Goal: Transaction & Acquisition: Purchase product/service

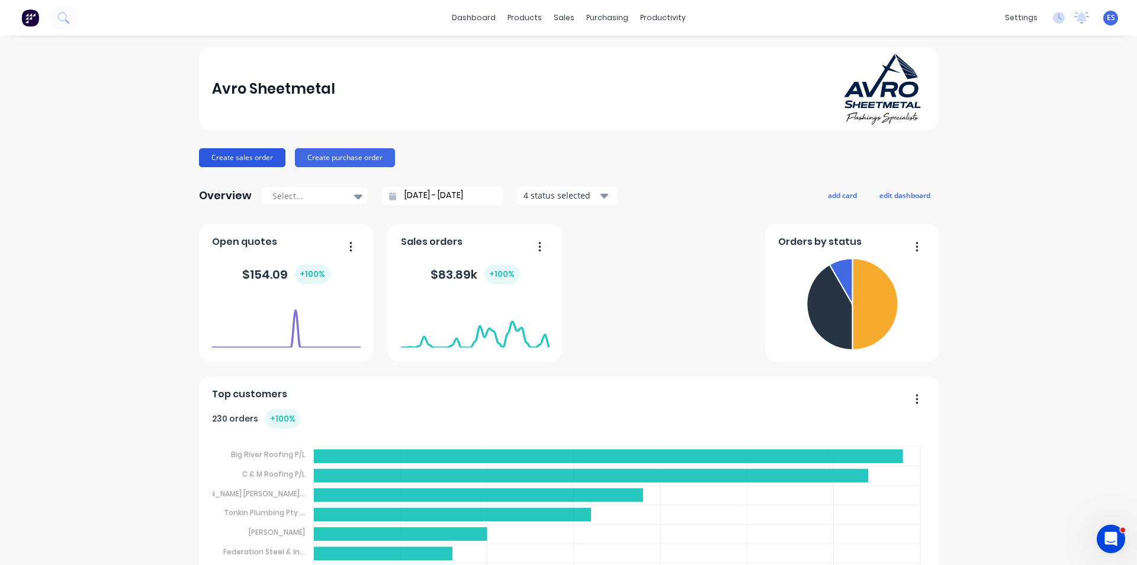
click at [243, 163] on button "Create sales order" at bounding box center [242, 157] width 86 height 19
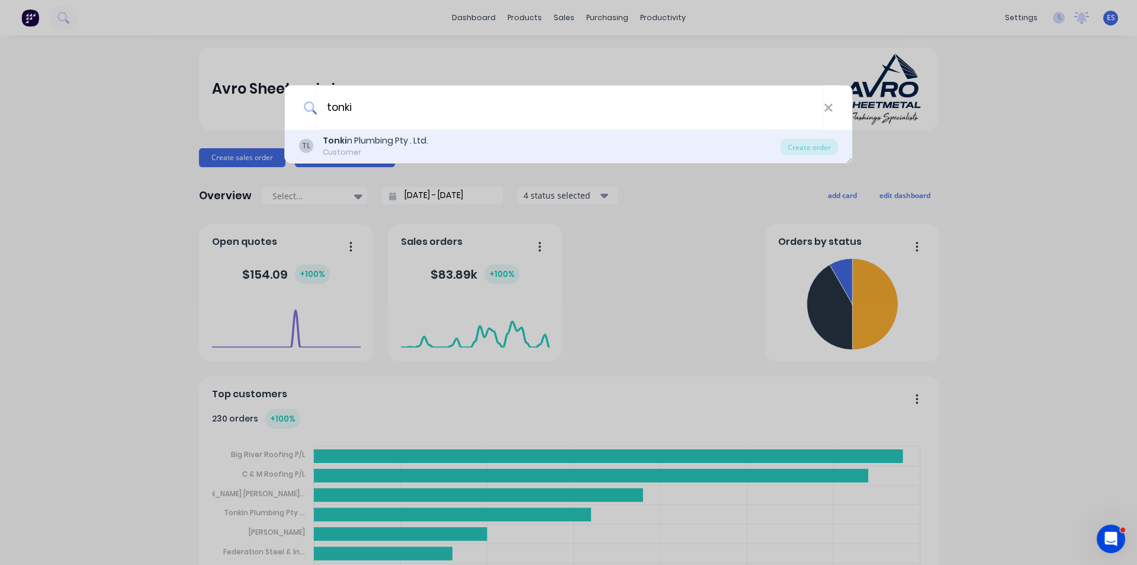
type input "tonki"
click at [412, 134] on div "Tonki n Plumbing Pty . Ltd." at bounding box center [375, 140] width 105 height 12
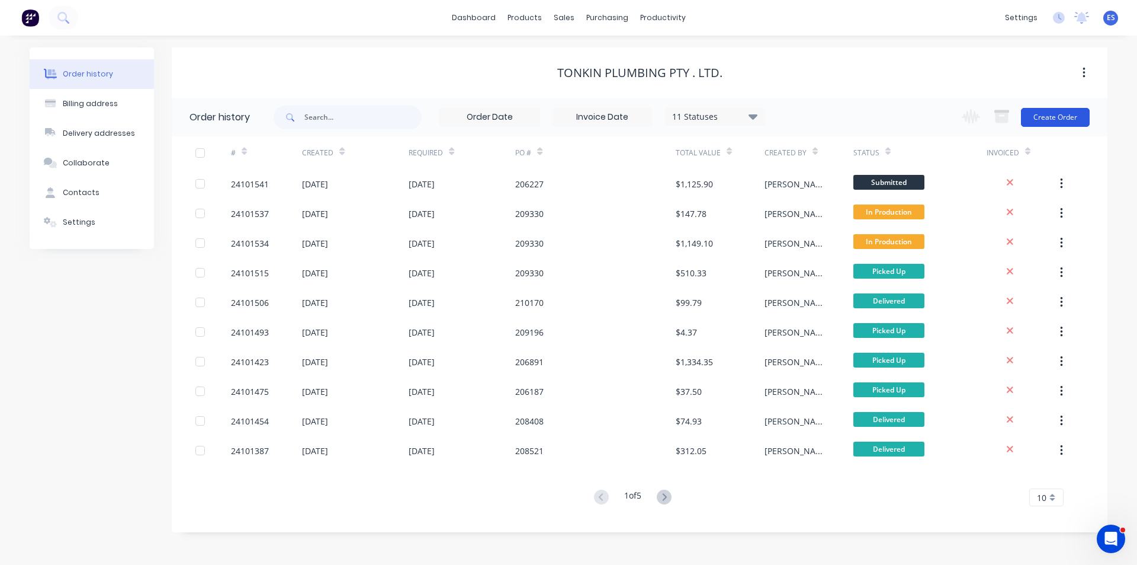
click at [1049, 124] on button "Create Order" at bounding box center [1055, 117] width 69 height 19
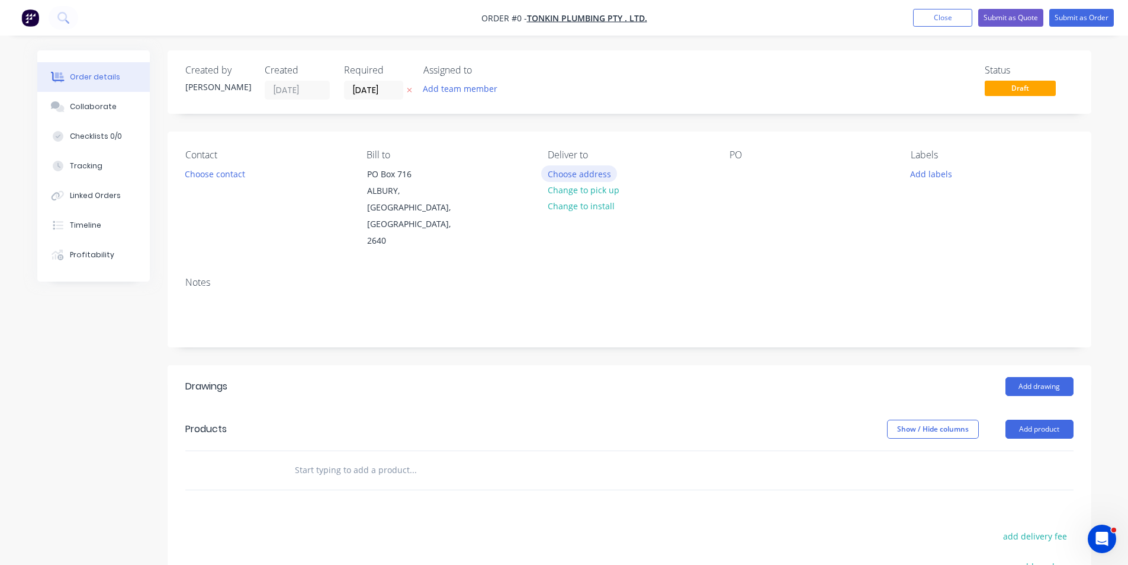
click at [581, 178] on button "Choose address" at bounding box center [579, 173] width 76 height 16
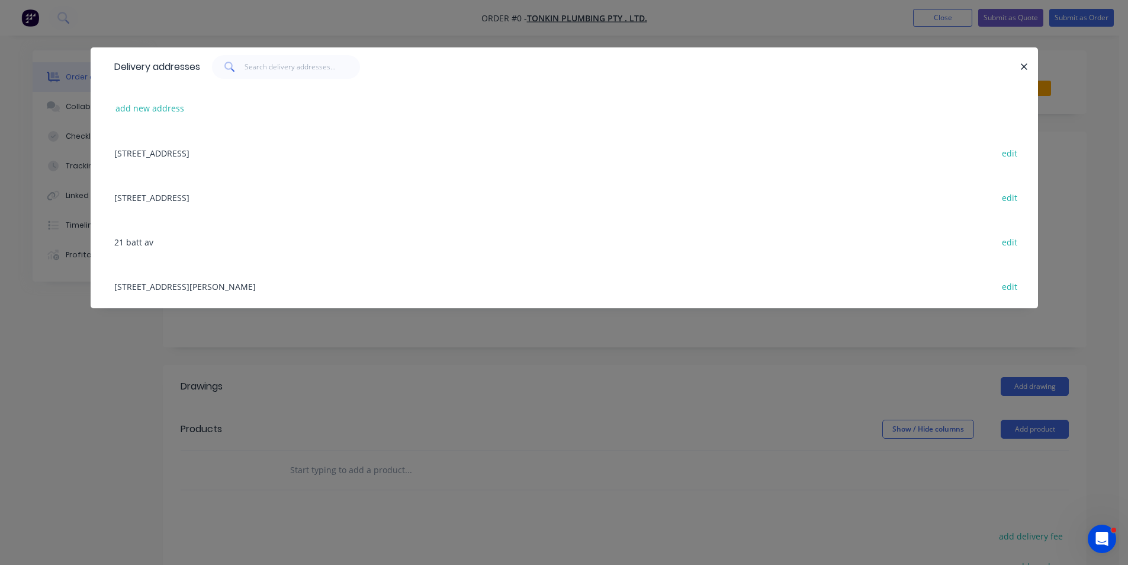
click at [159, 283] on div "486 Atkins Street, Albury, New South Wales, Australia, 2640 edit" at bounding box center [564, 286] width 912 height 44
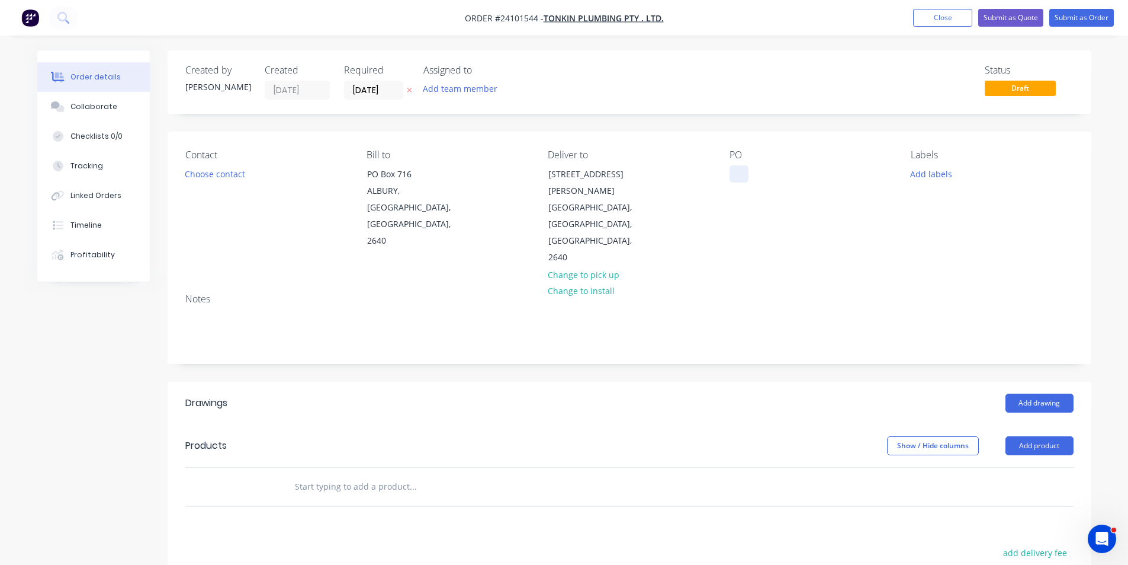
click at [738, 179] on div at bounding box center [739, 173] width 19 height 17
click at [1045, 393] on button "Add drawing" at bounding box center [1040, 402] width 68 height 19
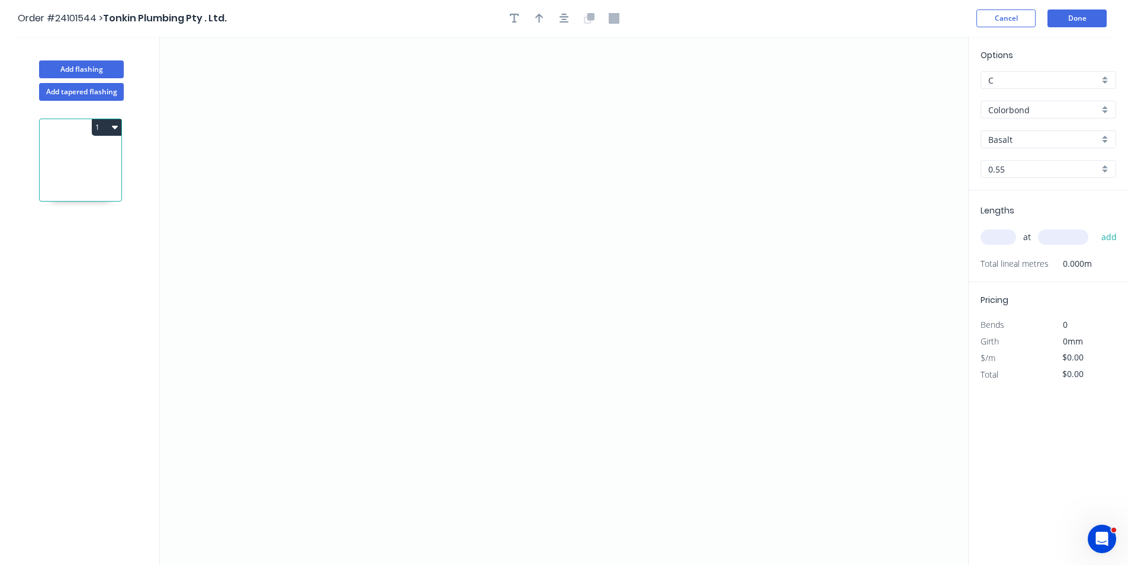
click at [1022, 117] on div "Colorbond" at bounding box center [1049, 110] width 136 height 18
click at [1017, 201] on div "Zincalume" at bounding box center [1049, 194] width 134 height 21
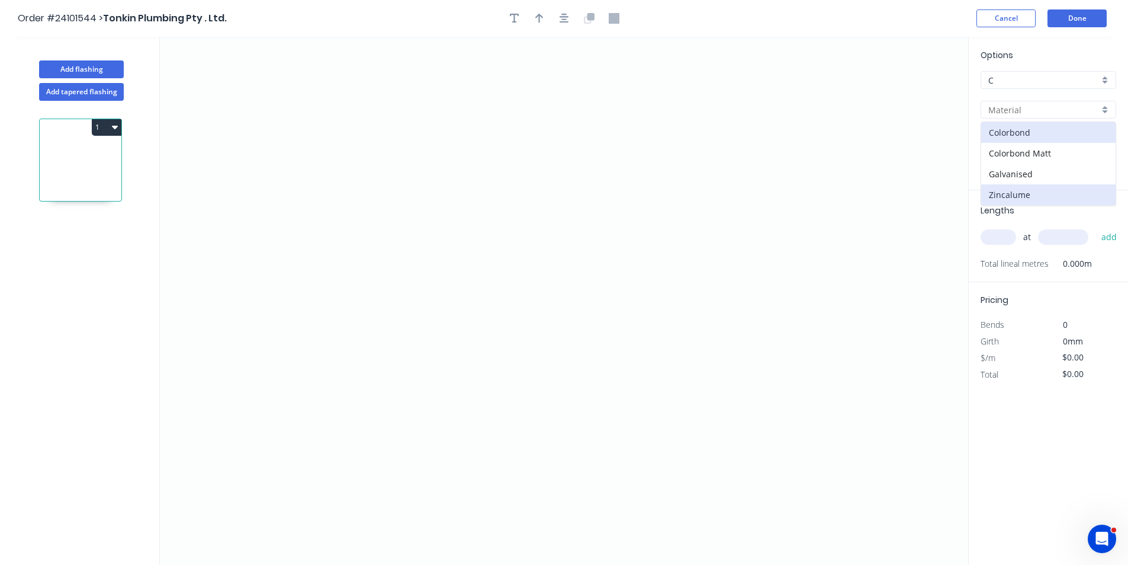
type input "Zincalume"
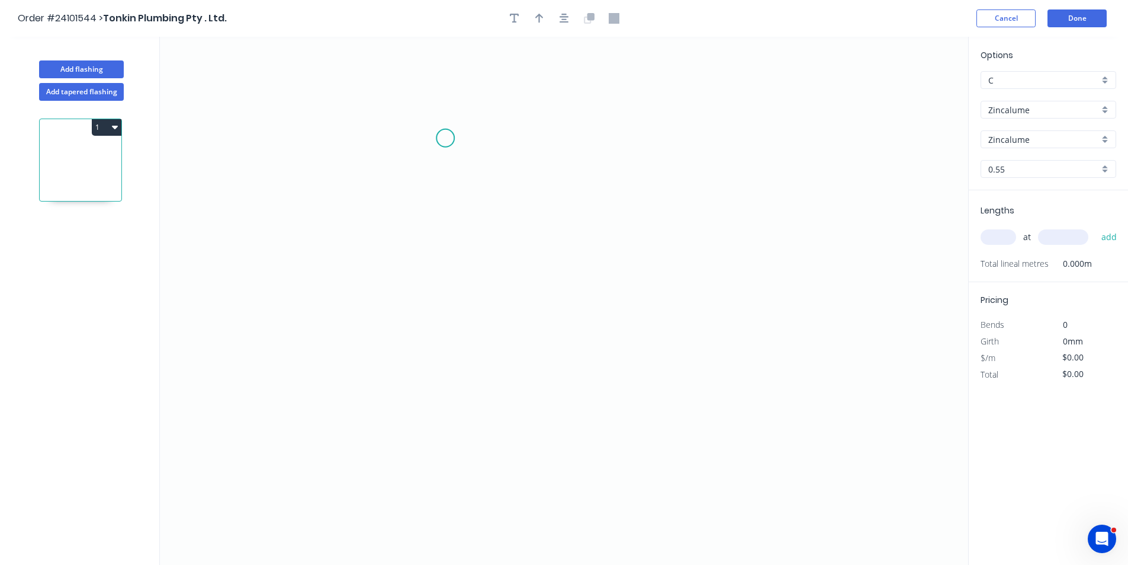
click at [445, 138] on icon "0" at bounding box center [564, 301] width 809 height 528
click at [438, 284] on icon "0" at bounding box center [564, 301] width 809 height 528
click at [642, 276] on icon "0 ?" at bounding box center [564, 301] width 809 height 528
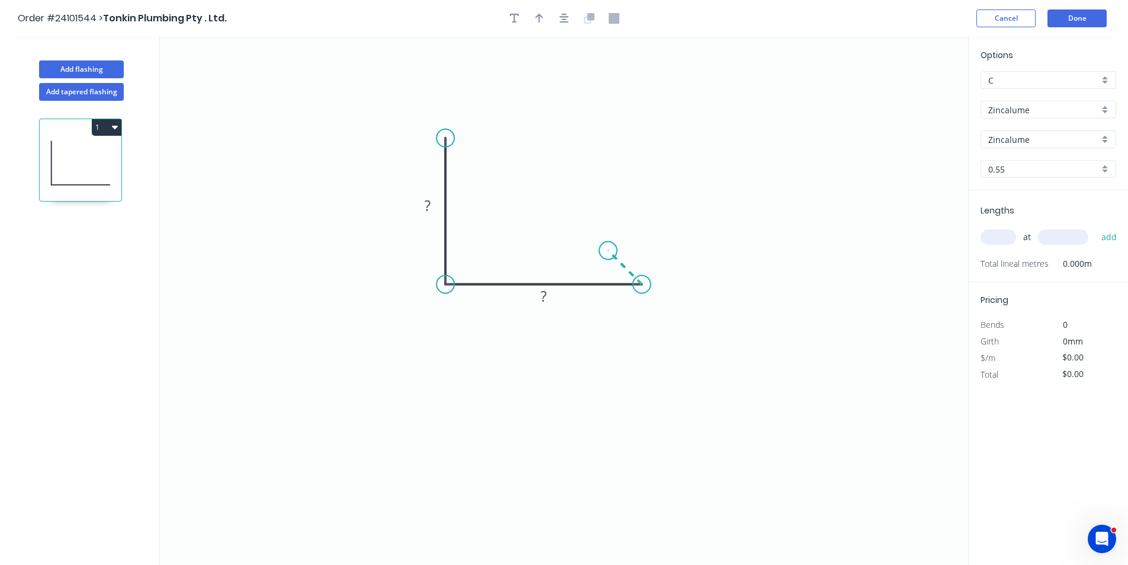
click at [608, 249] on icon "0 ? ?" at bounding box center [564, 301] width 809 height 528
click at [608, 249] on circle at bounding box center [608, 251] width 18 height 18
click at [646, 246] on rect at bounding box center [638, 250] width 24 height 17
click at [544, 303] on tspan "?" at bounding box center [544, 296] width 6 height 20
click at [433, 200] on rect at bounding box center [428, 206] width 24 height 17
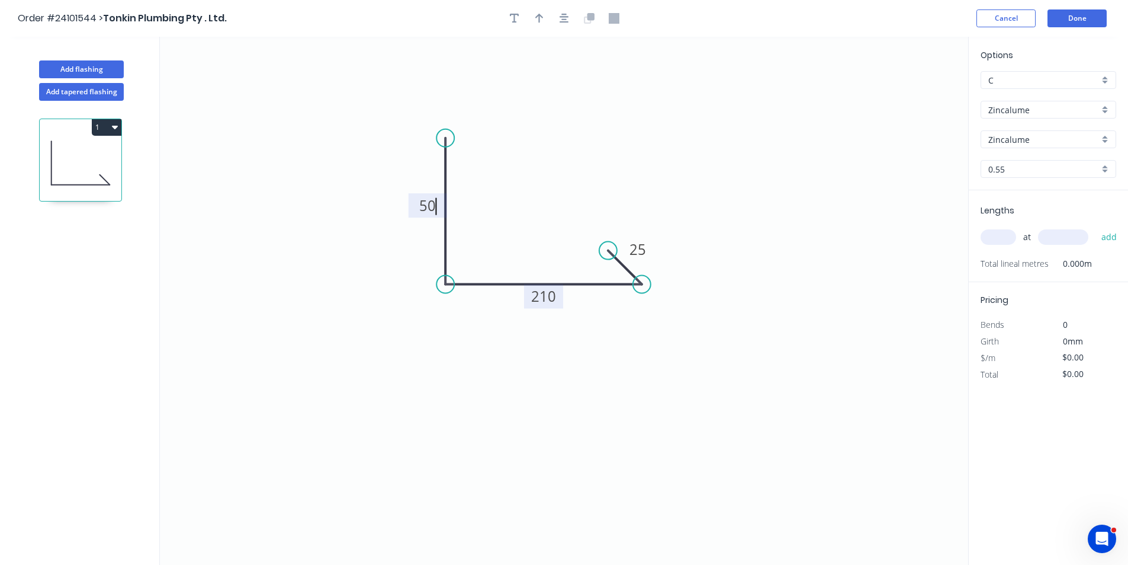
click at [999, 233] on input "text" at bounding box center [999, 236] width 36 height 15
type input "$14.01"
type input "2"
click at [1065, 239] on input "text" at bounding box center [1063, 236] width 50 height 15
type input "3500"
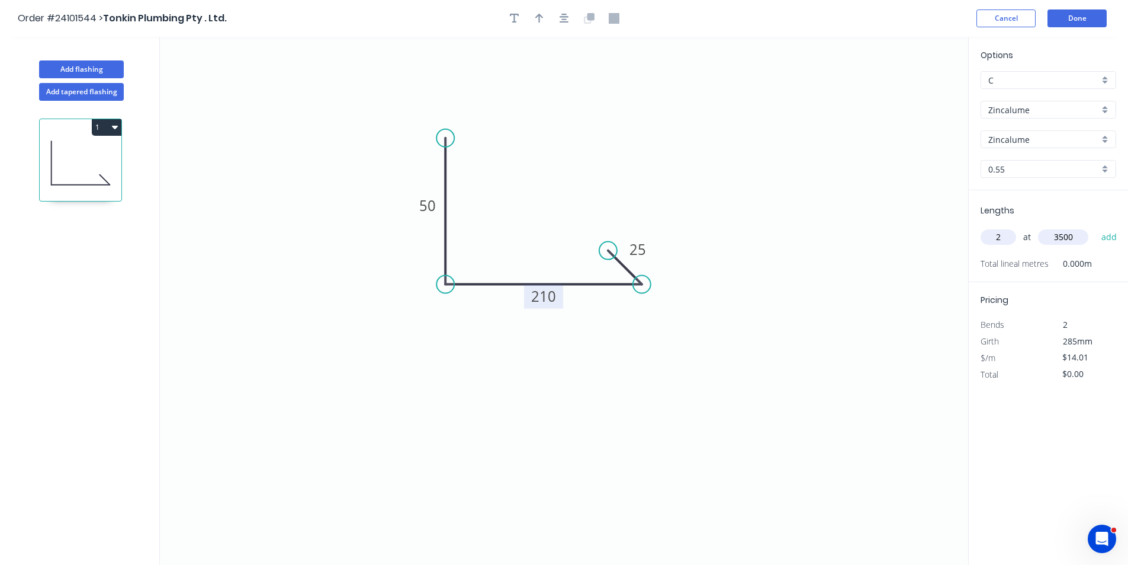
click at [1096, 227] on button "add" at bounding box center [1110, 237] width 28 height 20
type input "$98.07"
click at [1069, 18] on button "Done" at bounding box center [1077, 18] width 59 height 18
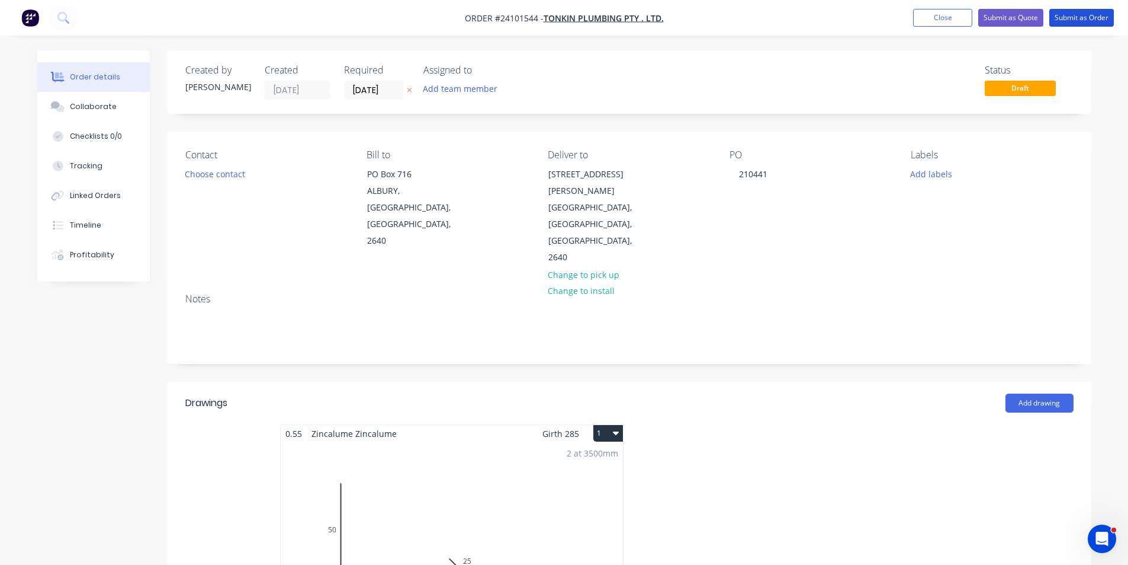
click at [1069, 18] on button "Submit as Order" at bounding box center [1082, 18] width 65 height 18
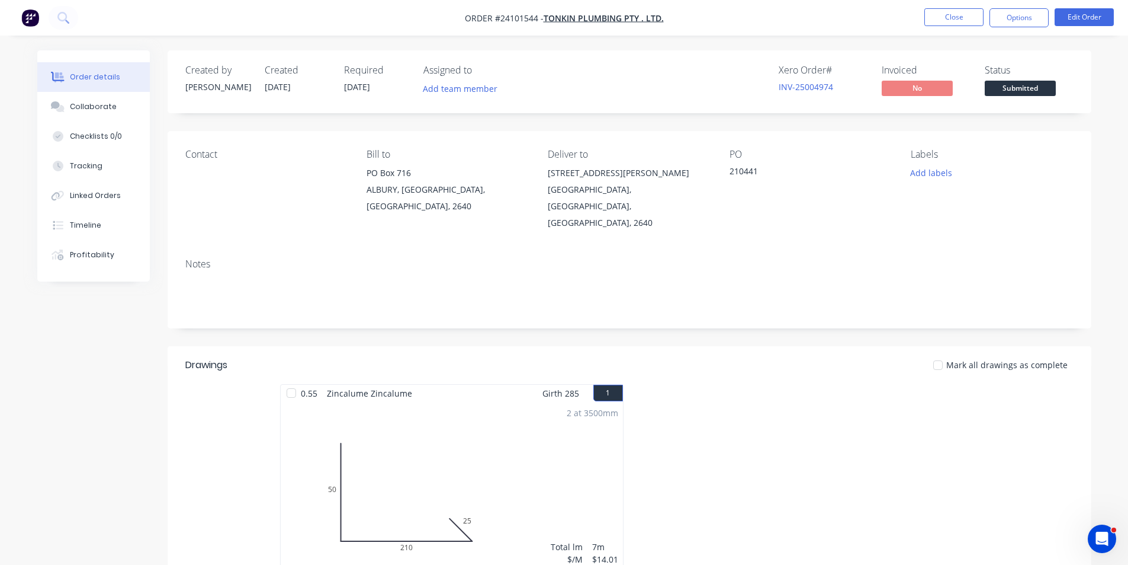
click at [27, 24] on img "button" at bounding box center [30, 18] width 18 height 18
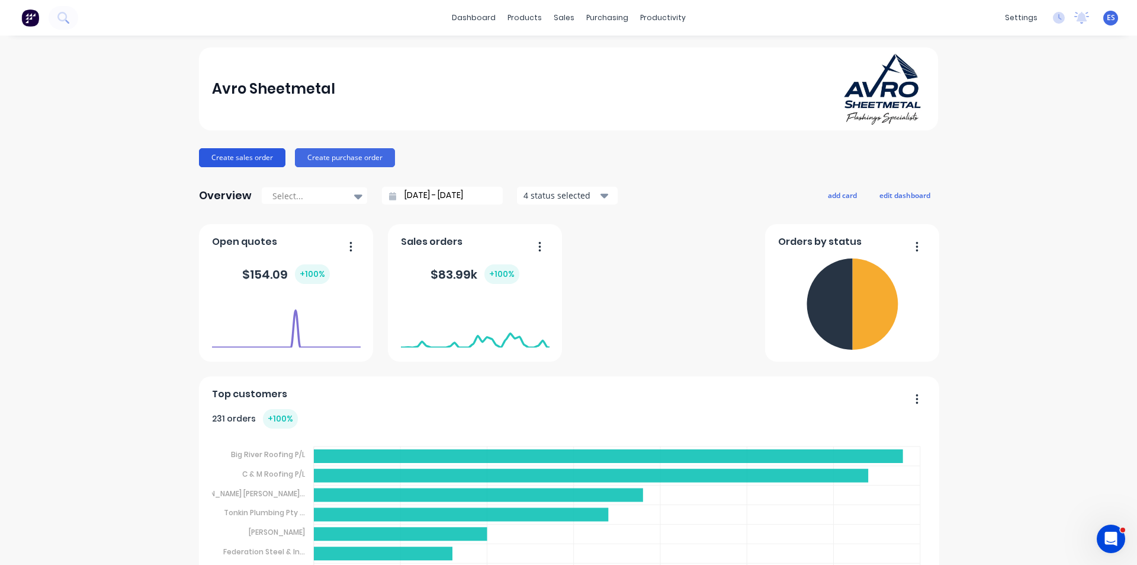
click at [253, 159] on button "Create sales order" at bounding box center [242, 157] width 86 height 19
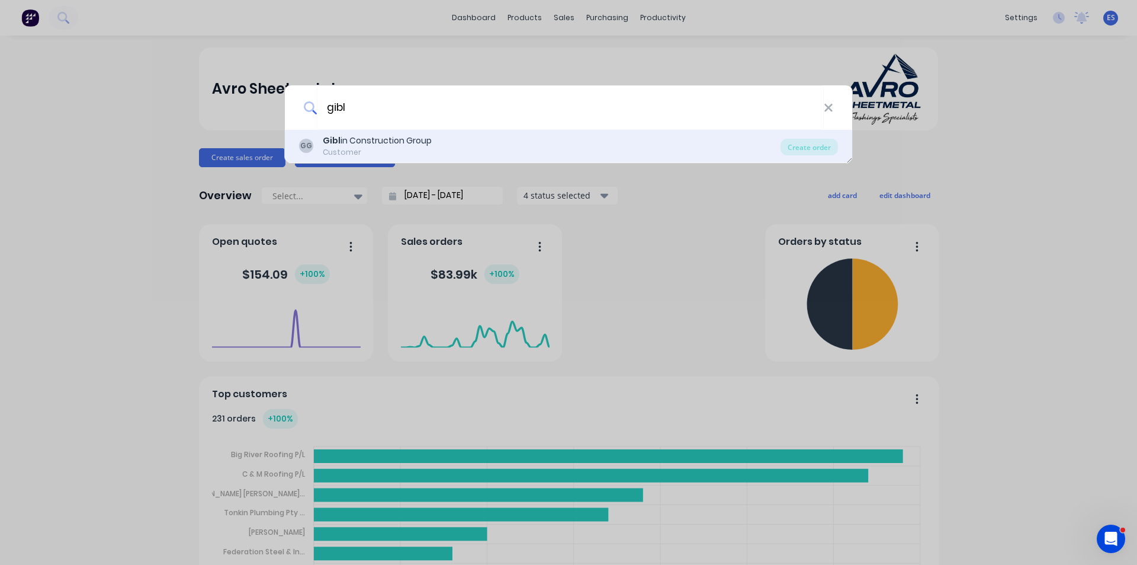
type input "gibl"
click at [360, 143] on div "Gibl in Construction Group" at bounding box center [377, 140] width 109 height 12
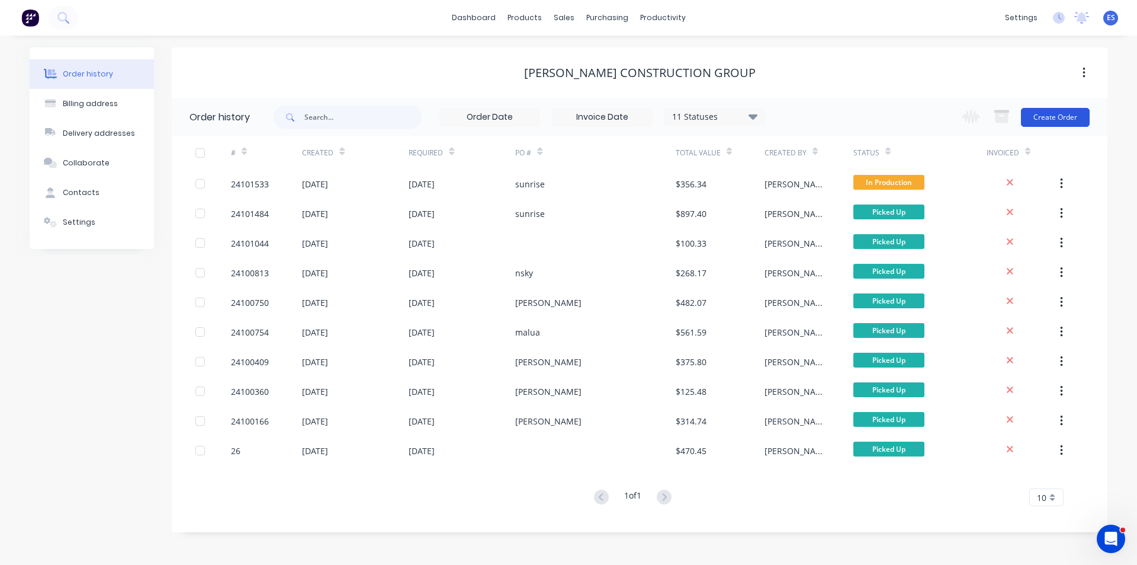
click at [1049, 120] on button "Create Order" at bounding box center [1055, 117] width 69 height 19
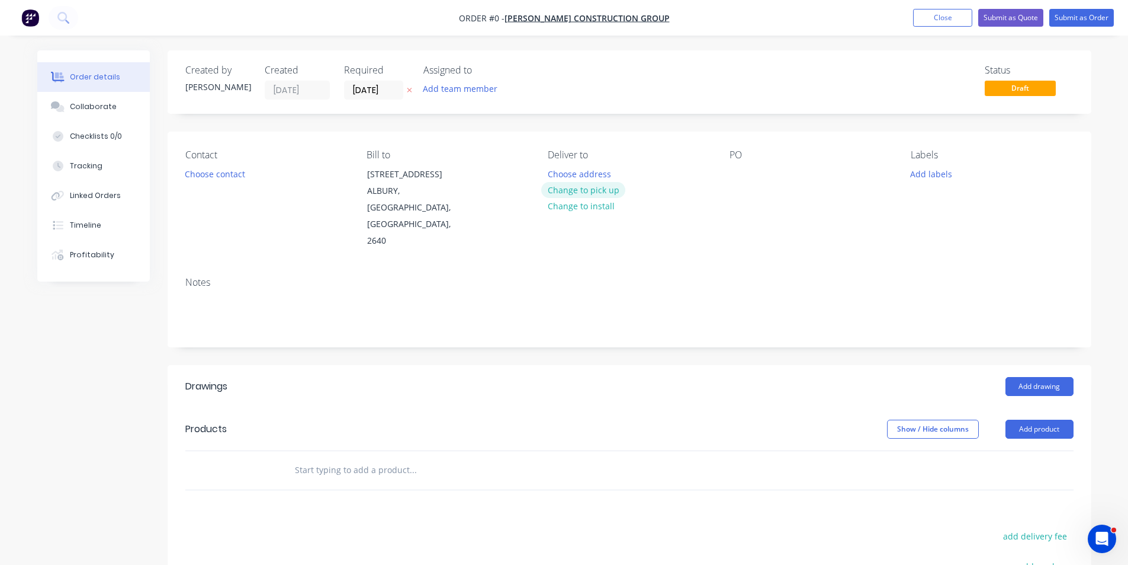
click at [592, 190] on button "Change to pick up" at bounding box center [583, 190] width 84 height 16
click at [738, 175] on div at bounding box center [739, 173] width 19 height 17
click at [1041, 377] on button "Add drawing" at bounding box center [1040, 386] width 68 height 19
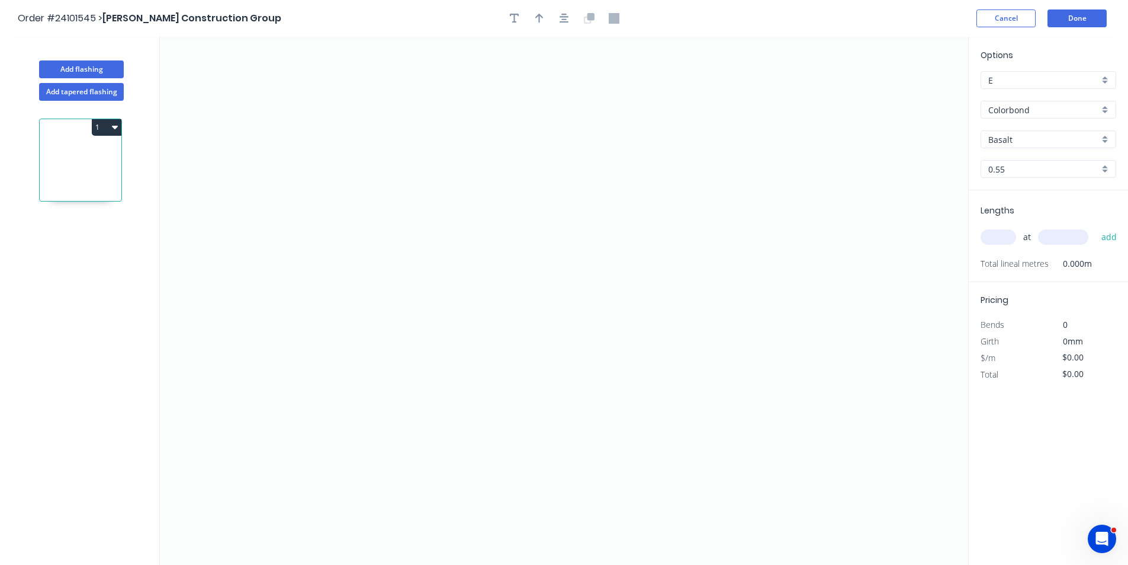
click at [1015, 143] on input "Basalt" at bounding box center [1044, 139] width 111 height 12
click at [1014, 168] on div "Monument" at bounding box center [1049, 162] width 134 height 21
type input "Monument"
click at [527, 134] on icon "0" at bounding box center [564, 301] width 809 height 528
click at [526, 242] on icon "0" at bounding box center [564, 301] width 809 height 528
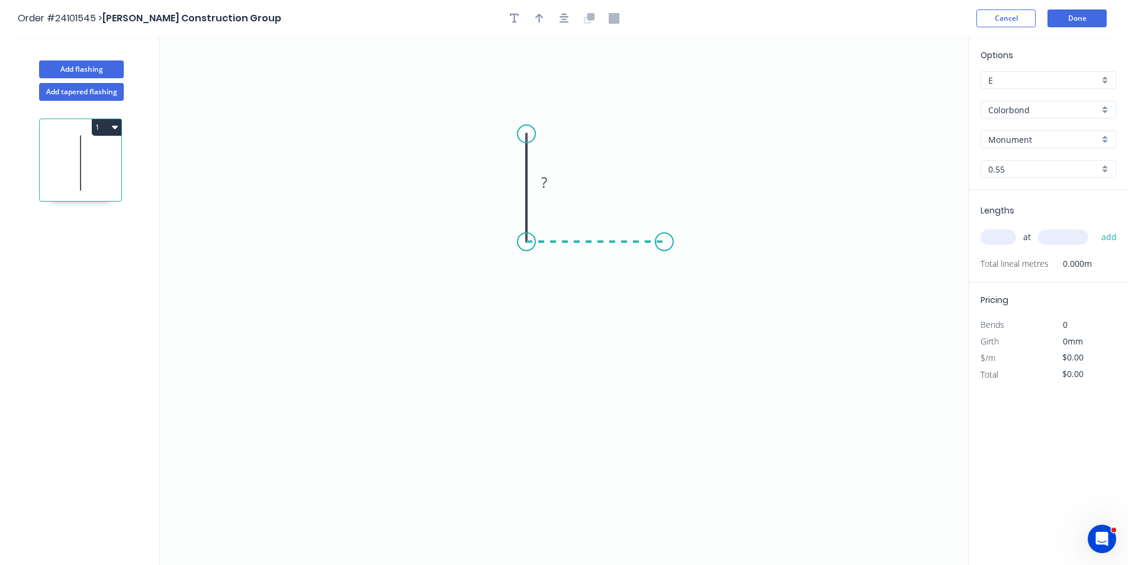
click at [665, 242] on icon "0 ?" at bounding box center [564, 301] width 809 height 528
click at [447, 242] on icon "0 ? ?" at bounding box center [564, 301] width 809 height 528
click at [447, 242] on circle at bounding box center [447, 242] width 18 height 18
drag, startPoint x: 545, startPoint y: 208, endPoint x: 539, endPoint y: 271, distance: 63.7
click at [539, 271] on rect at bounding box center [550, 282] width 39 height 24
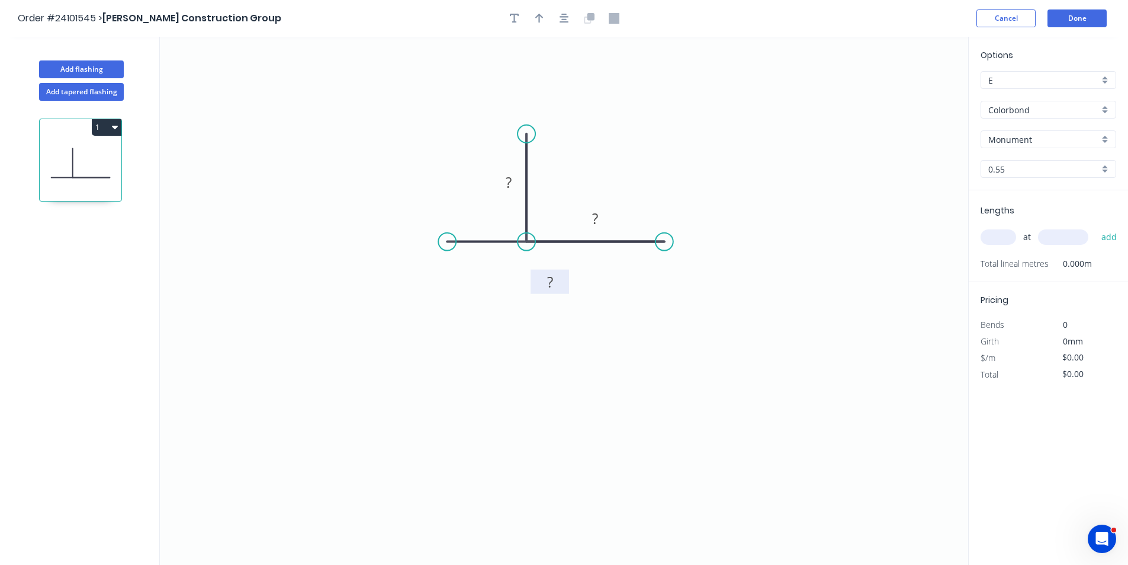
click at [561, 280] on rect at bounding box center [550, 282] width 24 height 17
click at [601, 218] on rect at bounding box center [595, 219] width 24 height 17
click at [498, 180] on rect at bounding box center [509, 183] width 24 height 17
click at [982, 235] on input "text" at bounding box center [999, 236] width 36 height 15
type input "$9.55"
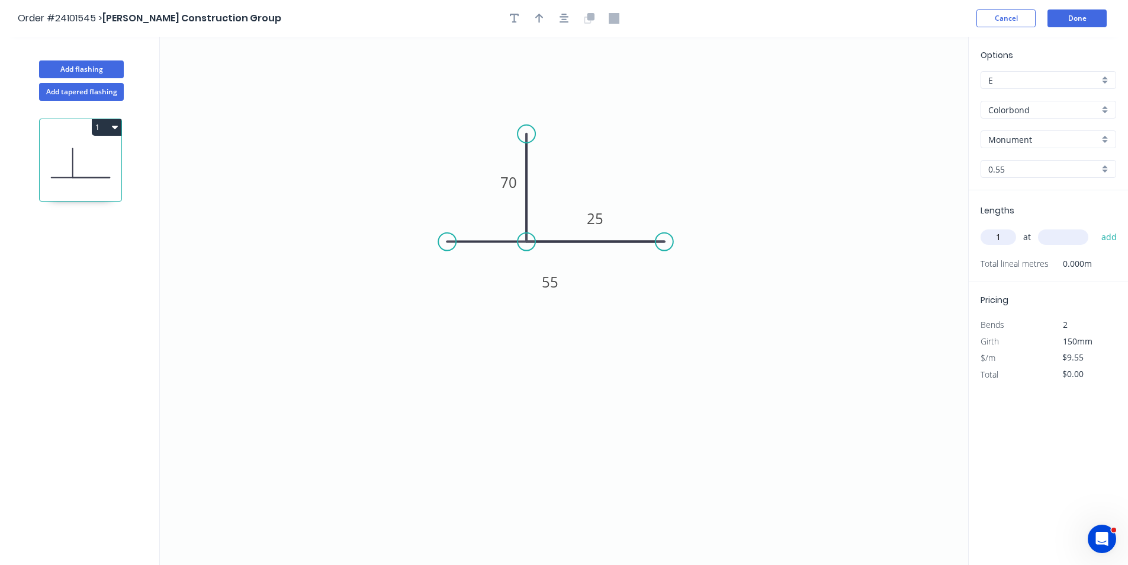
type input "1"
click at [1053, 238] on input "text" at bounding box center [1063, 236] width 50 height 15
type input "2000"
click at [1096, 227] on button "add" at bounding box center [1110, 237] width 28 height 20
type input "$19.10"
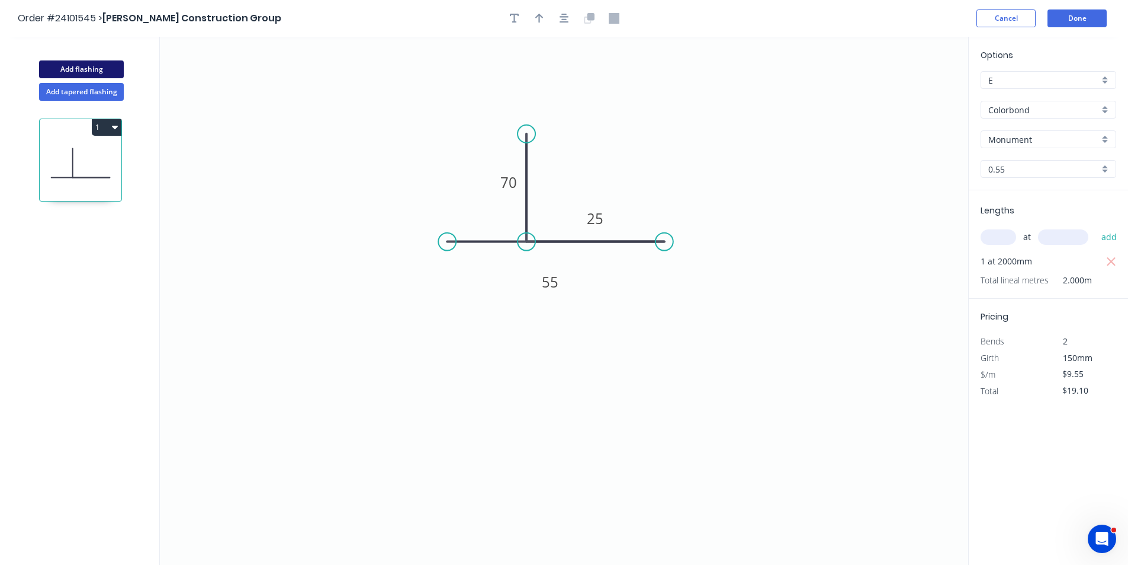
click at [97, 65] on button "Add flashing" at bounding box center [81, 69] width 85 height 18
type input "$0.00"
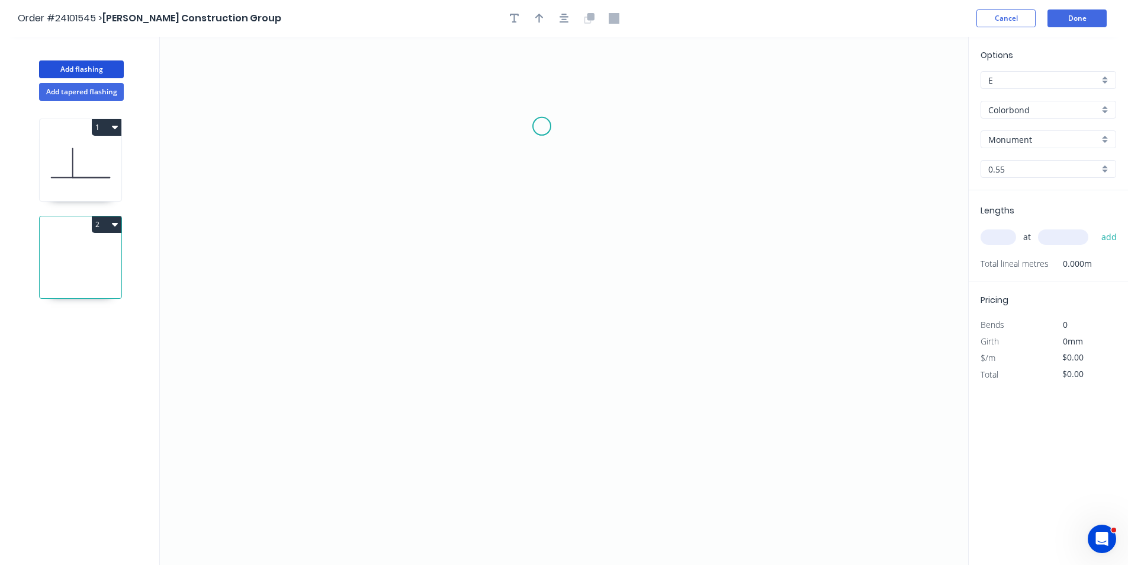
click at [540, 124] on icon "0" at bounding box center [564, 301] width 809 height 528
click at [542, 241] on icon "0" at bounding box center [564, 301] width 809 height 528
click at [659, 279] on icon "0 ?" at bounding box center [564, 301] width 809 height 528
click at [538, 249] on circle at bounding box center [540, 241] width 18 height 18
click at [658, 276] on circle at bounding box center [659, 279] width 18 height 18
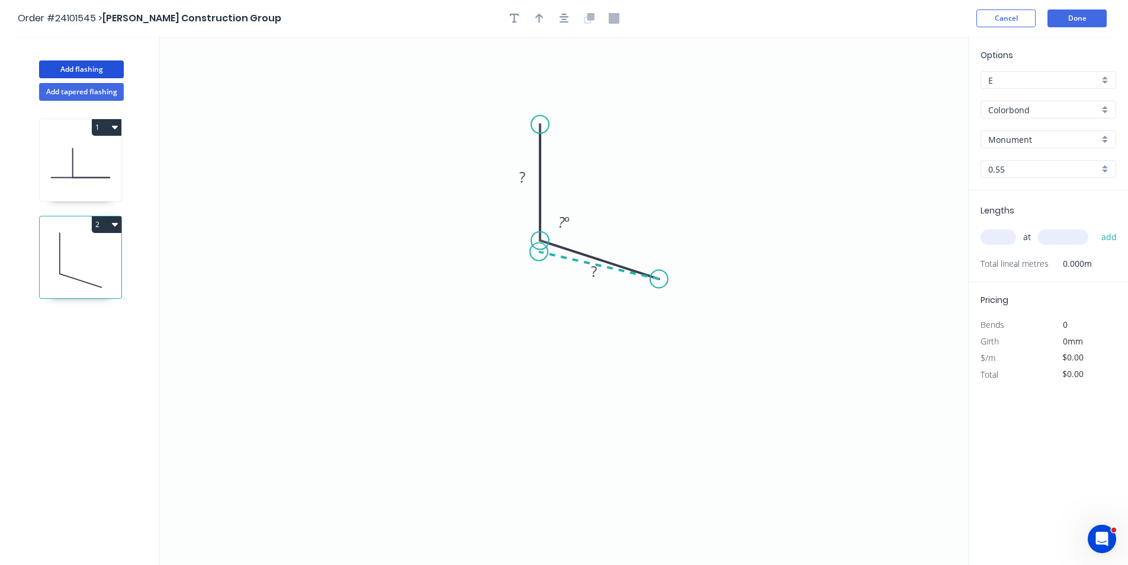
click at [539, 252] on icon at bounding box center [599, 265] width 120 height 27
click at [436, 254] on icon "0 ? ? ? ? º ? º" at bounding box center [564, 301] width 809 height 528
click at [436, 254] on circle at bounding box center [436, 252] width 18 height 18
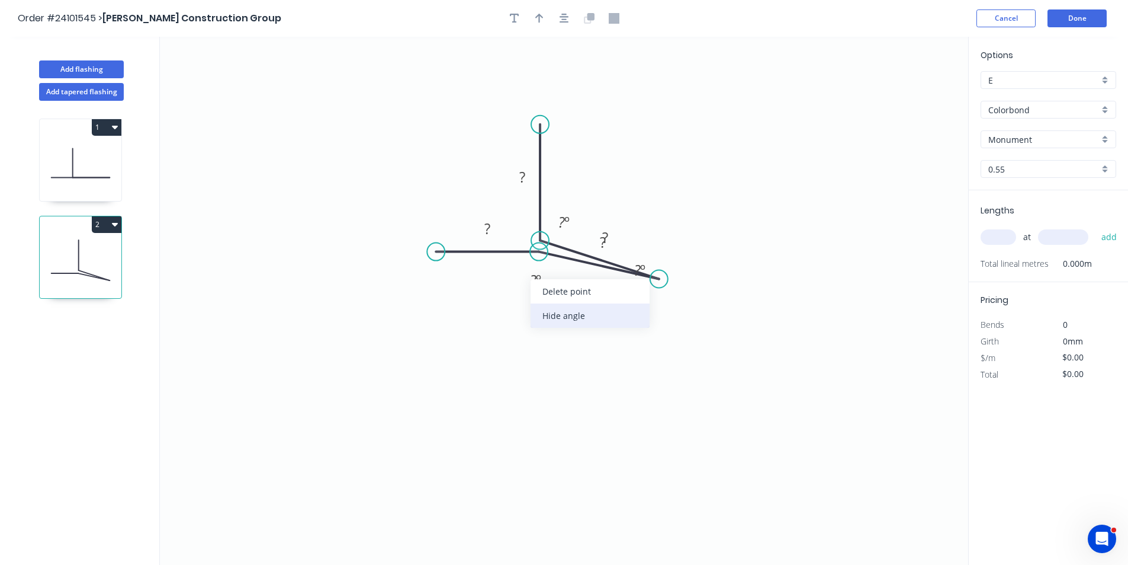
click at [571, 325] on div "Hide angle" at bounding box center [590, 315] width 119 height 24
click at [490, 228] on tspan "?" at bounding box center [488, 229] width 6 height 20
click at [655, 301] on div "Hide angle" at bounding box center [688, 305] width 119 height 24
drag, startPoint x: 623, startPoint y: 244, endPoint x: 605, endPoint y: 298, distance: 56.6
click at [605, 298] on rect at bounding box center [588, 291] width 39 height 24
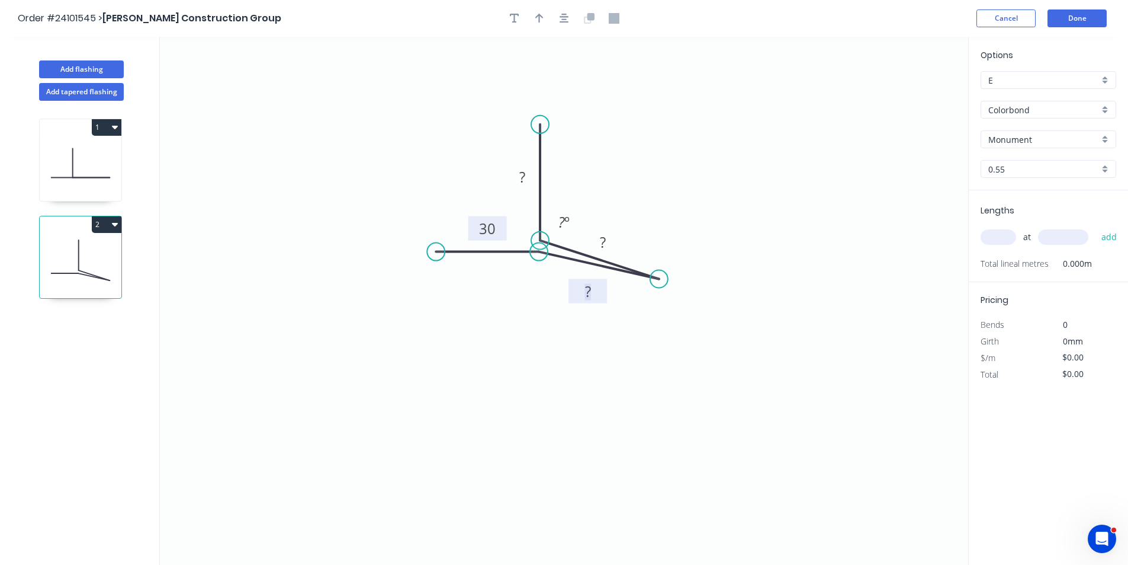
click at [593, 291] on rect at bounding box center [588, 292] width 24 height 17
click at [607, 246] on rect at bounding box center [603, 243] width 24 height 17
click at [525, 178] on tspan "?" at bounding box center [523, 177] width 6 height 20
type input "$12.33"
click at [562, 222] on tspan "?" at bounding box center [562, 222] width 7 height 20
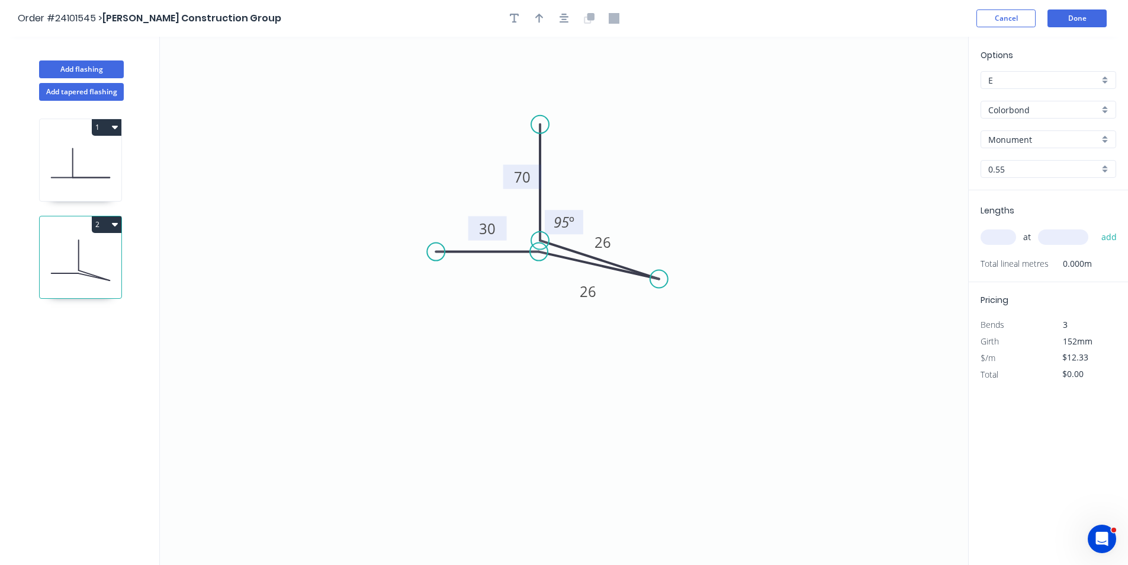
click at [1011, 243] on input "text" at bounding box center [999, 236] width 36 height 15
type input "1"
click at [1075, 239] on input "text" at bounding box center [1063, 236] width 50 height 15
type input "2000"
click at [1096, 227] on button "add" at bounding box center [1110, 237] width 28 height 20
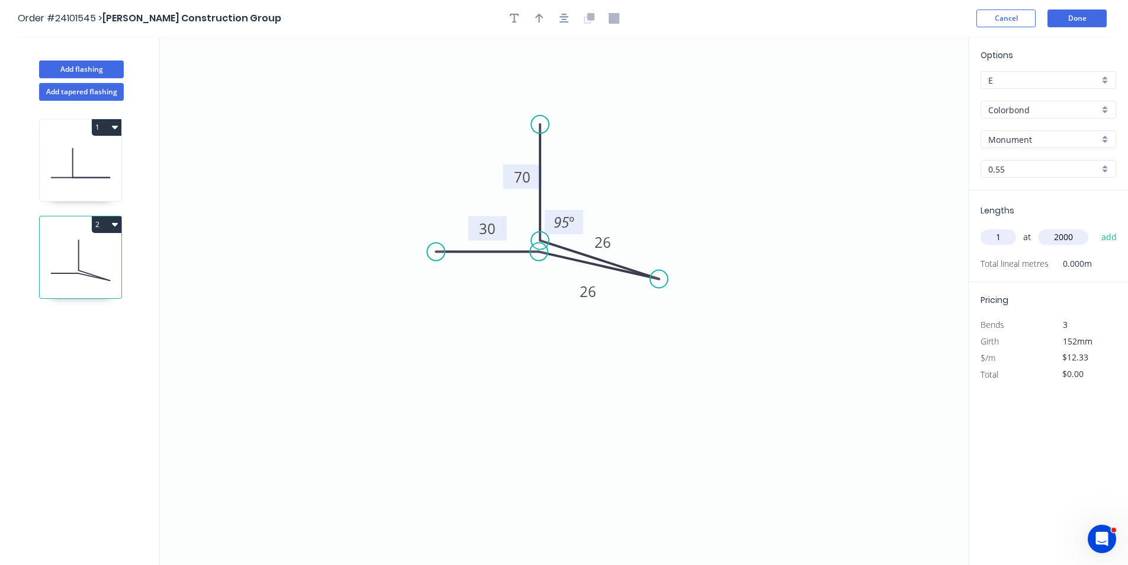
type input "$24.66"
click at [1059, 11] on button "Done" at bounding box center [1077, 18] width 59 height 18
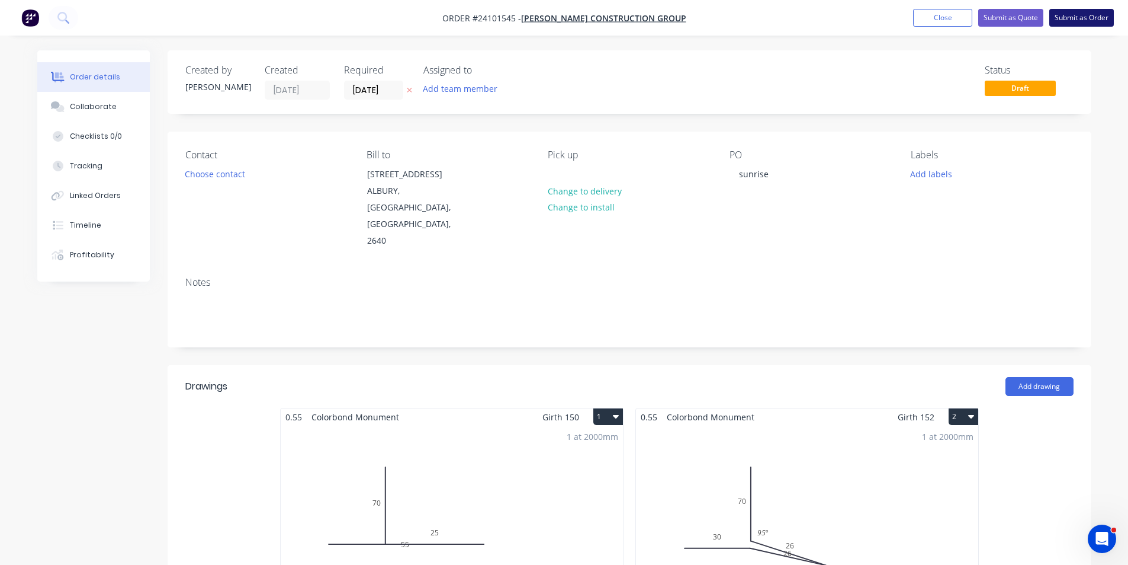
click at [1059, 15] on button "Submit as Order" at bounding box center [1082, 18] width 65 height 18
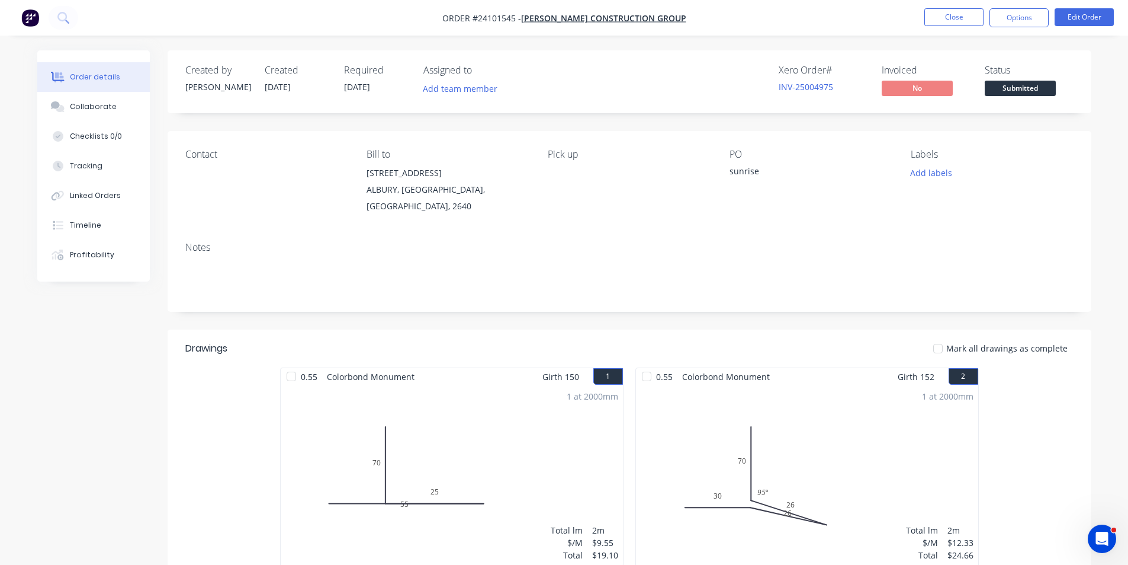
click at [28, 20] on img "button" at bounding box center [30, 18] width 18 height 18
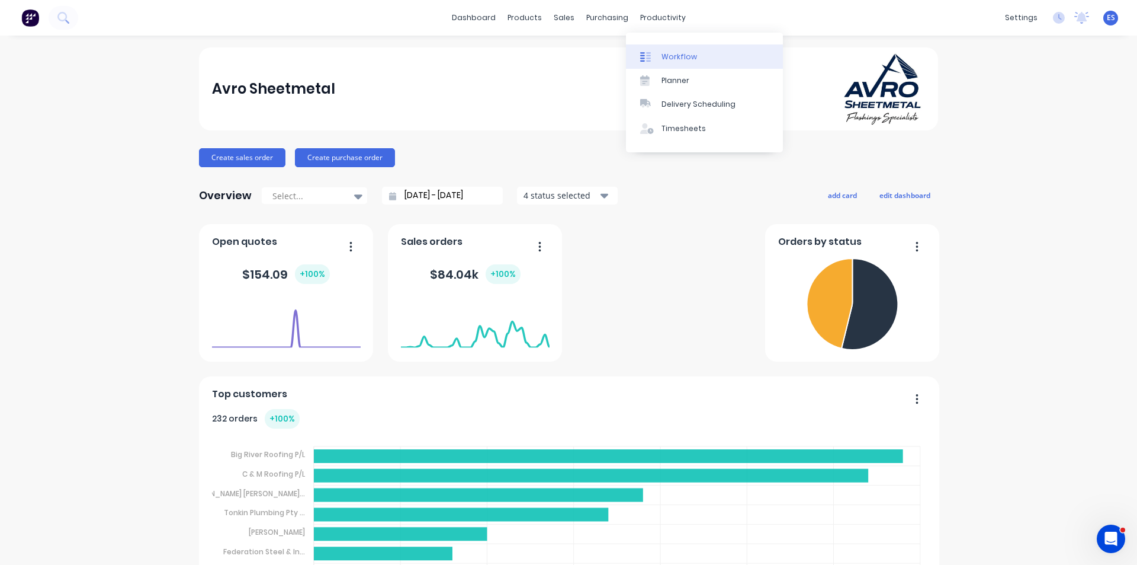
click at [664, 49] on link "Workflow" at bounding box center [704, 56] width 157 height 24
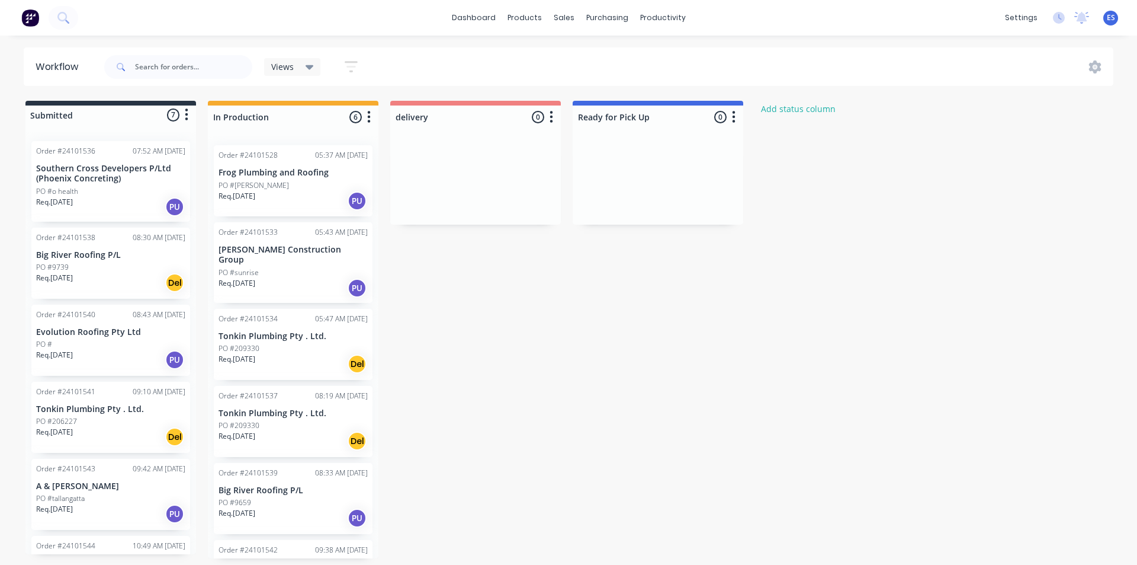
scroll to position [59, 0]
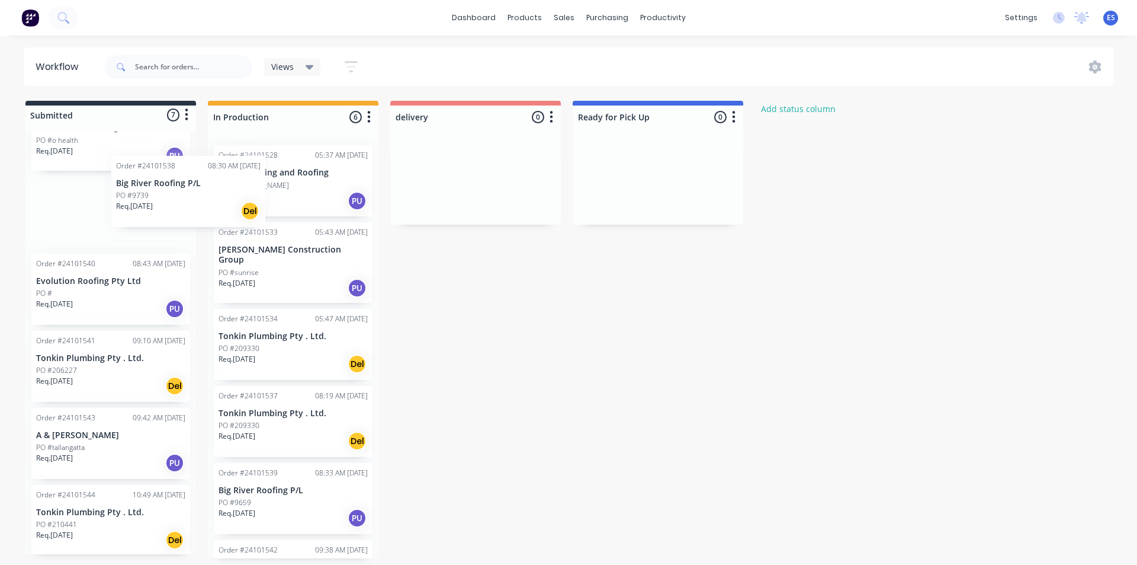
drag, startPoint x: 106, startPoint y: 224, endPoint x: 196, endPoint y: 210, distance: 91.1
click at [196, 210] on div "Submitted 7 Status colour #273444 hex #273444 Save Cancel Summaries Total order…" at bounding box center [549, 329] width 1117 height 457
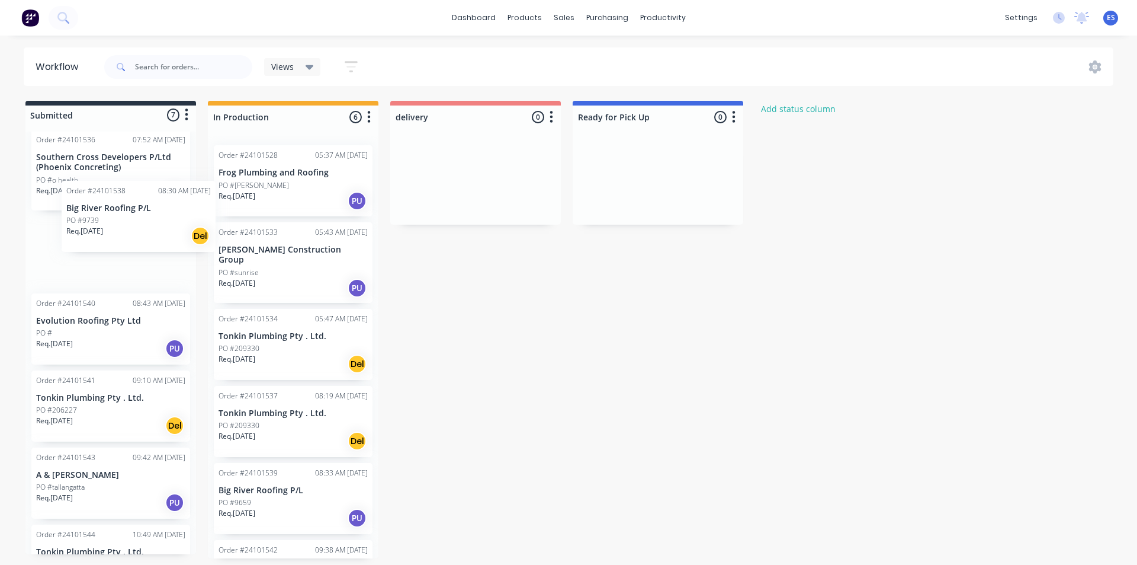
drag, startPoint x: 116, startPoint y: 219, endPoint x: 151, endPoint y: 220, distance: 35.5
click at [151, 220] on div "Order #24101536 07:52 AM 02/09/25 Southern Cross Developers P/Ltd (Phoenix Conc…" at bounding box center [110, 343] width 171 height 422
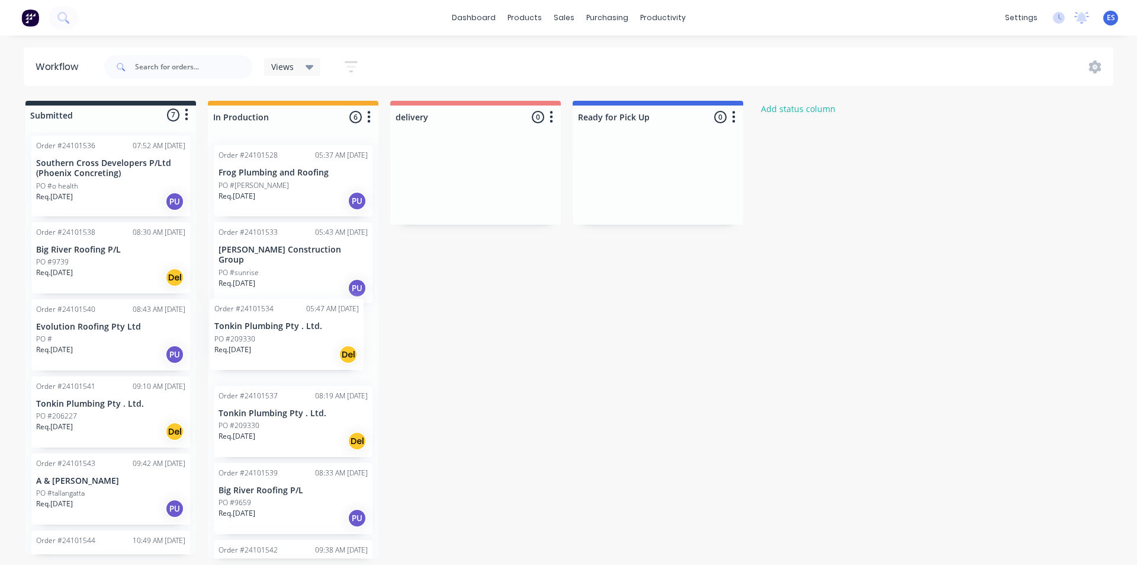
click at [279, 342] on div "Order #24101528 05:37 AM 02/09/25 Frog Plumbing and Roofing PO #ethan jacko Req…" at bounding box center [293, 347] width 171 height 422
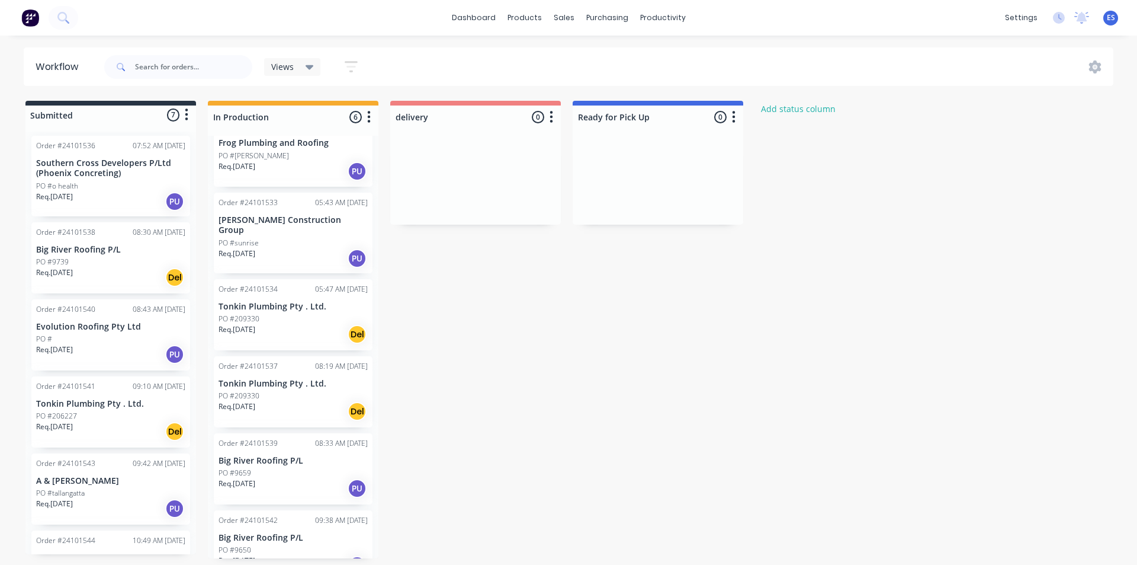
scroll to position [53, 0]
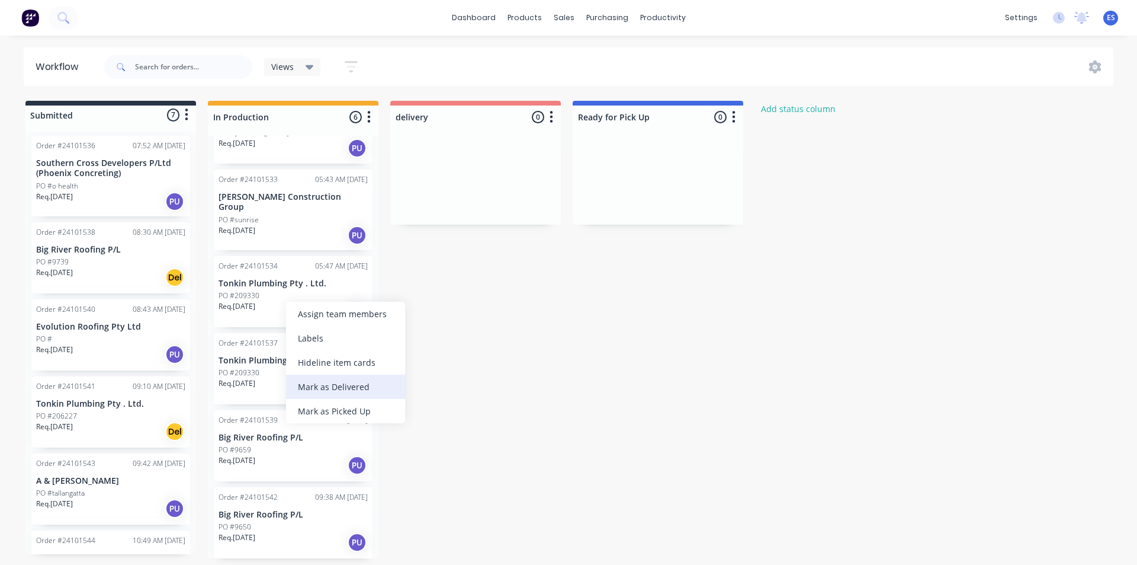
click at [332, 382] on div "Mark as Delivered" at bounding box center [345, 386] width 119 height 24
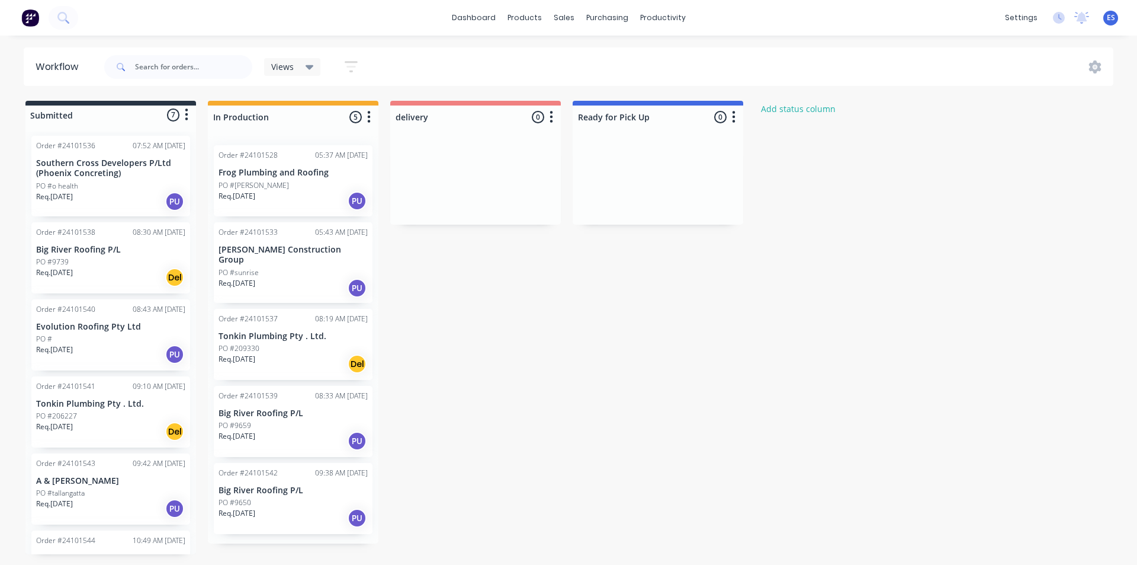
scroll to position [0, 0]
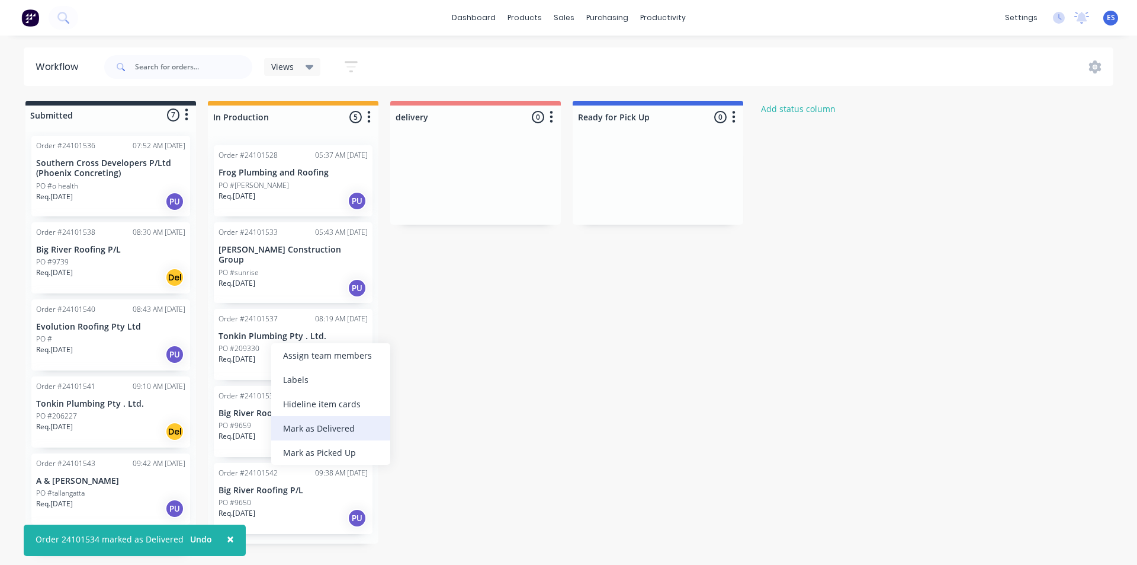
click at [307, 425] on div "Mark as Delivered" at bounding box center [330, 428] width 119 height 24
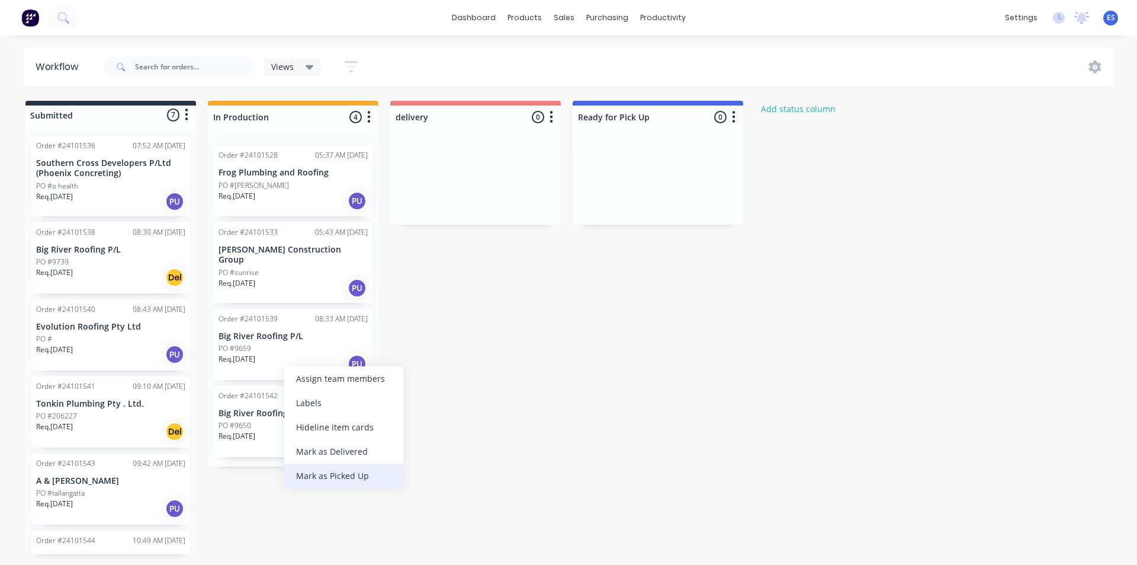
click at [333, 482] on div "Mark as Picked Up" at bounding box center [343, 475] width 119 height 24
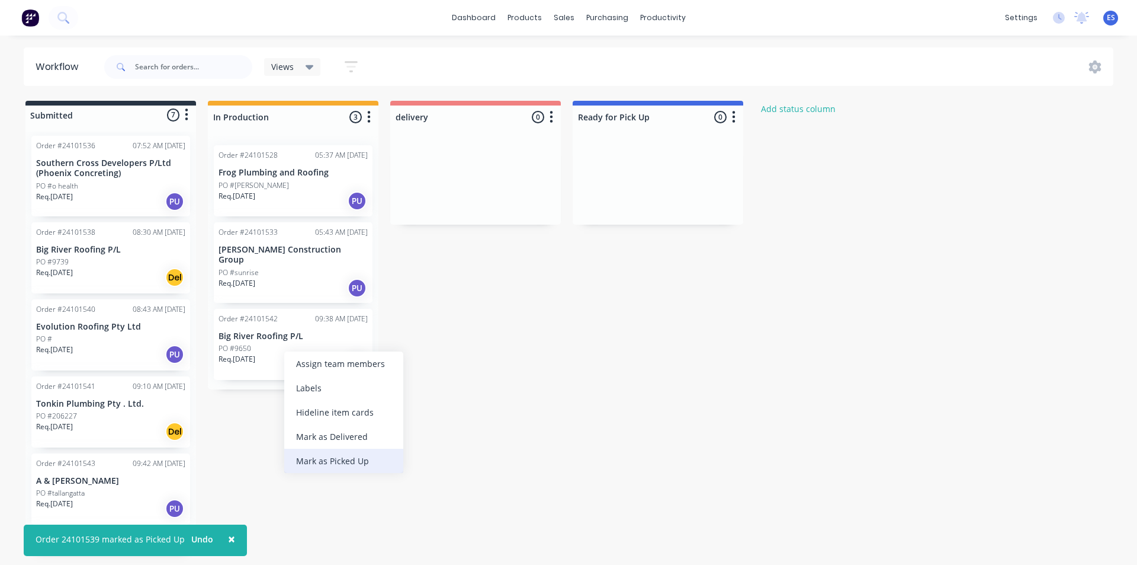
click at [319, 457] on div "Mark as Picked Up" at bounding box center [343, 460] width 119 height 24
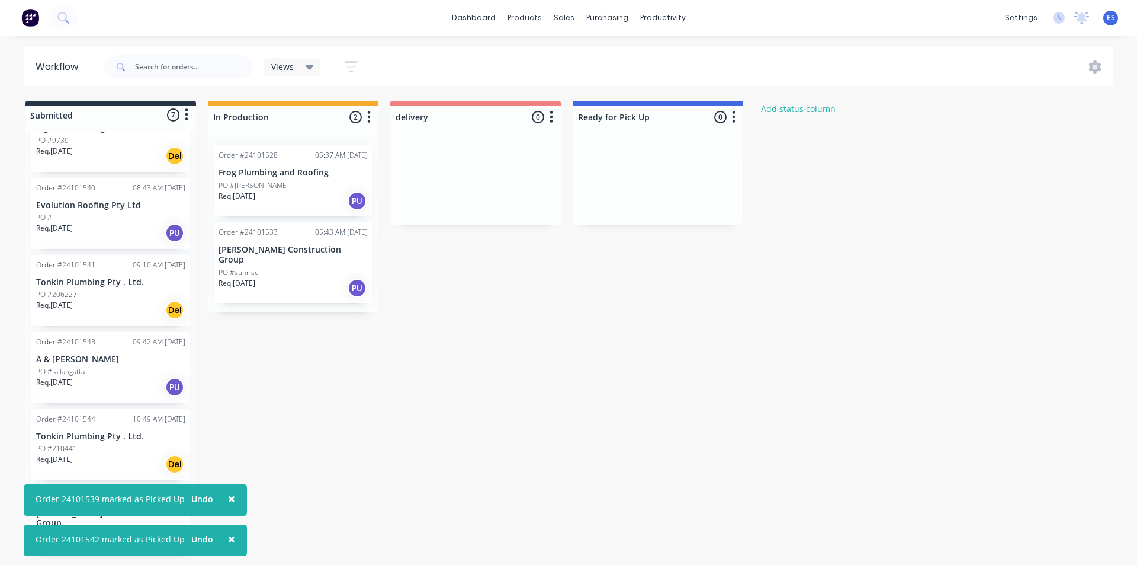
scroll to position [139, 0]
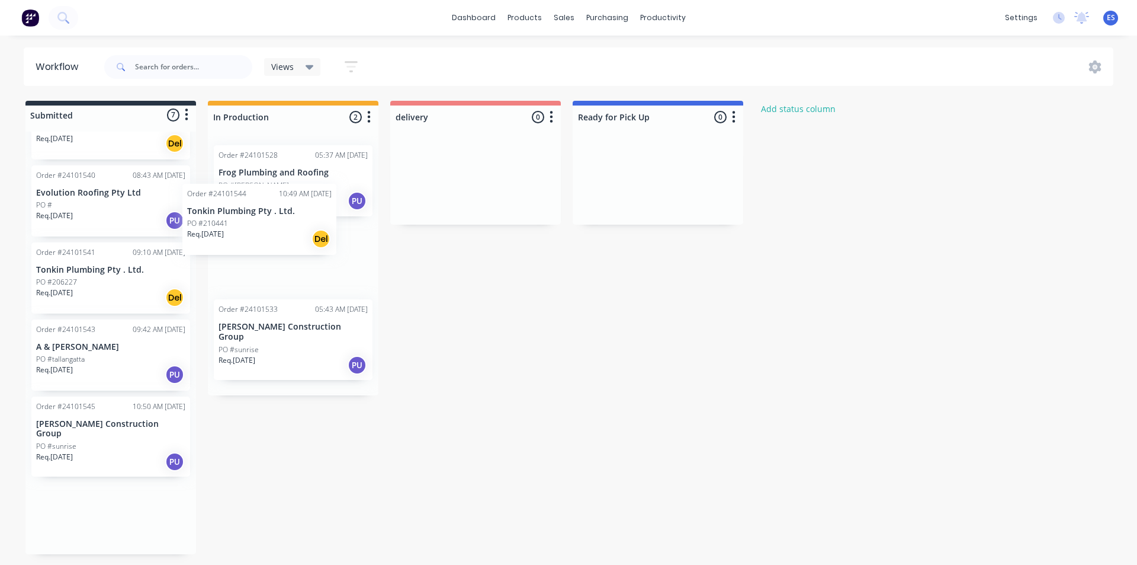
drag, startPoint x: 87, startPoint y: 454, endPoint x: 234, endPoint y: 221, distance: 275.8
click at [246, 213] on div "Submitted 7 Status colour #273444 hex #273444 Save Cancel Summaries Total order…" at bounding box center [549, 327] width 1117 height 453
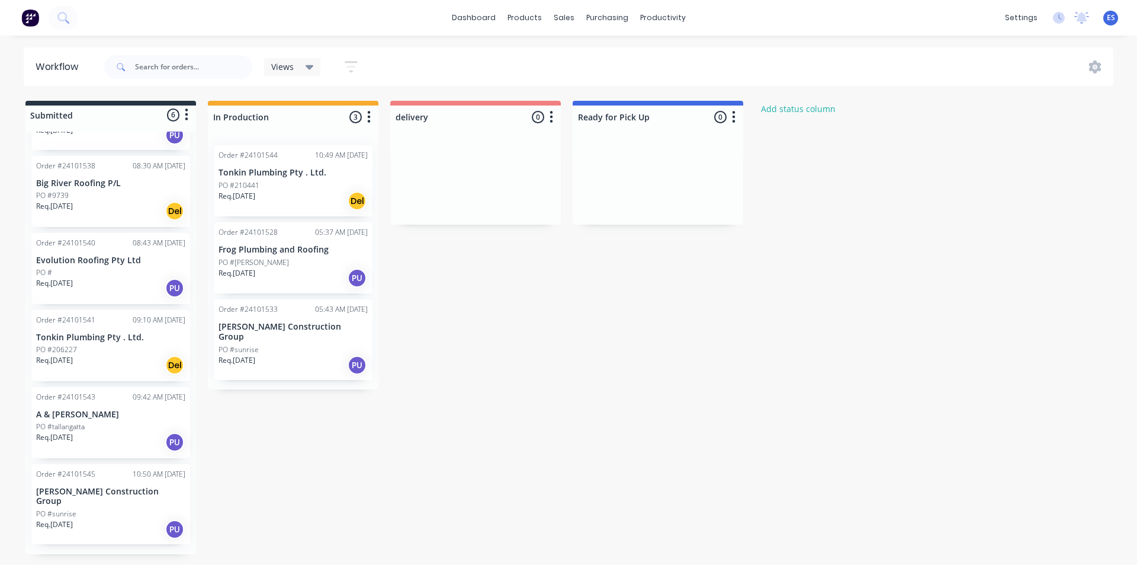
scroll to position [62, 0]
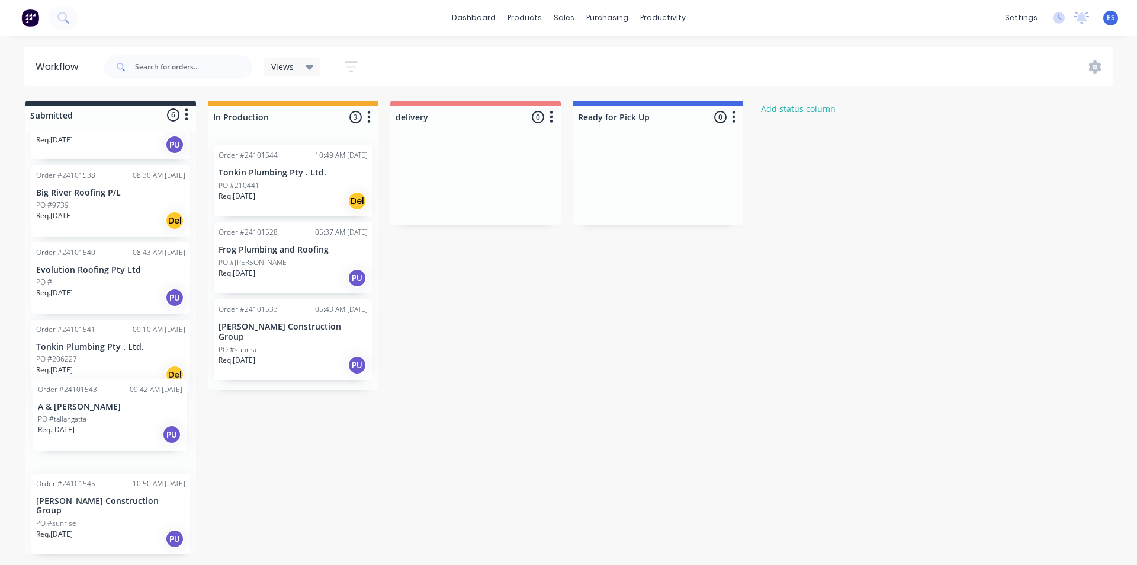
drag, startPoint x: 92, startPoint y: 454, endPoint x: 94, endPoint y: 435, distance: 19.0
click at [95, 435] on div "Order #24101536 07:52 AM 02/09/25 Southern Cross Developers P/Ltd (Phoenix Conc…" at bounding box center [110, 343] width 171 height 422
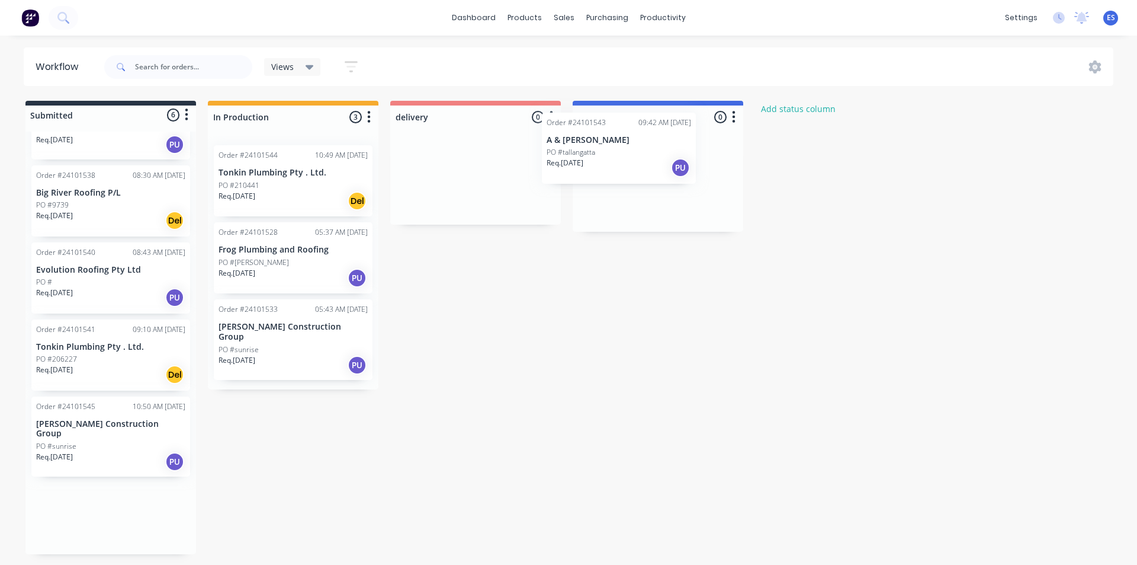
drag, startPoint x: 90, startPoint y: 435, endPoint x: 614, endPoint y: 146, distance: 597.9
click at [614, 146] on div "Submitted 6 Status colour #273444 hex #273444 Save Cancel Summaries Total order…" at bounding box center [549, 327] width 1117 height 453
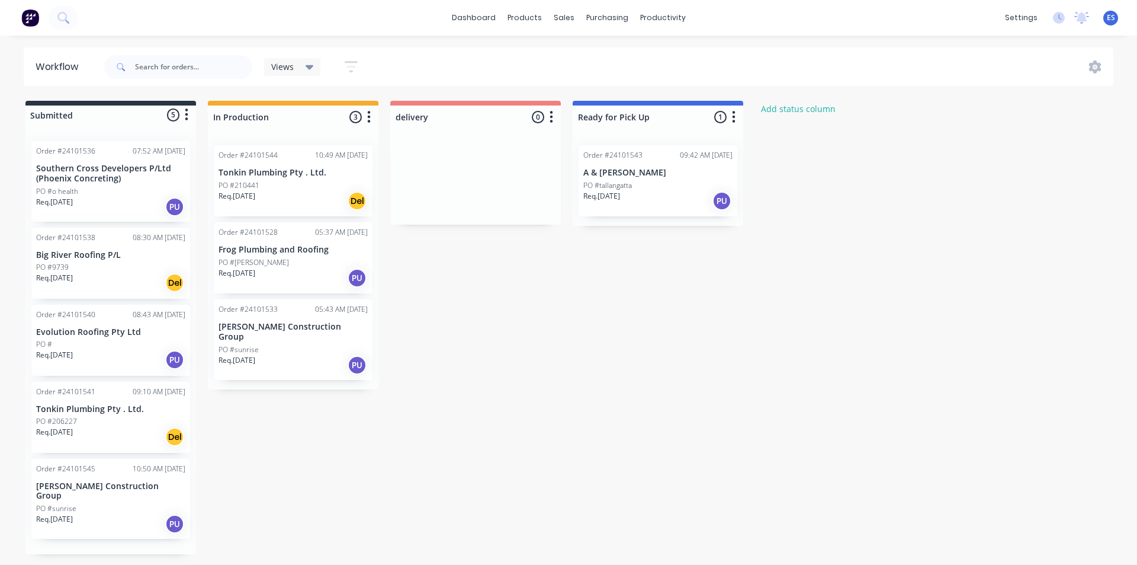
scroll to position [0, 0]
click at [73, 436] on p "Req. 02/09/25" at bounding box center [54, 432] width 37 height 11
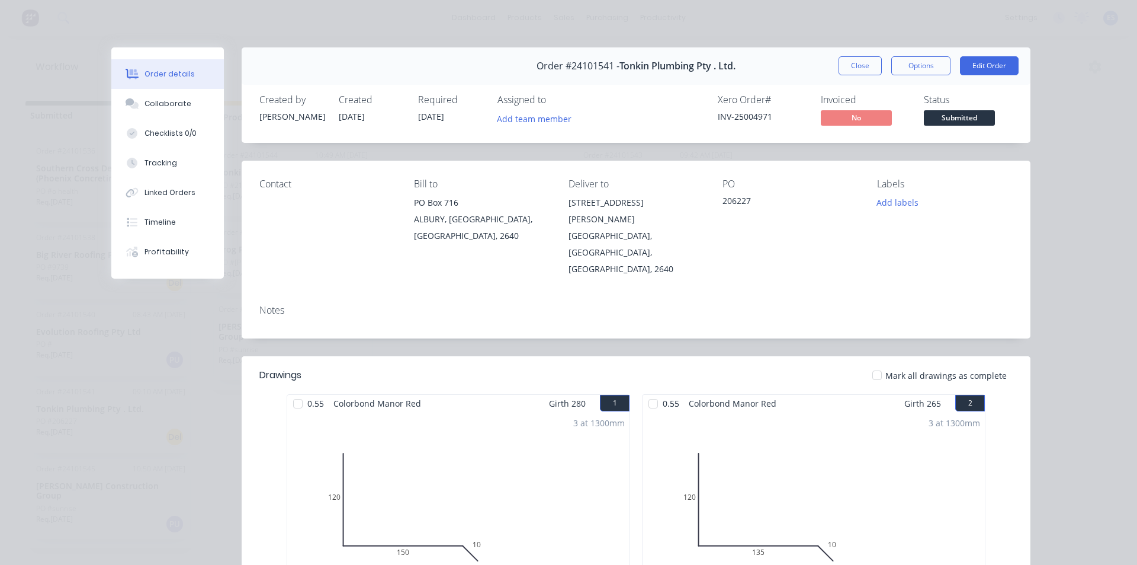
click at [871, 62] on button "Close" at bounding box center [860, 65] width 43 height 19
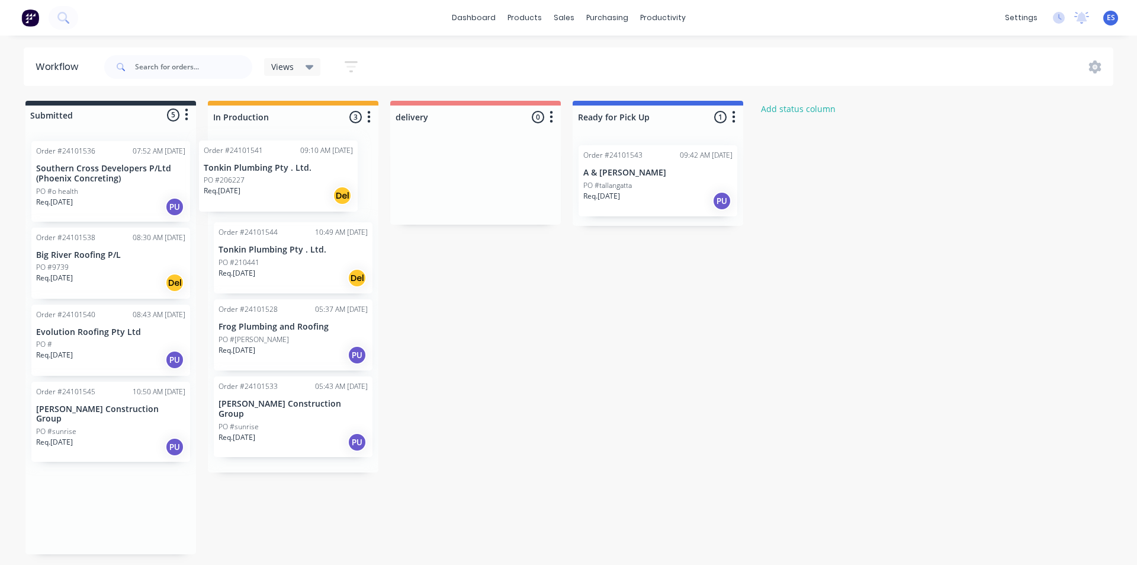
drag, startPoint x: 92, startPoint y: 411, endPoint x: 267, endPoint y: 161, distance: 304.9
click at [267, 161] on div "Submitted 5 Status colour #273444 hex #273444 Save Cancel Summaries Total order…" at bounding box center [549, 327] width 1117 height 453
click at [268, 268] on div "Req. 02/09/25 Del" at bounding box center [293, 278] width 149 height 20
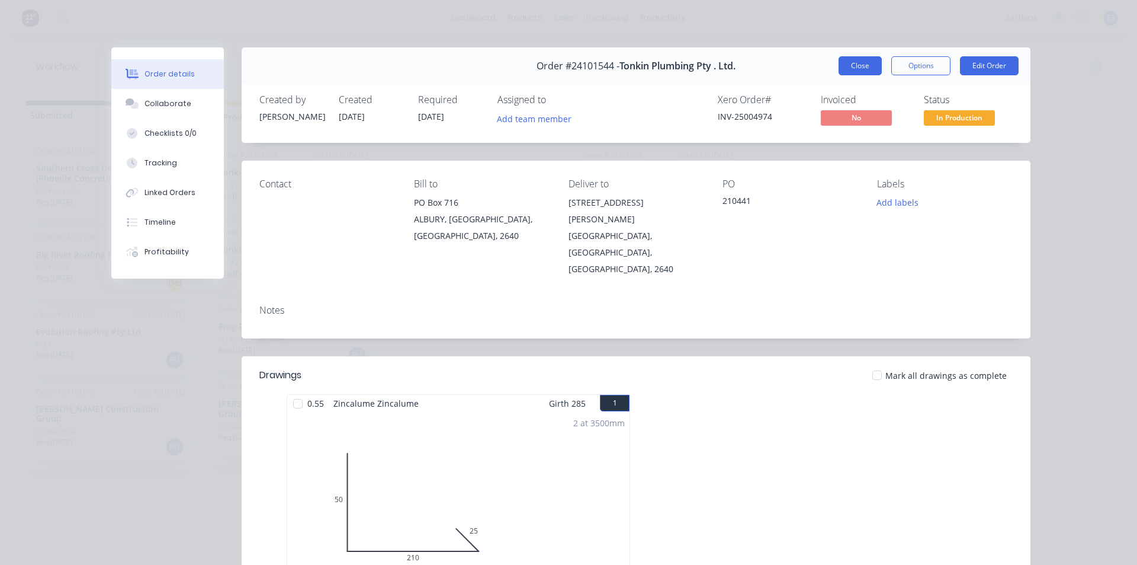
click at [862, 60] on button "Close" at bounding box center [860, 65] width 43 height 19
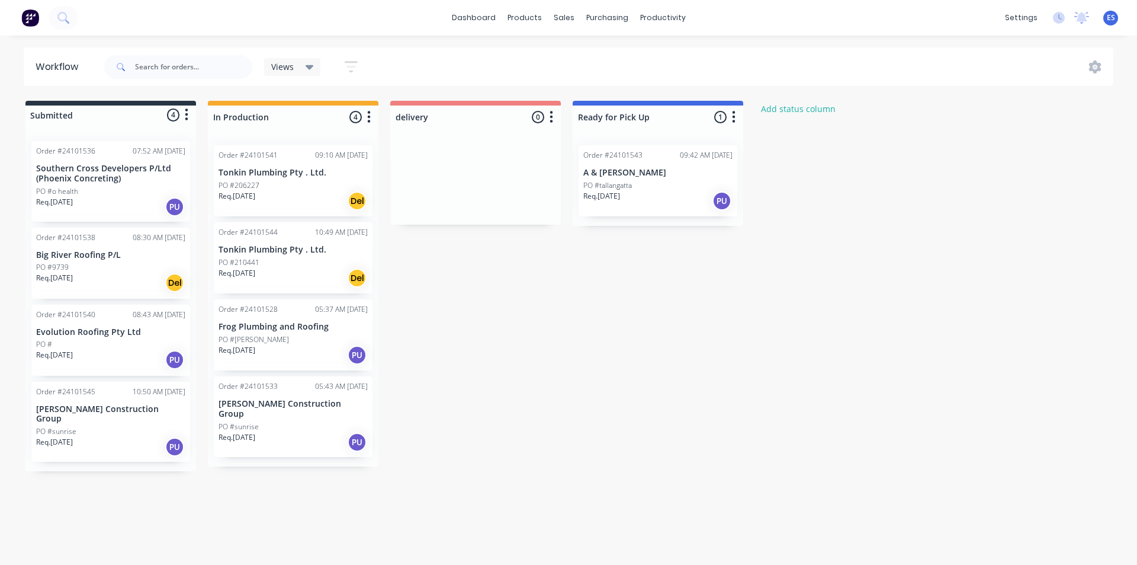
click at [73, 275] on p "Req. 02/09/25" at bounding box center [54, 277] width 37 height 11
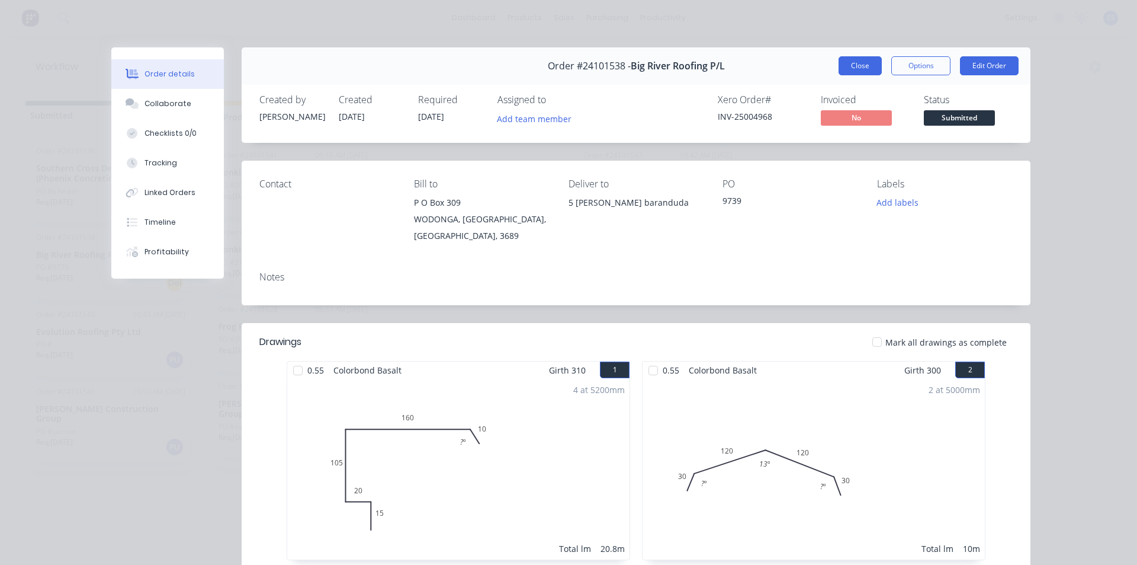
click at [856, 65] on button "Close" at bounding box center [860, 65] width 43 height 19
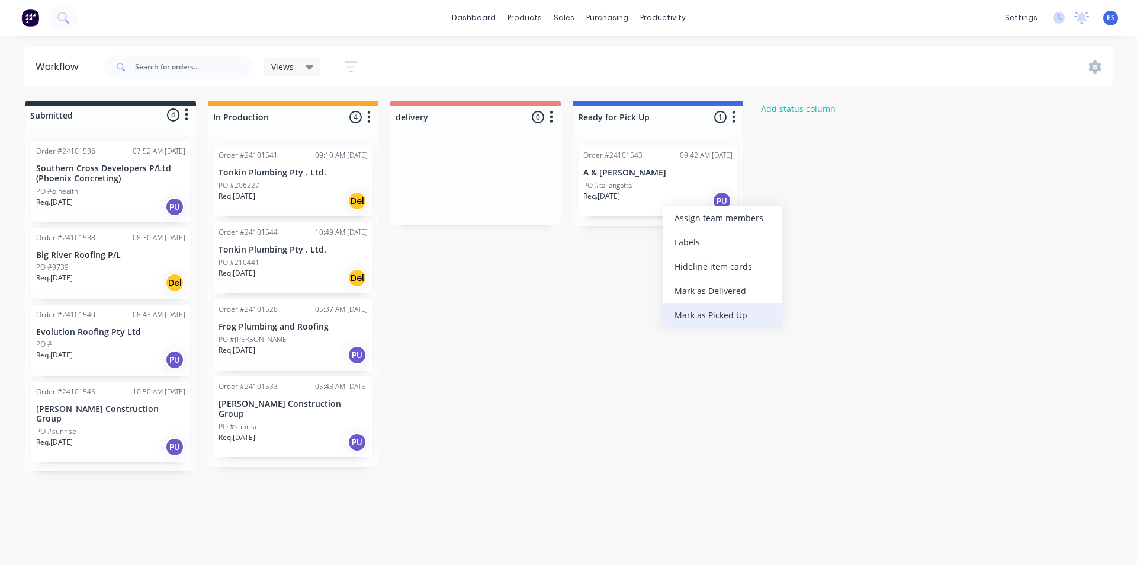
click at [722, 319] on div "Mark as Picked Up" at bounding box center [722, 315] width 119 height 24
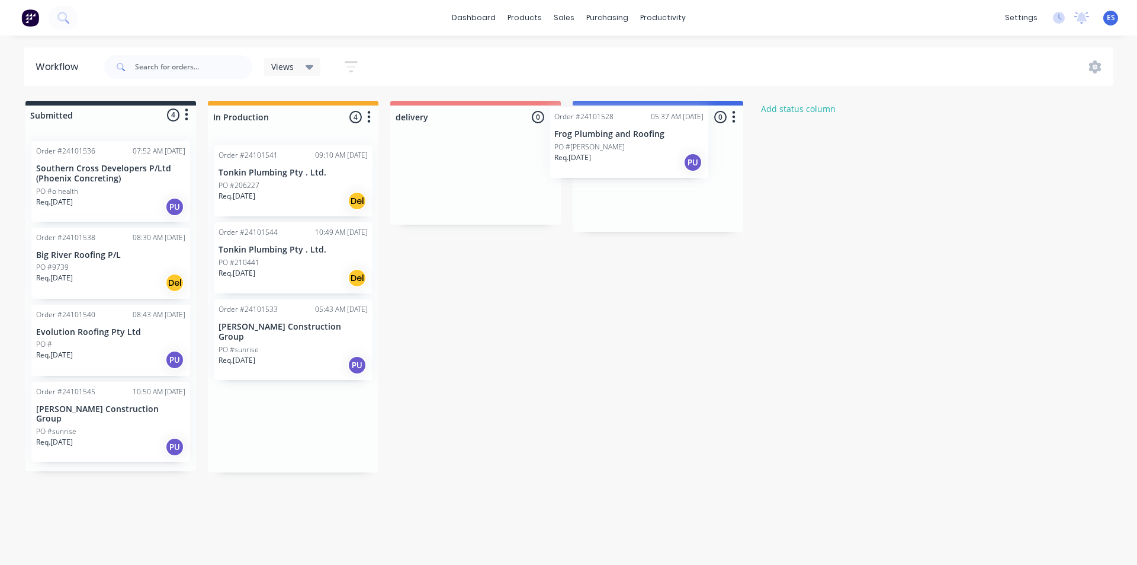
drag, startPoint x: 248, startPoint y: 347, endPoint x: 591, endPoint y: 160, distance: 389.9
click at [591, 160] on div "Submitted 4 Status colour #273444 hex #273444 Save Cancel Summaries Total order…" at bounding box center [549, 286] width 1117 height 371
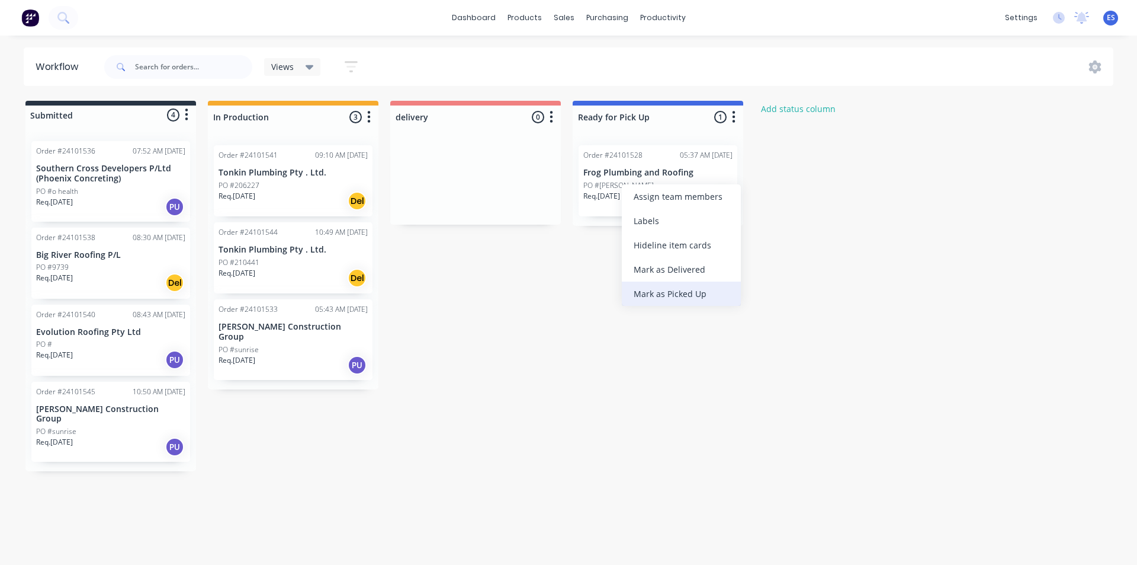
click at [650, 298] on div "Mark as Picked Up" at bounding box center [681, 293] width 119 height 24
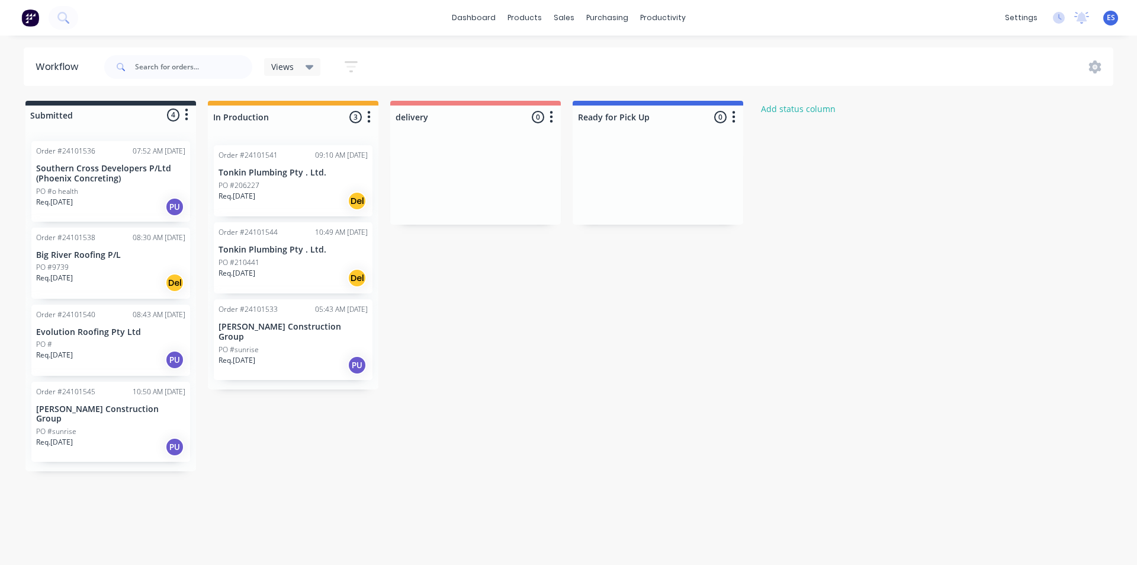
click at [100, 280] on div "Req. 02/09/25 Del" at bounding box center [110, 282] width 149 height 20
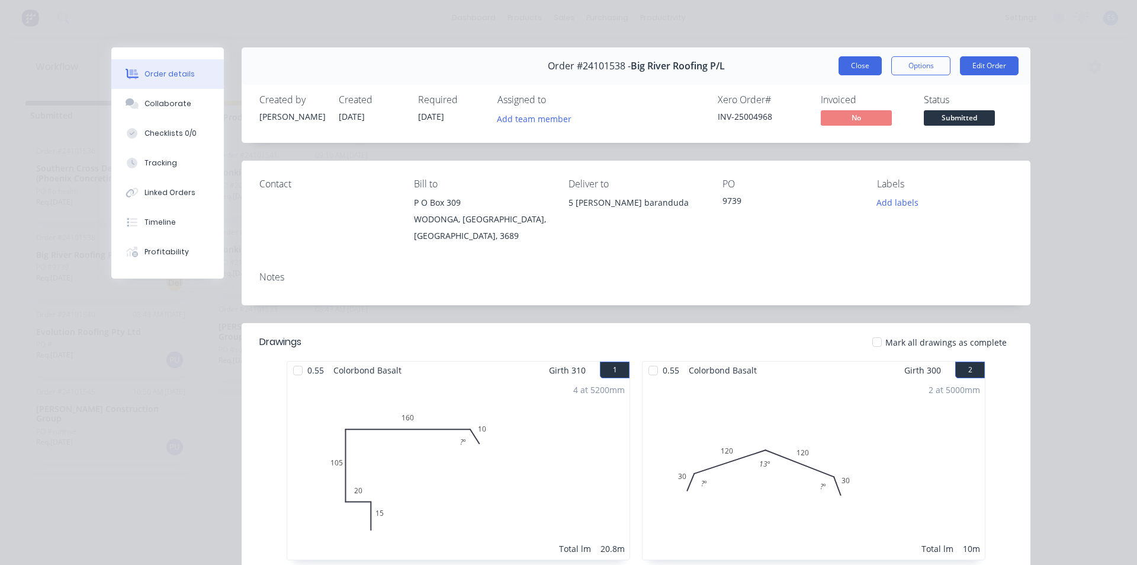
click at [846, 71] on button "Close" at bounding box center [860, 65] width 43 height 19
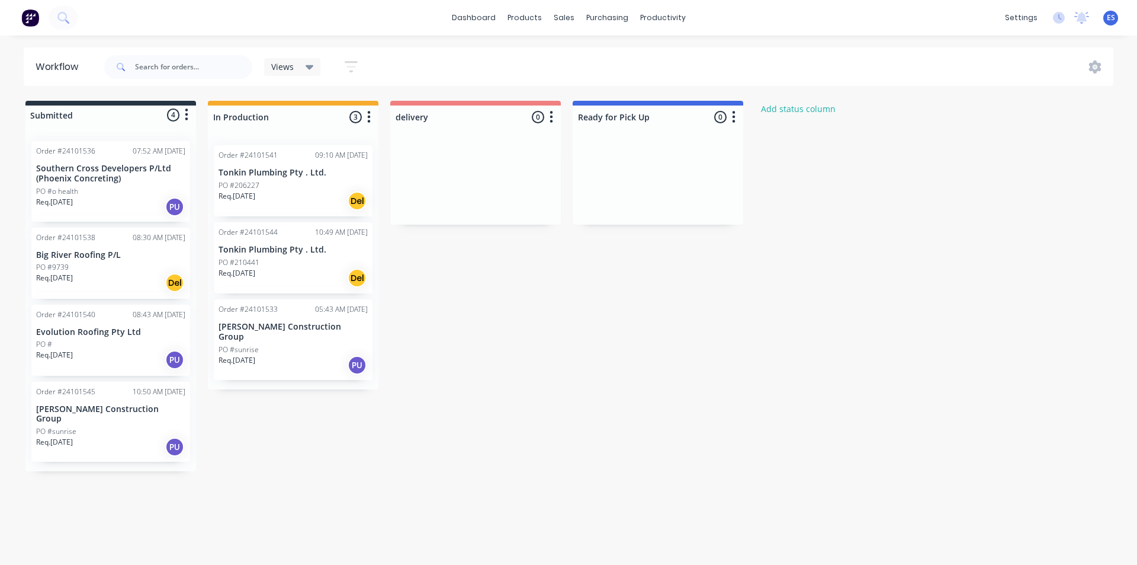
click at [31, 25] on img at bounding box center [30, 18] width 18 height 18
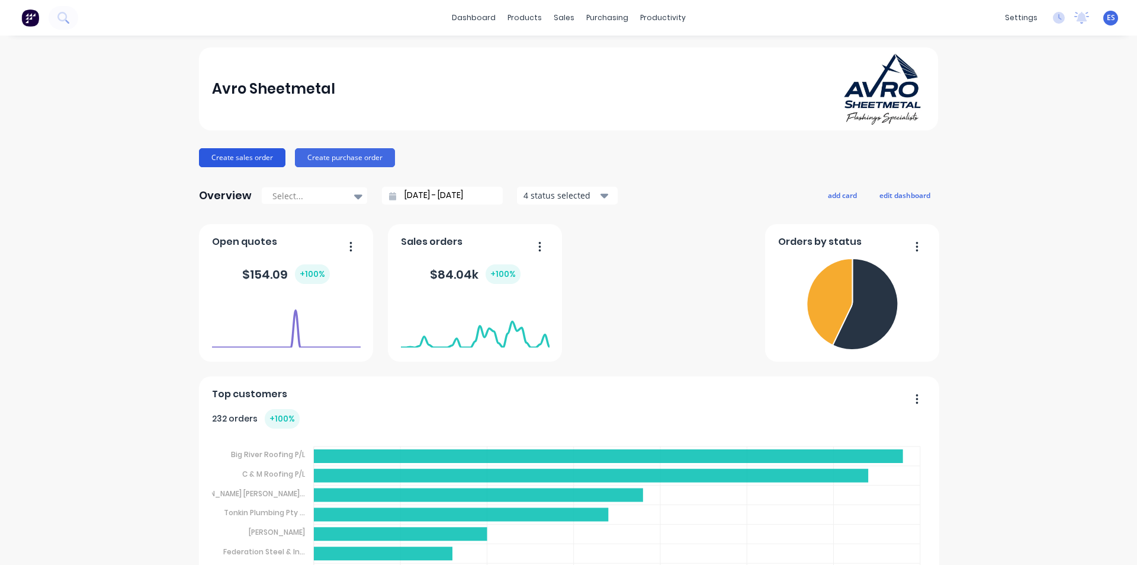
click at [236, 153] on button "Create sales order" at bounding box center [242, 157] width 86 height 19
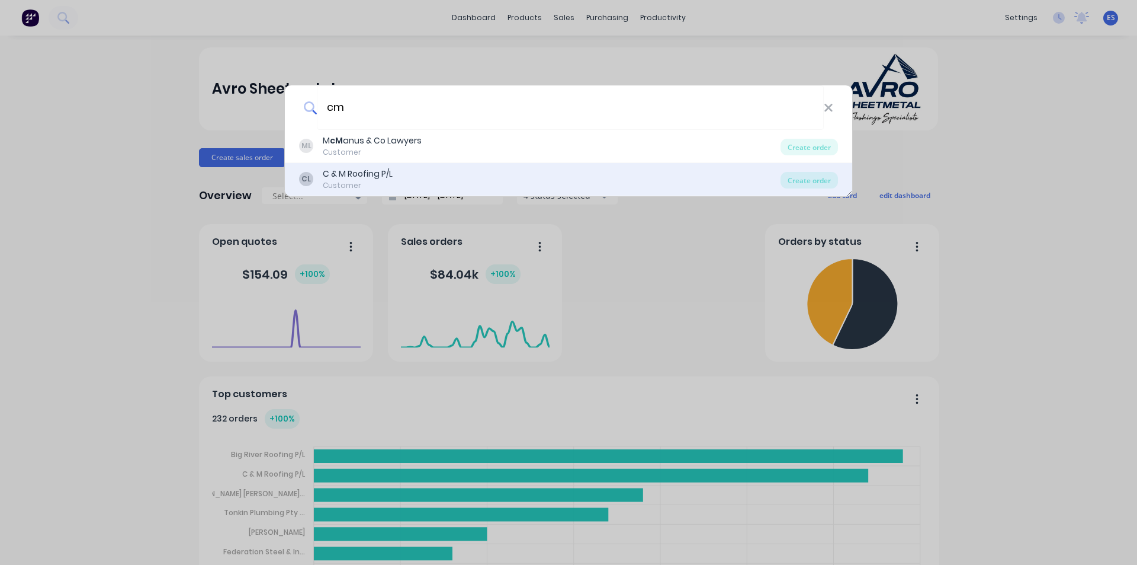
type input "cm"
click at [397, 182] on div "CL C & M Roofing P/L Customer" at bounding box center [540, 179] width 482 height 23
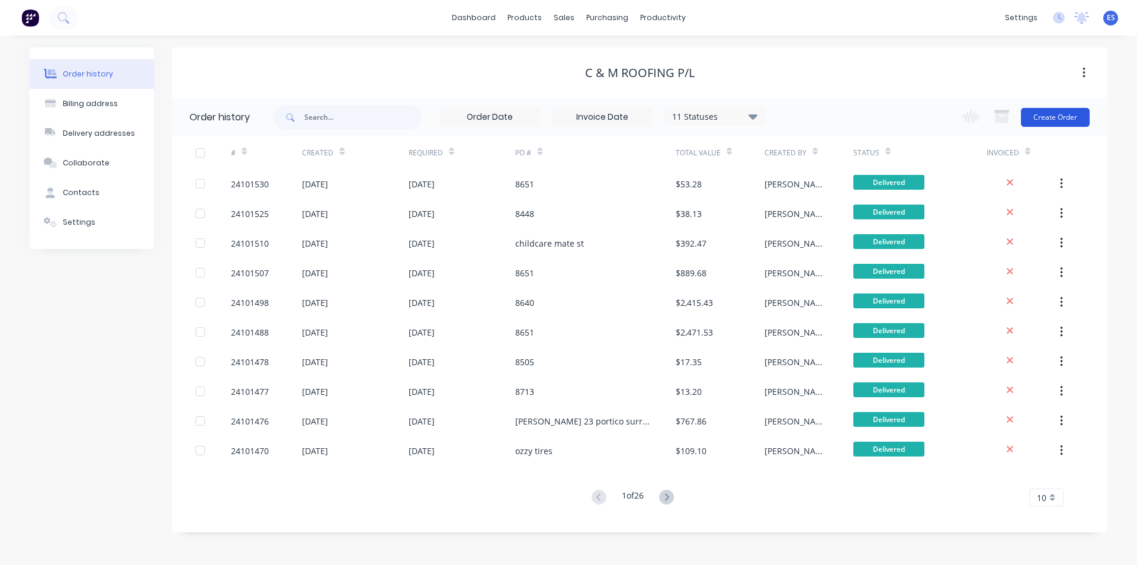
click at [1051, 109] on button "Create Order" at bounding box center [1055, 117] width 69 height 19
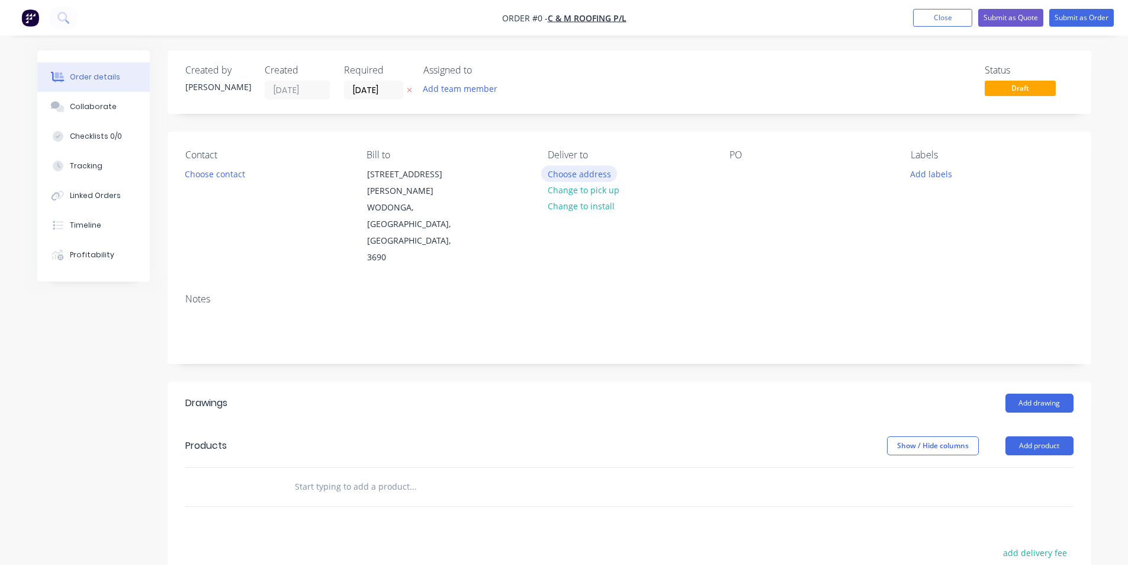
click at [599, 176] on button "Choose address" at bounding box center [579, 173] width 76 height 16
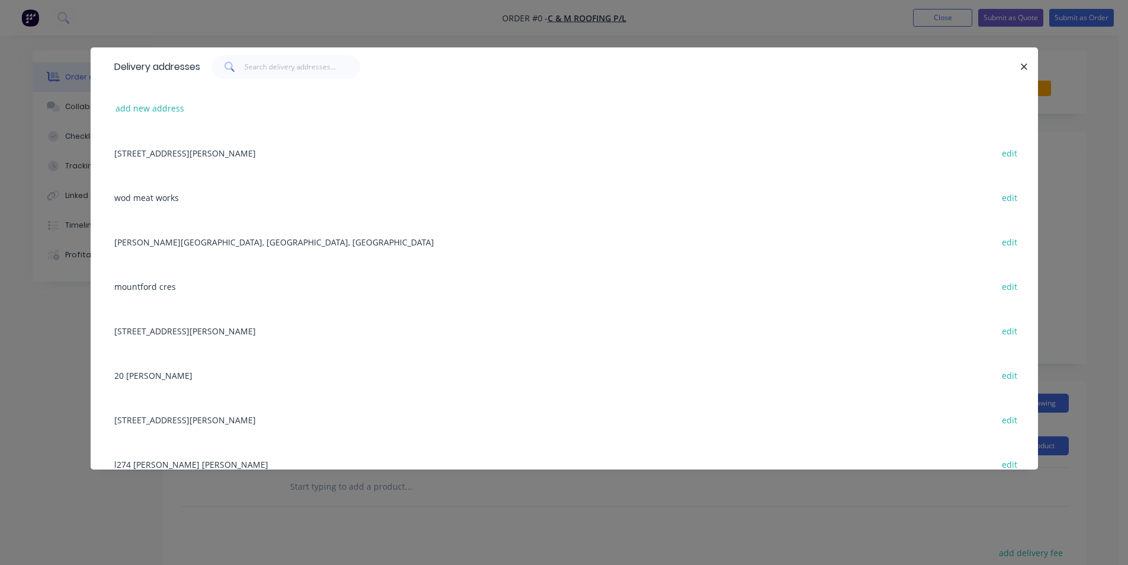
click at [190, 159] on div "6 Hempel St, WODONGA, Victoria, Australia, 3690 edit" at bounding box center [564, 152] width 912 height 44
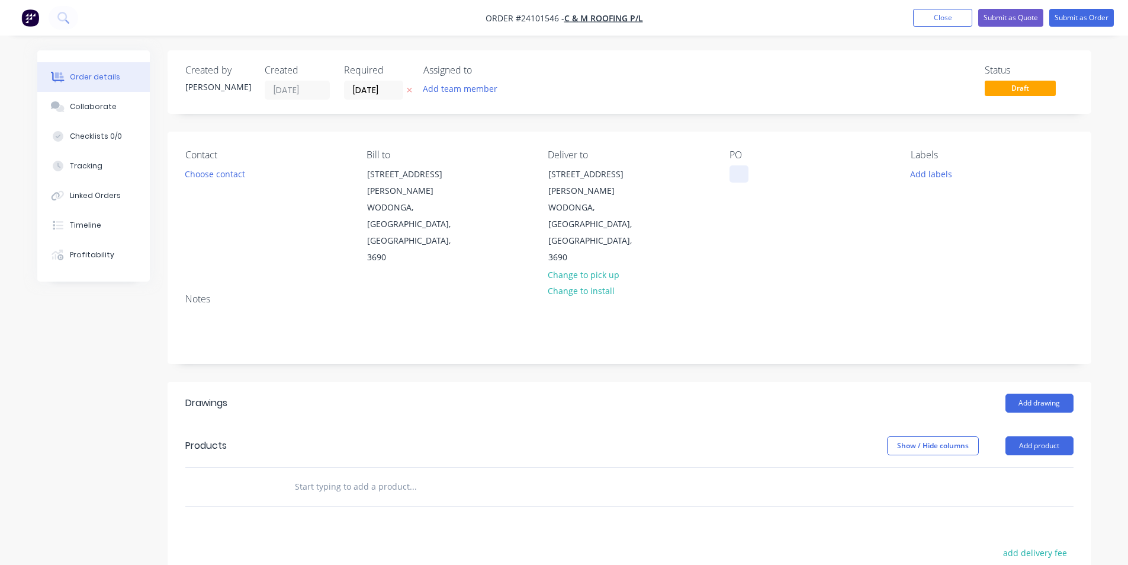
click at [743, 178] on div at bounding box center [739, 173] width 19 height 17
click at [1030, 393] on button "Add drawing" at bounding box center [1040, 402] width 68 height 19
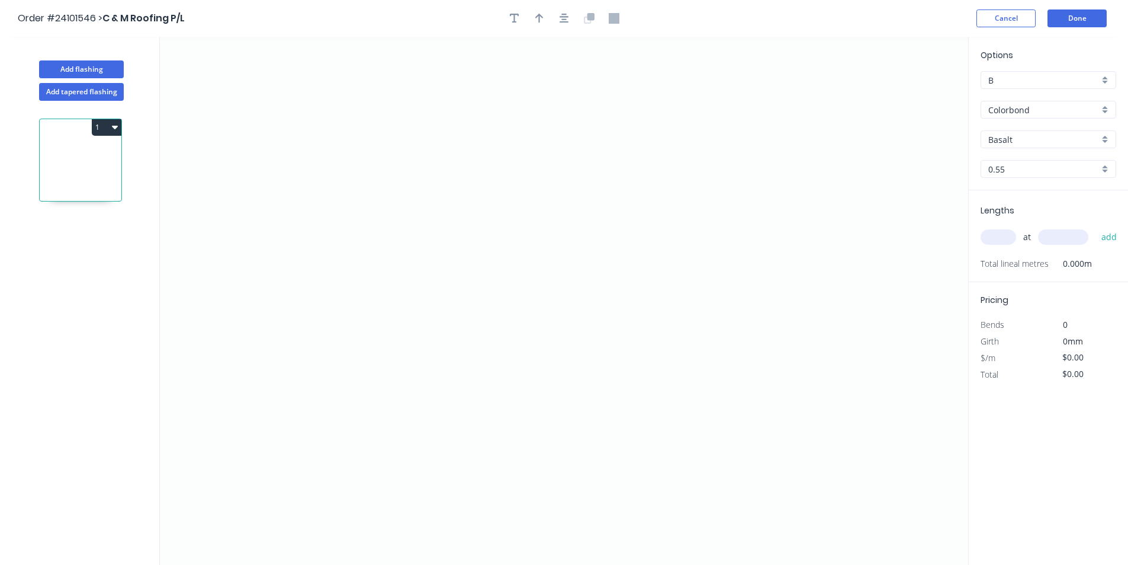
click at [1017, 134] on input "Basalt" at bounding box center [1044, 139] width 111 height 12
click at [1018, 162] on div "Surfmist" at bounding box center [1049, 162] width 134 height 21
type input "Surfmist"
click at [442, 237] on icon "0" at bounding box center [564, 301] width 809 height 528
click at [494, 237] on icon at bounding box center [468, 237] width 52 height 0
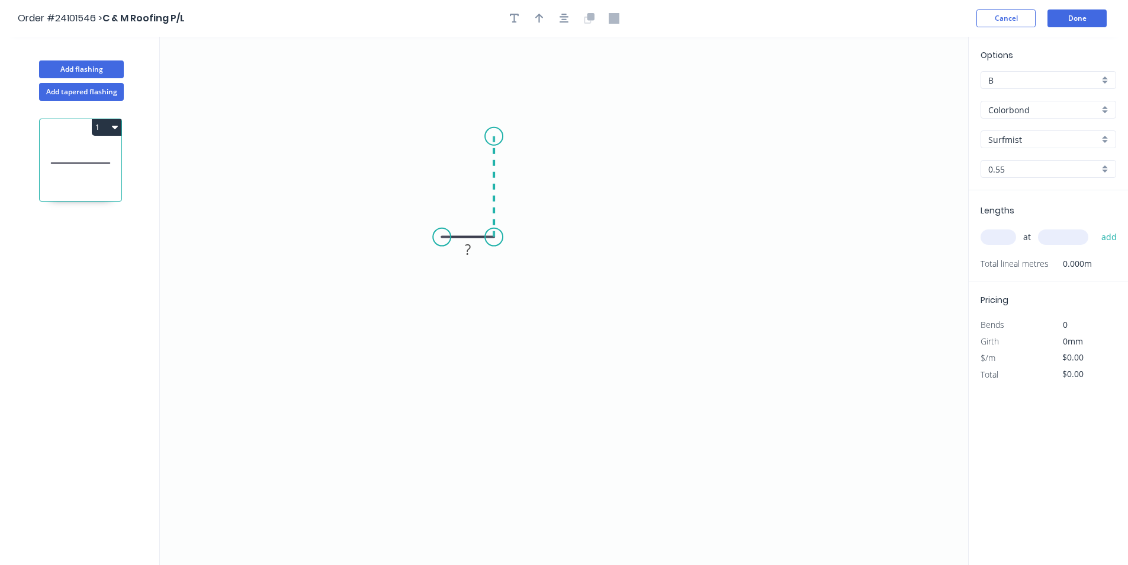
click at [502, 136] on icon "0 ?" at bounding box center [564, 301] width 809 height 528
click at [644, 139] on icon "0 ? ?" at bounding box center [564, 301] width 809 height 528
click at [648, 234] on icon "0 ? ? ?" at bounding box center [564, 301] width 809 height 528
click at [694, 237] on icon "0 ? ? ? ?" at bounding box center [564, 301] width 809 height 528
click at [677, 246] on rect at bounding box center [669, 247] width 24 height 17
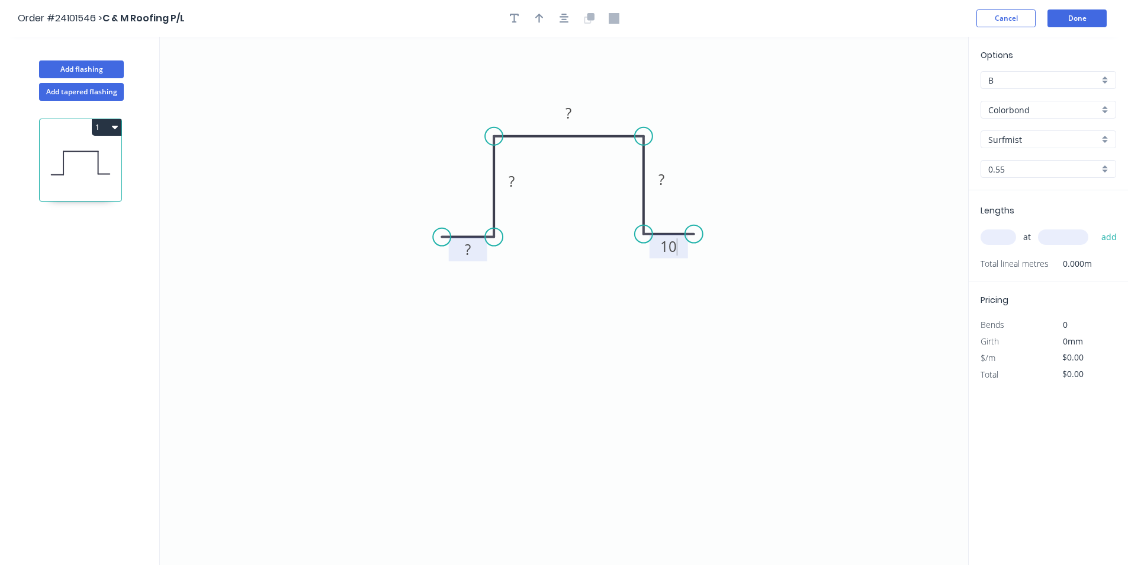
click at [465, 249] on g "?" at bounding box center [468, 249] width 24 height 20
click at [520, 178] on rect at bounding box center [512, 182] width 24 height 17
click at [674, 185] on rect at bounding box center [661, 179] width 39 height 24
click at [666, 181] on rect at bounding box center [662, 180] width 24 height 17
click at [582, 121] on rect at bounding box center [569, 113] width 39 height 24
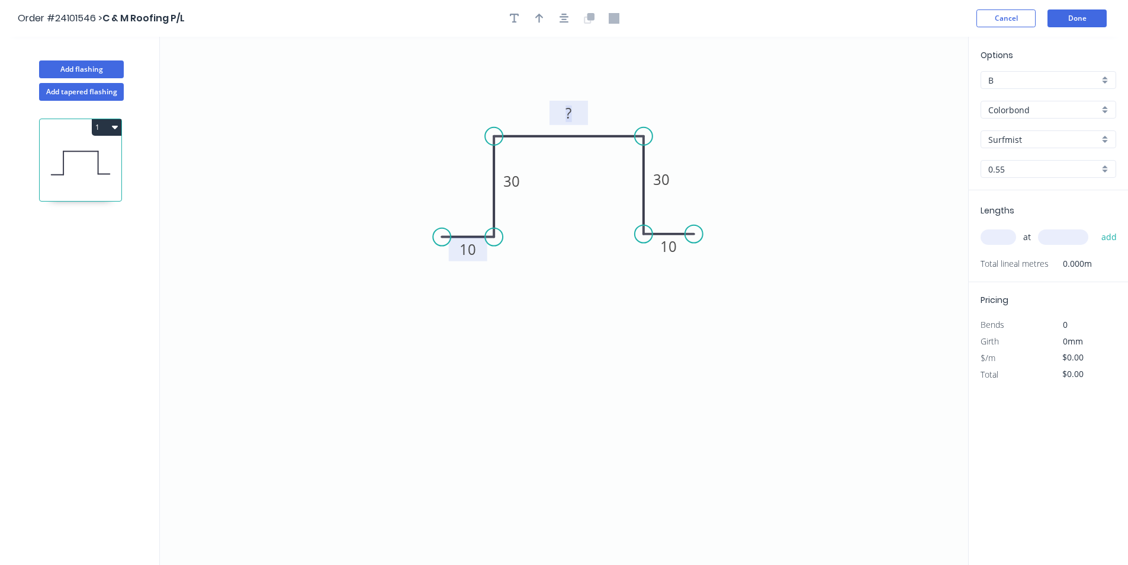
click at [581, 118] on rect at bounding box center [569, 113] width 24 height 17
click at [1003, 235] on input "text" at bounding box center [999, 236] width 36 height 15
type input "$11.04"
type input "1"
click at [1047, 234] on input "text" at bounding box center [1063, 236] width 50 height 15
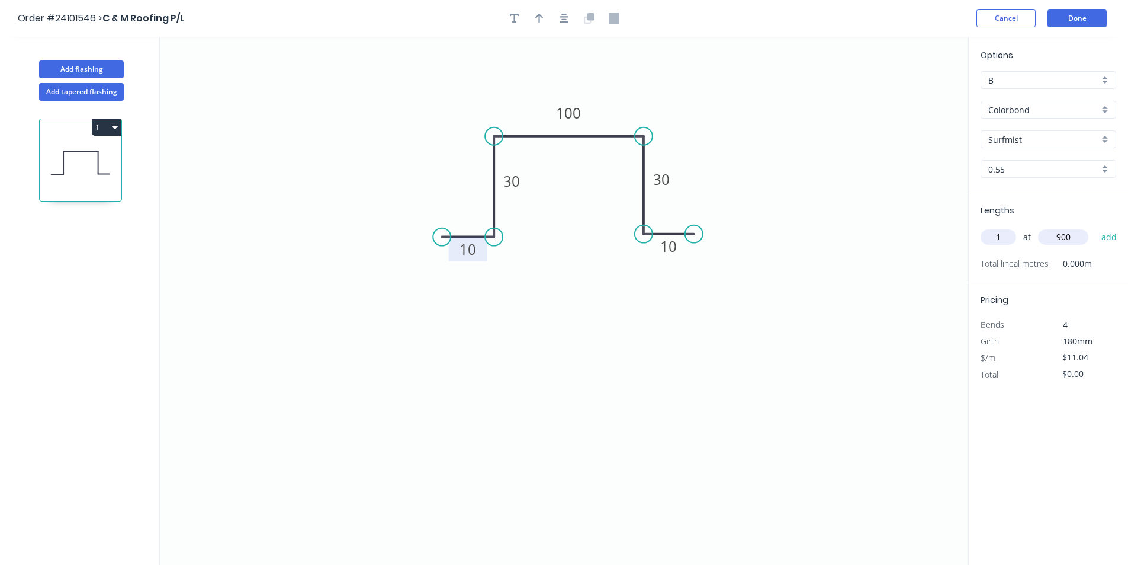
type input "900"
click at [1096, 227] on button "add" at bounding box center [1110, 237] width 28 height 20
type input "$9.94"
click at [94, 70] on button "Add flashing" at bounding box center [81, 69] width 85 height 18
type input "$0.00"
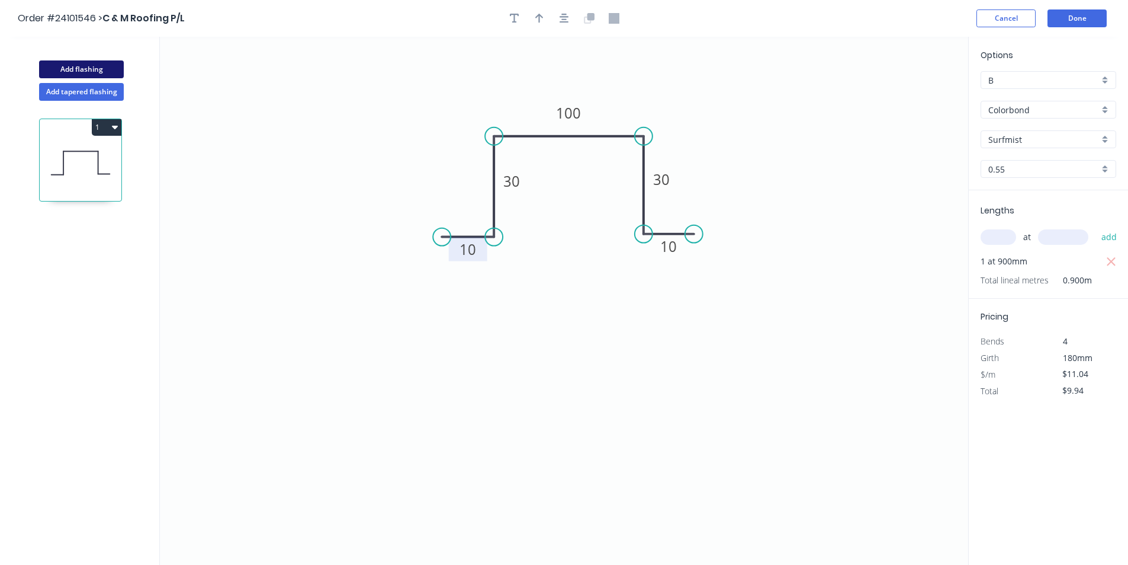
type input "$0.00"
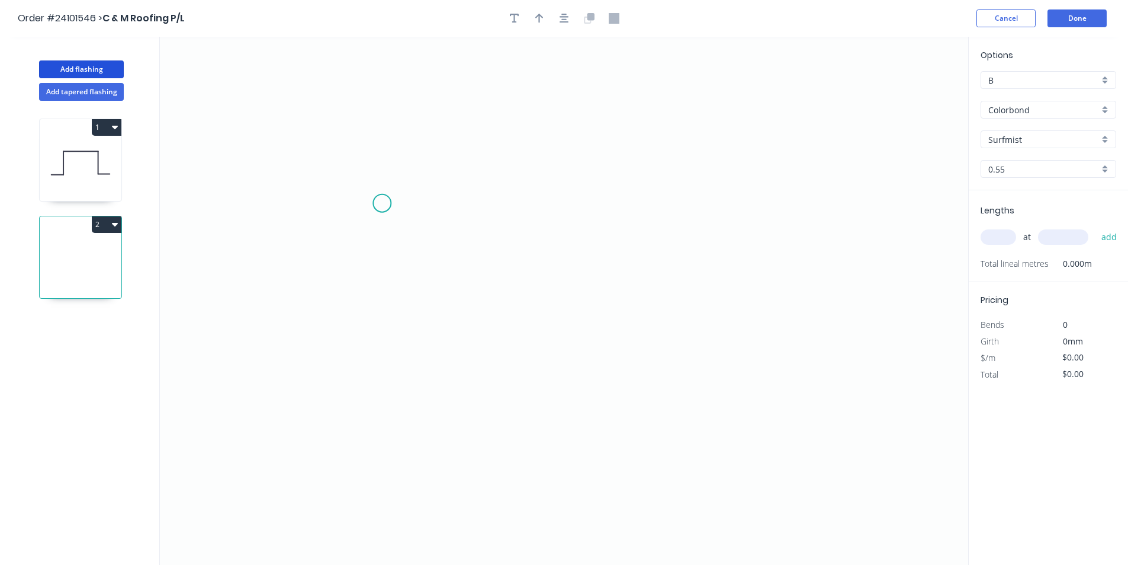
click at [382, 203] on icon "0" at bounding box center [564, 301] width 809 height 528
click at [621, 195] on icon "0" at bounding box center [564, 301] width 809 height 528
click at [659, 235] on icon "0 ?" at bounding box center [564, 301] width 809 height 528
click at [659, 235] on circle at bounding box center [659, 235] width 18 height 18
click at [645, 193] on rect at bounding box center [651, 200] width 24 height 17
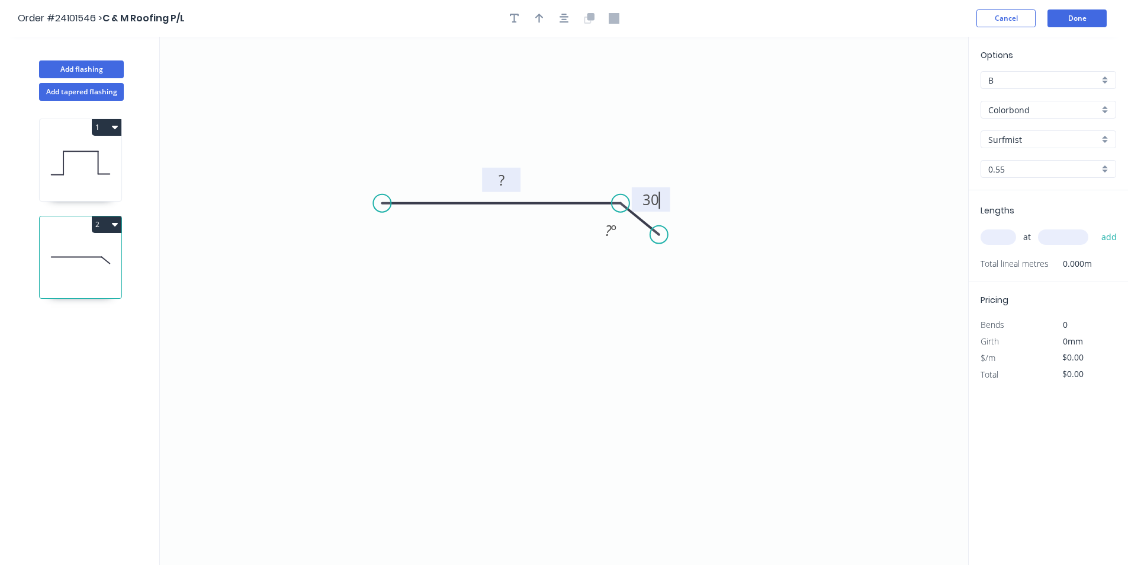
click at [511, 183] on rect at bounding box center [502, 180] width 24 height 17
click at [989, 235] on input "text" at bounding box center [999, 236] width 36 height 15
type input "$24.11"
type input "1"
click at [1052, 234] on input "text" at bounding box center [1063, 236] width 50 height 15
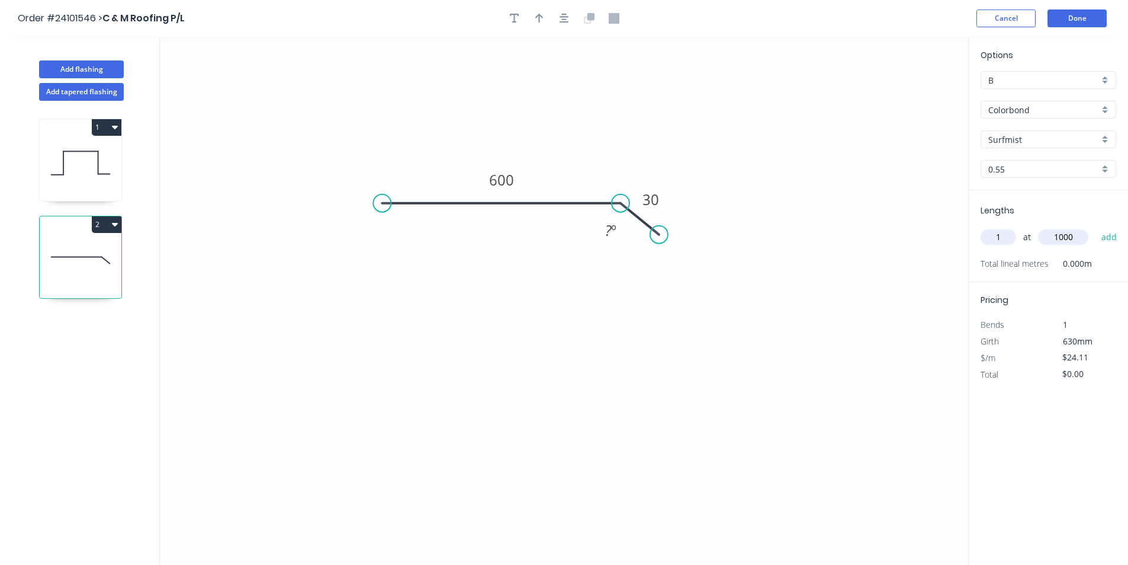
type input "1000"
click at [1096, 227] on button "add" at bounding box center [1110, 237] width 28 height 20
type input "$24.11"
click at [1054, 24] on button "Done" at bounding box center [1077, 18] width 59 height 18
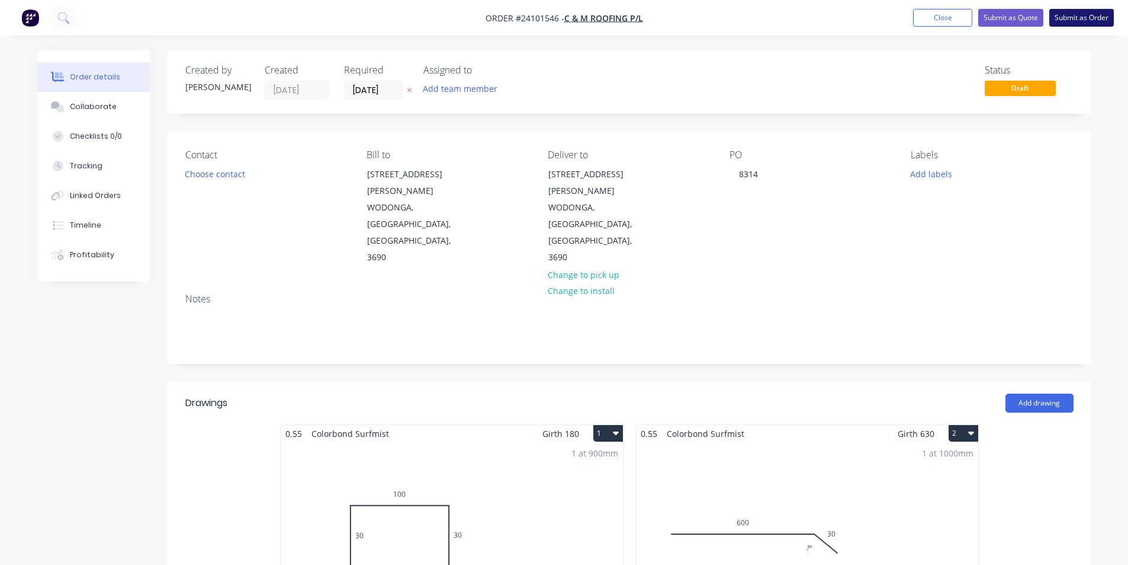
click at [1065, 21] on button "Submit as Order" at bounding box center [1082, 18] width 65 height 18
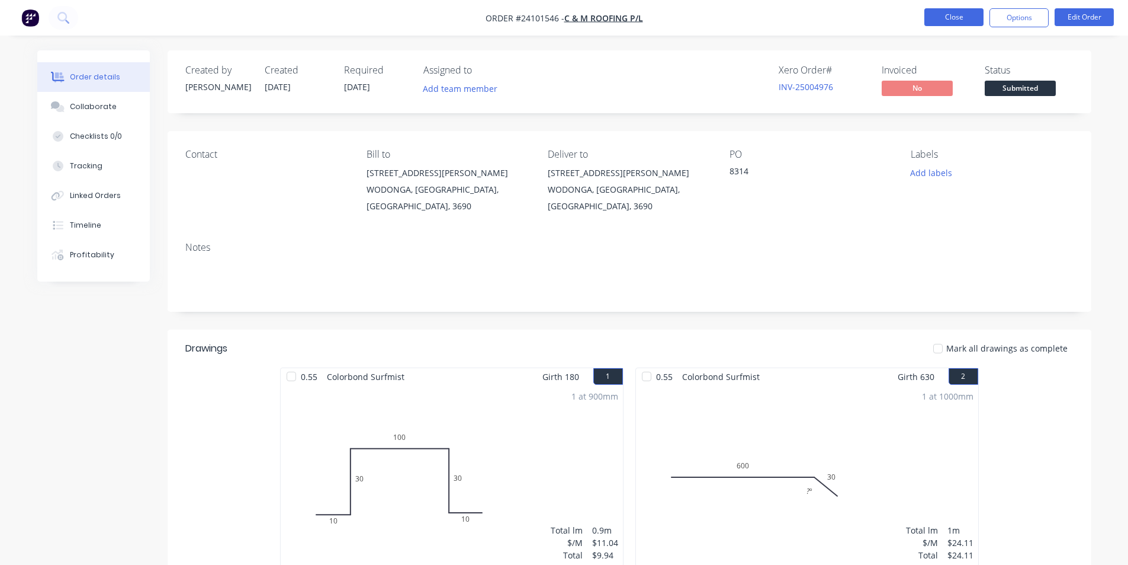
click at [948, 15] on button "Close" at bounding box center [954, 17] width 59 height 18
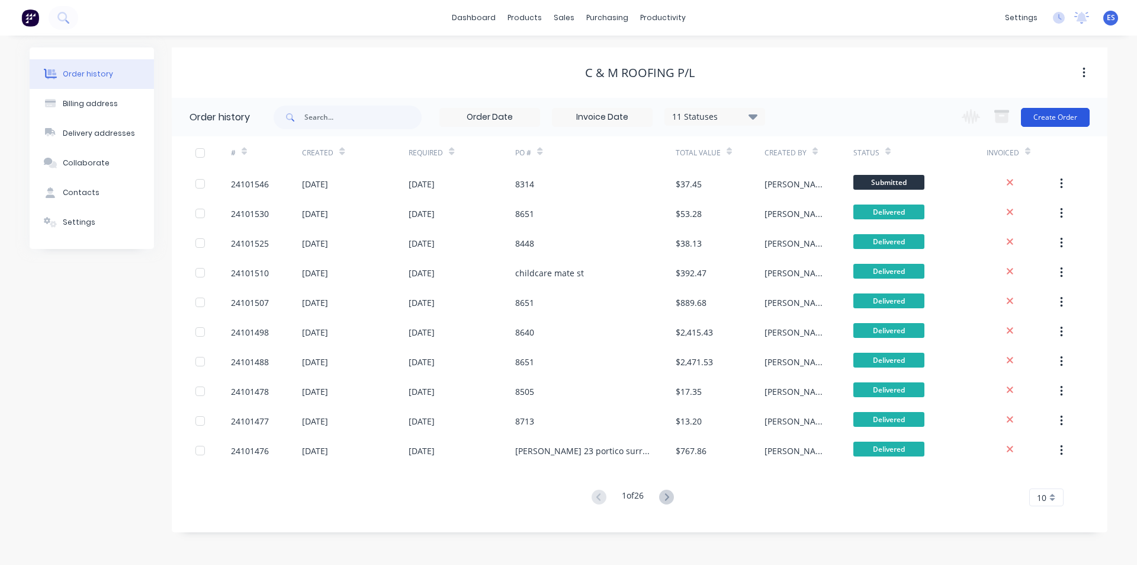
click at [1041, 111] on button "Create Order" at bounding box center [1055, 117] width 69 height 19
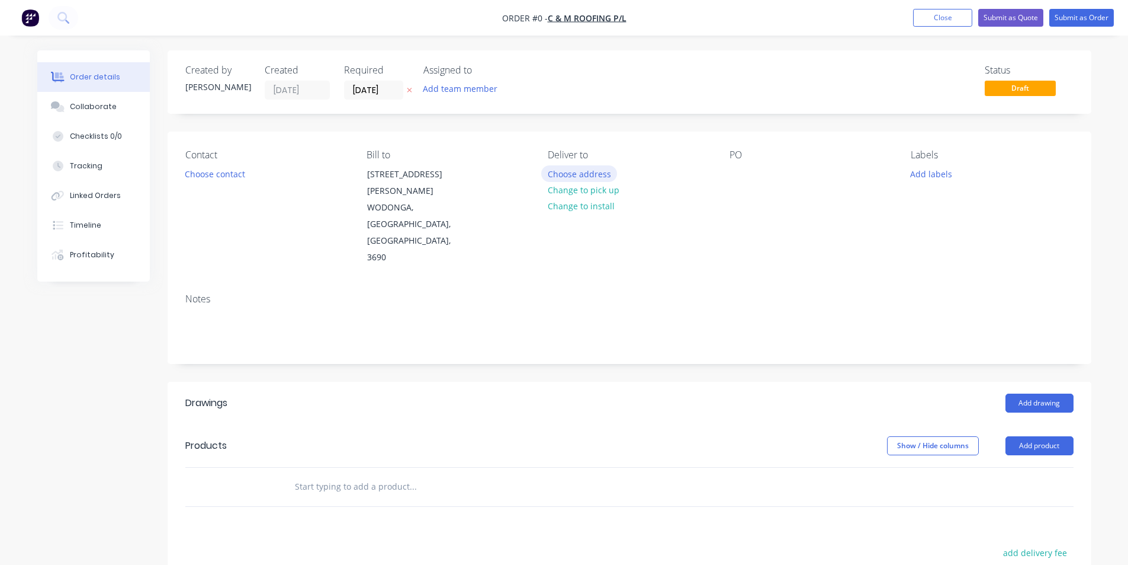
click at [565, 168] on button "Choose address" at bounding box center [579, 173] width 76 height 16
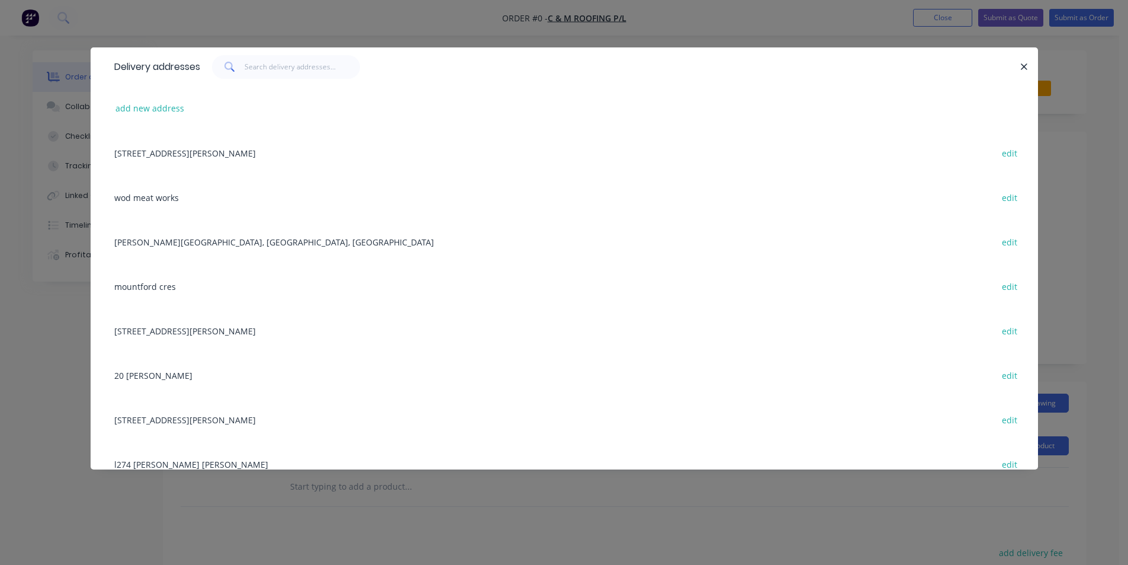
click at [282, 156] on div "6 Hempel St, WODONGA, Victoria, Australia, 3690 edit" at bounding box center [564, 152] width 912 height 44
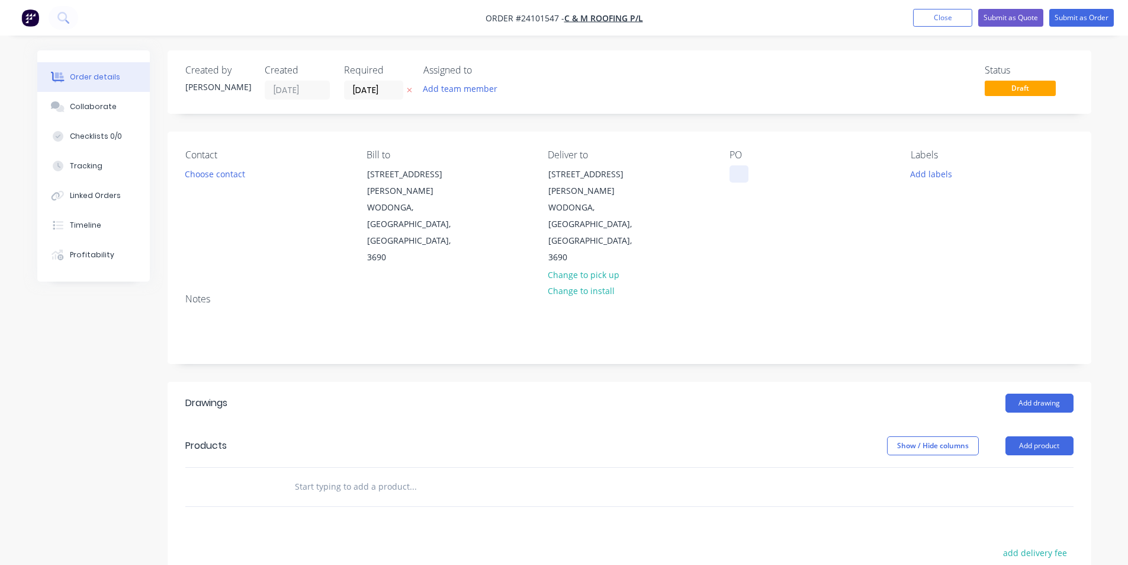
click at [740, 171] on div at bounding box center [739, 173] width 19 height 17
click at [1036, 393] on button "Add drawing" at bounding box center [1040, 402] width 68 height 19
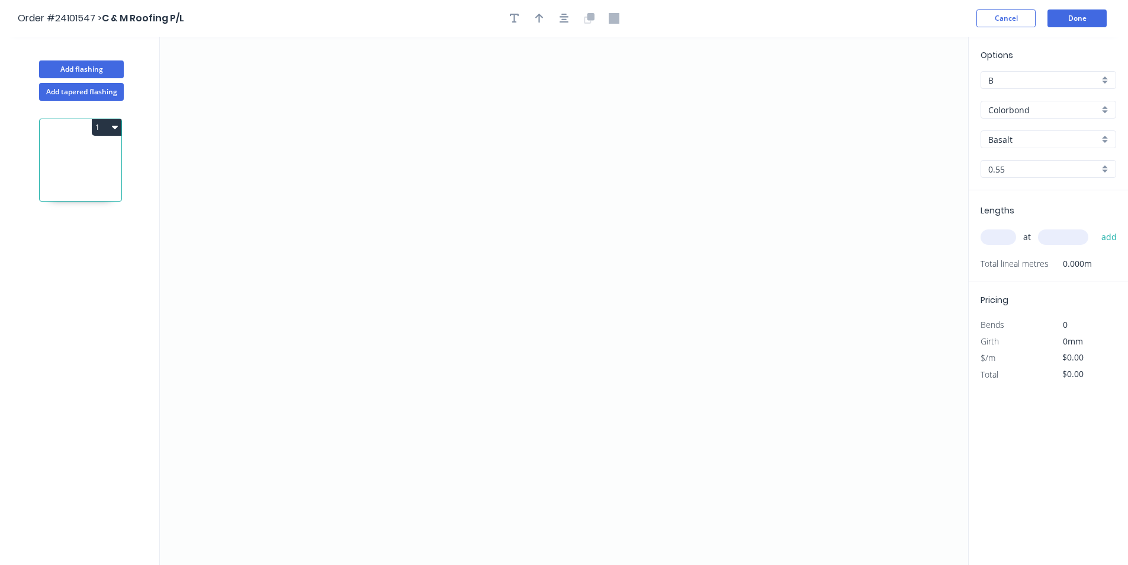
click at [1025, 142] on input "Basalt" at bounding box center [1044, 139] width 111 height 12
click at [1024, 165] on div "Woodland Grey" at bounding box center [1049, 162] width 134 height 21
type input "Woodland Grey"
click at [459, 148] on icon "0" at bounding box center [564, 301] width 809 height 528
click at [450, 267] on icon "0" at bounding box center [564, 301] width 809 height 528
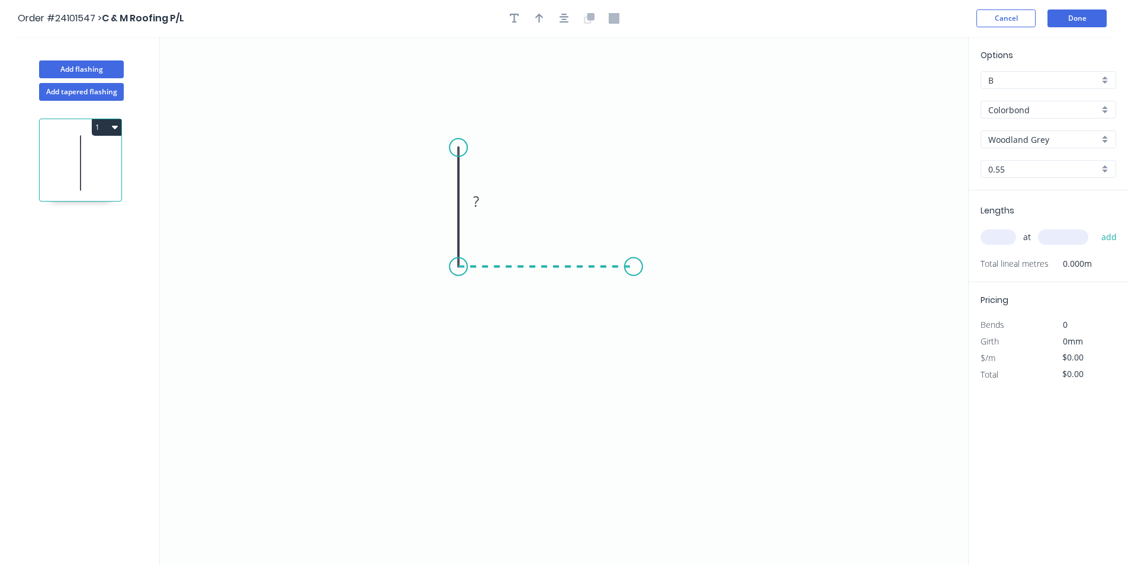
click at [634, 267] on icon "0 ?" at bounding box center [564, 301] width 809 height 528
click at [637, 376] on icon "0 ? ?" at bounding box center [564, 301] width 809 height 528
click at [611, 349] on icon "0 ? ? ?" at bounding box center [564, 301] width 809 height 528
click at [608, 368] on tspan "?" at bounding box center [610, 371] width 6 height 20
click at [656, 322] on rect at bounding box center [652, 315] width 24 height 17
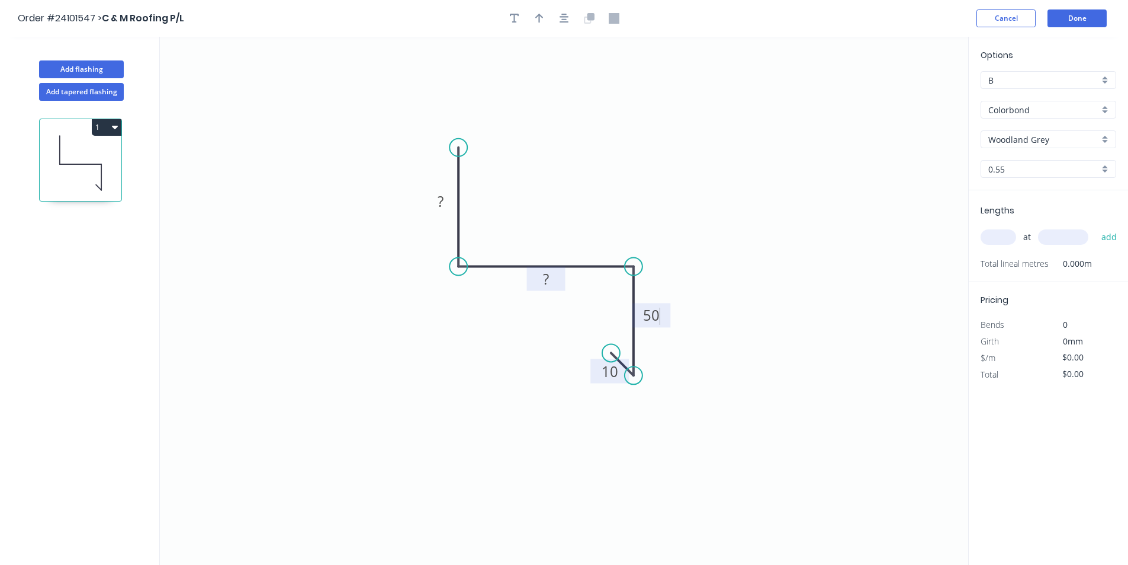
click at [549, 278] on tspan "?" at bounding box center [546, 279] width 6 height 20
click at [449, 206] on rect at bounding box center [441, 202] width 24 height 17
click at [991, 233] on input "text" at bounding box center [999, 236] width 36 height 15
type input "$14.06"
type input "1"
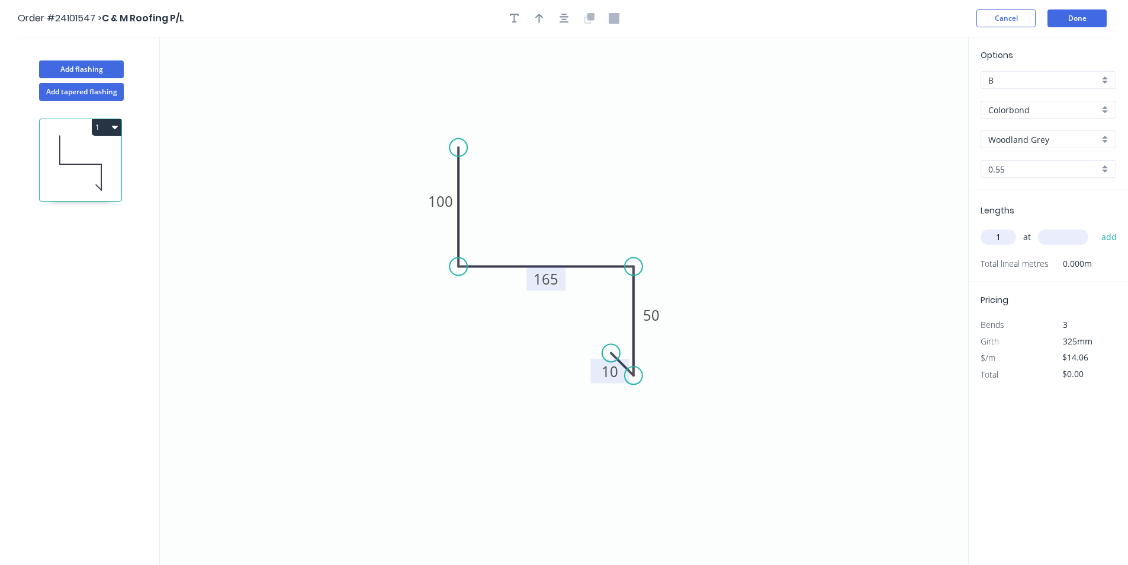
click at [1056, 236] on input "text" at bounding box center [1063, 236] width 50 height 15
type input "2000"
click at [1096, 227] on button "add" at bounding box center [1110, 237] width 28 height 20
type input "$28.12"
type input "1"
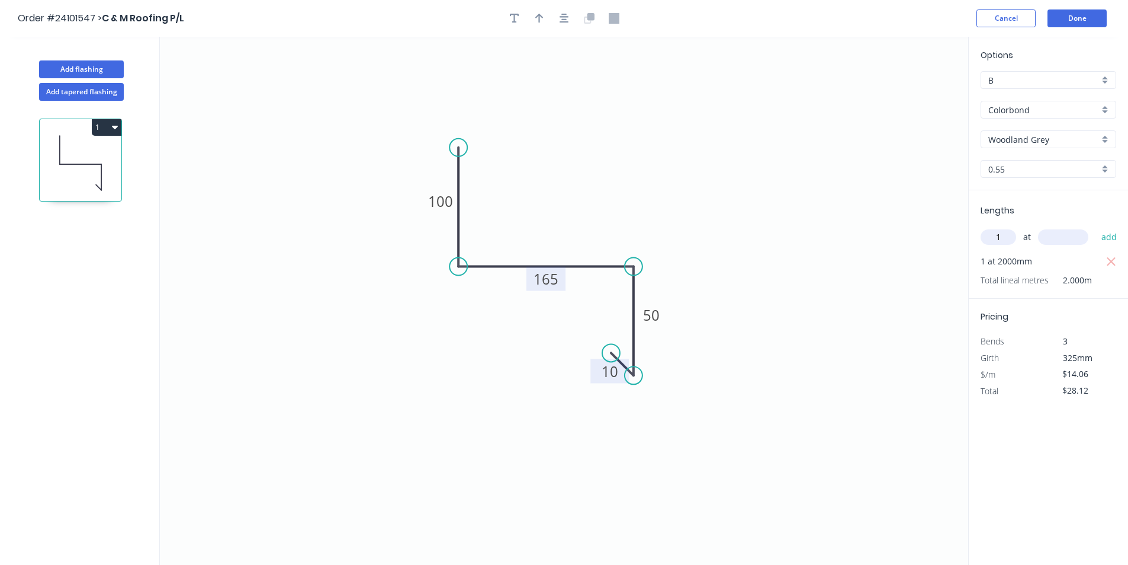
click at [1056, 236] on input "text" at bounding box center [1063, 236] width 50 height 15
type input "1000"
click at [1096, 227] on button "add" at bounding box center [1110, 237] width 28 height 20
click at [113, 129] on icon "button" at bounding box center [115, 126] width 6 height 9
click at [98, 154] on div "Duplicate" at bounding box center [65, 156] width 91 height 17
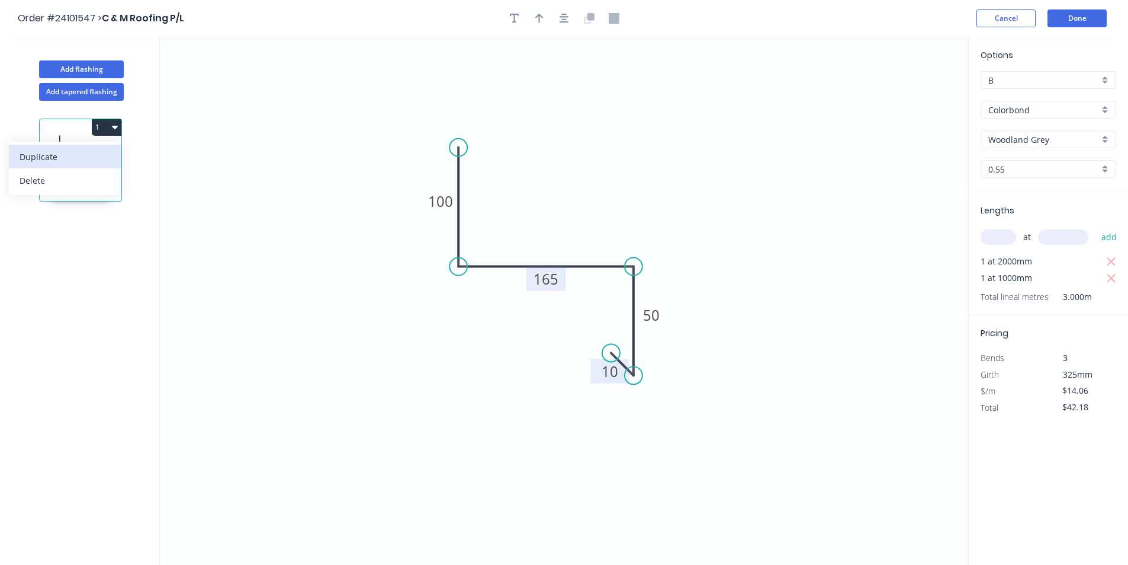
type input "$0.00"
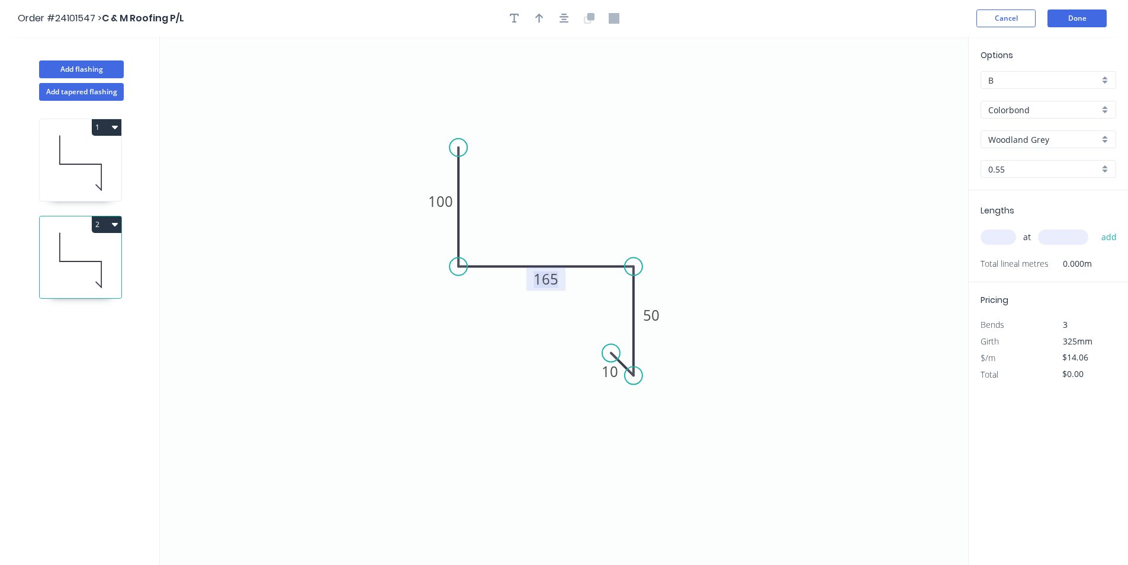
click at [555, 280] on tspan "165" at bounding box center [546, 279] width 25 height 20
click at [989, 234] on input "text" at bounding box center [999, 236] width 36 height 15
type input "1"
click at [1056, 236] on input "text" at bounding box center [1063, 236] width 50 height 15
type input "1600"
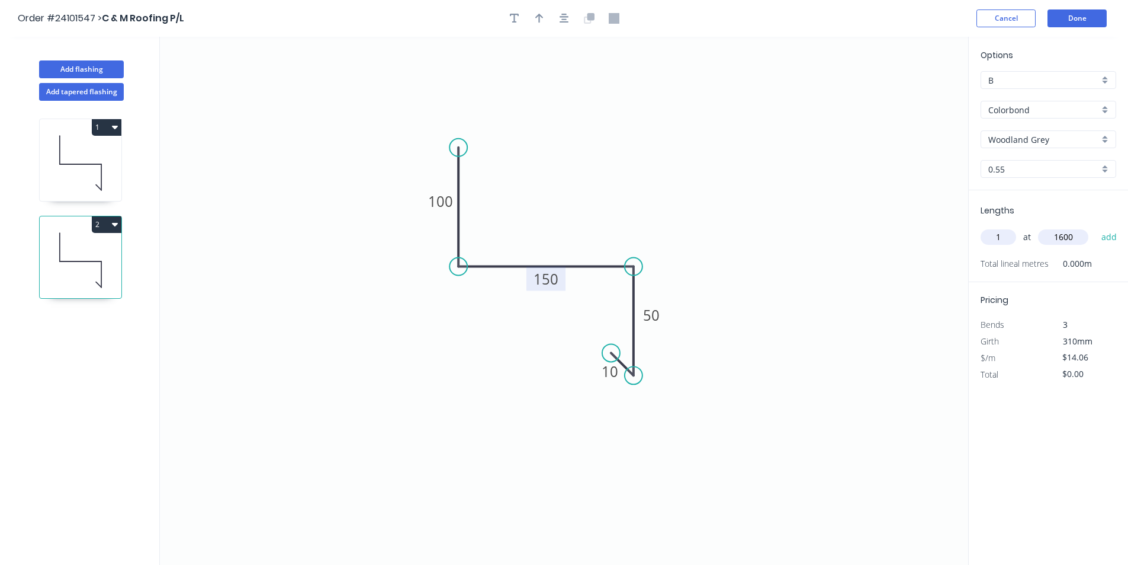
click at [1096, 227] on button "add" at bounding box center [1110, 237] width 28 height 20
type input "$22.50"
click at [1095, 21] on button "Done" at bounding box center [1077, 18] width 59 height 18
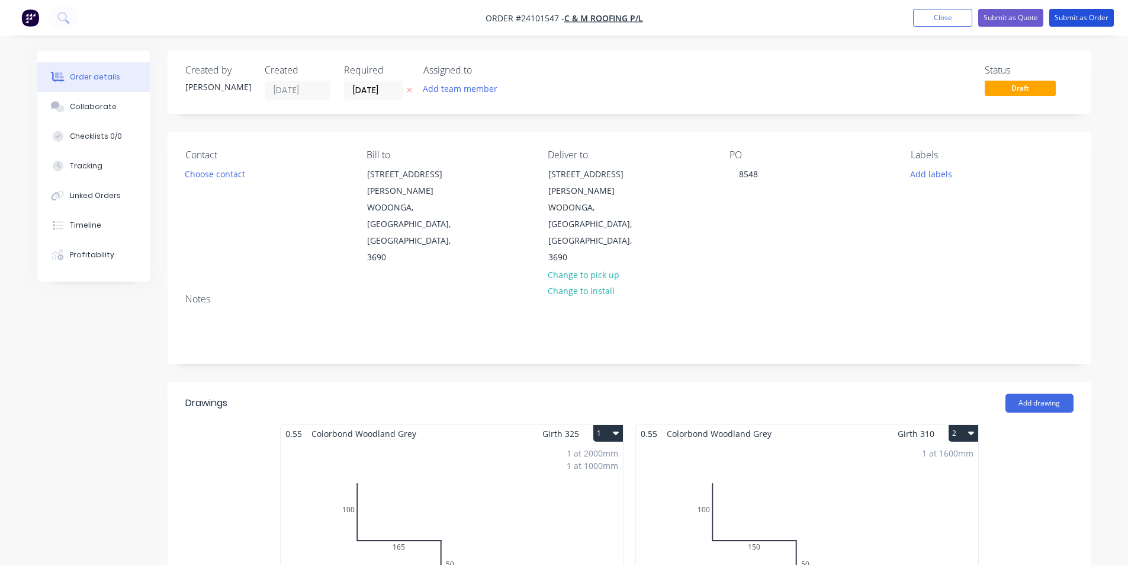
click at [1095, 21] on button "Submit as Order" at bounding box center [1082, 18] width 65 height 18
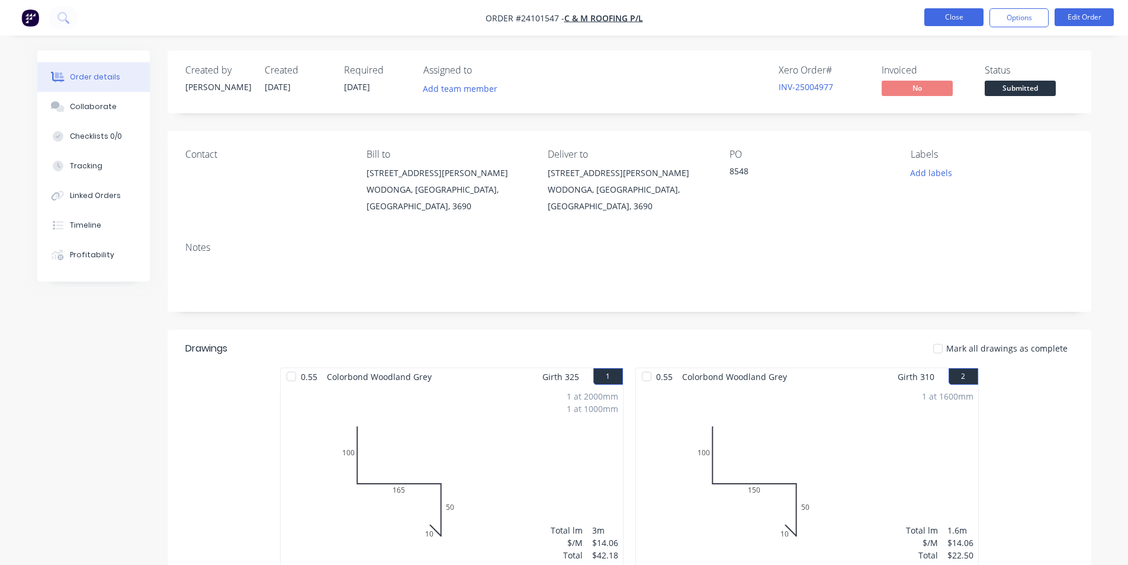
click at [972, 21] on button "Close" at bounding box center [954, 17] width 59 height 18
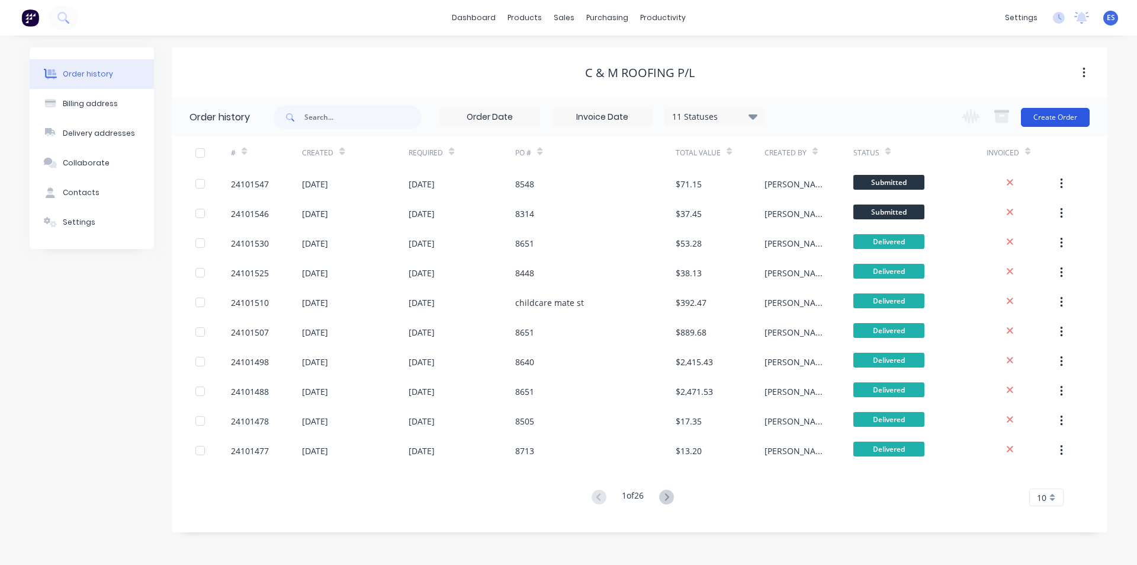
click at [1048, 110] on button "Create Order" at bounding box center [1055, 117] width 69 height 19
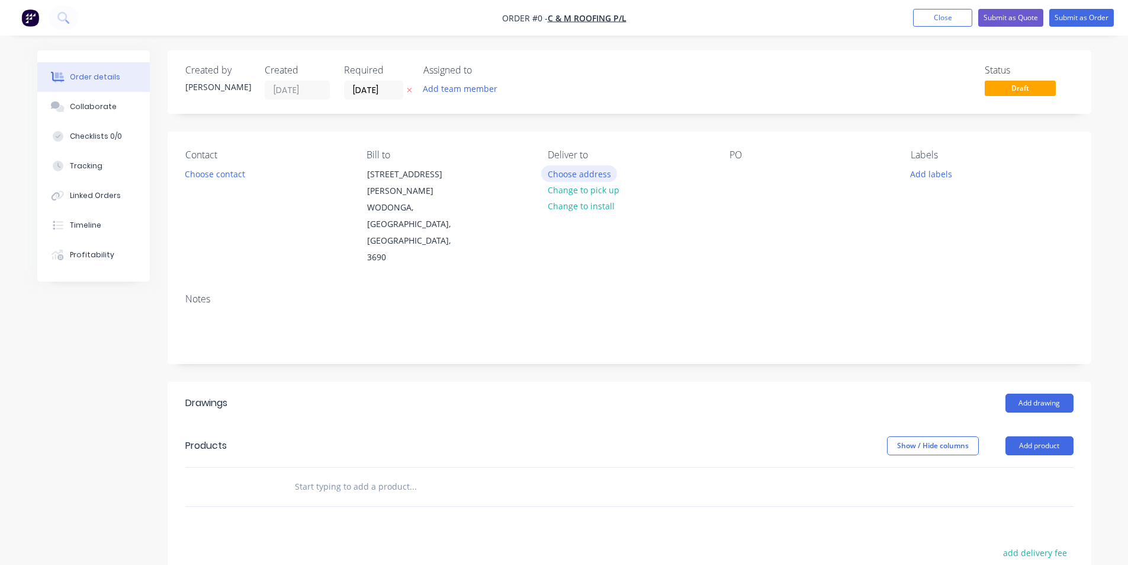
click at [594, 177] on button "Choose address" at bounding box center [579, 173] width 76 height 16
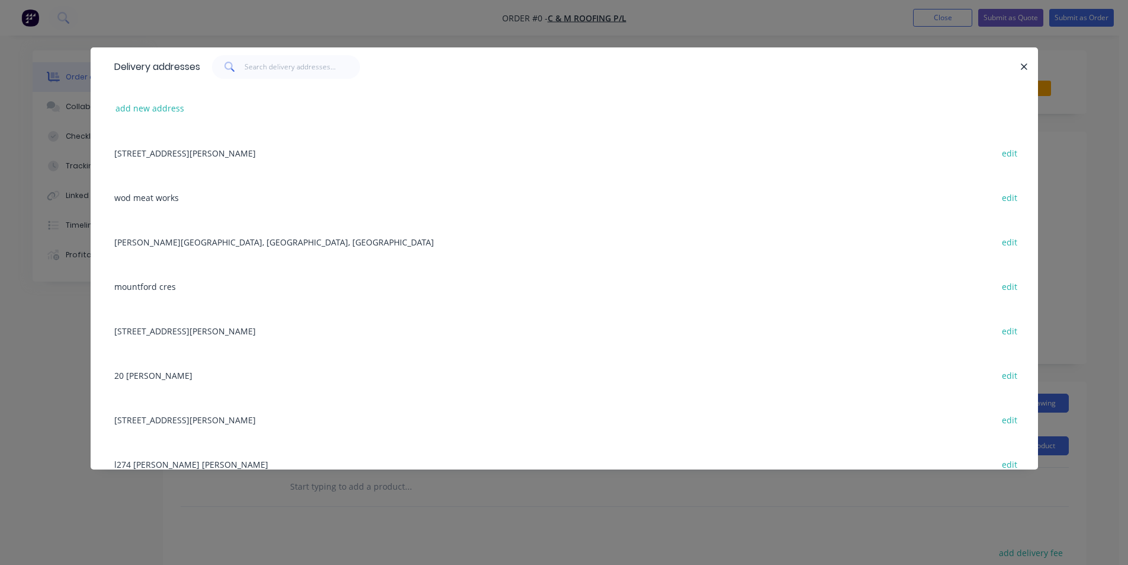
click at [306, 158] on div "6 Hempel St, WODONGA, Victoria, Australia, 3690 edit" at bounding box center [564, 152] width 912 height 44
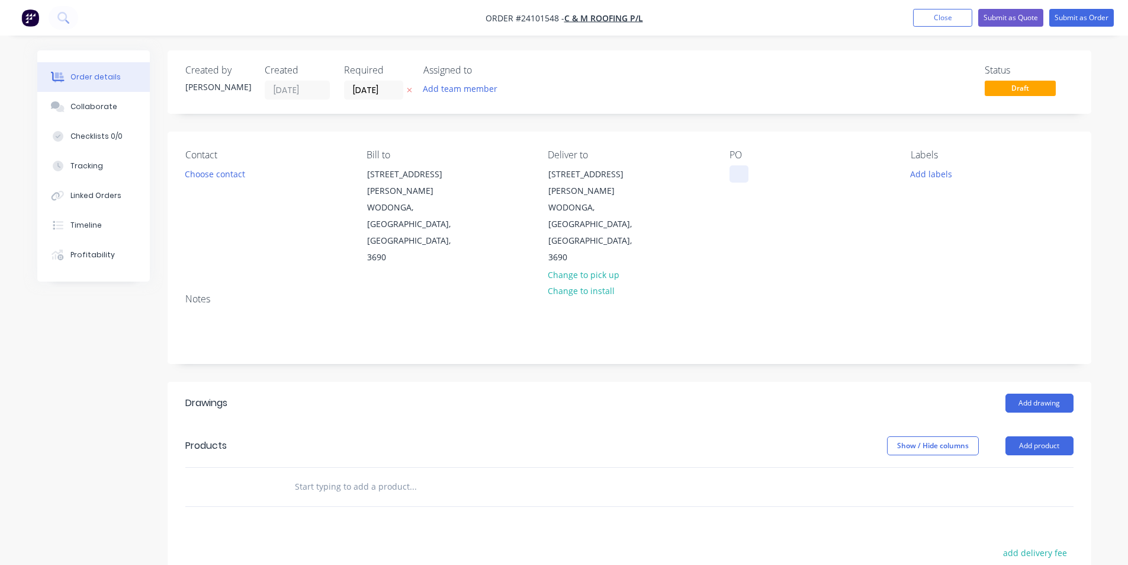
click at [737, 173] on div at bounding box center [739, 173] width 19 height 17
click at [1054, 393] on button "Add drawing" at bounding box center [1040, 402] width 68 height 19
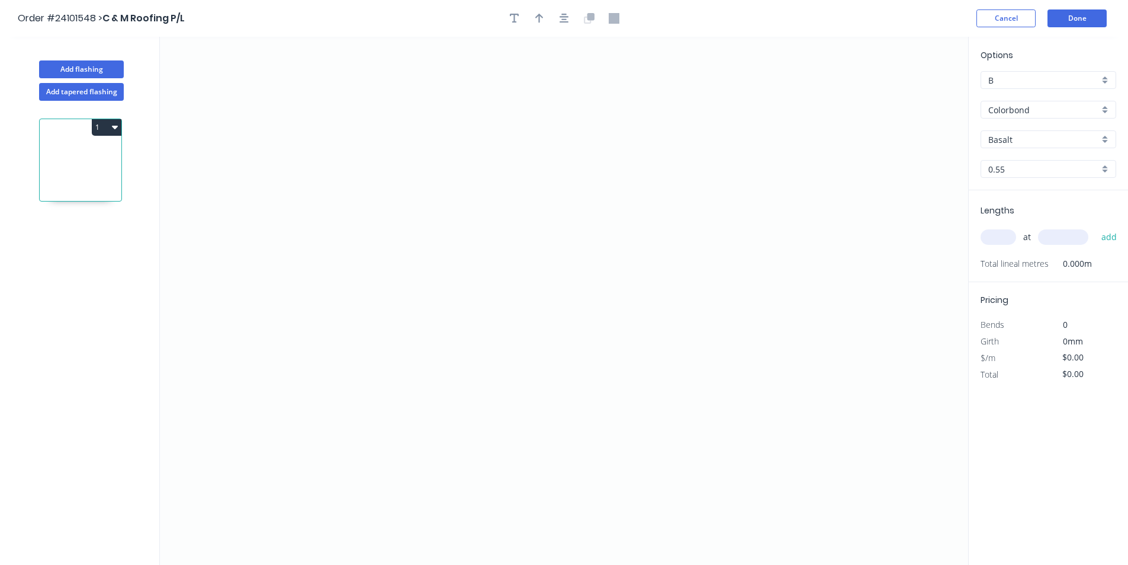
click at [1025, 134] on input "Basalt" at bounding box center [1044, 139] width 111 height 12
click at [1020, 162] on div "Woodland Grey" at bounding box center [1049, 162] width 134 height 21
type input "Woodland Grey"
click at [452, 149] on icon "0" at bounding box center [564, 301] width 809 height 528
click at [456, 274] on icon "0" at bounding box center [564, 301] width 809 height 528
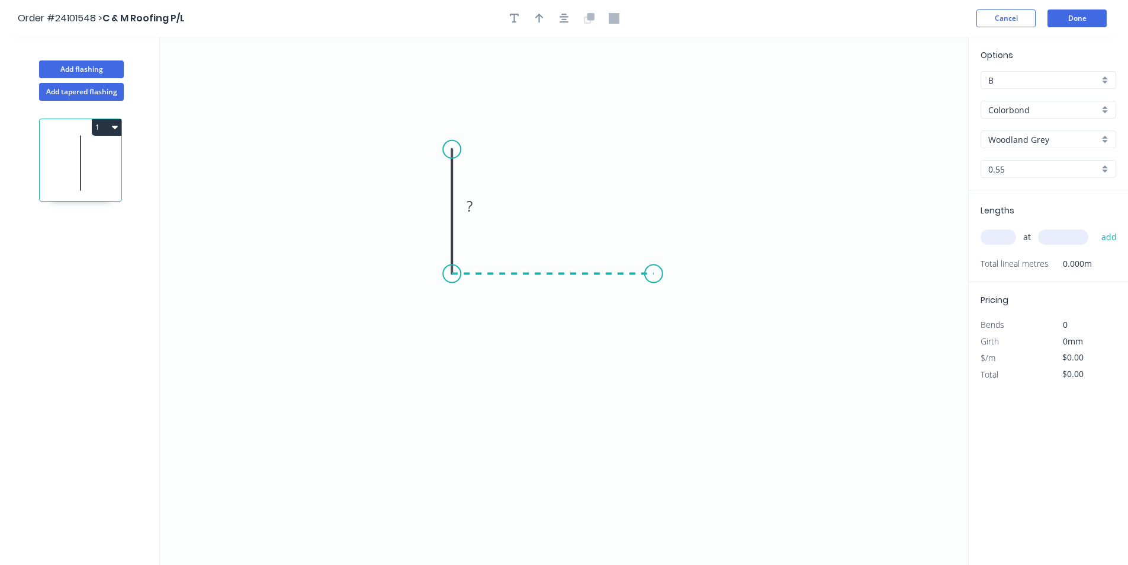
click at [654, 277] on icon "0 ?" at bounding box center [564, 301] width 809 height 528
click at [658, 390] on icon "0 ? ?" at bounding box center [564, 301] width 809 height 528
click at [627, 377] on icon "0 ? ? ?" at bounding box center [564, 301] width 809 height 528
click at [627, 377] on circle at bounding box center [627, 376] width 18 height 18
click at [634, 402] on tspan "?" at bounding box center [632, 394] width 6 height 20
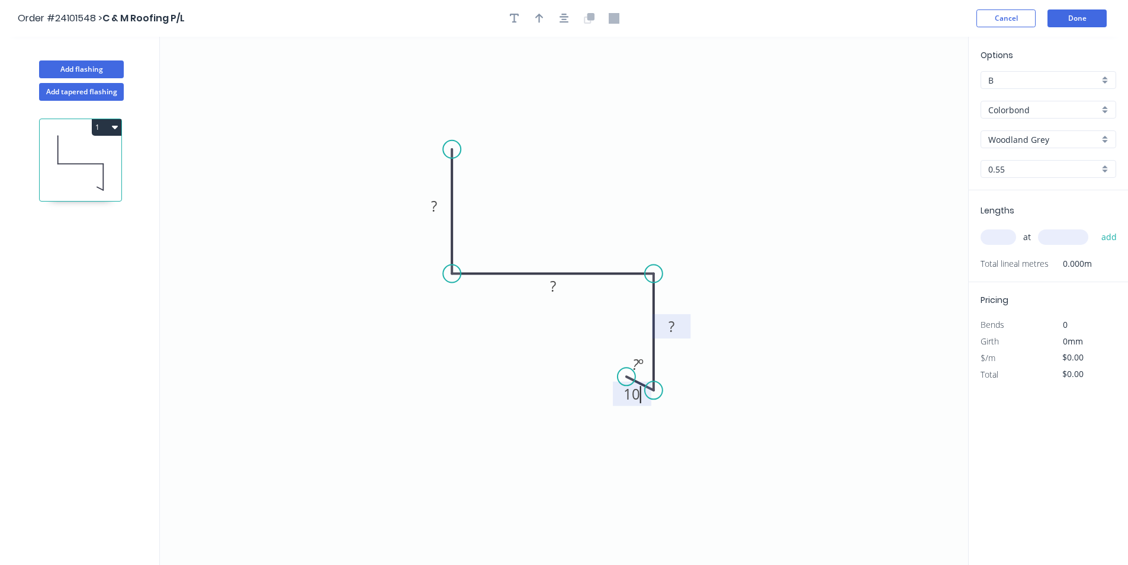
click at [672, 336] on rect at bounding box center [671, 326] width 39 height 24
click at [672, 329] on tspan "?" at bounding box center [672, 326] width 6 height 20
click at [549, 289] on rect at bounding box center [553, 286] width 24 height 17
click at [431, 214] on tspan "?" at bounding box center [434, 206] width 6 height 20
click at [996, 238] on input "text" at bounding box center [999, 236] width 36 height 15
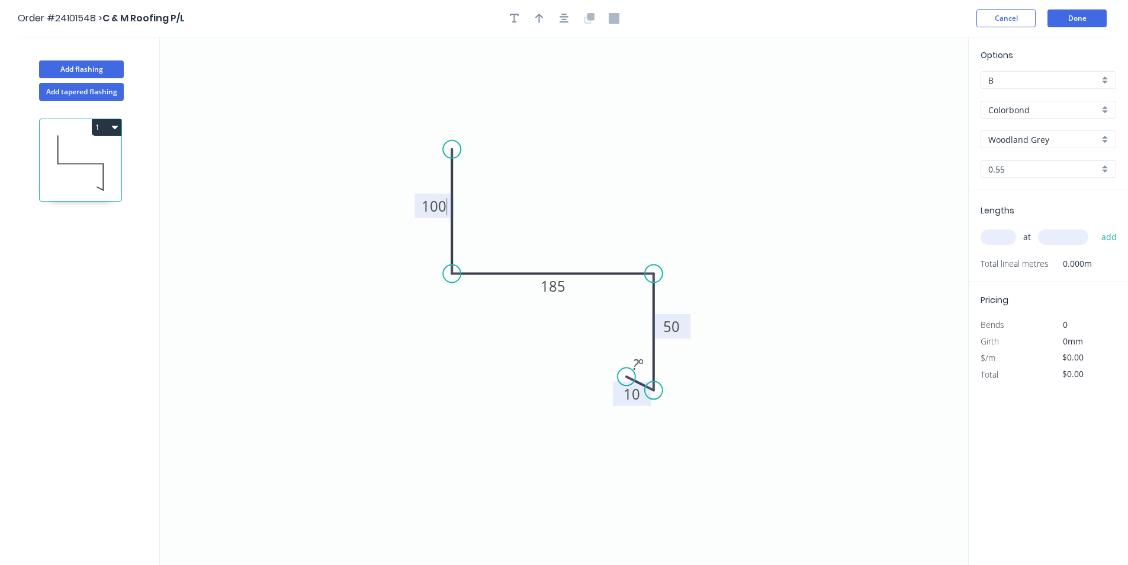
type input "$14.06"
type input "1"
click at [1082, 237] on input "text" at bounding box center [1063, 236] width 50 height 15
type input "1000"
click at [1096, 227] on button "add" at bounding box center [1110, 237] width 28 height 20
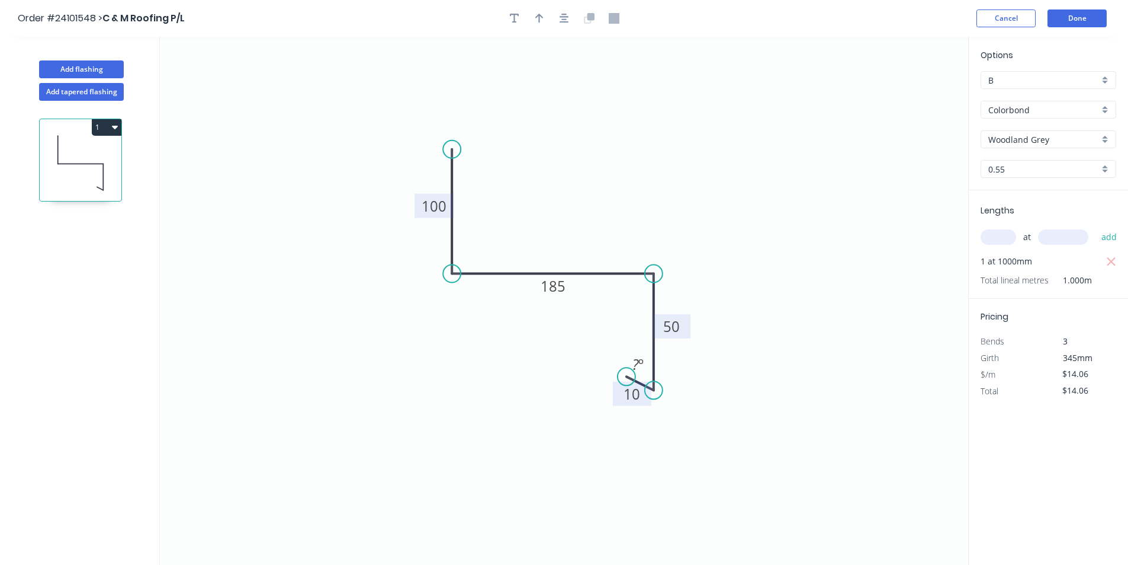
click at [97, 121] on button "1" at bounding box center [107, 127] width 30 height 17
click at [81, 156] on div "Duplicate" at bounding box center [65, 156] width 91 height 17
type input "$0.00"
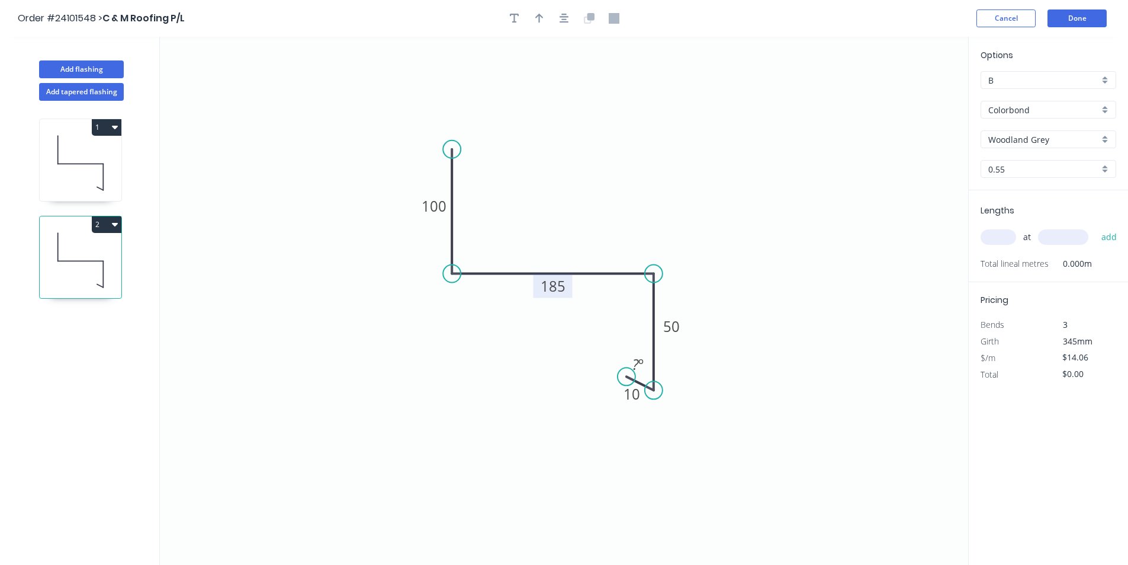
click at [551, 281] on tspan "185" at bounding box center [553, 286] width 25 height 20
click at [992, 236] on input "text" at bounding box center [999, 236] width 36 height 15
type input "1"
click at [1044, 233] on input "text" at bounding box center [1063, 236] width 50 height 15
type input "1000"
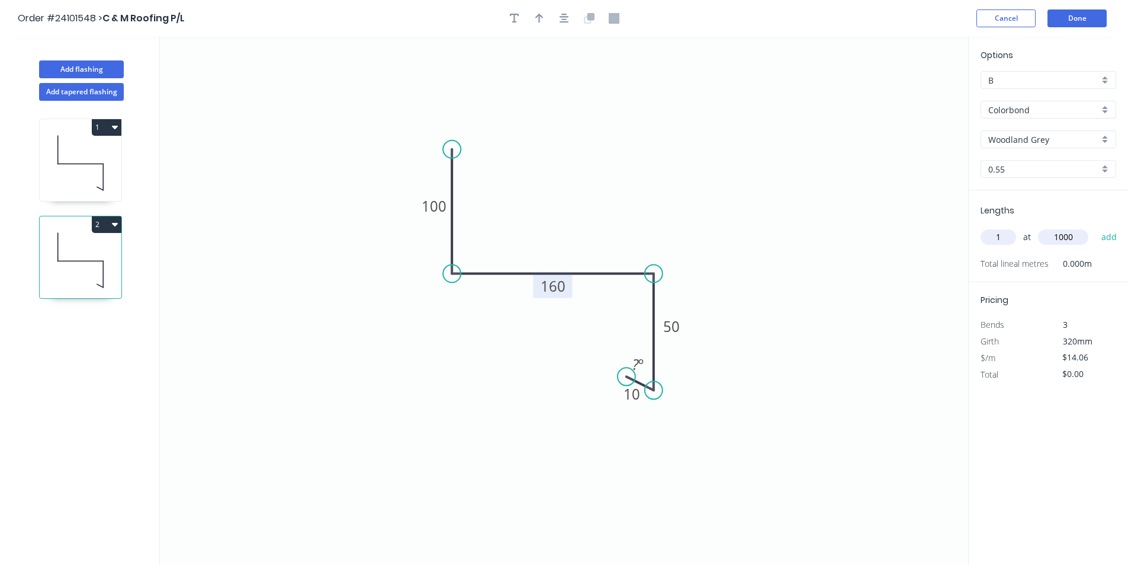
click at [1096, 227] on button "add" at bounding box center [1110, 237] width 28 height 20
click at [117, 226] on icon "button" at bounding box center [115, 223] width 6 height 9
click at [91, 251] on div "Duplicate" at bounding box center [65, 253] width 91 height 17
type input "$0.00"
click at [552, 281] on tspan "160" at bounding box center [553, 286] width 25 height 20
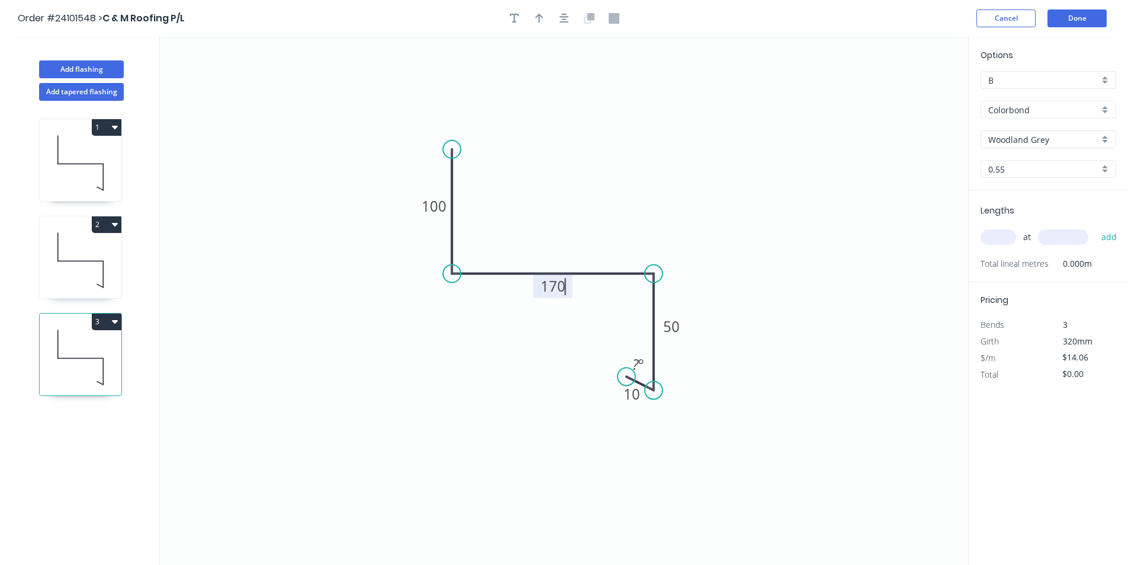
click at [996, 233] on input "text" at bounding box center [999, 236] width 36 height 15
type input "1"
click at [1065, 240] on input "text" at bounding box center [1063, 236] width 50 height 15
type input "1000"
click at [1096, 227] on button "add" at bounding box center [1110, 237] width 28 height 20
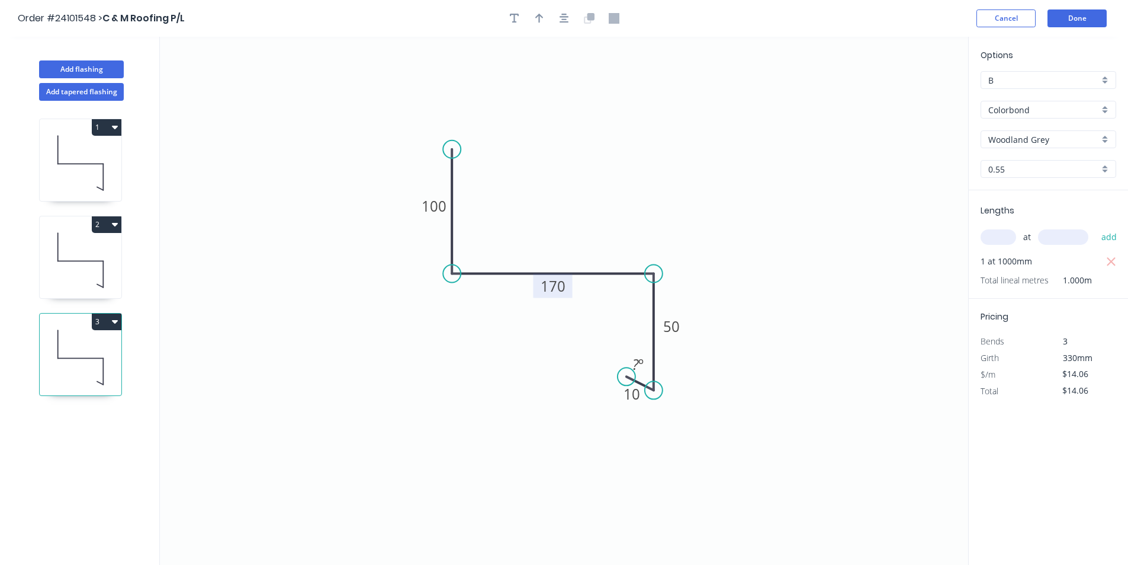
click at [113, 329] on button "3" at bounding box center [107, 321] width 30 height 17
click at [78, 342] on div "Duplicate" at bounding box center [65, 350] width 91 height 17
type input "$0.00"
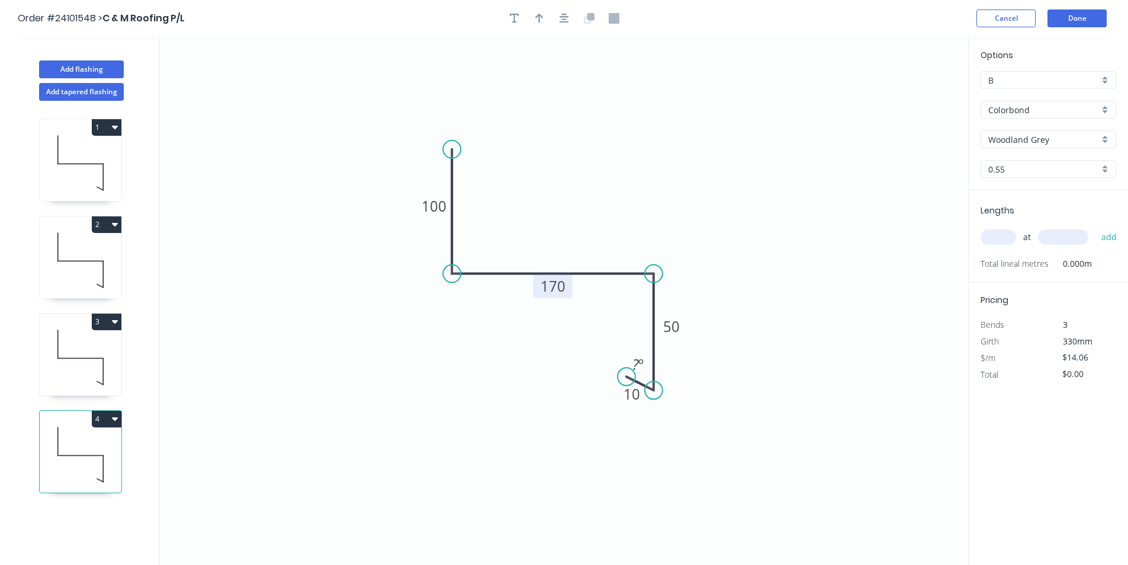
click at [544, 286] on tspan "170" at bounding box center [553, 286] width 25 height 20
click at [994, 232] on input "text" at bounding box center [999, 236] width 36 height 15
type input "1"
click at [1075, 237] on input "text" at bounding box center [1063, 236] width 50 height 15
type input "1000"
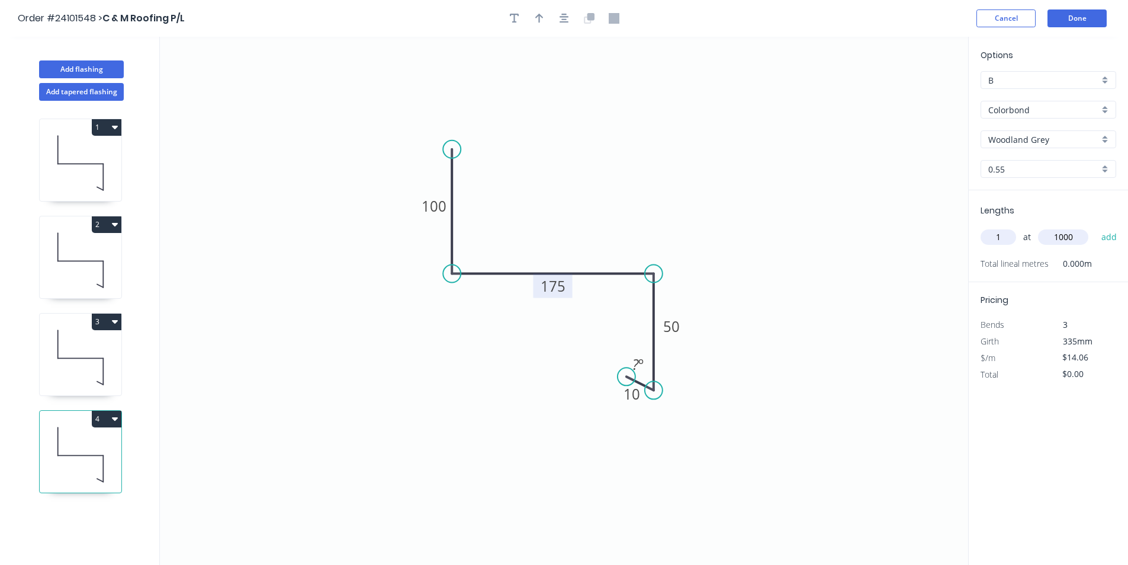
click at [1096, 227] on button "add" at bounding box center [1110, 237] width 28 height 20
type input "$14.06"
click at [1079, 22] on button "Done" at bounding box center [1077, 18] width 59 height 18
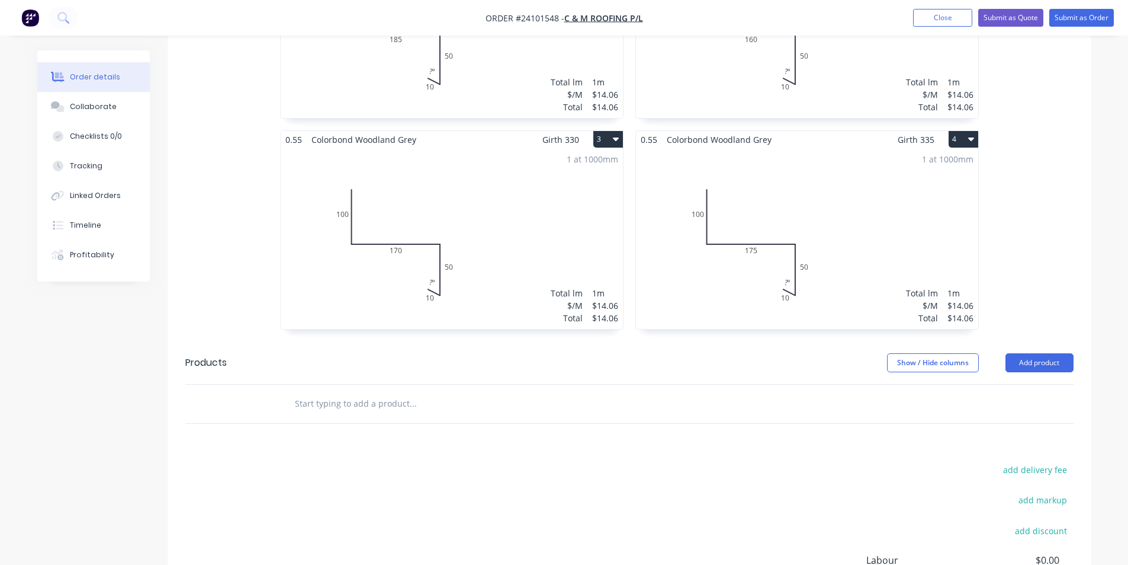
scroll to position [616, 0]
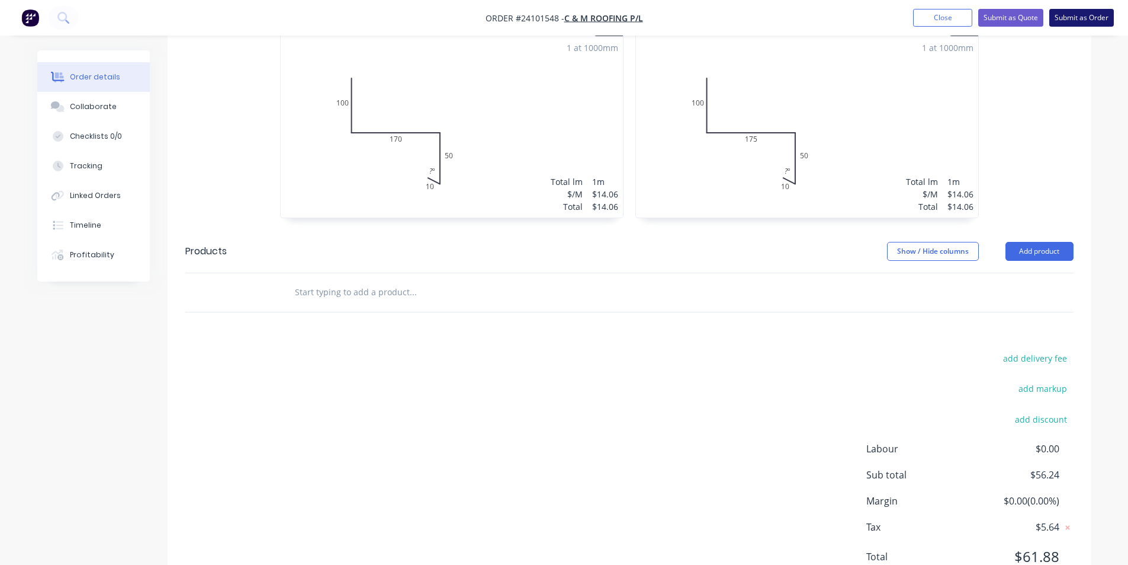
click at [1087, 18] on button "Submit as Order" at bounding box center [1082, 18] width 65 height 18
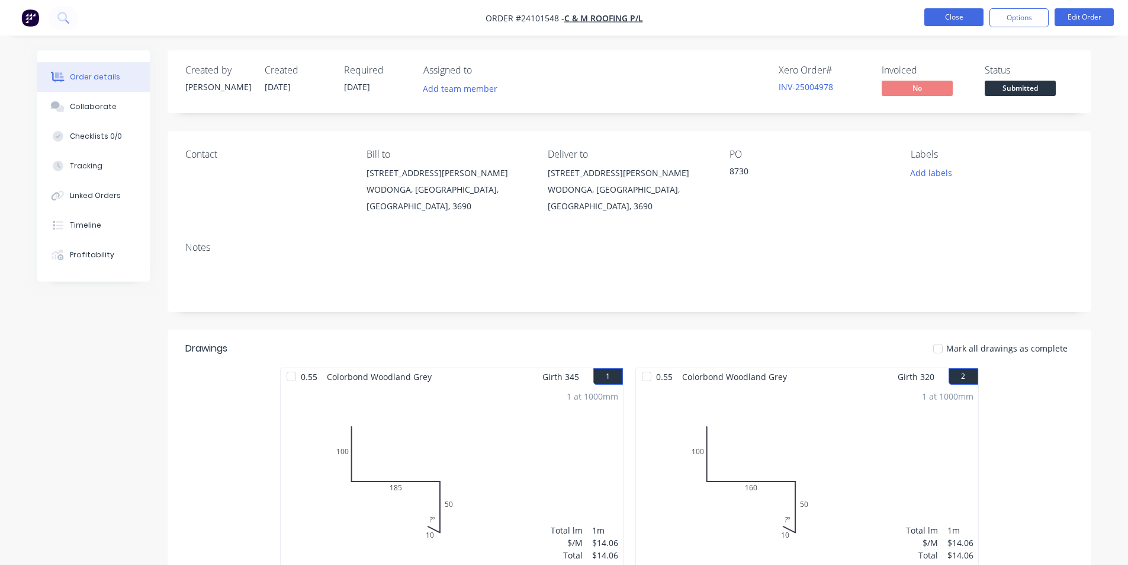
click at [969, 15] on button "Close" at bounding box center [954, 17] width 59 height 18
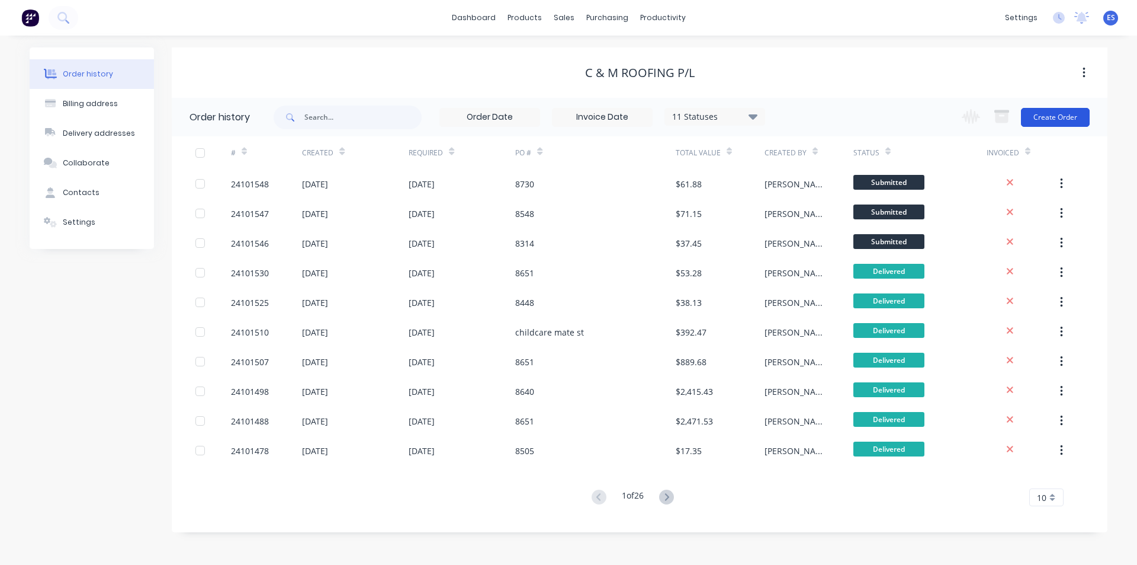
click at [1045, 121] on button "Create Order" at bounding box center [1055, 117] width 69 height 19
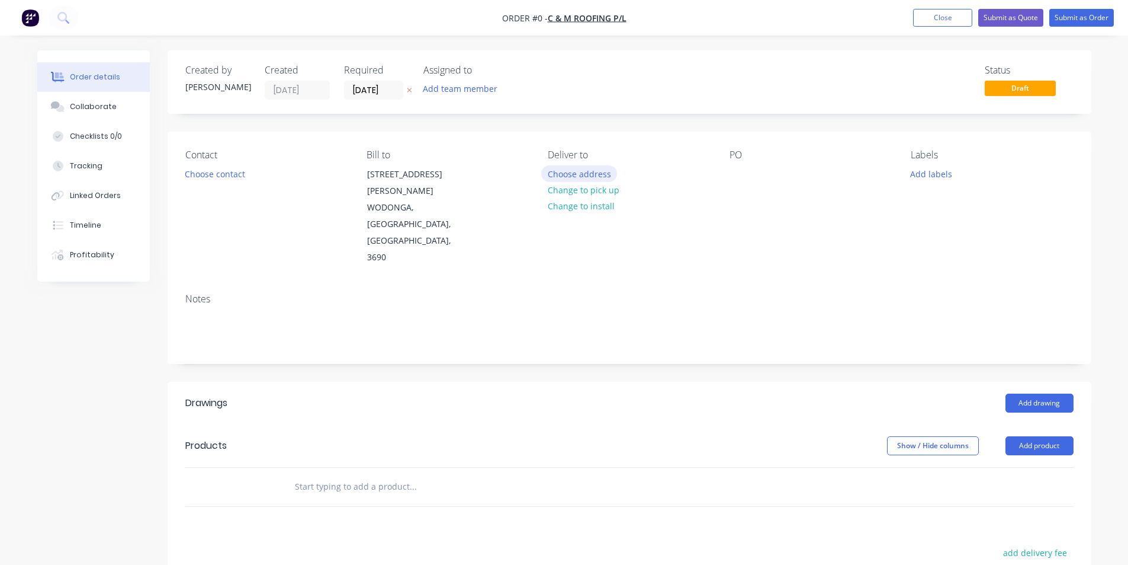
click at [604, 179] on button "Choose address" at bounding box center [579, 173] width 76 height 16
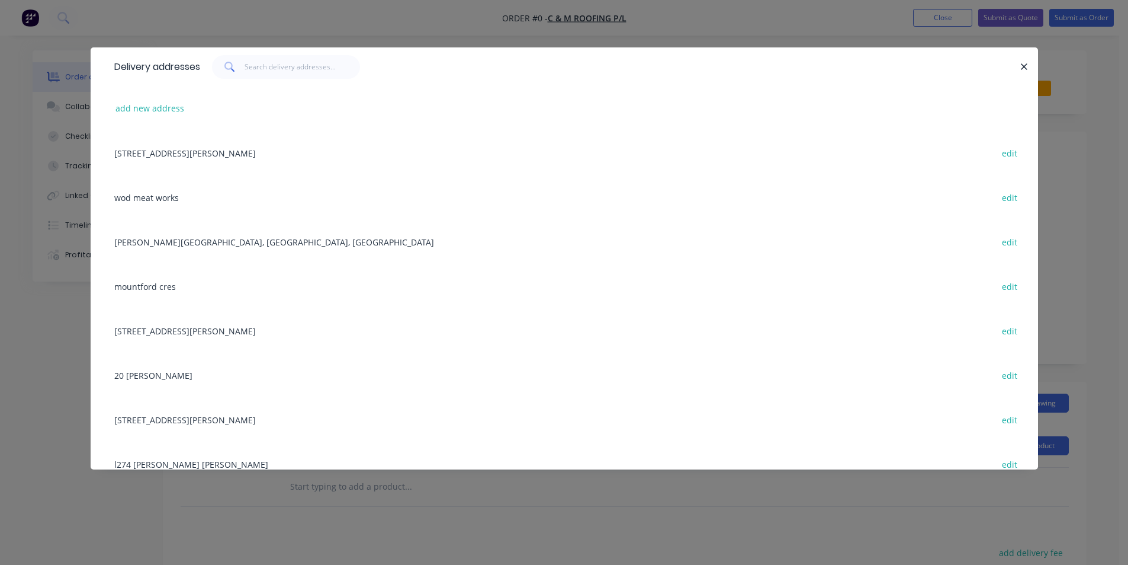
click at [219, 153] on div "6 Hempel St, WODONGA, Victoria, Australia, 3690 edit" at bounding box center [564, 152] width 912 height 44
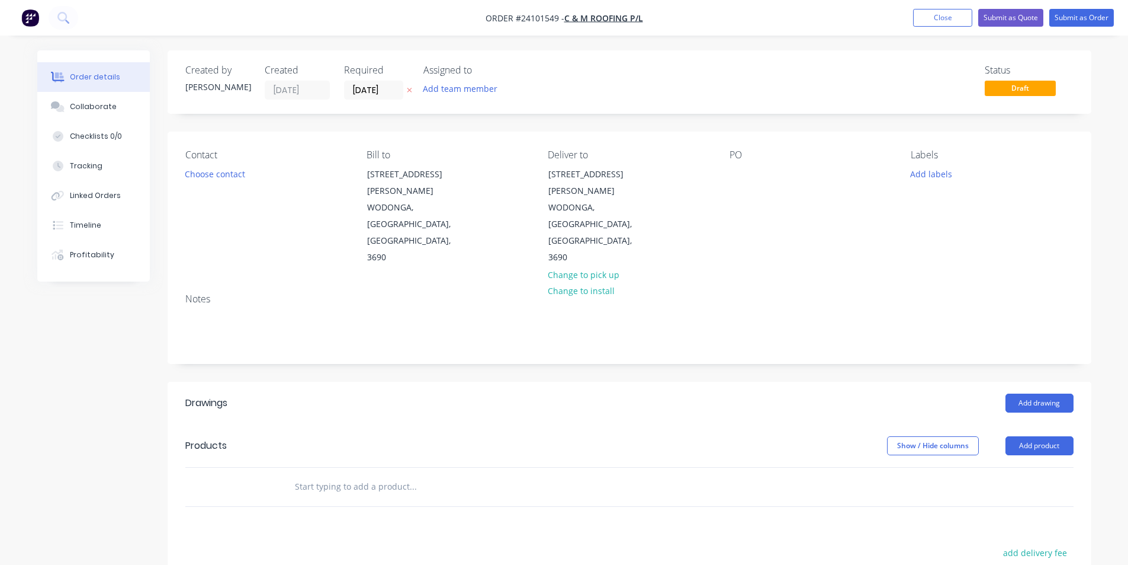
click at [749, 175] on div "PO" at bounding box center [811, 207] width 162 height 117
click at [746, 176] on div at bounding box center [739, 173] width 19 height 17
click at [1061, 393] on button "Add drawing" at bounding box center [1040, 402] width 68 height 19
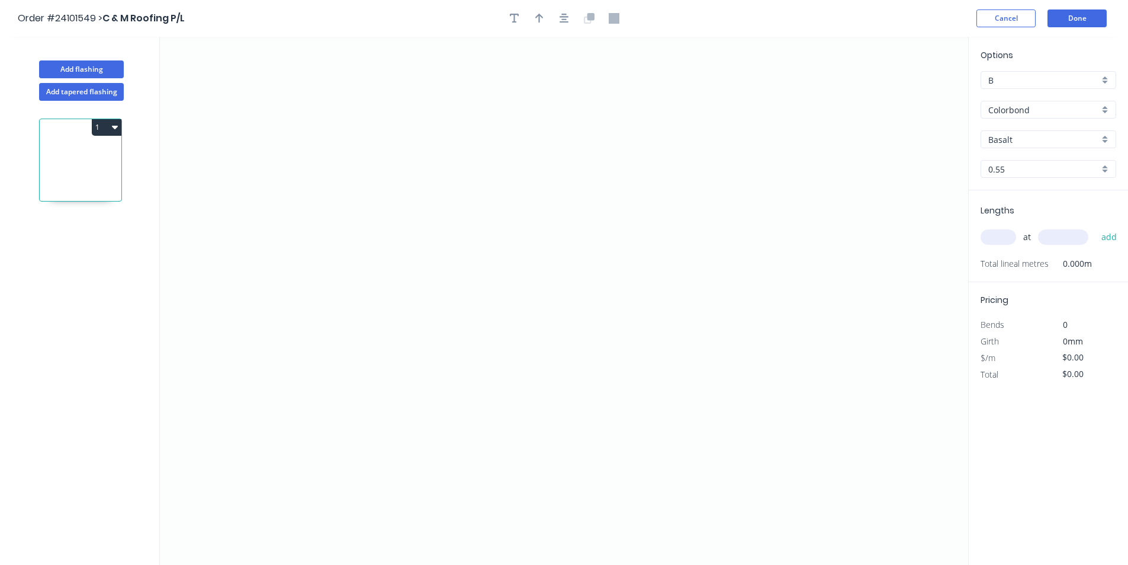
click at [1019, 143] on input "Basalt" at bounding box center [1044, 139] width 111 height 12
click at [1013, 181] on div "Night Sky" at bounding box center [1049, 182] width 134 height 21
type input "Night Sky"
click at [694, 195] on icon "0" at bounding box center [564, 301] width 809 height 528
click at [490, 268] on icon "0" at bounding box center [564, 301] width 809 height 528
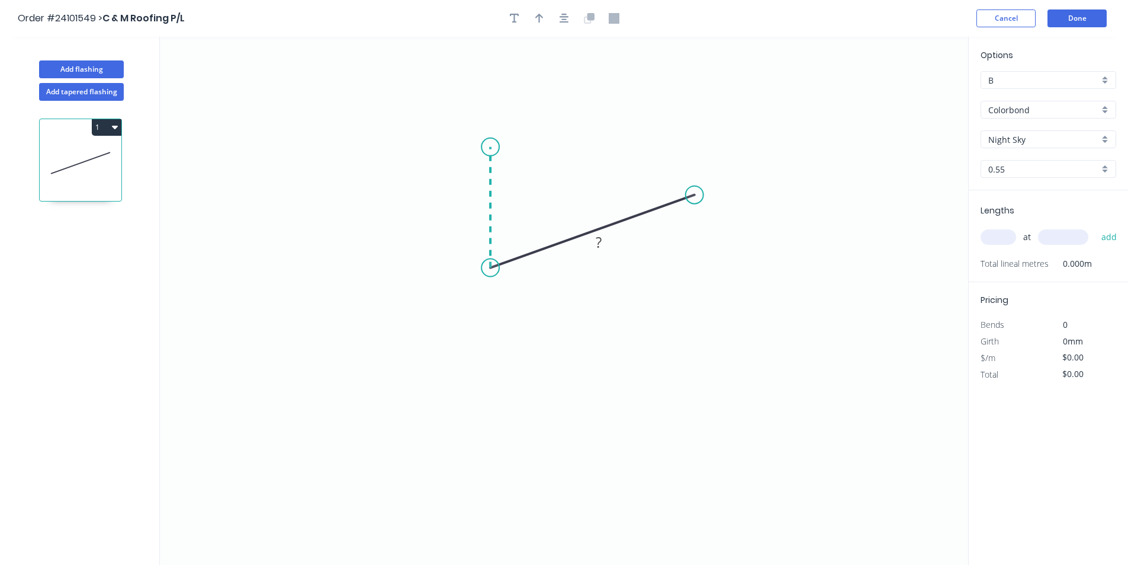
click at [496, 147] on icon "0 ?" at bounding box center [564, 301] width 809 height 528
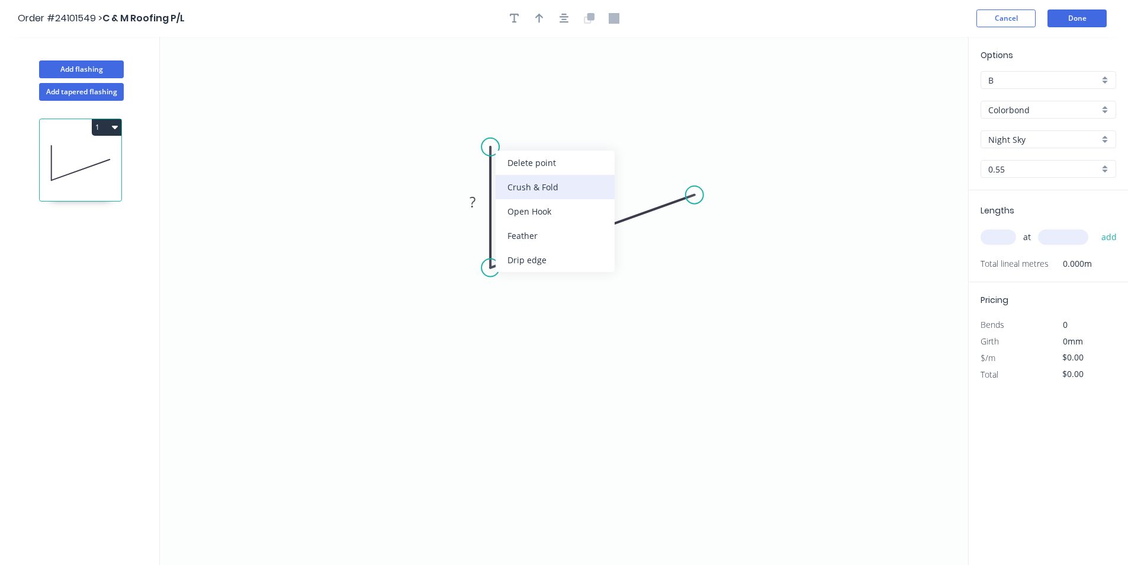
click at [496, 183] on div "Crush & Fold" at bounding box center [555, 187] width 119 height 24
click at [477, 198] on rect at bounding box center [473, 202] width 24 height 17
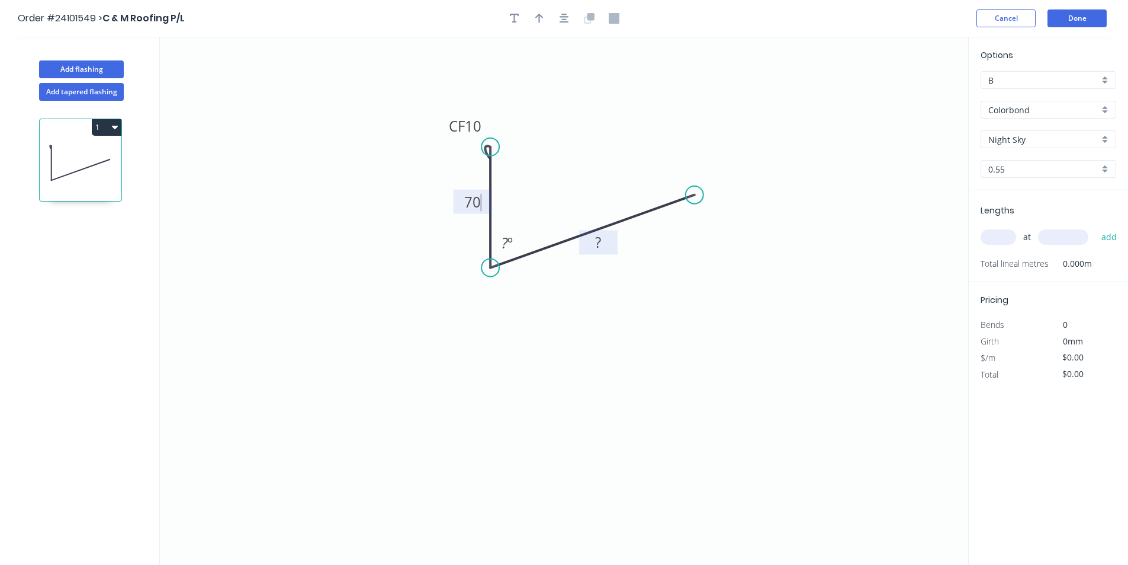
click at [594, 245] on rect at bounding box center [599, 243] width 24 height 17
click at [1010, 236] on input "text" at bounding box center [999, 236] width 36 height 15
type input "$9.13"
type input "1"
click at [1069, 232] on input "text" at bounding box center [1063, 236] width 50 height 15
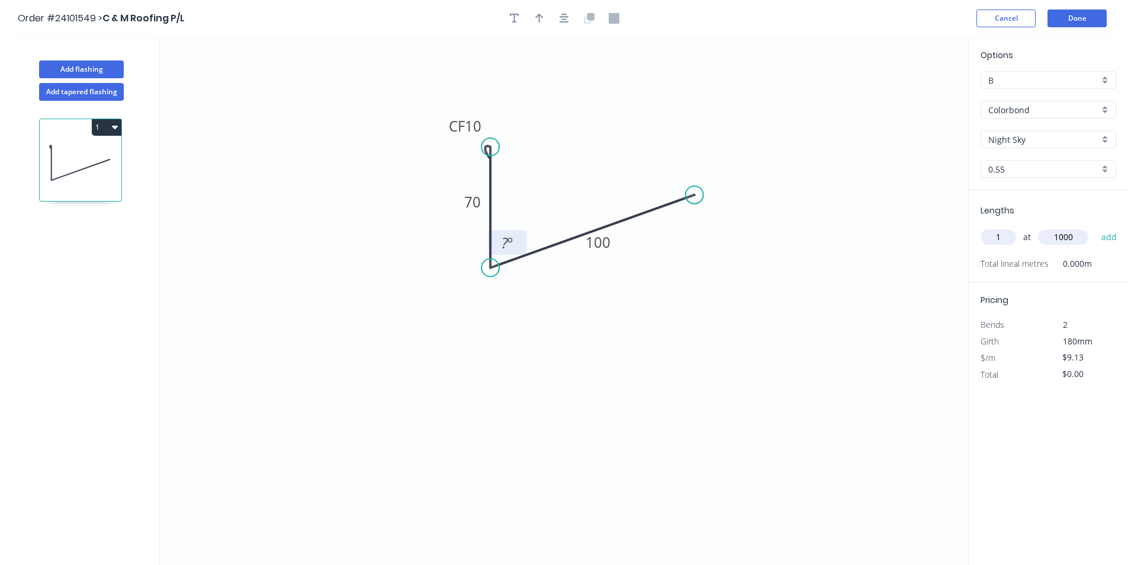
type input "1000"
click at [513, 238] on tspan "º" at bounding box center [510, 243] width 5 height 20
click at [1104, 234] on button "add" at bounding box center [1110, 237] width 28 height 20
type input "$9.13"
click at [81, 67] on button "Add flashing" at bounding box center [81, 69] width 85 height 18
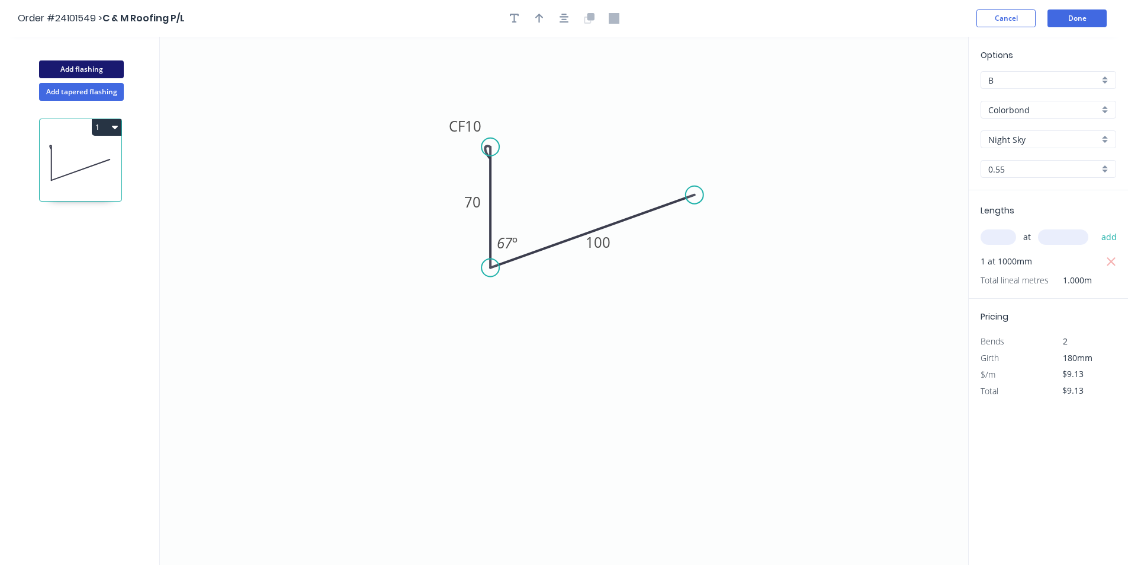
type input "$0.00"
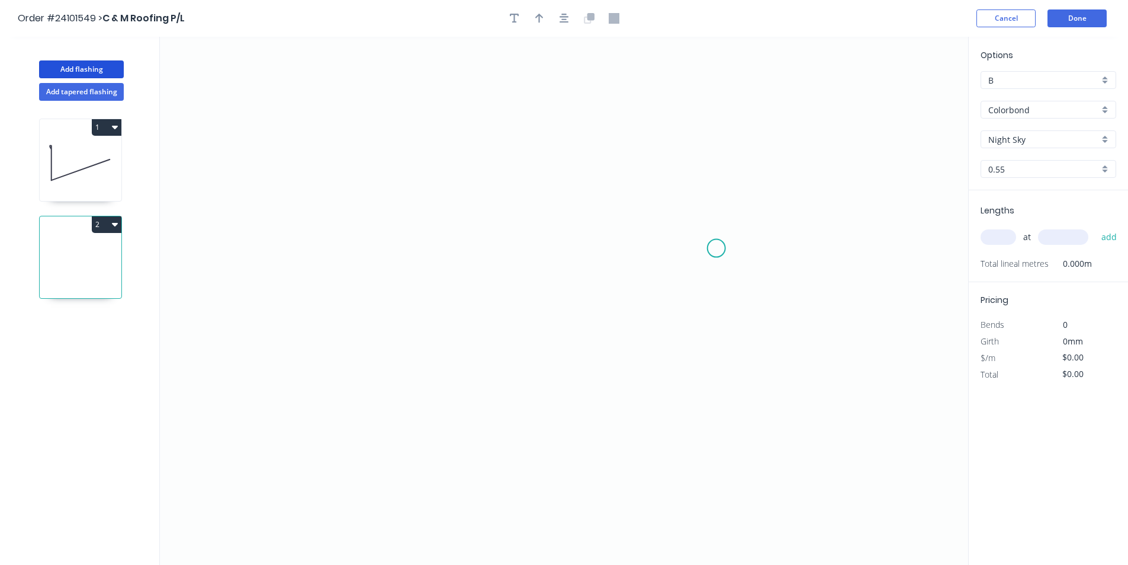
click at [717, 248] on icon "0" at bounding box center [564, 301] width 809 height 528
click at [701, 234] on icon "0" at bounding box center [564, 301] width 809 height 528
click at [481, 245] on icon "0 ?" at bounding box center [564, 301] width 809 height 528
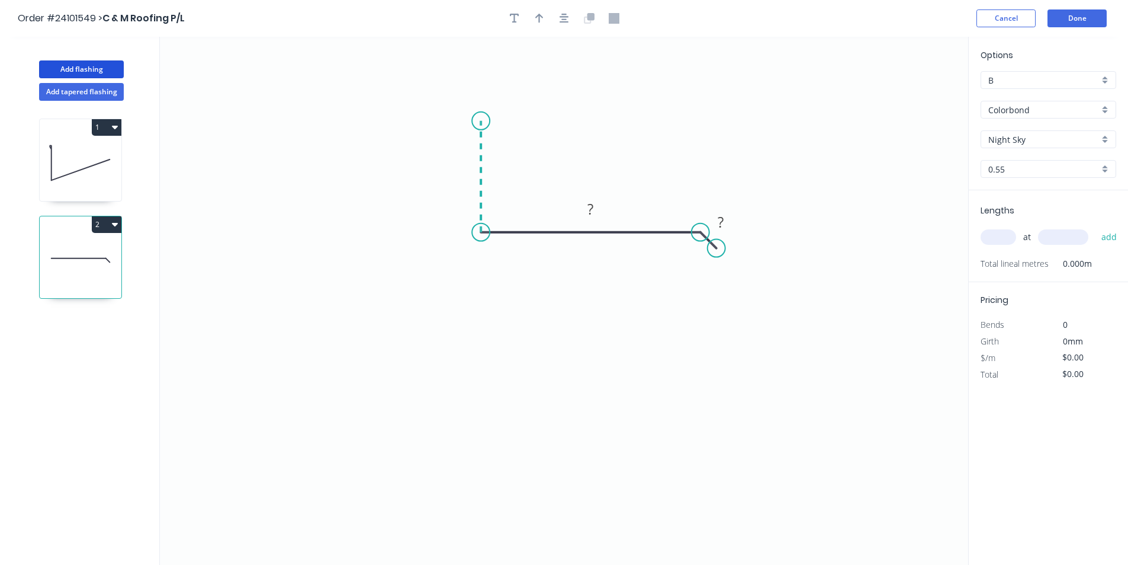
click at [479, 121] on icon "0 ? ?" at bounding box center [564, 301] width 809 height 528
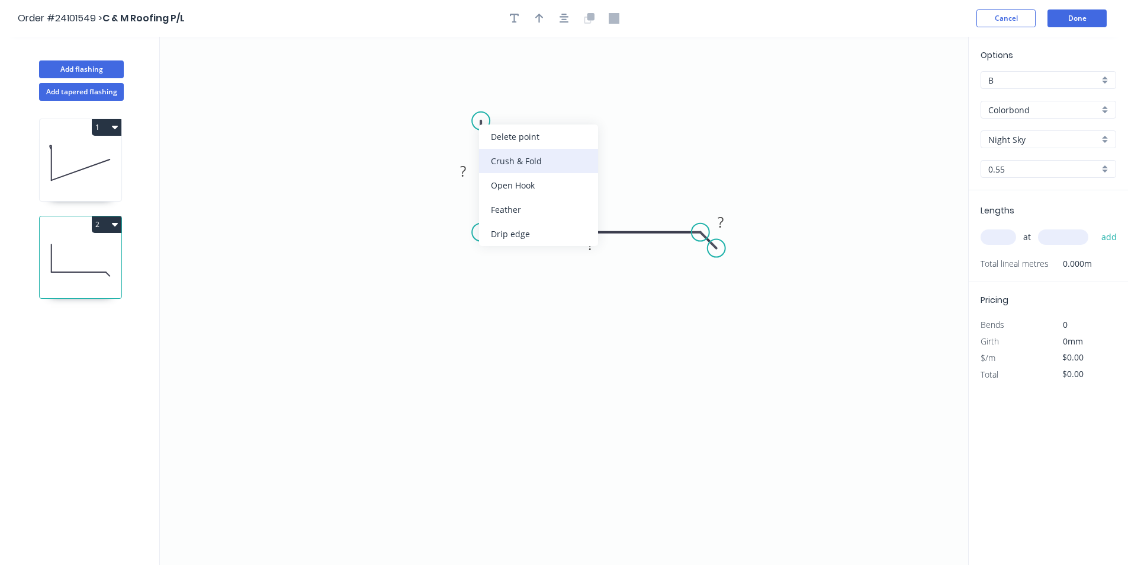
click at [488, 155] on div "Crush & Fold" at bounding box center [538, 161] width 119 height 24
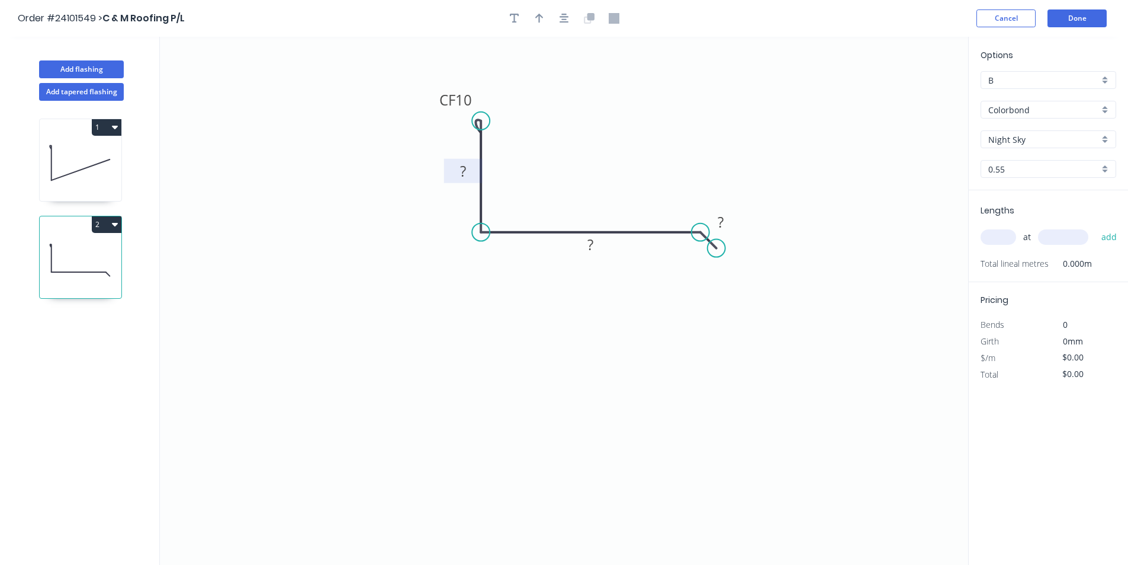
click at [466, 171] on tspan "?" at bounding box center [463, 171] width 6 height 20
click at [595, 252] on rect at bounding box center [591, 245] width 24 height 17
click at [725, 217] on rect at bounding box center [721, 222] width 24 height 17
click at [997, 235] on input "text" at bounding box center [999, 236] width 36 height 15
type input "$11.14"
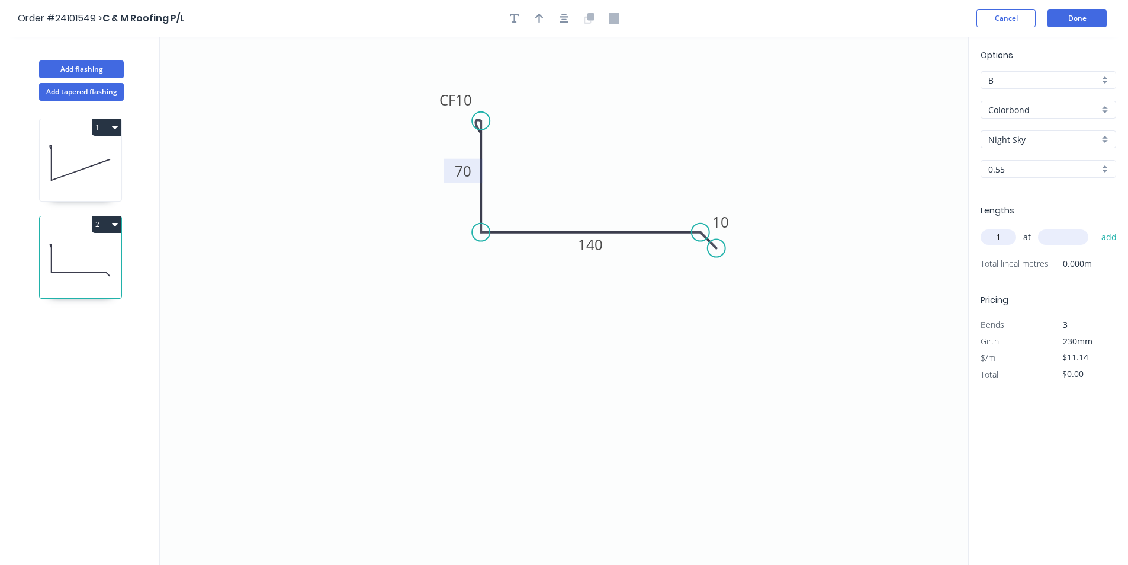
type input "1"
click at [1065, 239] on input "text" at bounding box center [1063, 236] width 50 height 15
type input "2000"
click at [1096, 227] on button "add" at bounding box center [1110, 237] width 28 height 20
type input "$22.28"
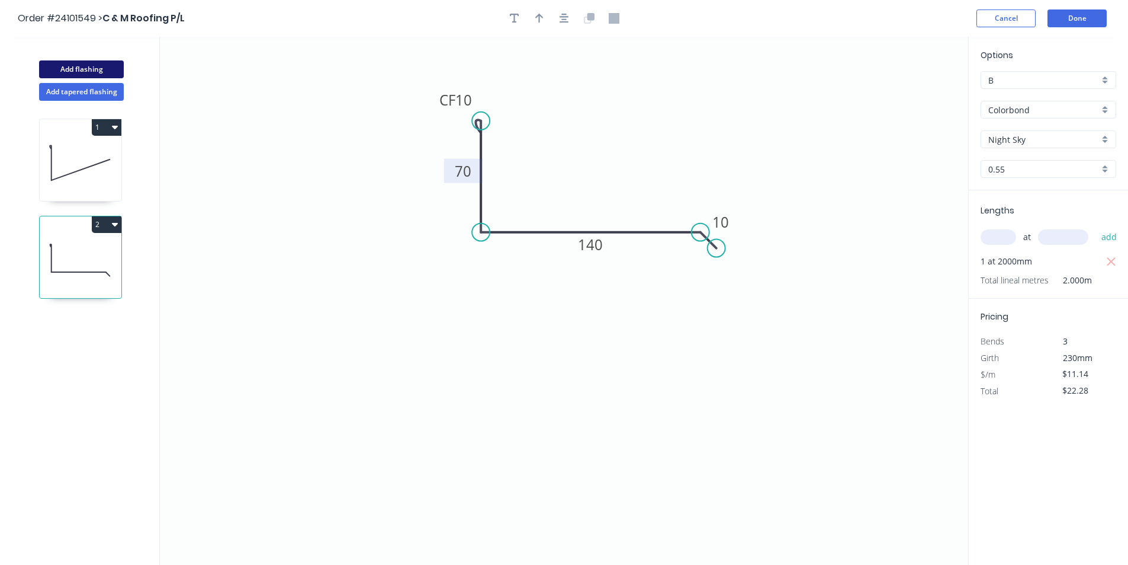
click at [94, 71] on button "Add flashing" at bounding box center [81, 69] width 85 height 18
type input "$0.00"
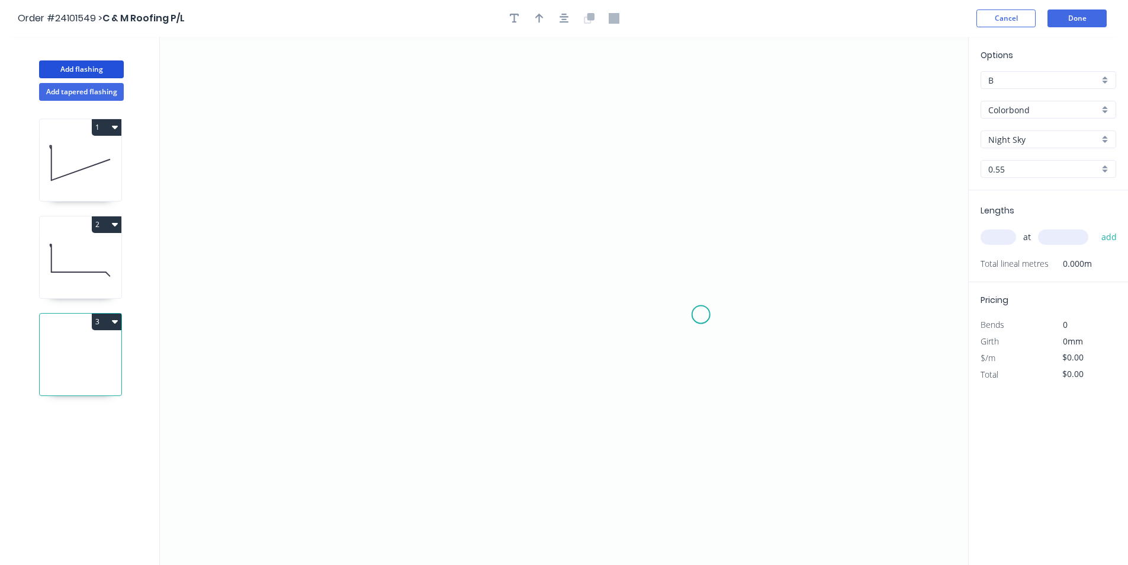
click at [701, 314] on icon "0" at bounding box center [564, 301] width 809 height 528
click at [691, 296] on icon "0" at bounding box center [564, 301] width 809 height 528
click at [463, 243] on icon "0 ?" at bounding box center [564, 301] width 809 height 528
click at [465, 129] on icon "0 ? ? ? º" at bounding box center [564, 301] width 809 height 528
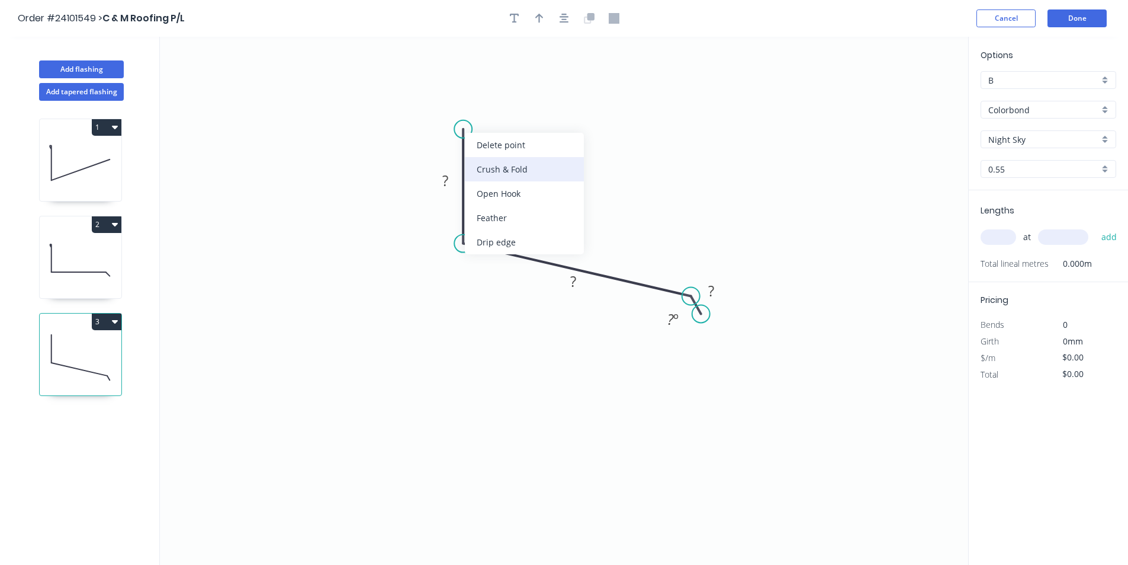
click at [483, 168] on div "Crush & Fold" at bounding box center [524, 169] width 119 height 24
click at [452, 176] on rect at bounding box center [446, 181] width 24 height 17
click at [492, 229] on tspan "º" at bounding box center [489, 224] width 5 height 20
click at [569, 278] on rect at bounding box center [574, 282] width 24 height 17
click at [723, 295] on rect at bounding box center [712, 291] width 24 height 17
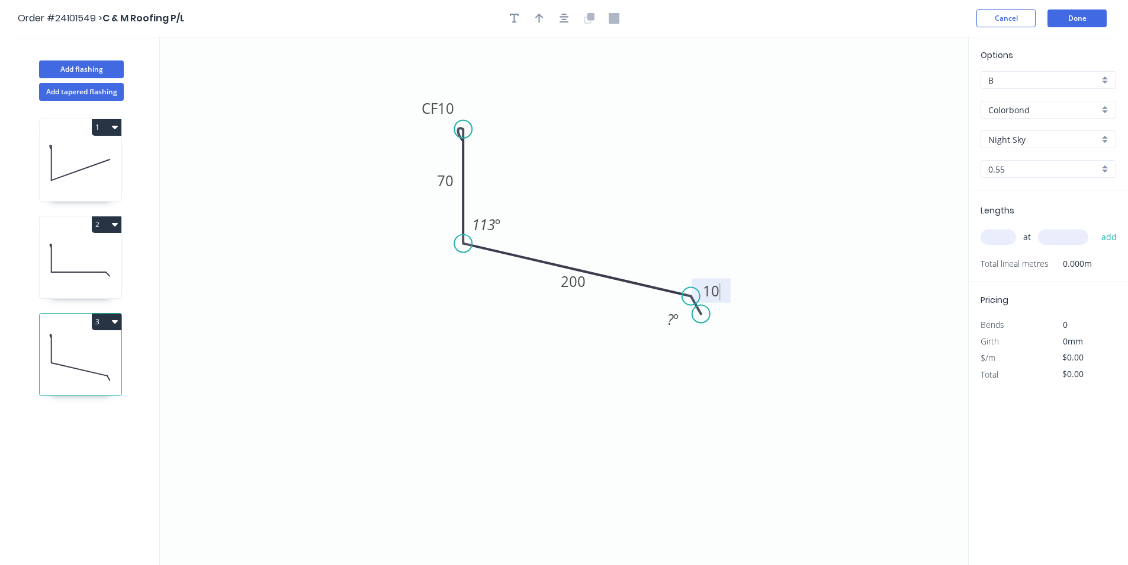
click at [1002, 240] on input "text" at bounding box center [999, 236] width 36 height 15
type input "$12.73"
type input "1"
click at [1046, 236] on input "text" at bounding box center [1063, 236] width 50 height 15
type input "1100"
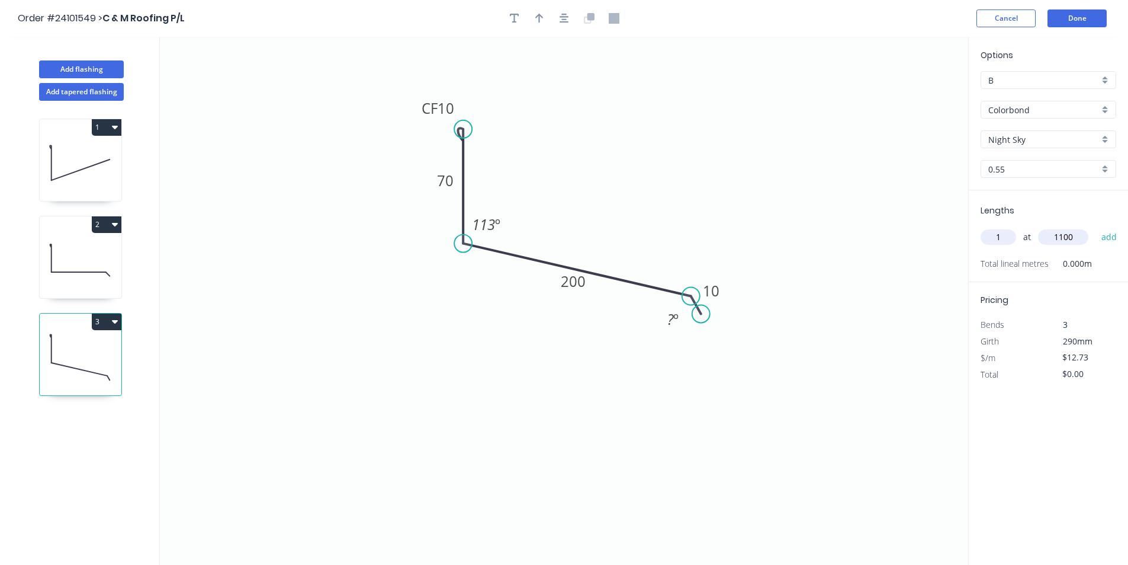
click at [1096, 227] on button "add" at bounding box center [1110, 237] width 28 height 20
type input "$14.00"
click at [91, 70] on button "Add flashing" at bounding box center [81, 69] width 85 height 18
type input "$0.00"
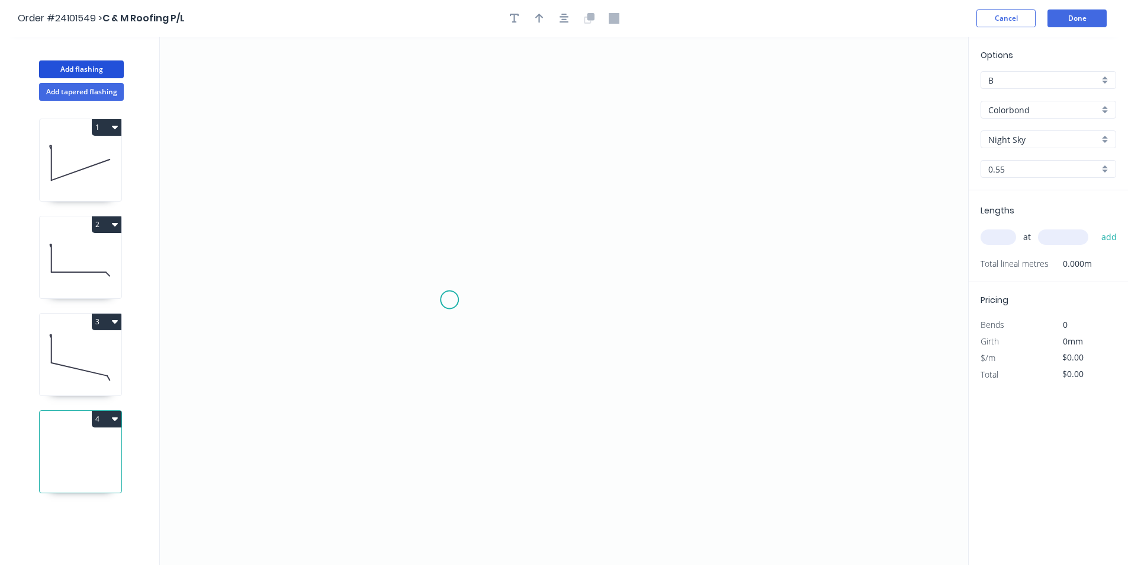
click at [450, 300] on icon "0" at bounding box center [564, 301] width 809 height 528
click at [431, 325] on icon "0" at bounding box center [564, 301] width 809 height 528
click at [423, 161] on icon "0 ?" at bounding box center [564, 301] width 809 height 528
click at [727, 181] on icon "0 ? ? ? º" at bounding box center [564, 301] width 809 height 528
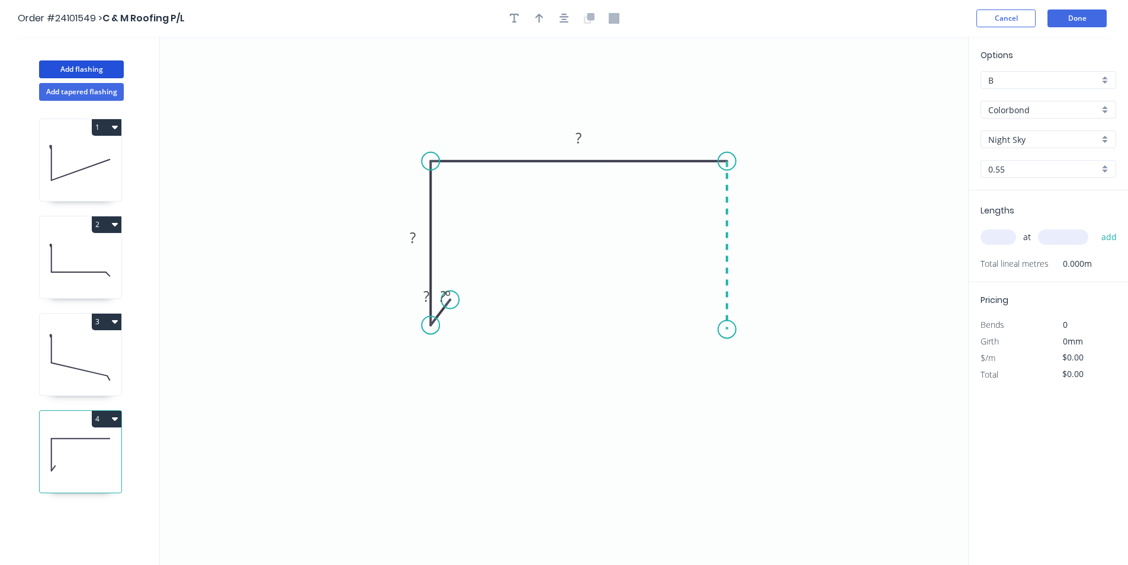
click at [726, 329] on icon "0 ? ? ? ? º" at bounding box center [564, 301] width 809 height 528
click at [706, 304] on icon "0 ? ? ? ? ? º" at bounding box center [564, 301] width 809 height 528
click at [706, 304] on circle at bounding box center [706, 304] width 18 height 18
click at [708, 322] on rect at bounding box center [703, 323] width 24 height 17
drag, startPoint x: 410, startPoint y: 290, endPoint x: 454, endPoint y: 322, distance: 54.6
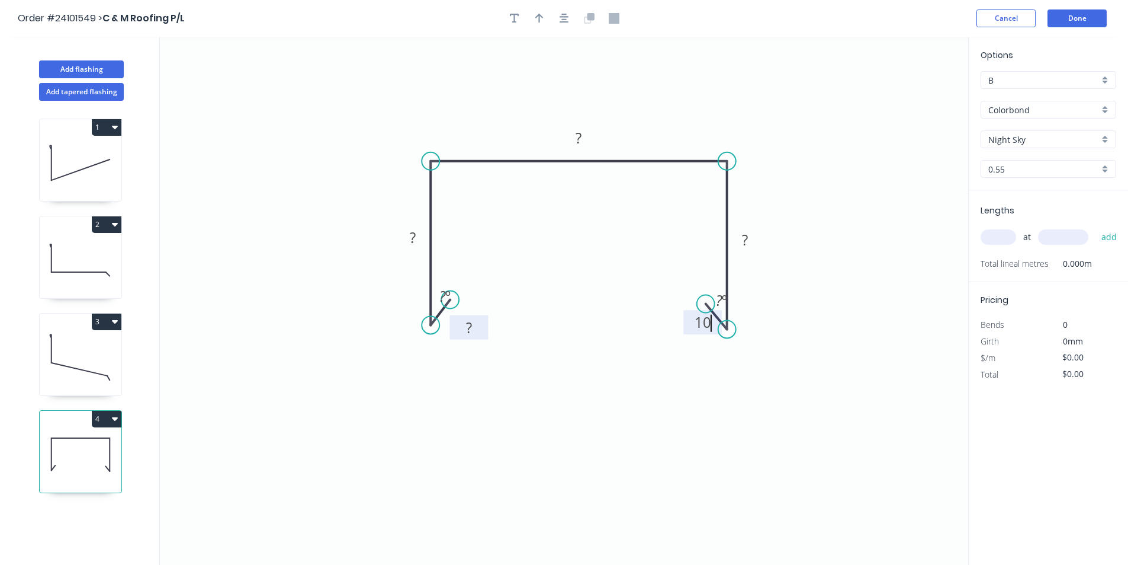
click at [454, 322] on rect at bounding box center [469, 327] width 39 height 24
click at [466, 326] on rect at bounding box center [471, 329] width 24 height 17
click at [418, 240] on rect at bounding box center [413, 238] width 24 height 17
click at [754, 243] on rect at bounding box center [745, 240] width 24 height 17
click at [584, 142] on rect at bounding box center [579, 138] width 24 height 17
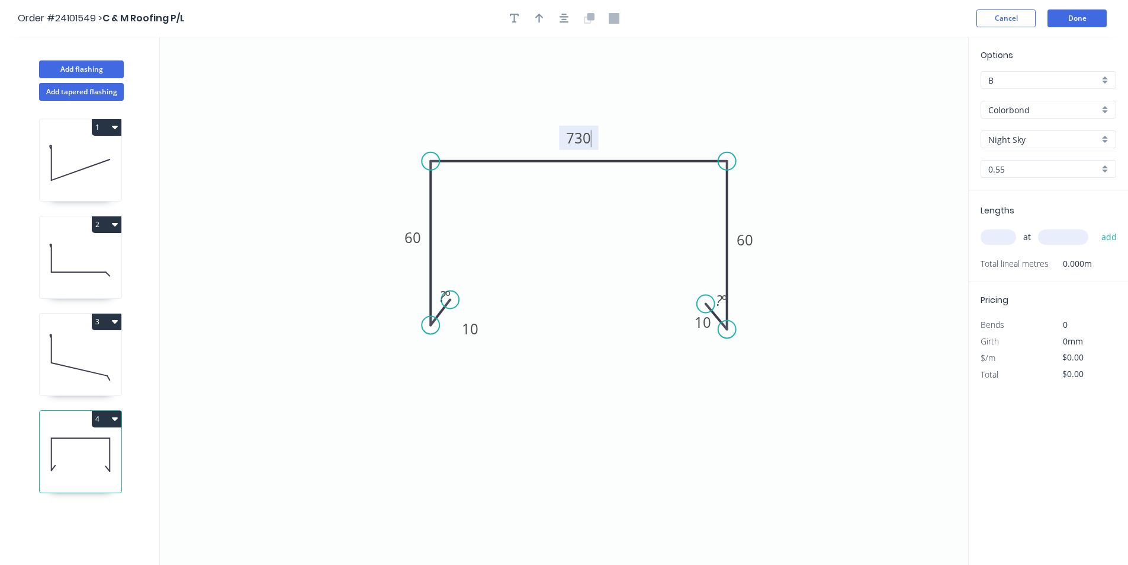
click at [1012, 232] on input "text" at bounding box center [999, 236] width 36 height 15
type input "$32.29"
type input "1"
click at [1049, 235] on input "text" at bounding box center [1063, 236] width 50 height 15
type input "1300"
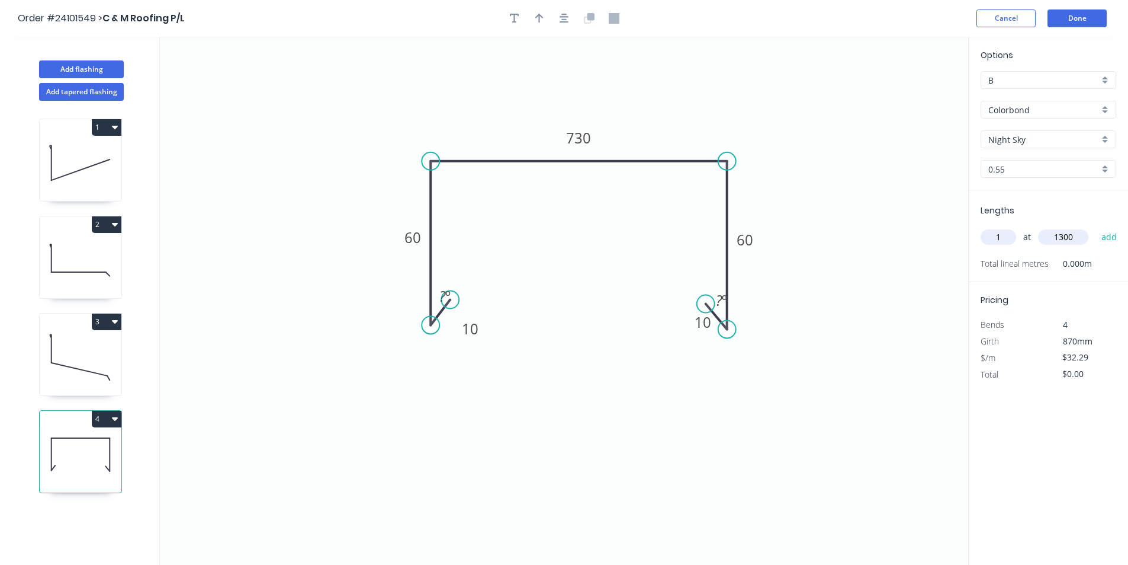
click at [1096, 227] on button "add" at bounding box center [1110, 237] width 28 height 20
type input "$41.98"
click at [65, 66] on button "Add flashing" at bounding box center [81, 69] width 85 height 18
type input "$0.00"
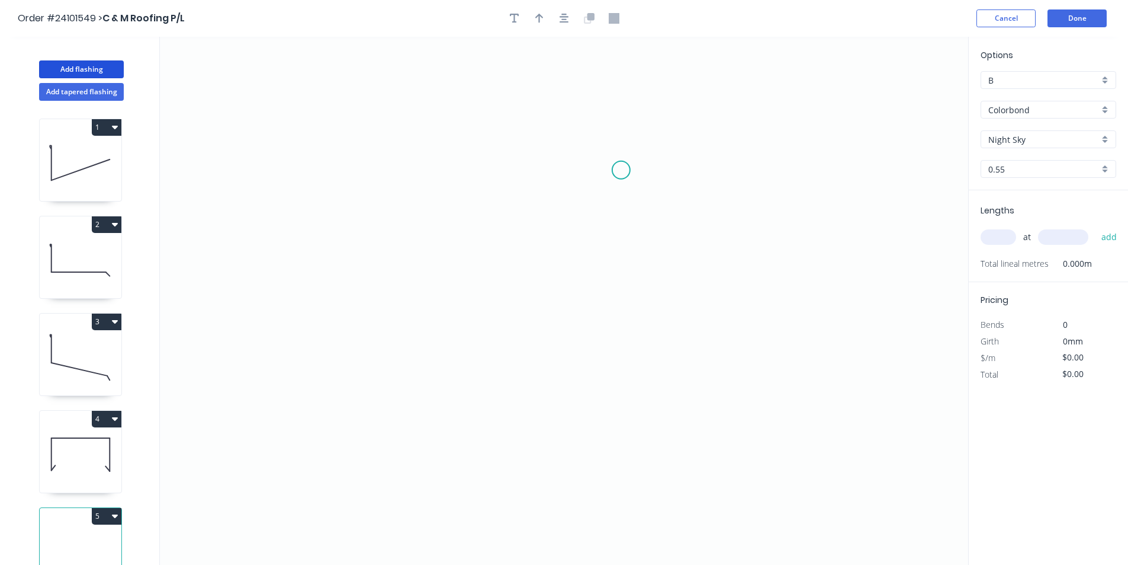
click at [620, 169] on icon "0" at bounding box center [564, 301] width 809 height 528
click at [496, 161] on icon "0" at bounding box center [564, 301] width 809 height 528
click at [508, 396] on icon "0 ?" at bounding box center [564, 301] width 809 height 528
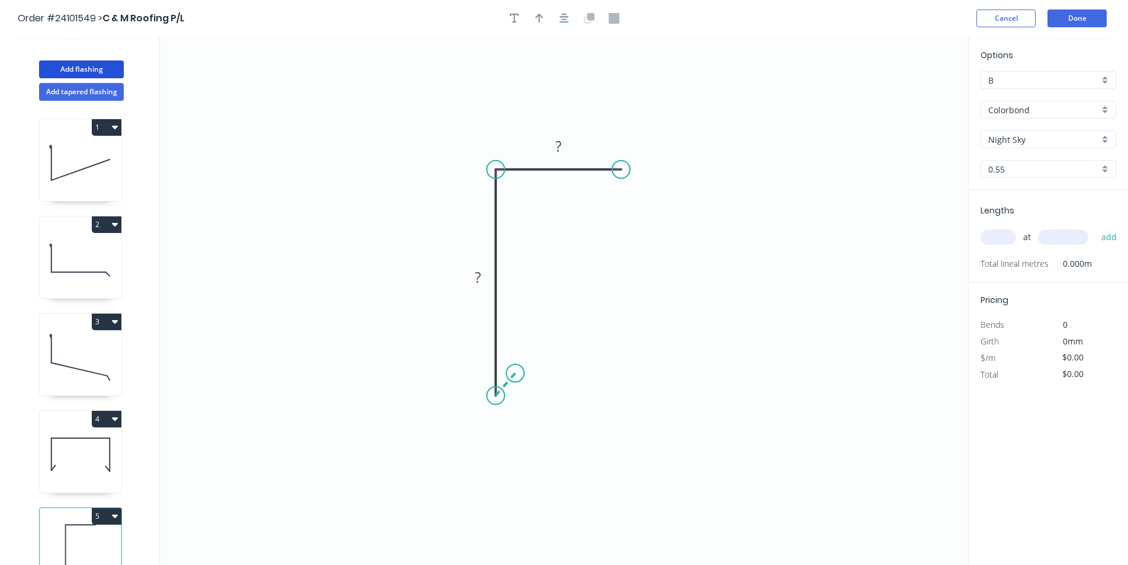
click at [515, 373] on icon at bounding box center [506, 384] width 20 height 23
click at [521, 388] on tspan "?" at bounding box center [519, 390] width 6 height 20
click at [481, 276] on tspan "?" at bounding box center [478, 277] width 6 height 20
click at [568, 149] on rect at bounding box center [559, 147] width 24 height 17
click at [1005, 232] on input "text" at bounding box center [999, 236] width 36 height 15
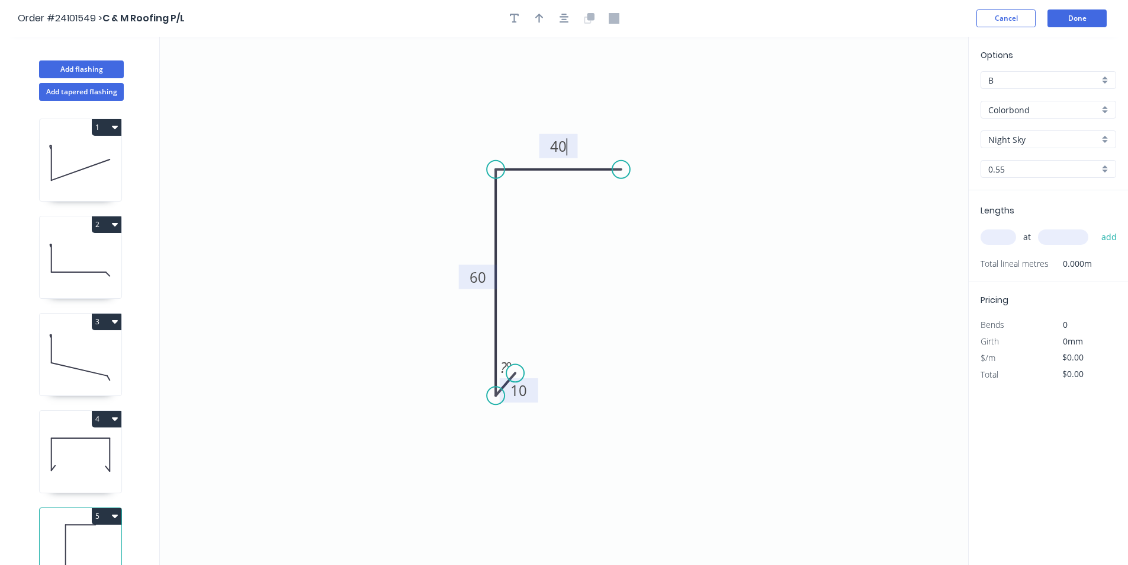
type input "$7.80"
type input "1"
type input "2"
click at [1066, 238] on input "text" at bounding box center [1063, 236] width 50 height 15
type input "800"
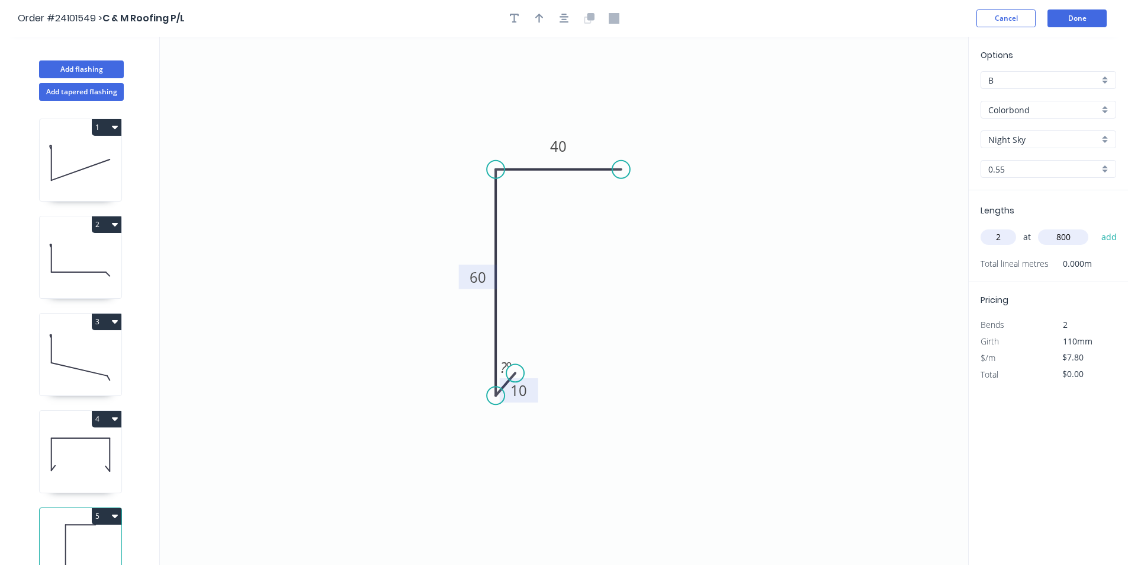
click at [1096, 227] on button "add" at bounding box center [1110, 237] width 28 height 20
type input "$12.48"
click at [93, 70] on button "Add flashing" at bounding box center [81, 69] width 85 height 18
type input "$0.00"
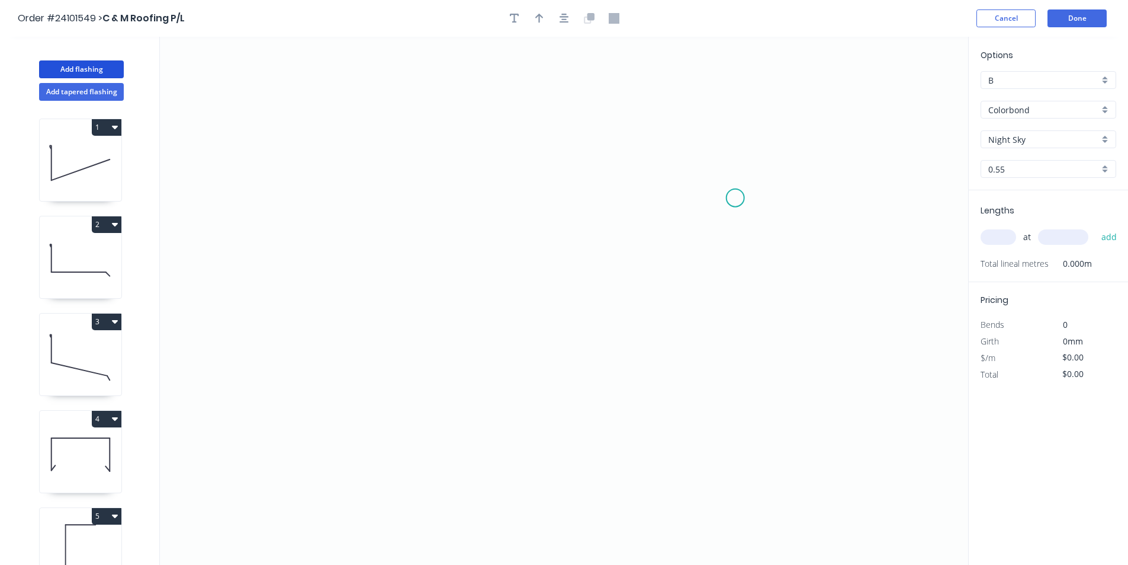
click at [736, 198] on icon "0" at bounding box center [564, 301] width 809 height 528
click at [711, 176] on icon "0" at bounding box center [564, 301] width 809 height 528
click at [499, 170] on icon "0 ?" at bounding box center [564, 301] width 809 height 528
click at [507, 331] on icon "0 ? ?" at bounding box center [564, 301] width 809 height 528
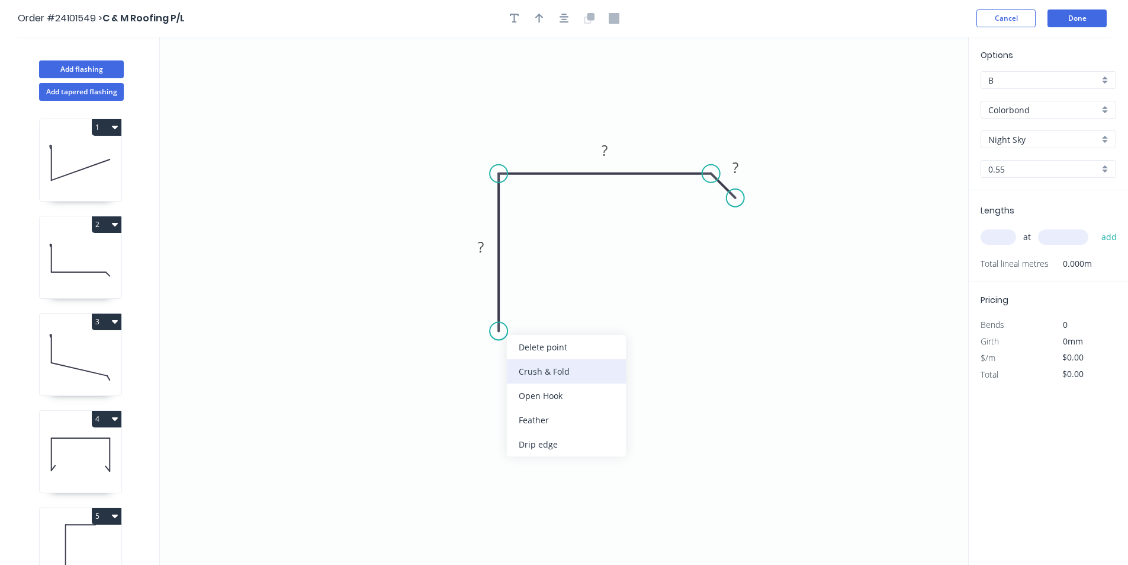
click at [531, 366] on div "Crush & Fold" at bounding box center [566, 371] width 119 height 24
click at [486, 250] on rect at bounding box center [481, 247] width 24 height 17
click at [598, 150] on rect at bounding box center [605, 151] width 24 height 17
click at [736, 168] on tspan "?" at bounding box center [736, 168] width 6 height 20
click at [995, 239] on input "text" at bounding box center [999, 236] width 36 height 15
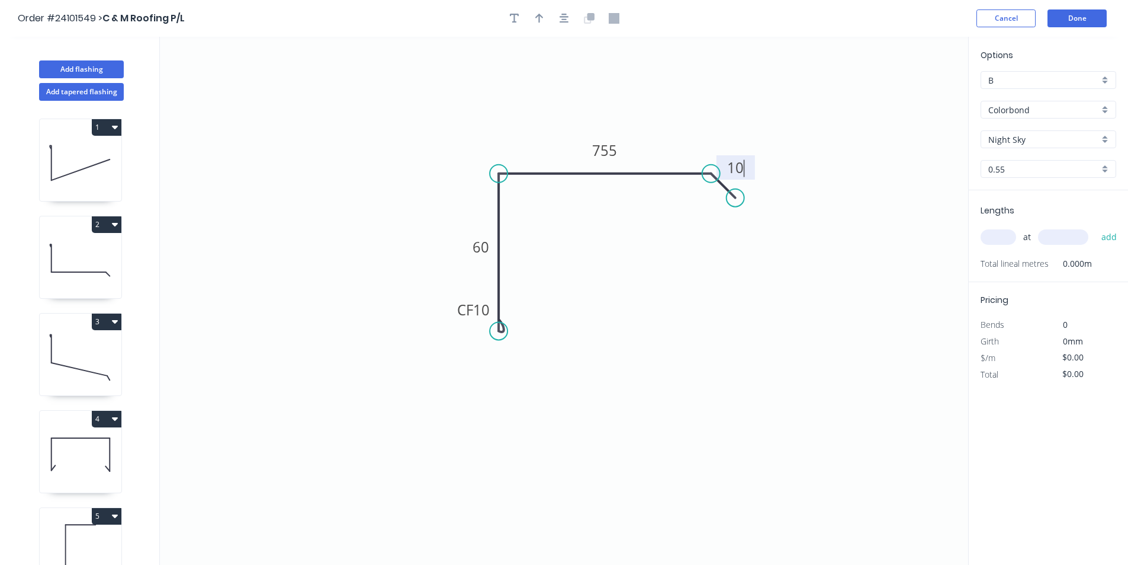
type input "$31.34"
type input "1"
click at [1050, 235] on input "text" at bounding box center [1063, 236] width 50 height 15
type input "2000"
click at [1096, 227] on button "add" at bounding box center [1110, 237] width 28 height 20
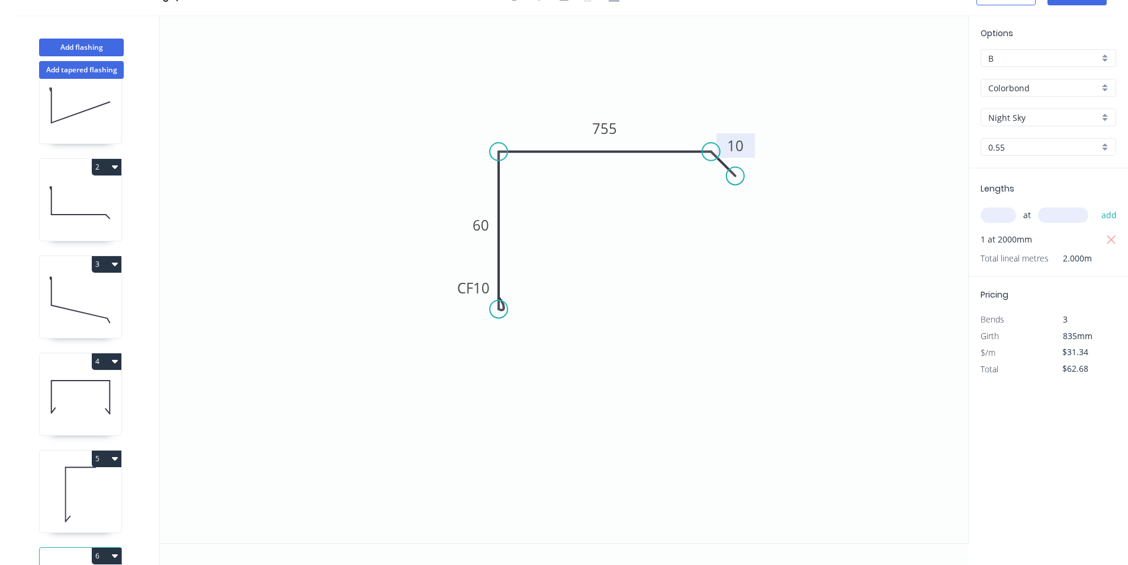
scroll to position [124, 0]
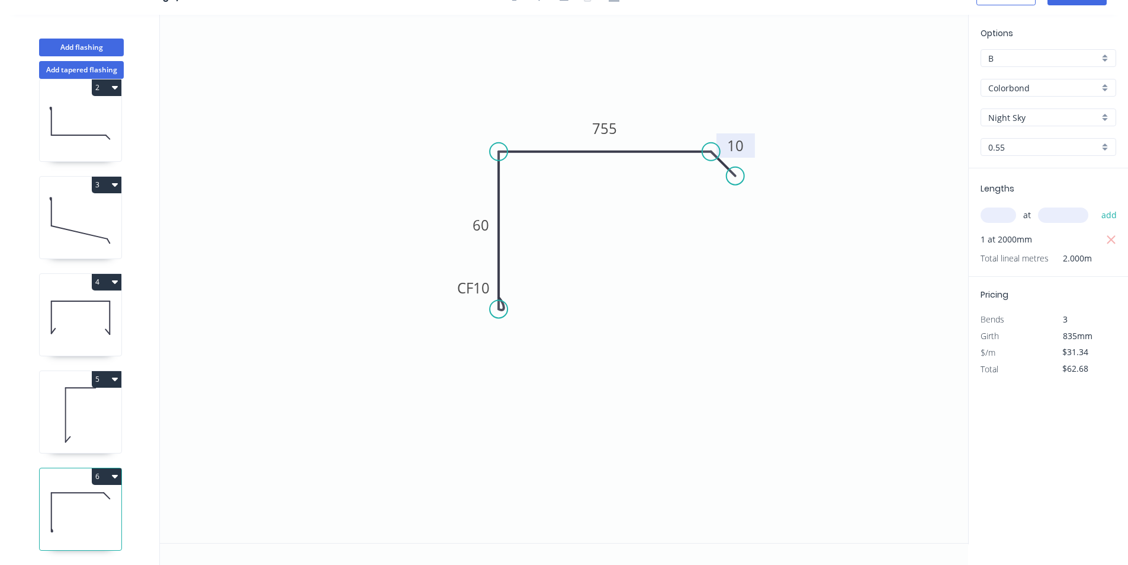
click at [107, 471] on button "6" at bounding box center [107, 476] width 30 height 17
click at [67, 497] on div "Duplicate" at bounding box center [65, 505] width 91 height 17
type input "$0.00"
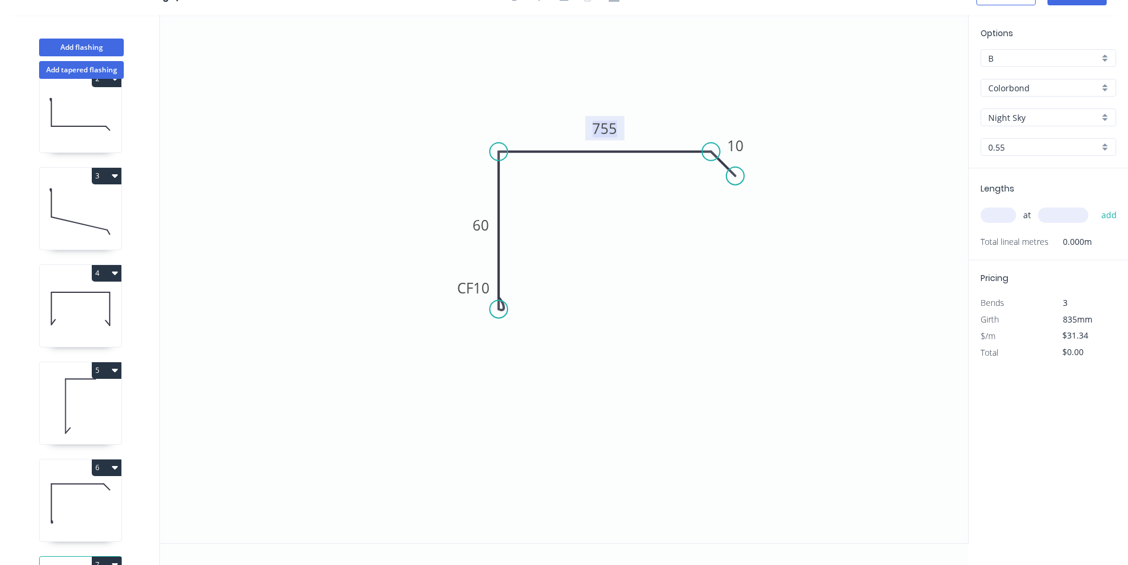
click at [614, 126] on tspan "755" at bounding box center [604, 128] width 25 height 20
click at [1002, 220] on input "text" at bounding box center [999, 214] width 36 height 15
type input "$11.14"
type input "1"
click at [1055, 213] on input "text" at bounding box center [1063, 214] width 50 height 15
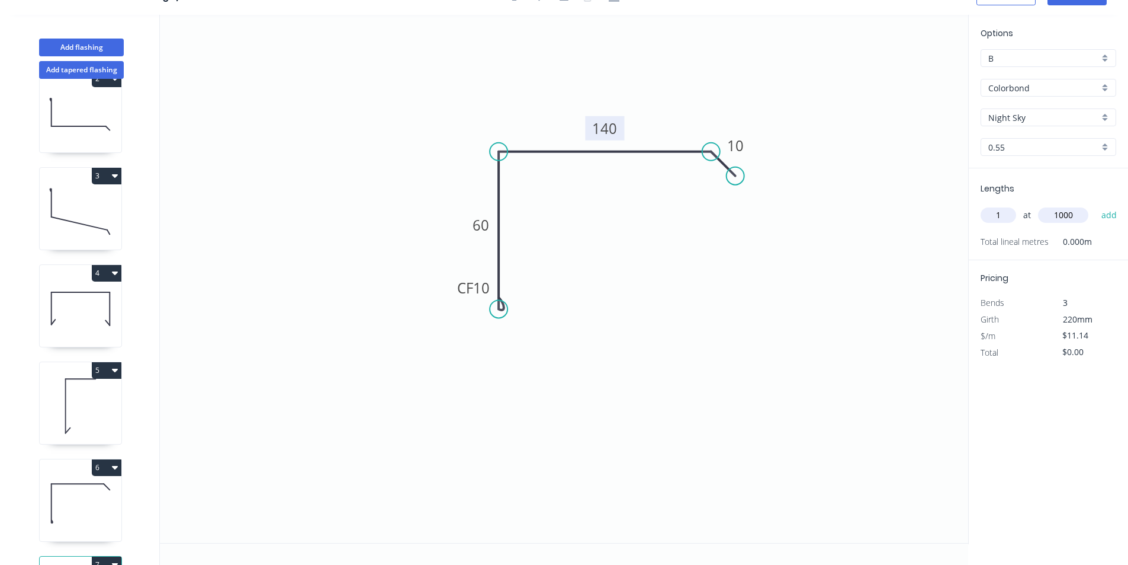
type input "1000"
click at [1096, 205] on button "add" at bounding box center [1110, 215] width 28 height 20
type input "$11.14"
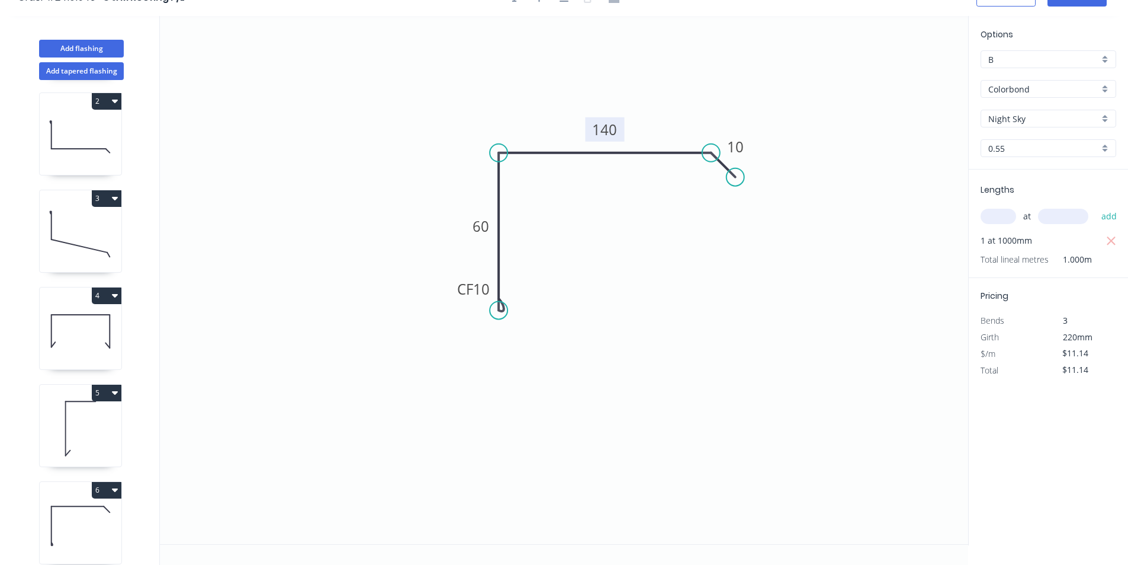
scroll to position [0, 0]
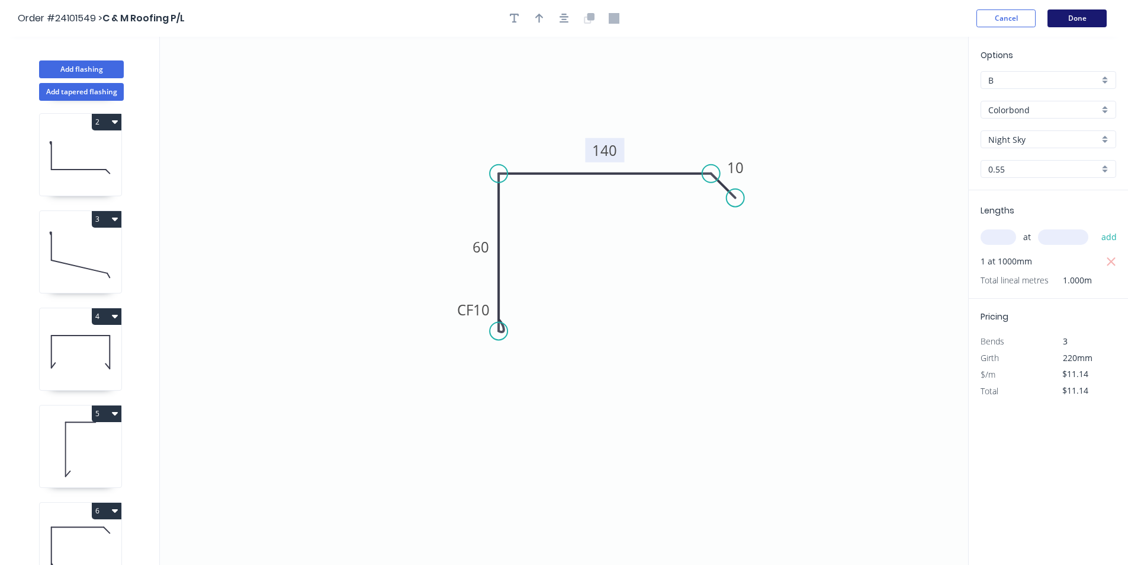
click at [1097, 22] on button "Done" at bounding box center [1077, 18] width 59 height 18
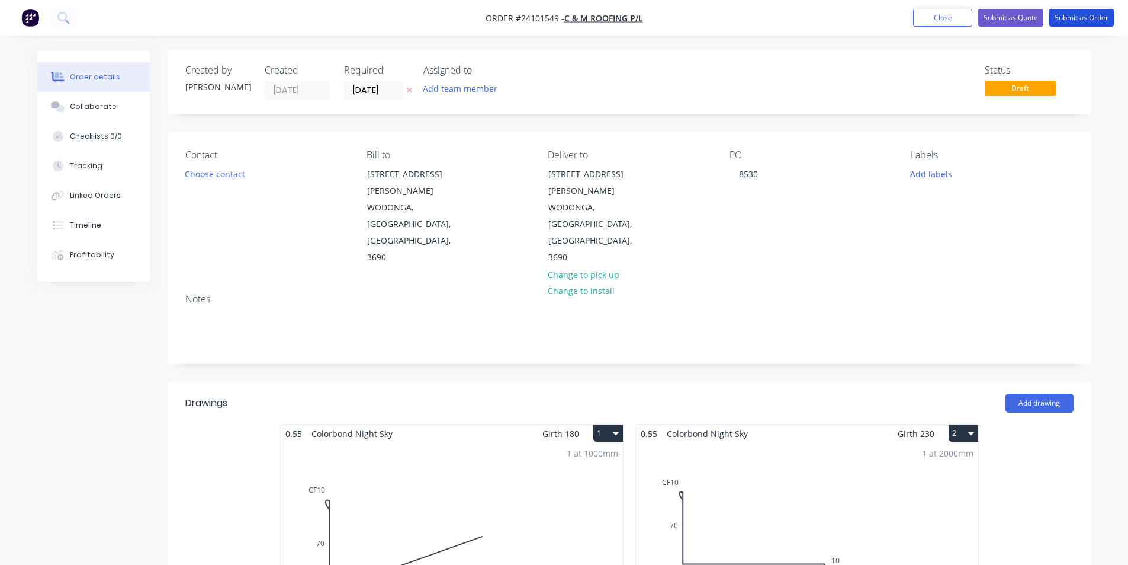
click at [1097, 22] on button "Submit as Order" at bounding box center [1082, 18] width 65 height 18
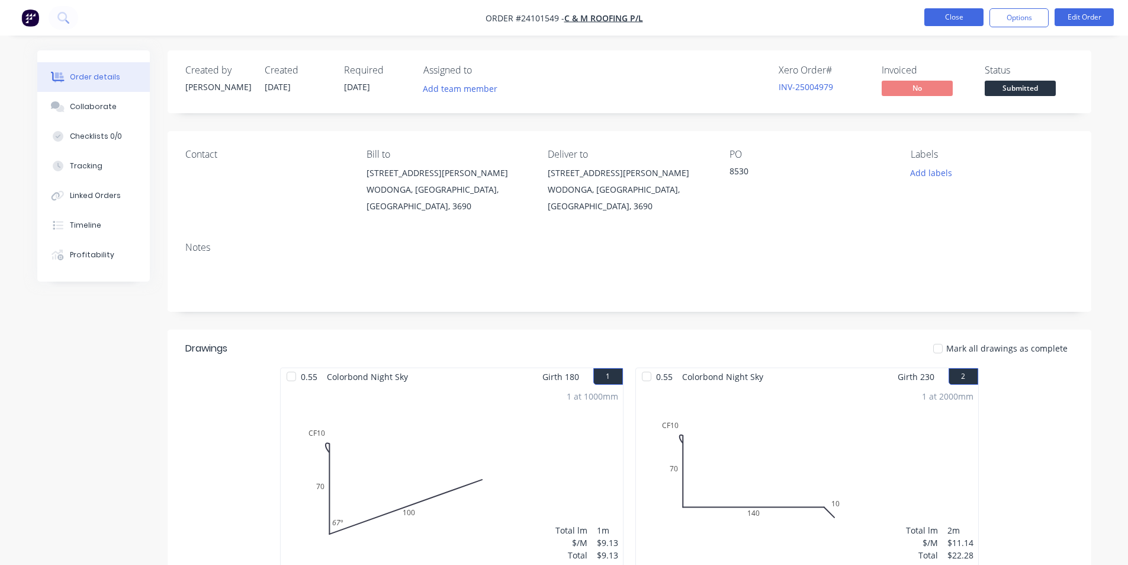
click at [955, 14] on button "Close" at bounding box center [954, 17] width 59 height 18
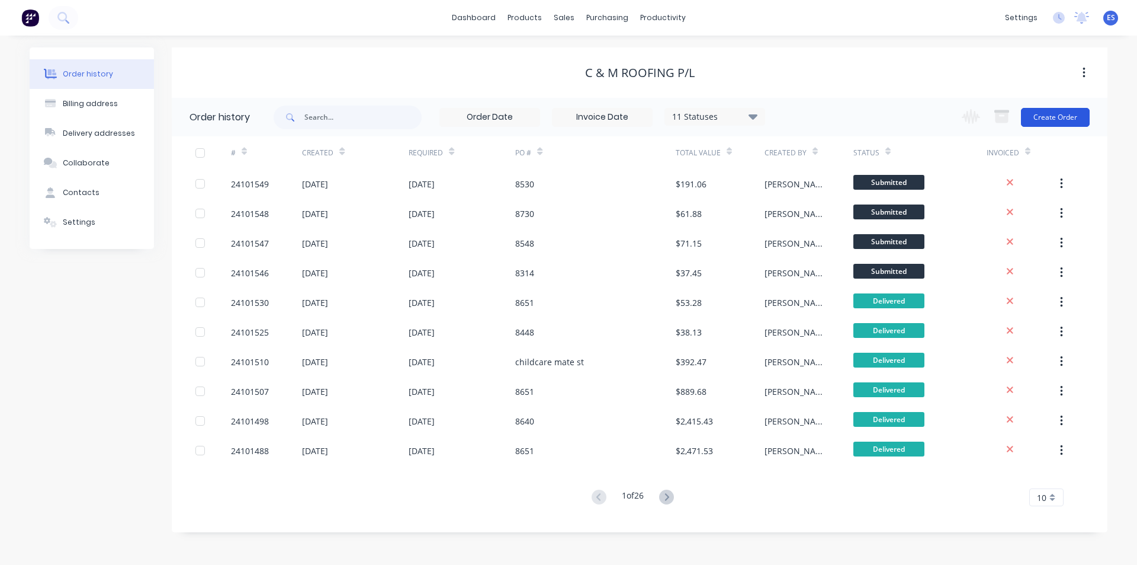
click at [1046, 120] on button "Create Order" at bounding box center [1055, 117] width 69 height 19
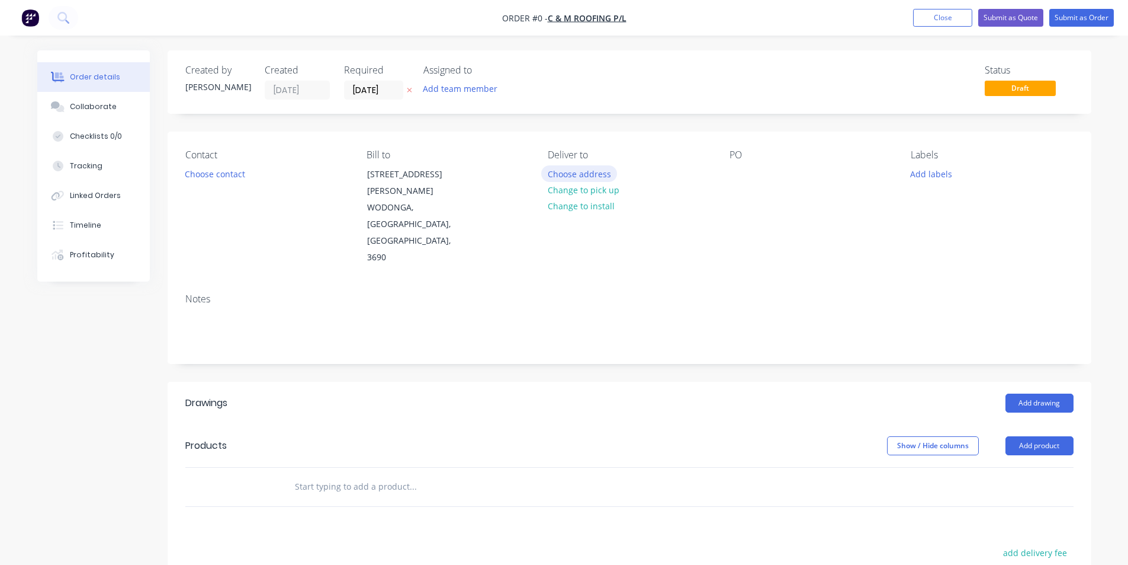
click at [571, 169] on button "Choose address" at bounding box center [579, 173] width 76 height 16
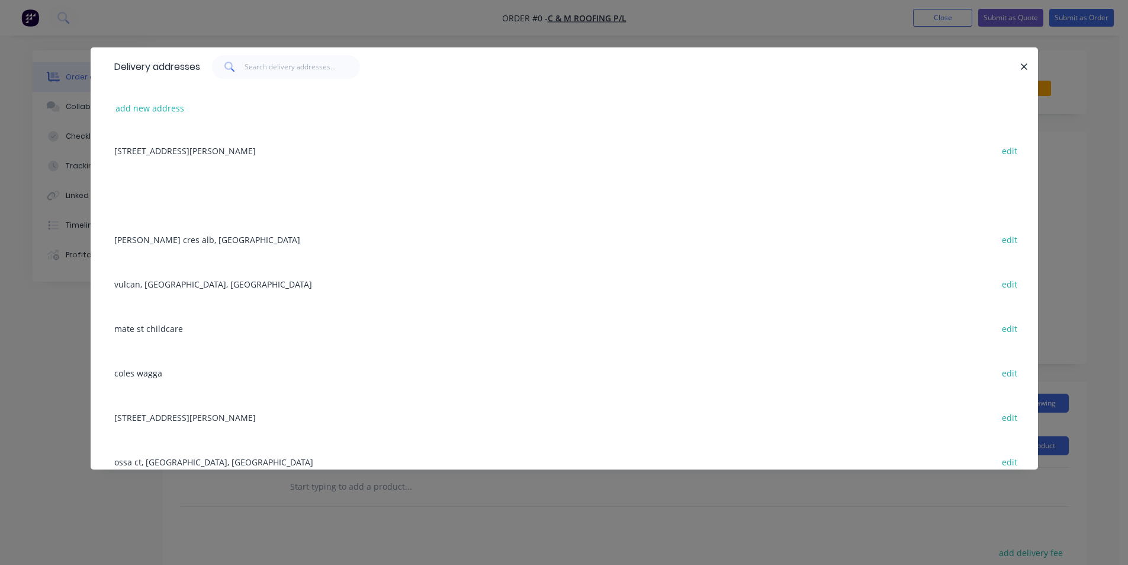
scroll to position [592, 0]
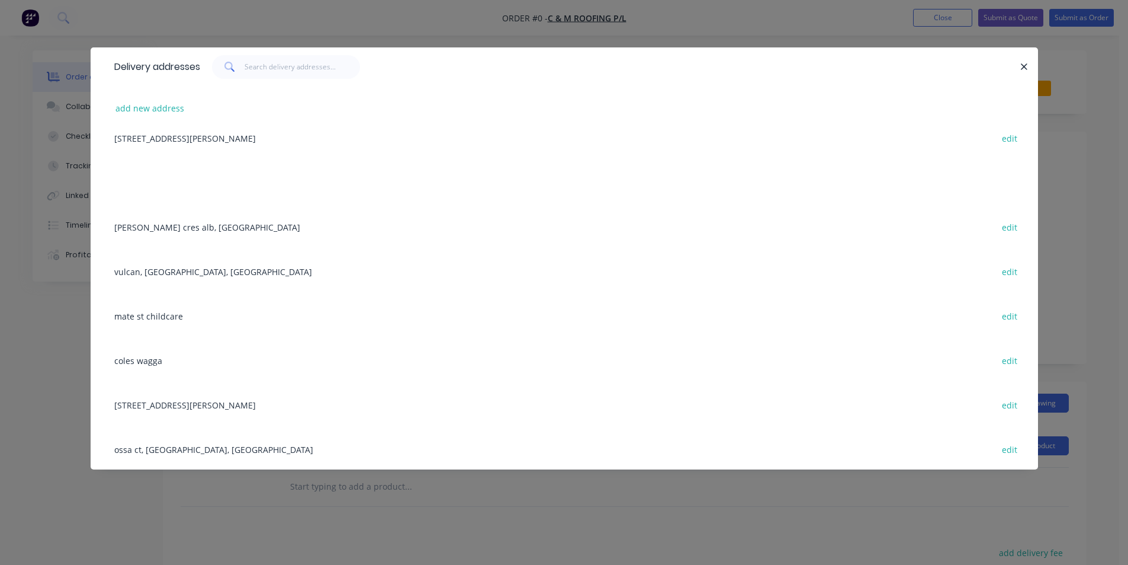
click at [161, 315] on div "mate st childcare edit" at bounding box center [564, 315] width 912 height 44
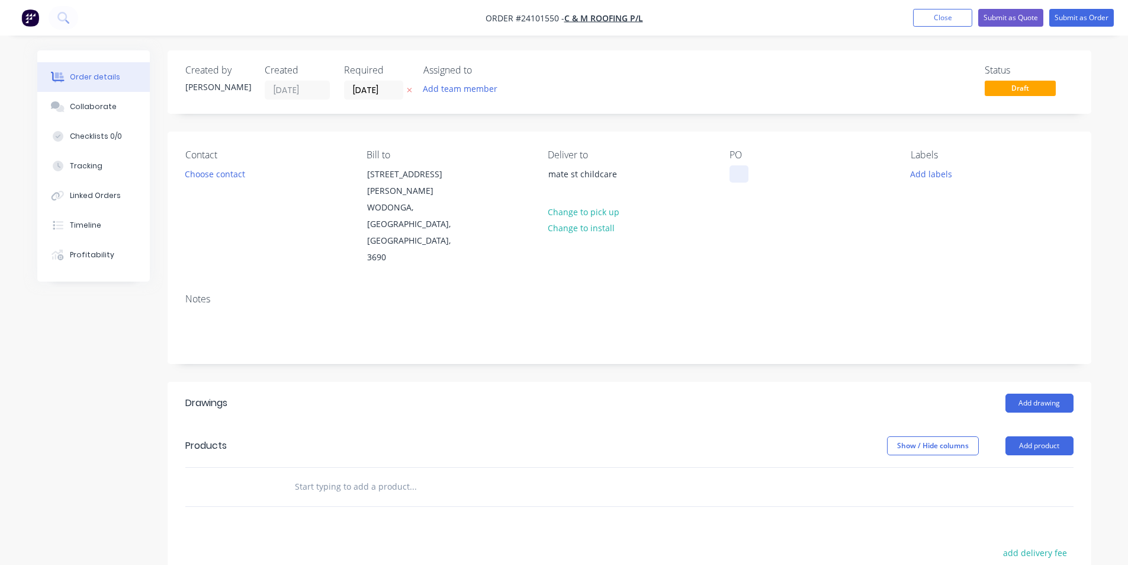
click at [735, 177] on div at bounding box center [739, 173] width 19 height 17
click at [1021, 544] on button "add delivery fee" at bounding box center [1036, 552] width 76 height 16
type input "50"
click input "submit" at bounding box center [0, 0] width 0 height 0
click at [1024, 393] on button "Add drawing" at bounding box center [1040, 402] width 68 height 19
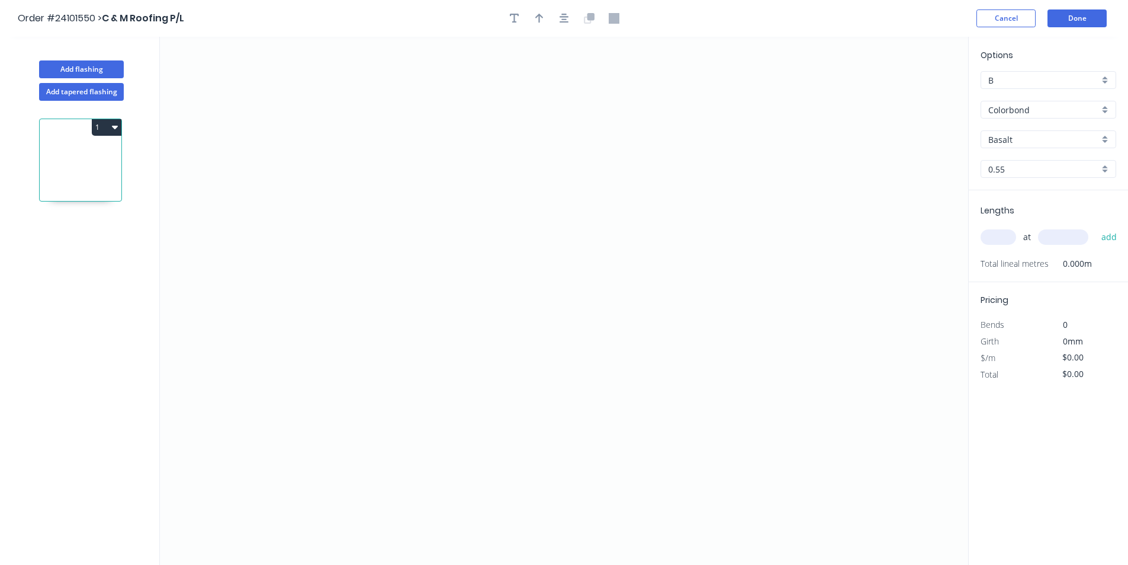
click at [1051, 142] on input "Basalt" at bounding box center [1044, 139] width 111 height 12
click at [1059, 161] on div "Surfmist" at bounding box center [1049, 162] width 134 height 21
type input "Surfmist"
click at [496, 155] on icon "0" at bounding box center [564, 301] width 809 height 528
click at [500, 254] on icon "0" at bounding box center [564, 301] width 809 height 528
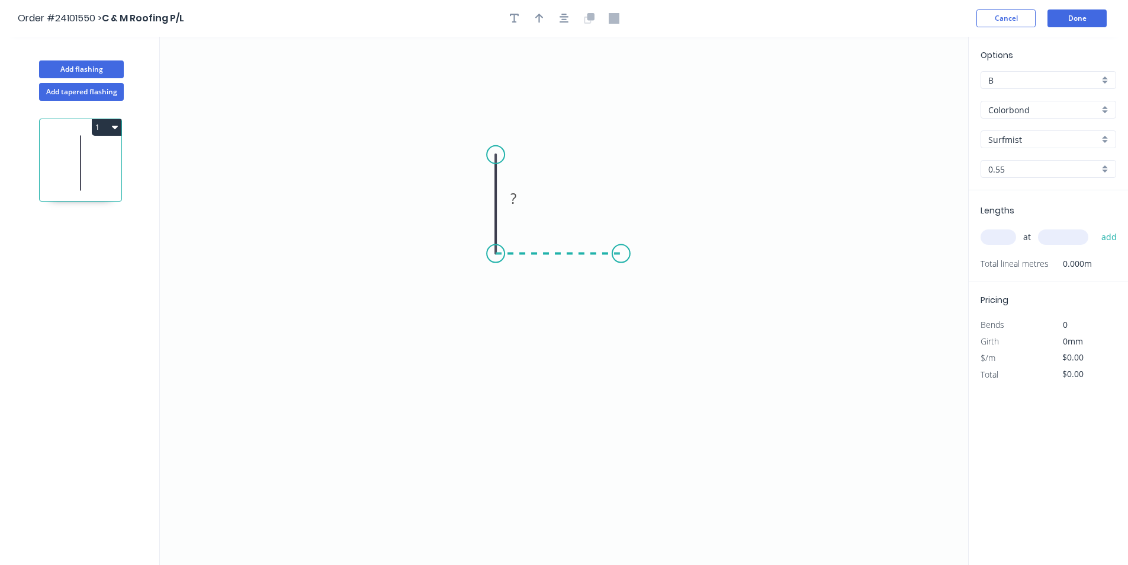
click at [621, 251] on icon "0 ?" at bounding box center [564, 301] width 809 height 528
click at [618, 358] on icon "0 ? ?" at bounding box center [564, 301] width 809 height 528
click at [618, 358] on circle at bounding box center [622, 357] width 18 height 18
click at [645, 303] on rect at bounding box center [639, 301] width 24 height 17
click at [563, 260] on rect at bounding box center [559, 266] width 24 height 17
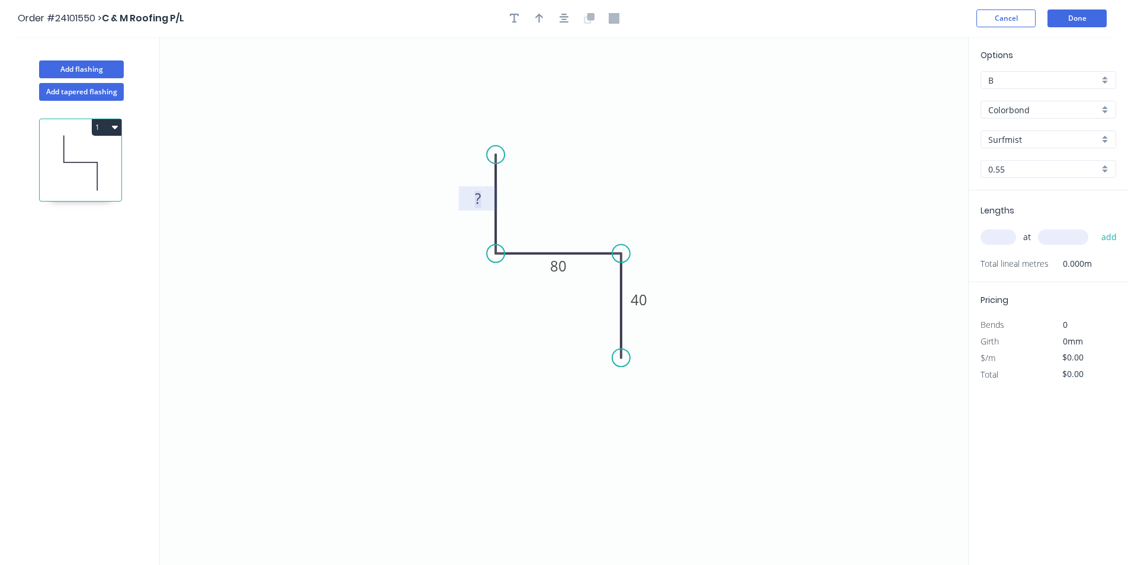
click at [480, 198] on tspan "?" at bounding box center [478, 198] width 6 height 20
click at [800, 217] on icon "0 40 80 40" at bounding box center [564, 301] width 809 height 528
type input "$9.13"
click at [992, 236] on input "text" at bounding box center [999, 236] width 36 height 15
click at [997, 239] on input "text" at bounding box center [999, 236] width 36 height 15
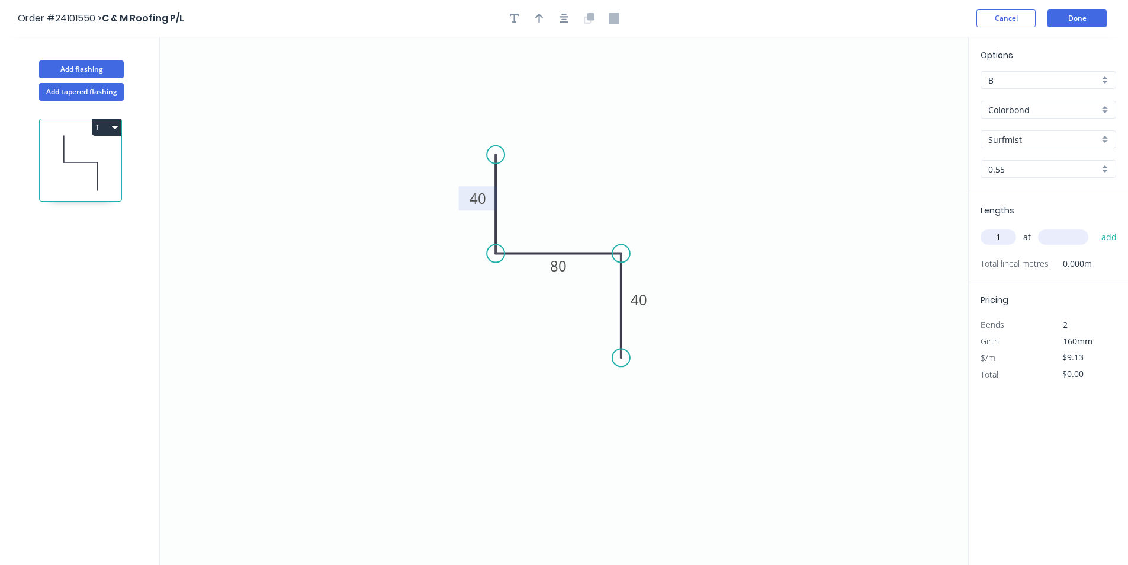
type input "1"
click at [1067, 239] on input "text" at bounding box center [1063, 236] width 50 height 15
type input "1800"
click at [1096, 227] on button "add" at bounding box center [1110, 237] width 28 height 20
click at [116, 137] on icon at bounding box center [81, 163] width 82 height 76
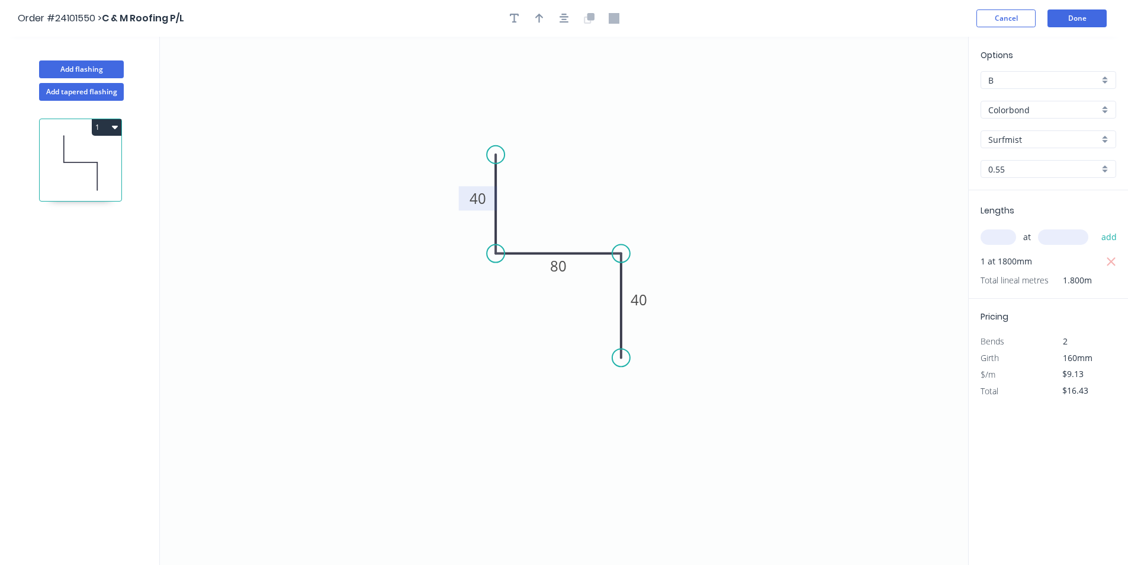
click at [116, 133] on button "1" at bounding box center [107, 127] width 30 height 17
click at [86, 156] on div "Duplicate" at bounding box center [65, 156] width 91 height 17
type input "$0.00"
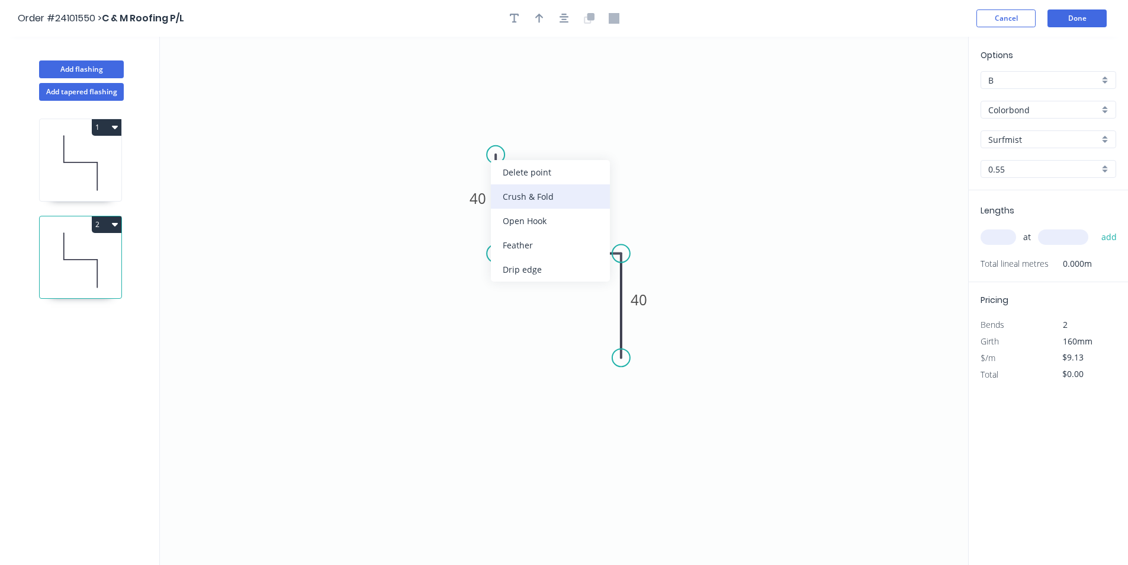
click at [512, 191] on div "Crush & Fold" at bounding box center [550, 196] width 119 height 24
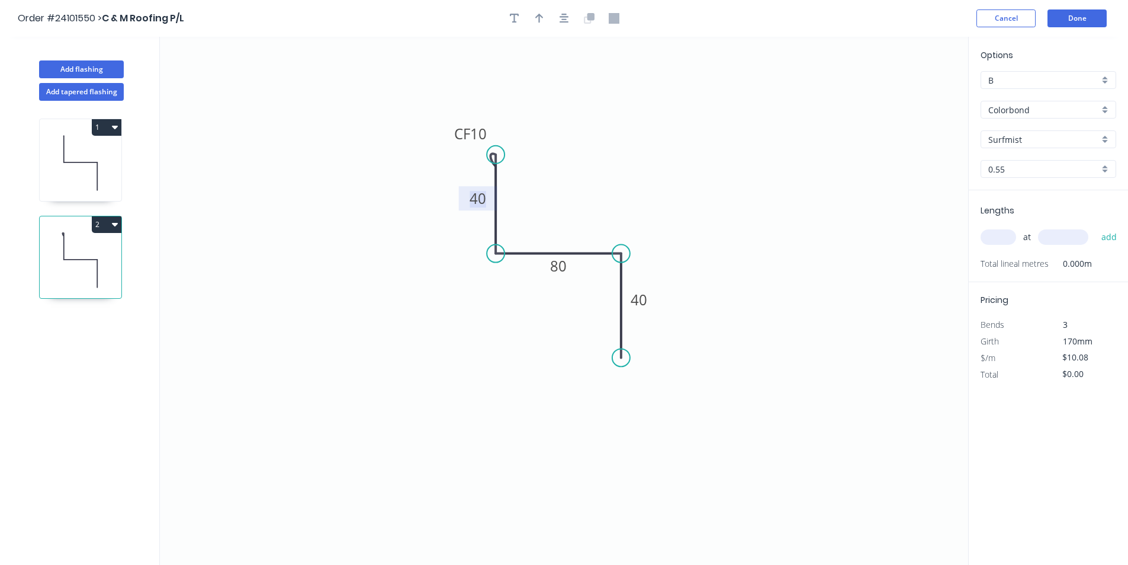
click at [479, 198] on tspan "40" at bounding box center [478, 198] width 17 height 20
type input "$8.75"
click at [565, 268] on tspan "80" at bounding box center [558, 266] width 17 height 20
click at [1019, 239] on div "at add" at bounding box center [1050, 237] width 138 height 20
click at [1004, 241] on input "text" at bounding box center [999, 236] width 36 height 15
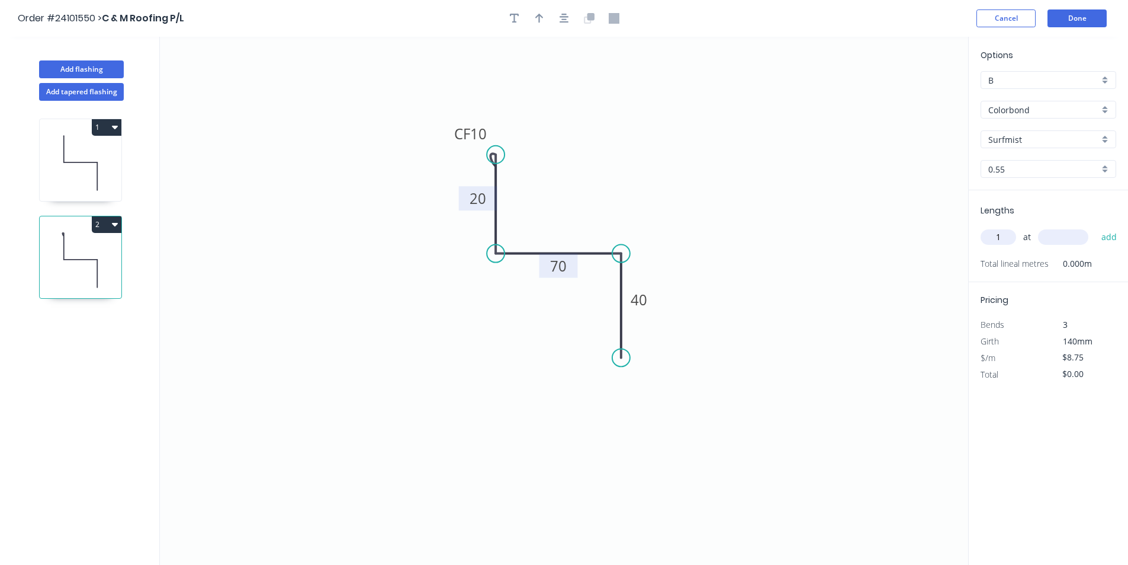
type input "1"
click at [1054, 232] on input "text" at bounding box center [1063, 236] width 50 height 15
type input "2500"
click at [1096, 227] on button "add" at bounding box center [1110, 237] width 28 height 20
type input "$21.88"
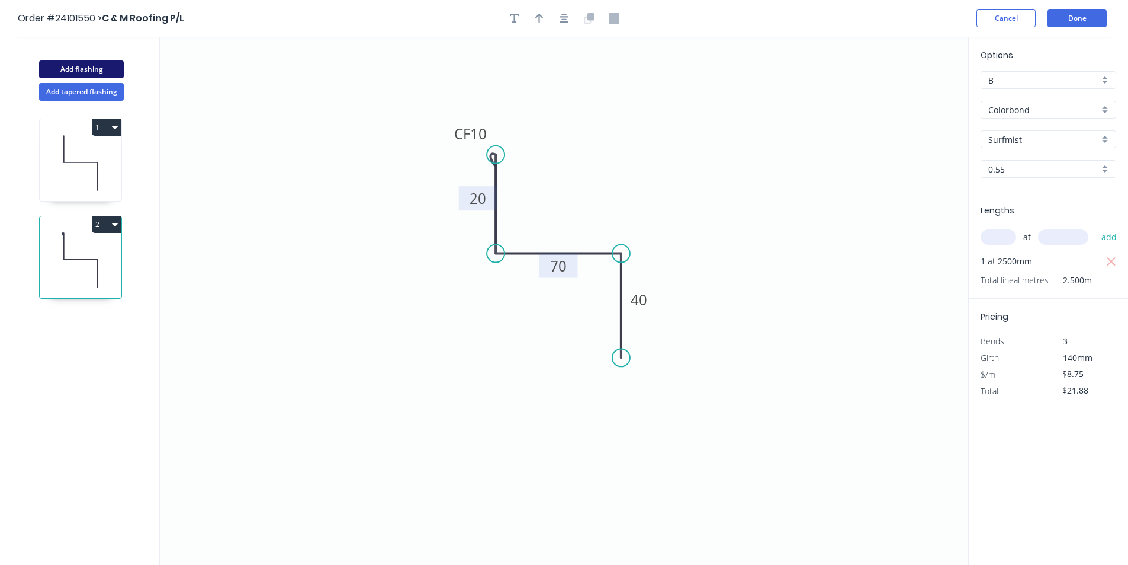
click at [89, 66] on button "Add flashing" at bounding box center [81, 69] width 85 height 18
type input "$0.00"
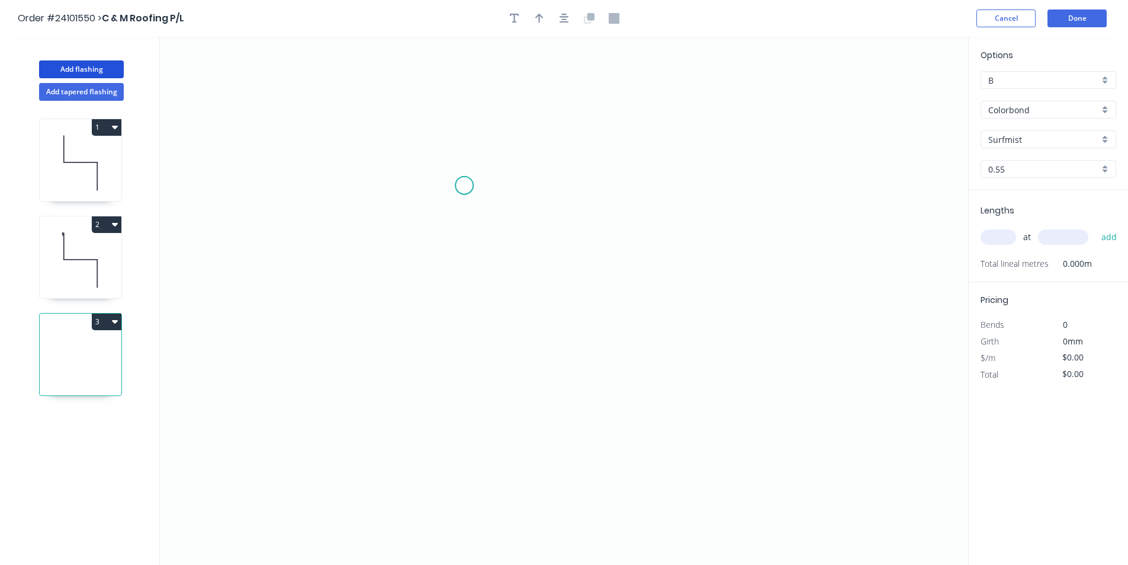
click at [464, 185] on icon "0" at bounding box center [564, 301] width 809 height 528
click at [573, 187] on icon "0" at bounding box center [564, 301] width 809 height 528
click at [574, 348] on icon "0 ?" at bounding box center [564, 301] width 809 height 528
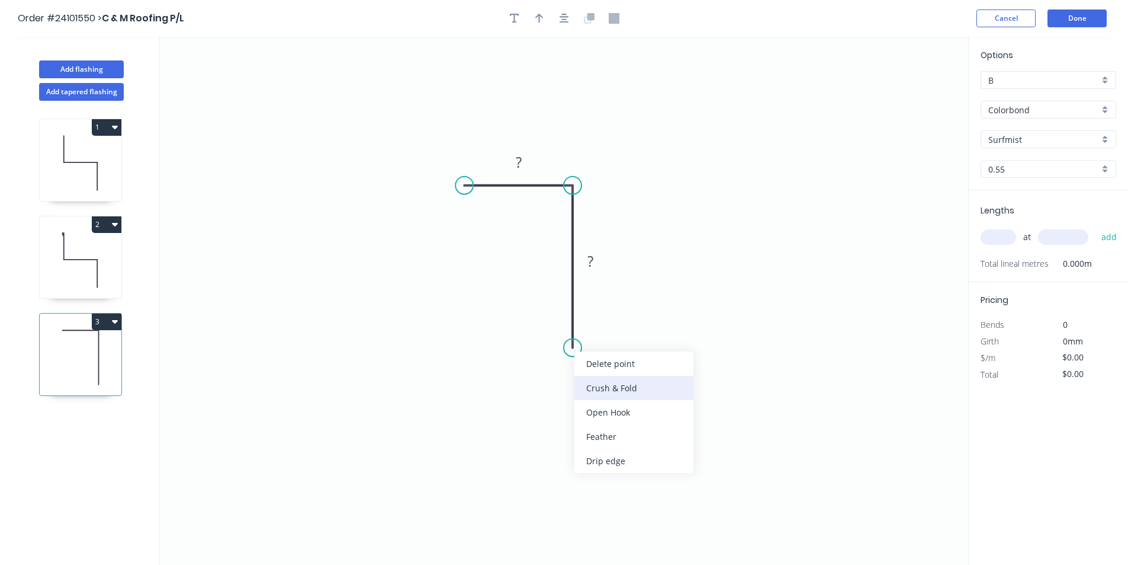
click at [592, 384] on div "Crush & Fold" at bounding box center [634, 388] width 119 height 24
click at [589, 372] on div "Flip bend" at bounding box center [638, 384] width 119 height 24
click at [601, 252] on rect at bounding box center [590, 261] width 39 height 24
click at [598, 258] on rect at bounding box center [591, 262] width 24 height 17
click at [519, 166] on tspan "?" at bounding box center [519, 162] width 6 height 20
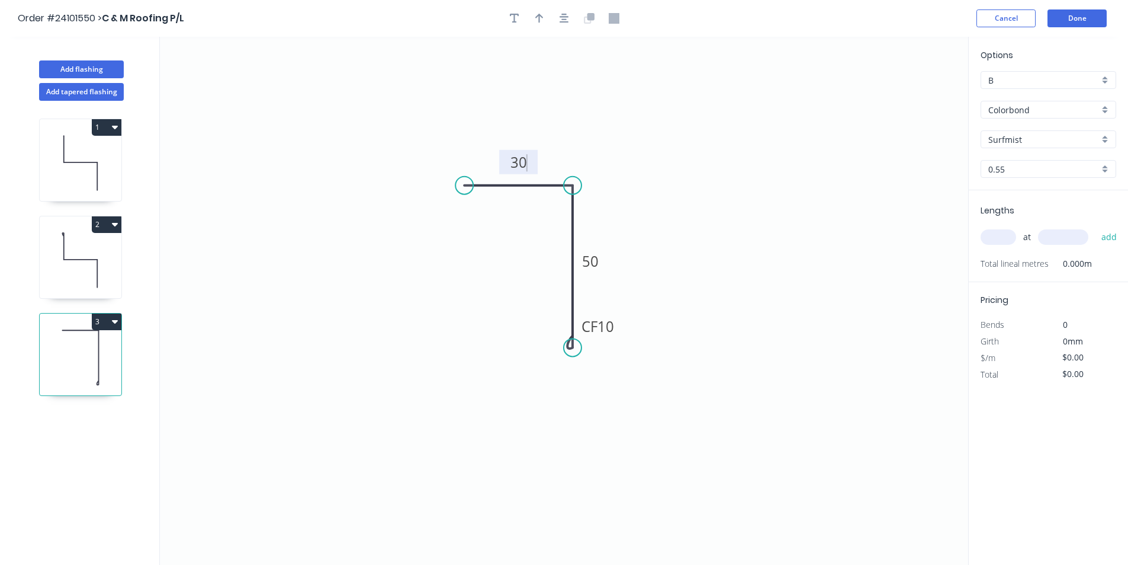
click at [1003, 229] on input "text" at bounding box center [999, 236] width 36 height 15
type input "$6.47"
type input "1"
click at [1056, 239] on input "text" at bounding box center [1063, 236] width 50 height 15
type input "5500"
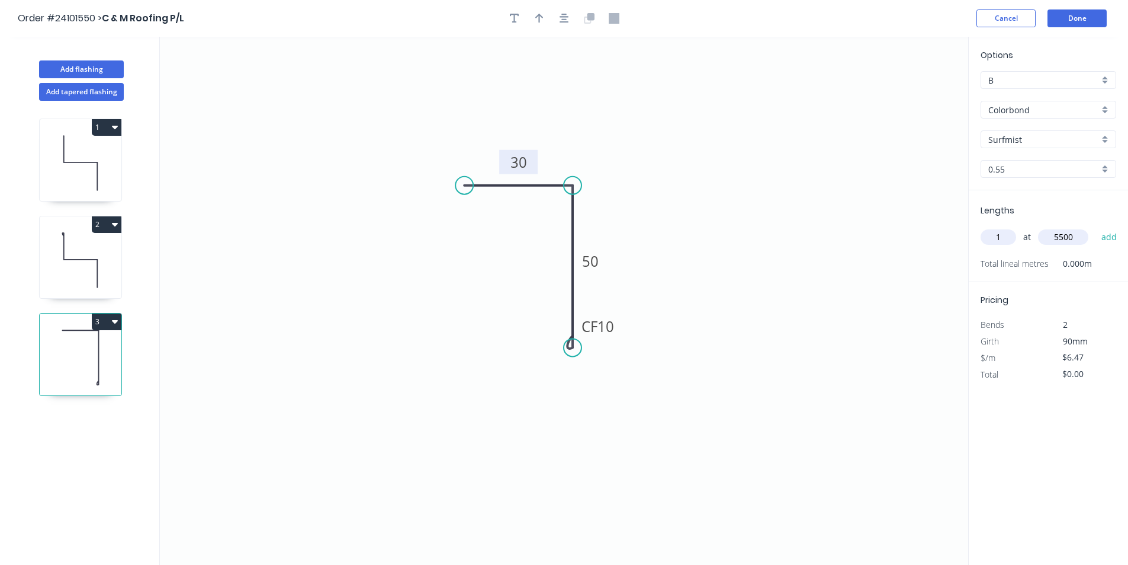
click at [1096, 227] on button "add" at bounding box center [1110, 237] width 28 height 20
type input "$35.59"
click at [88, 65] on button "Add flashing" at bounding box center [81, 69] width 85 height 18
type input "$0.00"
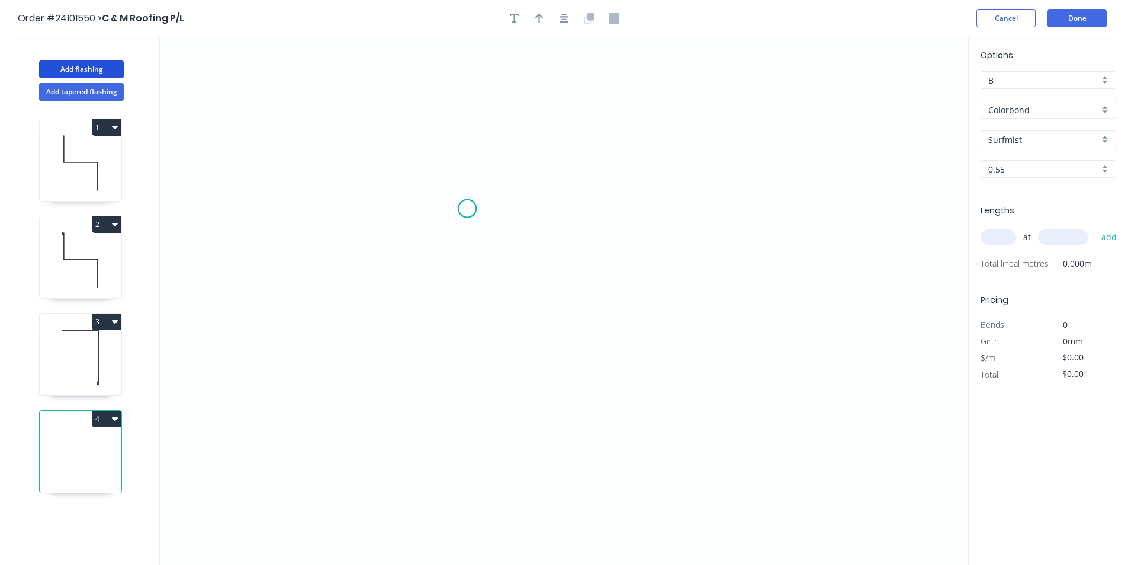
click at [467, 209] on icon "0" at bounding box center [564, 301] width 809 height 528
click at [480, 156] on icon "0" at bounding box center [564, 301] width 809 height 528
click at [711, 91] on icon "0 ?" at bounding box center [564, 301] width 809 height 528
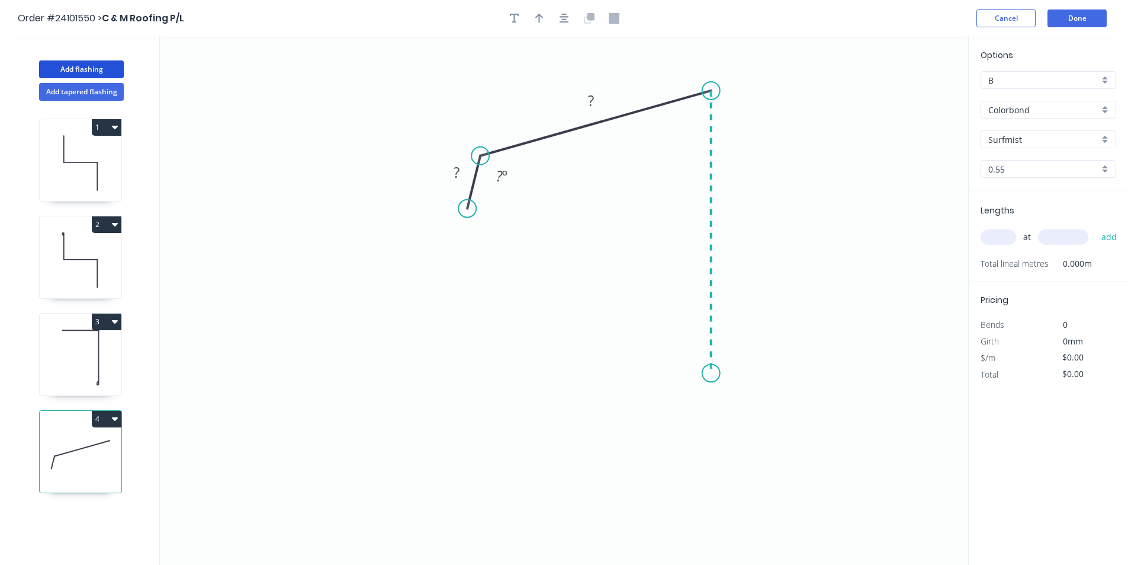
click at [714, 373] on icon "0 ? ? ? º" at bounding box center [564, 301] width 809 height 528
click at [629, 370] on icon "0 ? ? ? ? º ? º" at bounding box center [564, 301] width 809 height 528
click at [629, 370] on circle at bounding box center [629, 373] width 18 height 18
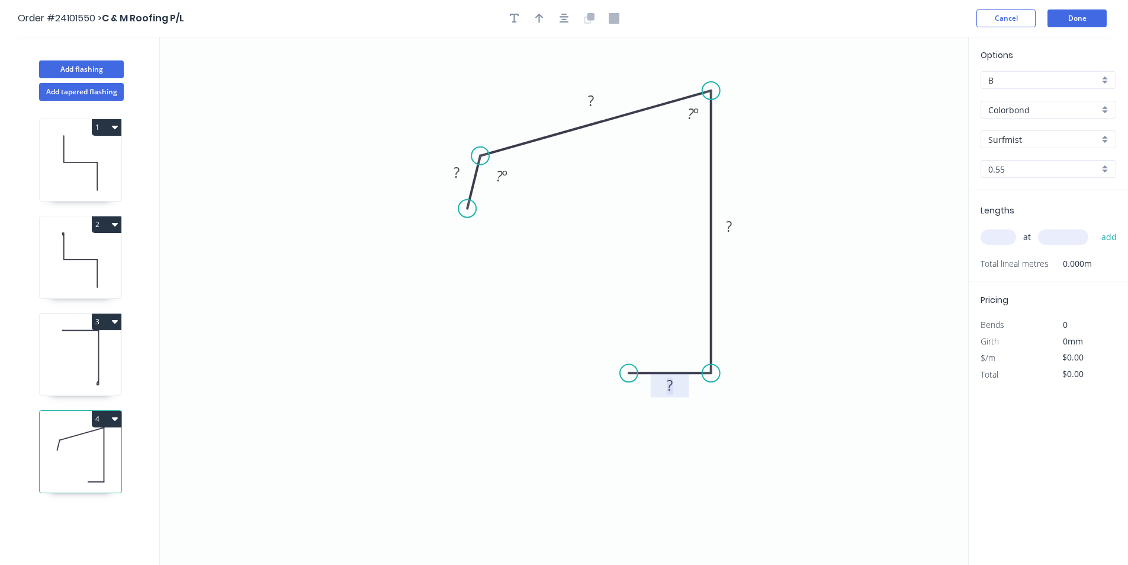
click at [679, 384] on rect at bounding box center [670, 385] width 24 height 17
click at [733, 226] on rect at bounding box center [729, 227] width 24 height 17
click at [594, 98] on rect at bounding box center [591, 101] width 24 height 17
click at [467, 171] on rect at bounding box center [457, 173] width 24 height 17
type input "$20.71"
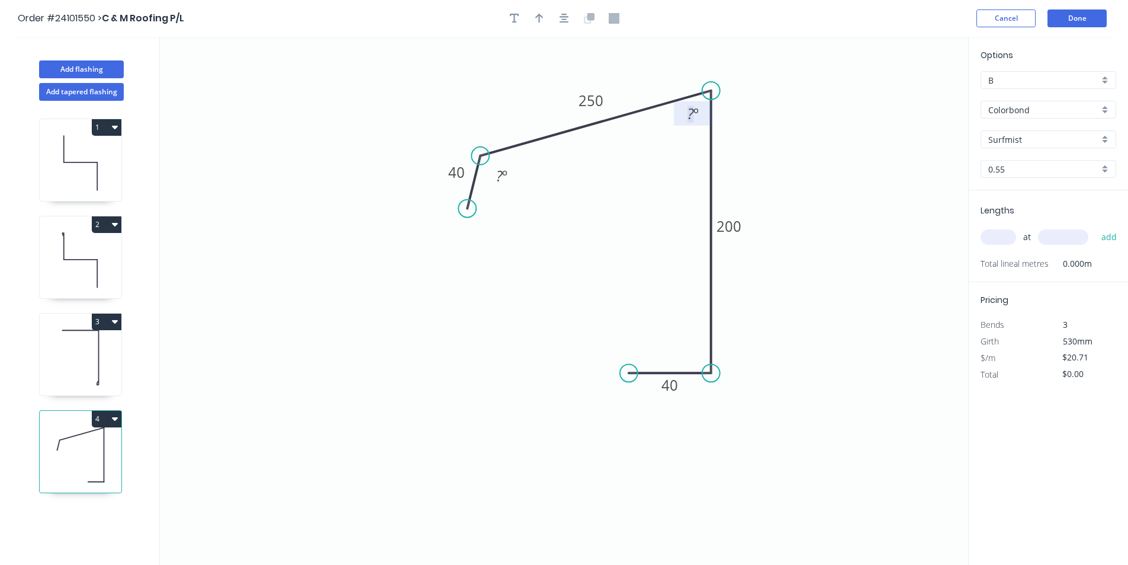
click at [687, 116] on rect at bounding box center [694, 114] width 24 height 17
click at [993, 235] on input "text" at bounding box center [999, 236] width 36 height 15
type input "3"
click at [1072, 235] on input "text" at bounding box center [1063, 236] width 50 height 15
type input "5300"
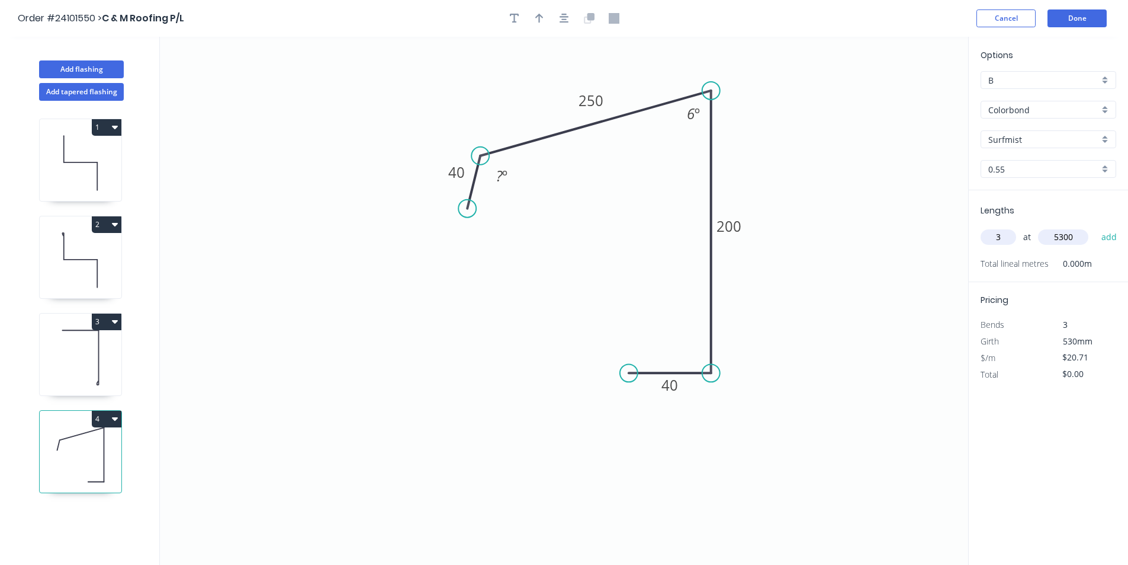
click at [1096, 227] on button "add" at bounding box center [1110, 237] width 28 height 20
type input "$329.29"
click at [98, 68] on button "Add flashing" at bounding box center [81, 69] width 85 height 18
type input "$0.00"
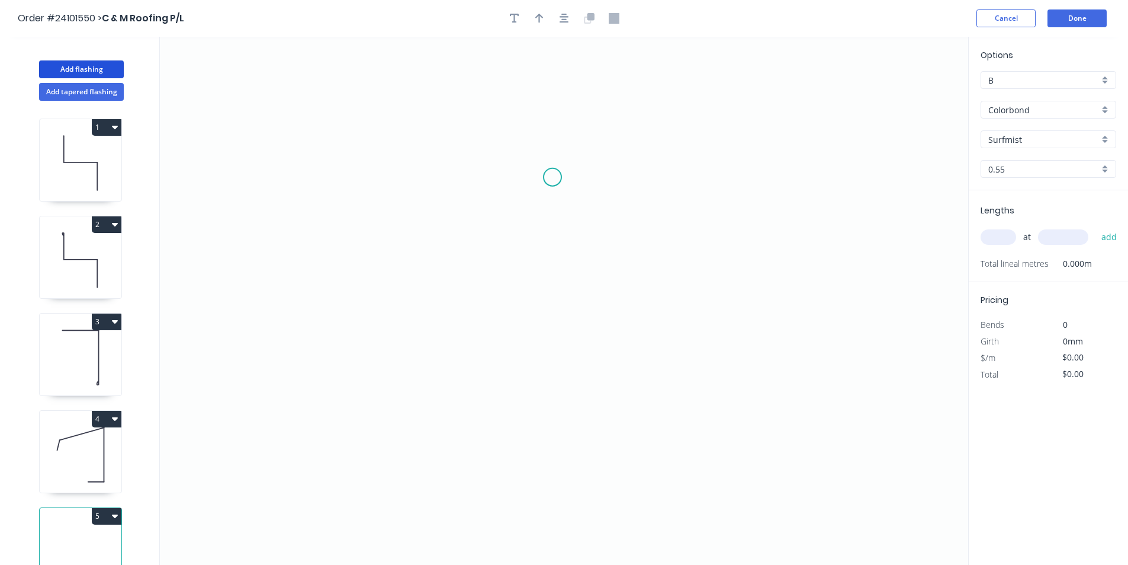
click at [553, 177] on icon "0" at bounding box center [564, 301] width 809 height 528
click at [627, 158] on icon "0" at bounding box center [564, 301] width 809 height 528
click at [623, 357] on icon "0 ?" at bounding box center [564, 301] width 809 height 528
click at [533, 358] on icon "0 ? ? ? º" at bounding box center [564, 301] width 809 height 528
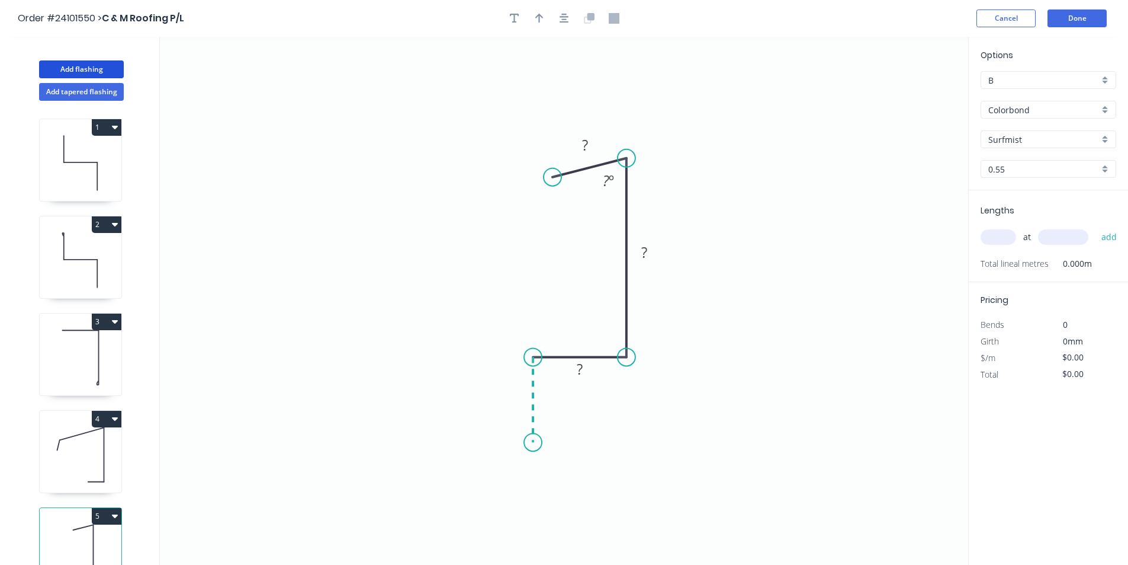
click at [531, 443] on icon "0 ? ? ? ? º" at bounding box center [564, 301] width 809 height 528
click at [626, 445] on icon "0 ? ? ? ? ? º" at bounding box center [564, 301] width 809 height 528
click at [626, 445] on circle at bounding box center [626, 442] width 18 height 18
click at [582, 456] on tspan "?" at bounding box center [579, 454] width 6 height 20
click at [512, 393] on tspan "?" at bounding box center [515, 394] width 6 height 20
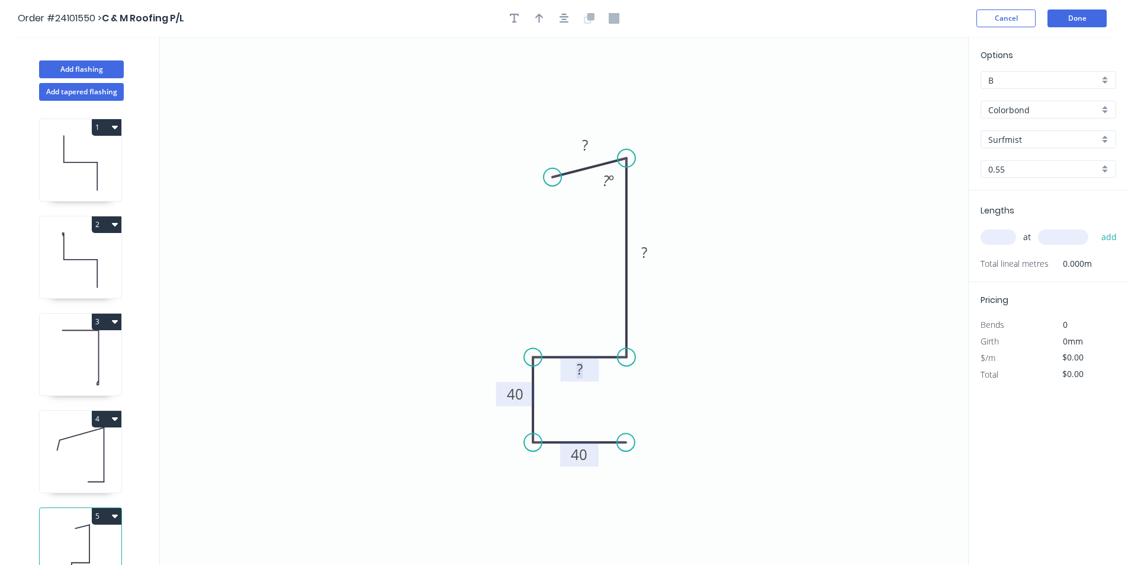
click at [573, 370] on rect at bounding box center [580, 369] width 24 height 17
click at [638, 255] on rect at bounding box center [645, 253] width 24 height 17
click at [585, 145] on tspan "?" at bounding box center [585, 145] width 6 height 20
type input "$16.35"
click at [604, 177] on tspan "?" at bounding box center [606, 181] width 7 height 20
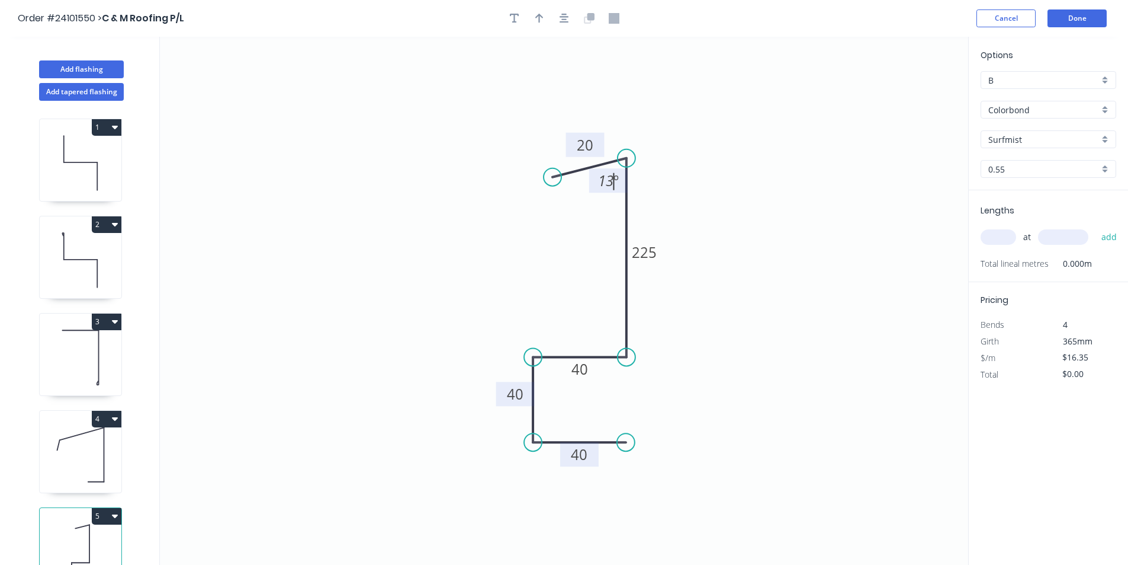
click at [987, 236] on input "text" at bounding box center [999, 236] width 36 height 15
type input "1"
click at [1068, 234] on input "text" at bounding box center [1063, 236] width 50 height 15
type input "2500"
click at [1096, 227] on button "add" at bounding box center [1110, 237] width 28 height 20
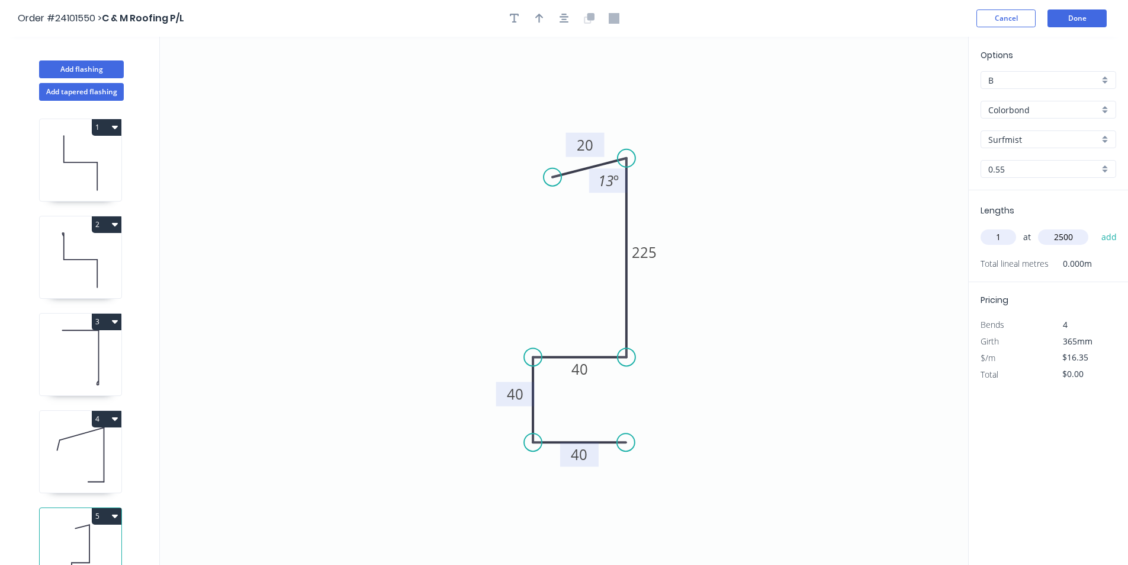
type input "$40.88"
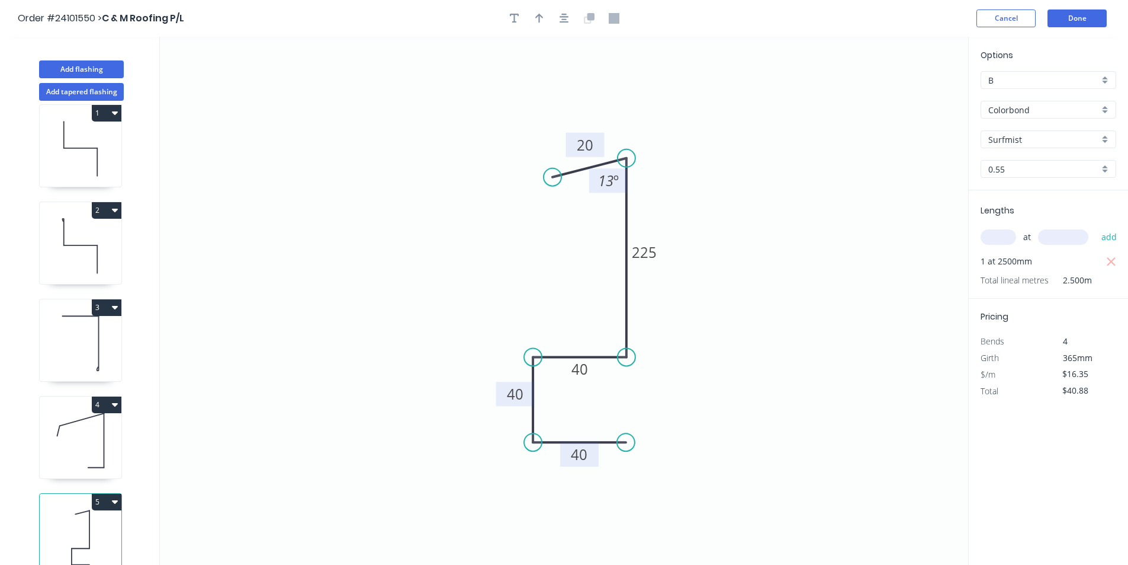
scroll to position [27, 0]
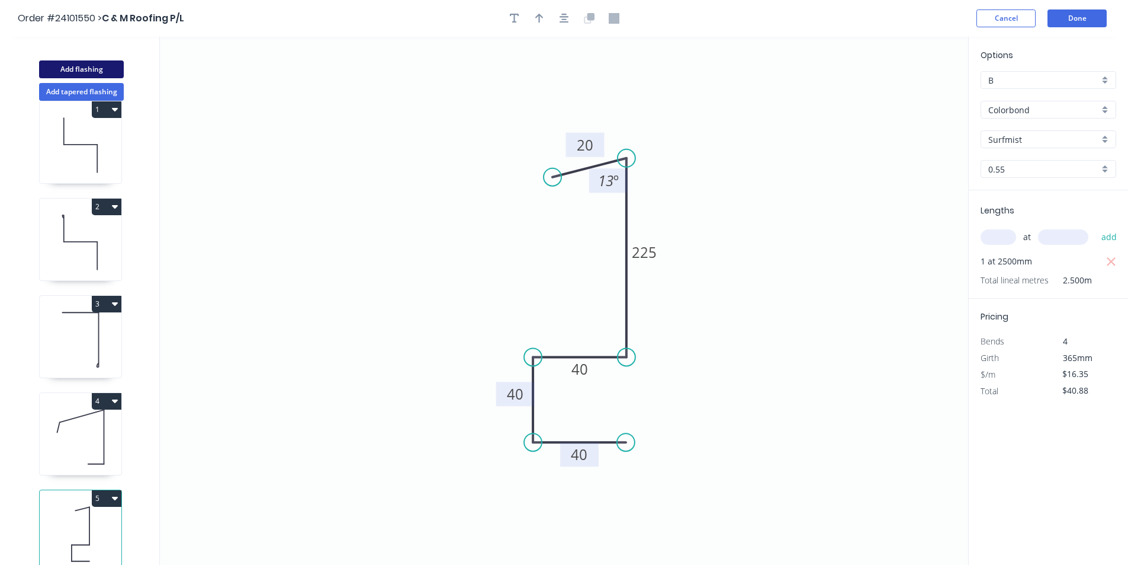
click at [86, 65] on button "Add flashing" at bounding box center [81, 69] width 85 height 18
type input "$0.00"
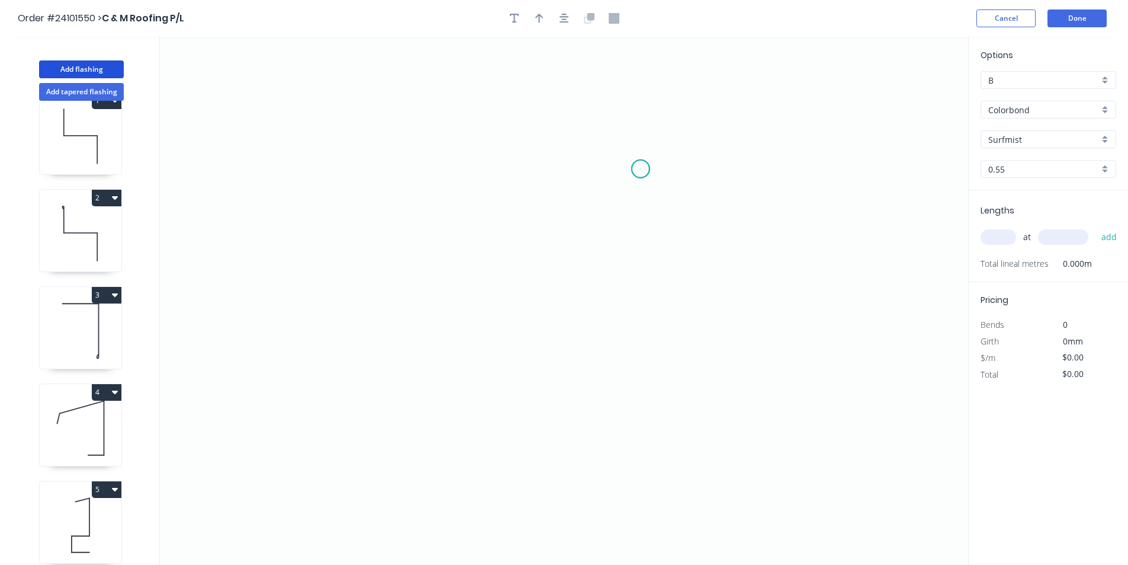
click at [641, 169] on icon "0" at bounding box center [564, 301] width 809 height 528
click at [642, 258] on icon "0" at bounding box center [564, 301] width 809 height 528
click at [518, 258] on icon "0 ?" at bounding box center [564, 301] width 809 height 528
click at [518, 364] on icon "0 ? ?" at bounding box center [564, 301] width 809 height 528
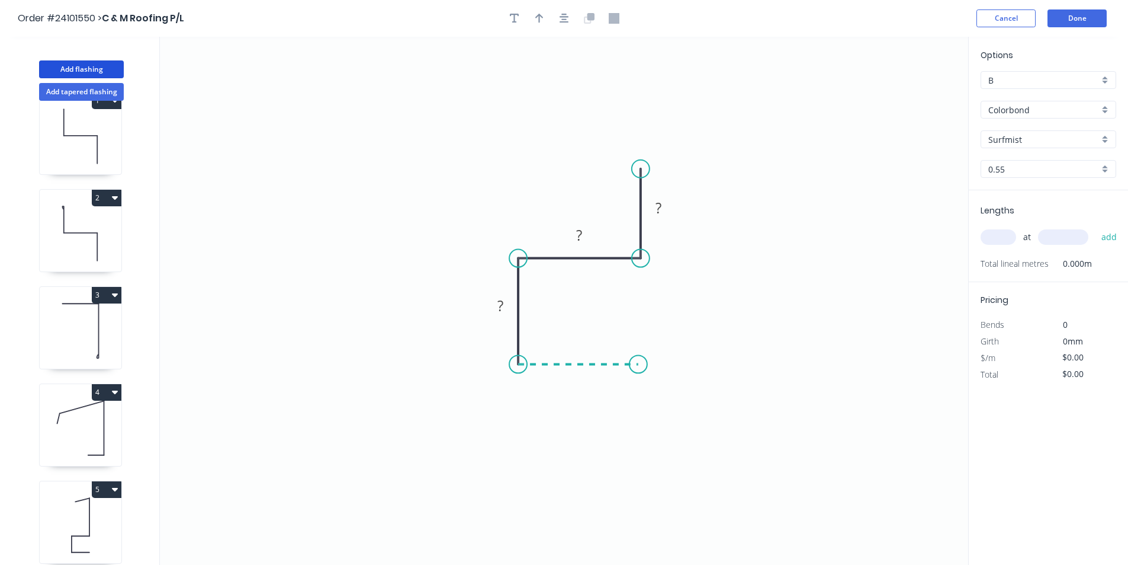
click at [639, 362] on icon "0 ? ? ?" at bounding box center [564, 301] width 809 height 528
click at [583, 378] on rect at bounding box center [578, 376] width 24 height 17
click at [501, 309] on tspan "?" at bounding box center [501, 306] width 6 height 20
click at [585, 228] on rect at bounding box center [580, 235] width 24 height 17
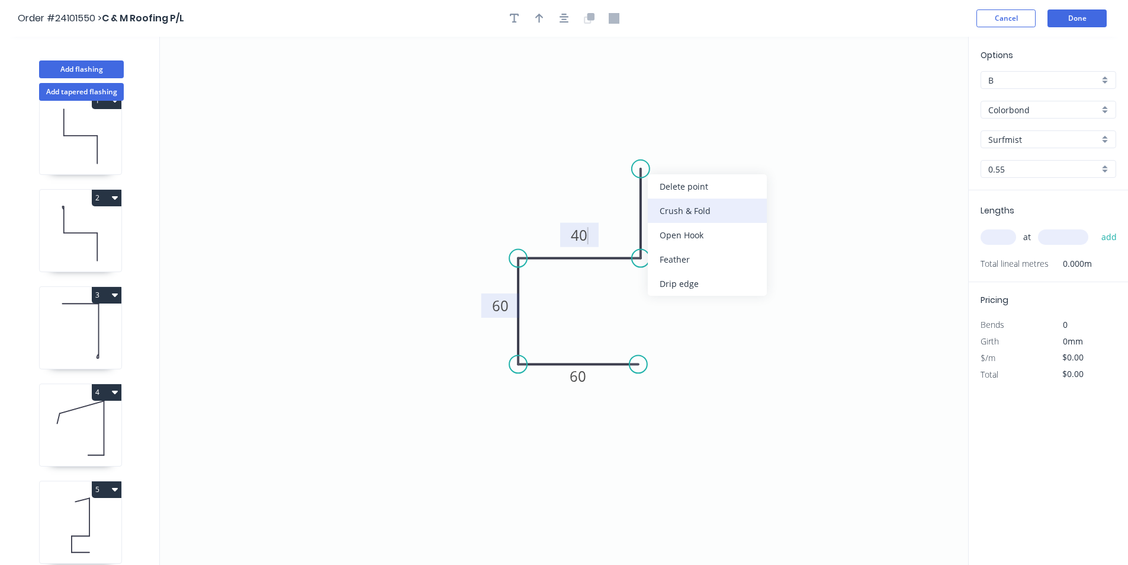
click at [665, 206] on div "Crush & Fold" at bounding box center [707, 210] width 119 height 24
click at [663, 202] on div "Flip bend" at bounding box center [698, 203] width 119 height 24
click at [660, 207] on tspan "?" at bounding box center [659, 208] width 6 height 20
click at [1012, 229] on div "at add" at bounding box center [1050, 237] width 138 height 20
type input "$11.04"
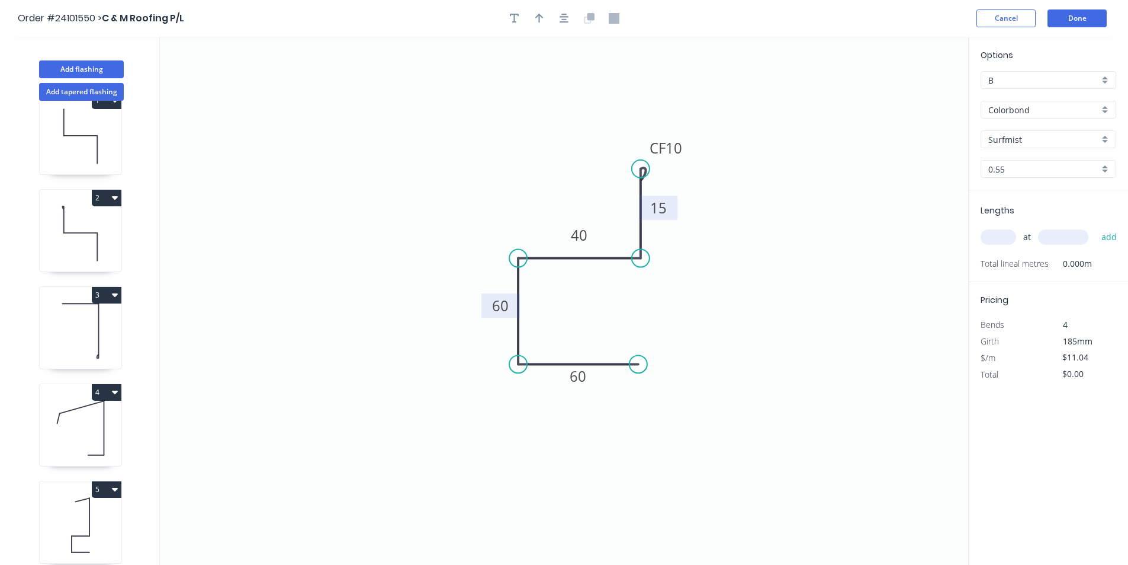
click at [1002, 234] on input "text" at bounding box center [999, 236] width 36 height 15
type input "1"
click at [1070, 237] on input "text" at bounding box center [1063, 236] width 50 height 15
type input "2000"
click at [1096, 227] on button "add" at bounding box center [1110, 237] width 28 height 20
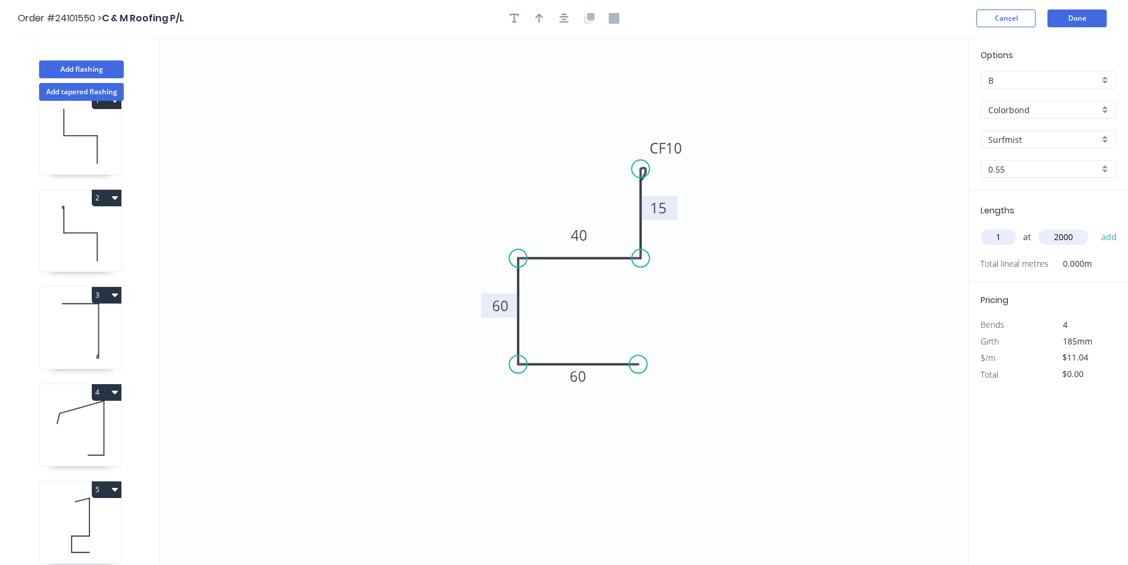
type input "$22.08"
click at [67, 63] on button "Add flashing" at bounding box center [81, 69] width 85 height 18
type input "$0.00"
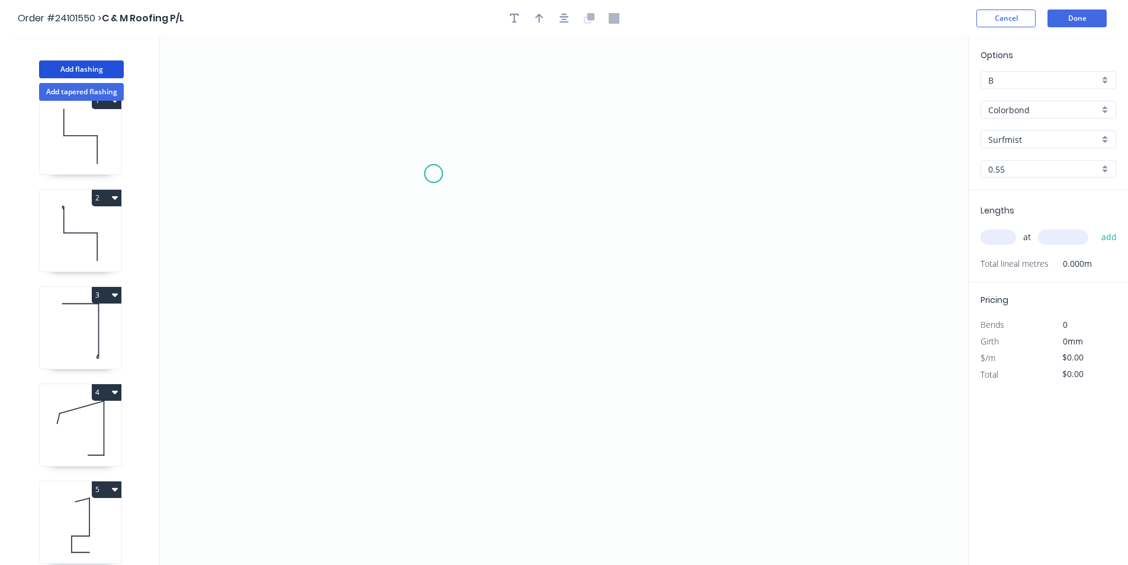
click at [434, 174] on icon "0" at bounding box center [564, 301] width 809 height 528
click at [479, 171] on icon "0" at bounding box center [564, 301] width 809 height 528
click at [483, 292] on icon "0 ?" at bounding box center [564, 301] width 809 height 528
click at [672, 293] on icon "0 ? ?" at bounding box center [564, 301] width 809 height 528
click at [671, 174] on icon "0 ? ? ?" at bounding box center [564, 301] width 809 height 528
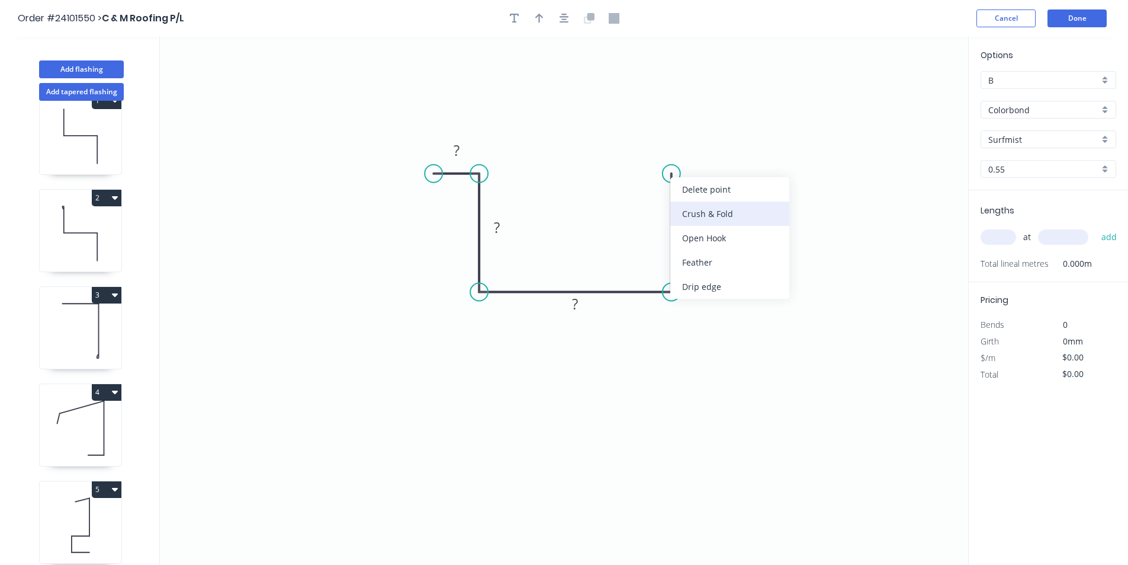
click at [691, 210] on div "Crush & Fold" at bounding box center [730, 213] width 119 height 24
click at [690, 233] on tspan "?" at bounding box center [690, 227] width 6 height 20
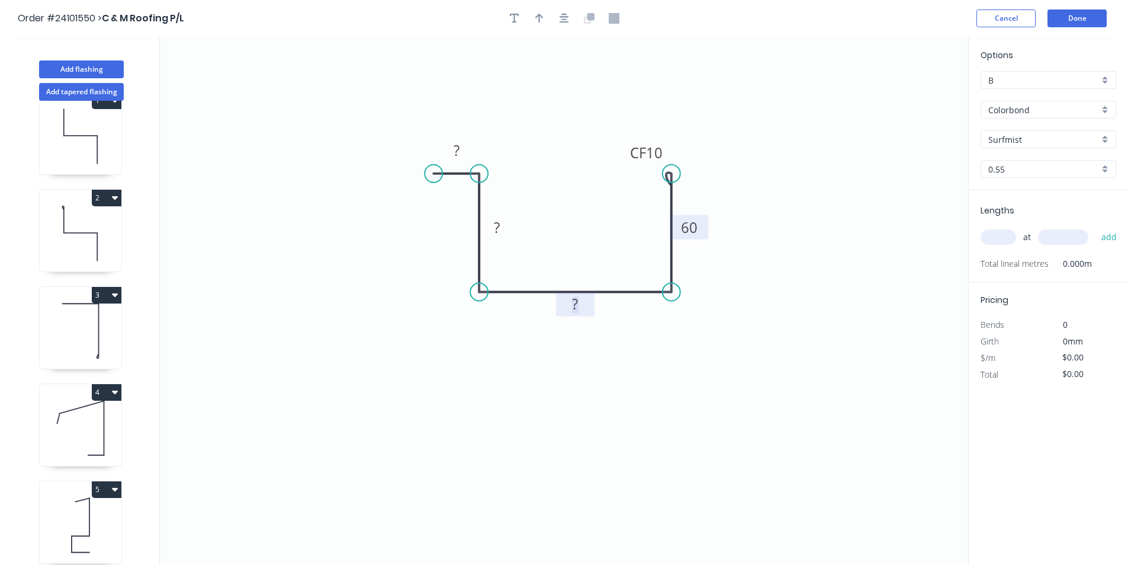
click at [584, 306] on rect at bounding box center [576, 305] width 24 height 17
click at [500, 226] on tspan "?" at bounding box center [497, 227] width 6 height 20
click at [463, 150] on rect at bounding box center [457, 151] width 24 height 17
click at [1007, 234] on input "text" at bounding box center [999, 236] width 36 height 15
type input "$12.09"
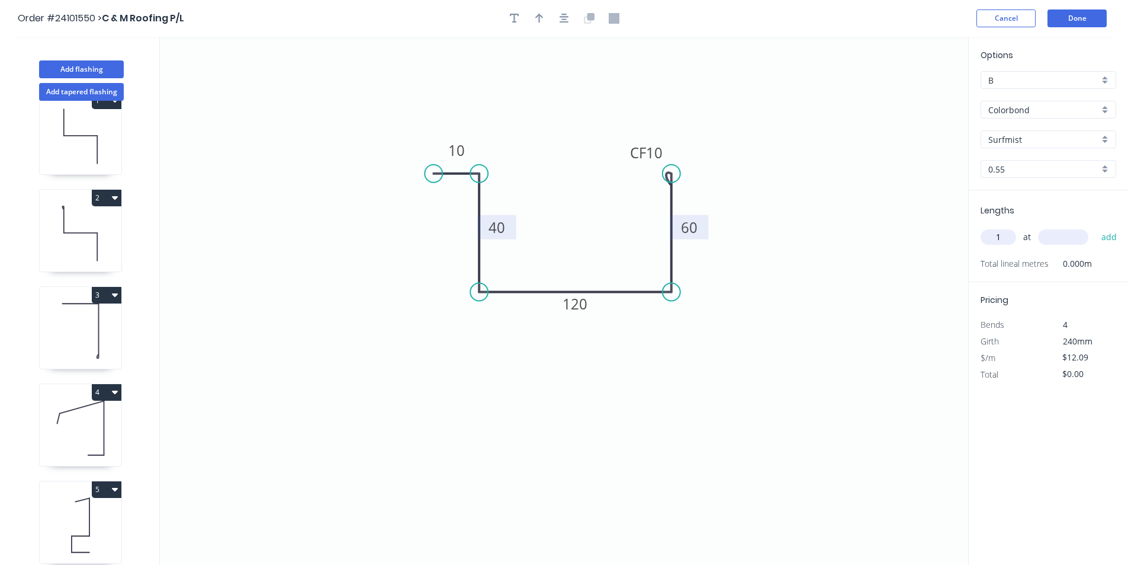
type input "1"
click at [1059, 240] on input "text" at bounding box center [1063, 236] width 50 height 15
type input "4300"
click at [1096, 227] on button "add" at bounding box center [1110, 237] width 28 height 20
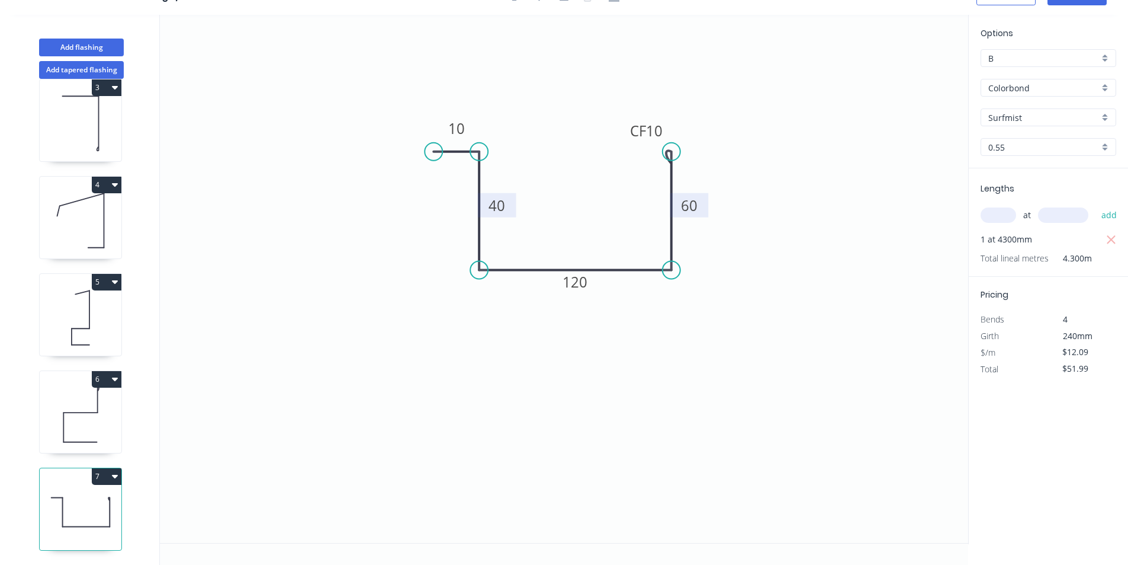
scroll to position [221, 0]
click at [114, 471] on icon "button" at bounding box center [115, 475] width 6 height 9
click at [65, 497] on div "Duplicate" at bounding box center [65, 505] width 91 height 17
type input "$0.00"
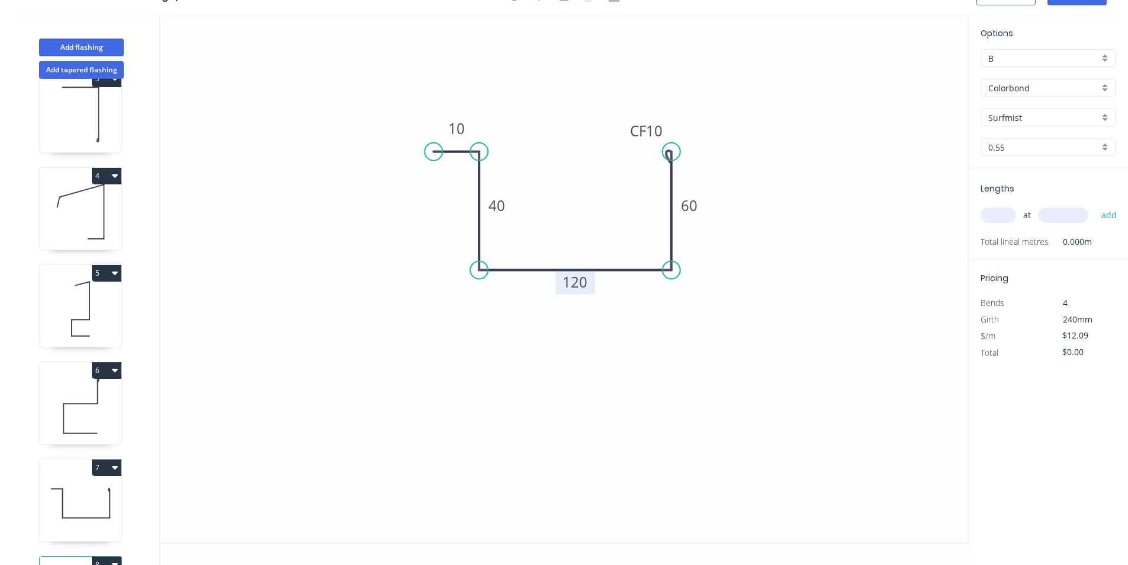
click at [578, 283] on tspan "120" at bounding box center [575, 282] width 25 height 20
click at [697, 204] on tspan "60" at bounding box center [689, 205] width 17 height 20
click at [730, 214] on div "Delete bend" at bounding box center [736, 215] width 119 height 24
type input "$10.08"
click at [1002, 217] on input "text" at bounding box center [999, 214] width 36 height 15
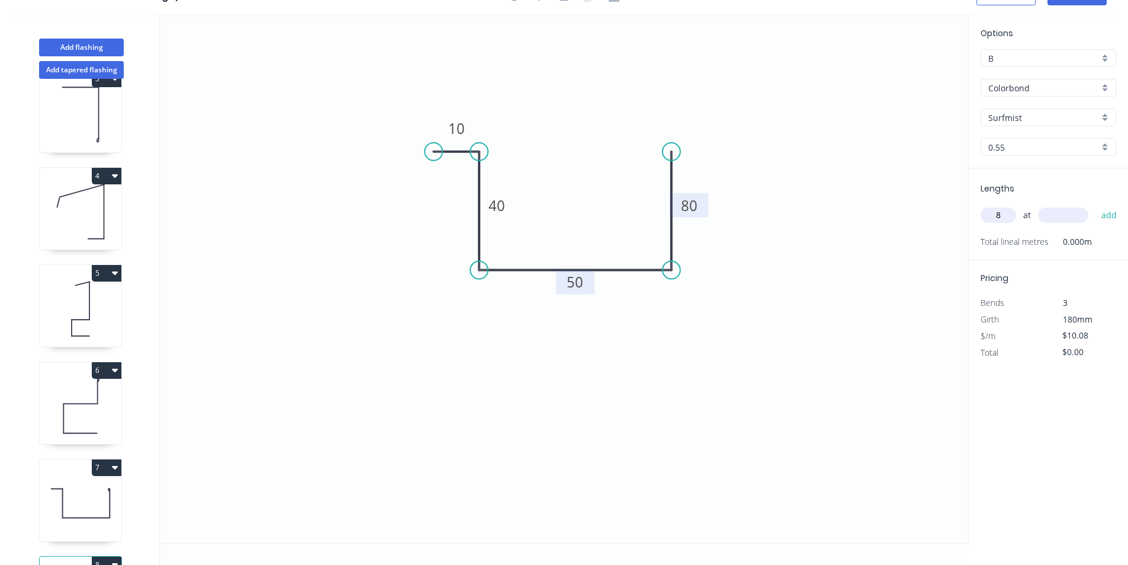
type input "8"
click at [1053, 216] on input "text" at bounding box center [1063, 214] width 50 height 15
type input "2300"
click at [1096, 205] on button "add" at bounding box center [1110, 215] width 28 height 20
type input "$185.47"
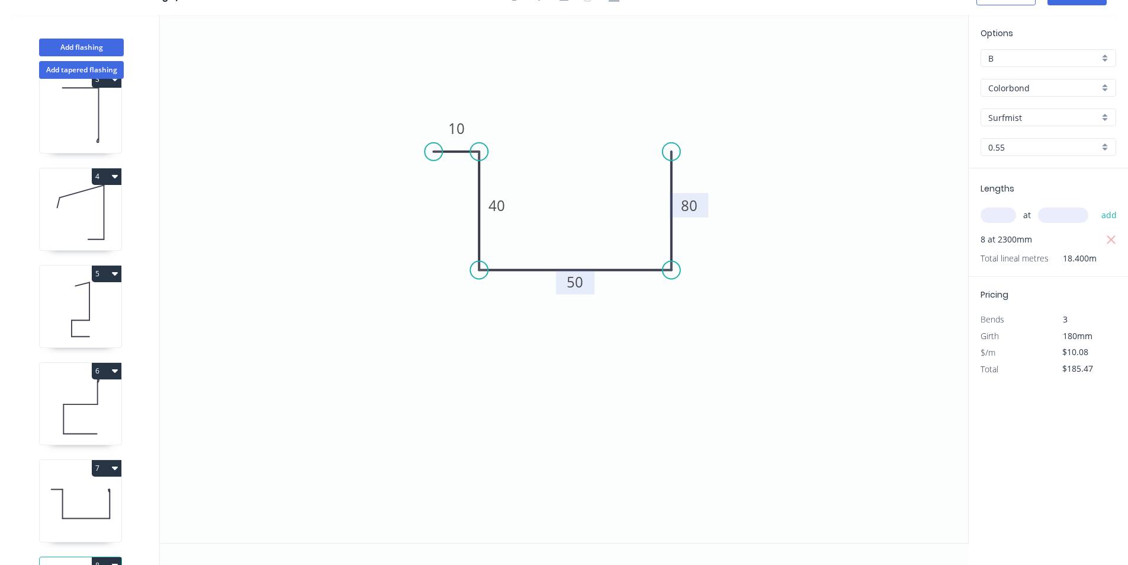
scroll to position [0, 0]
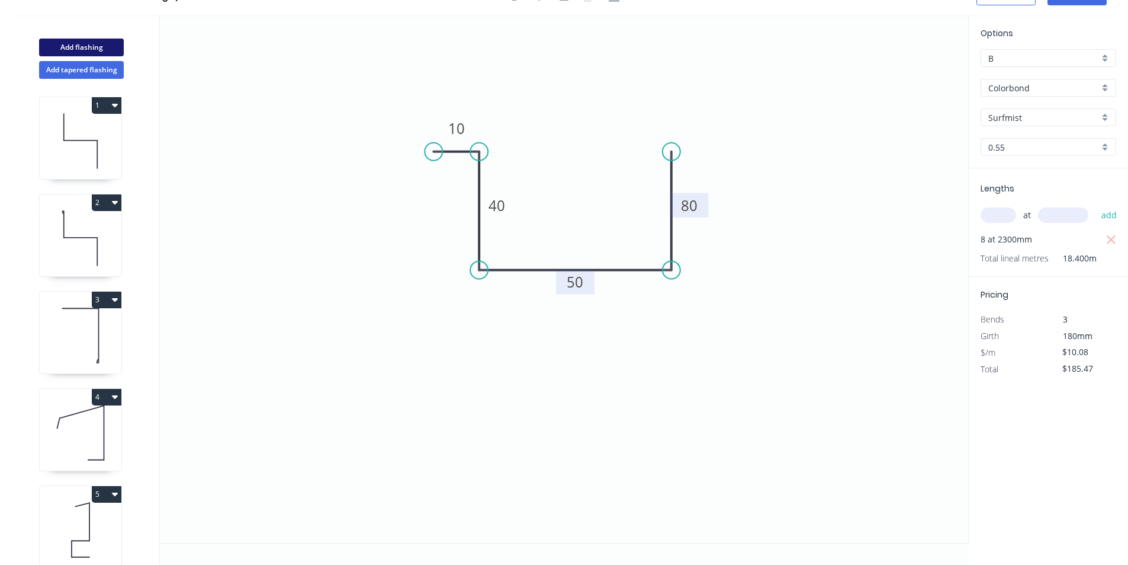
click at [95, 41] on button "Add flashing" at bounding box center [81, 48] width 85 height 18
type input "$0.00"
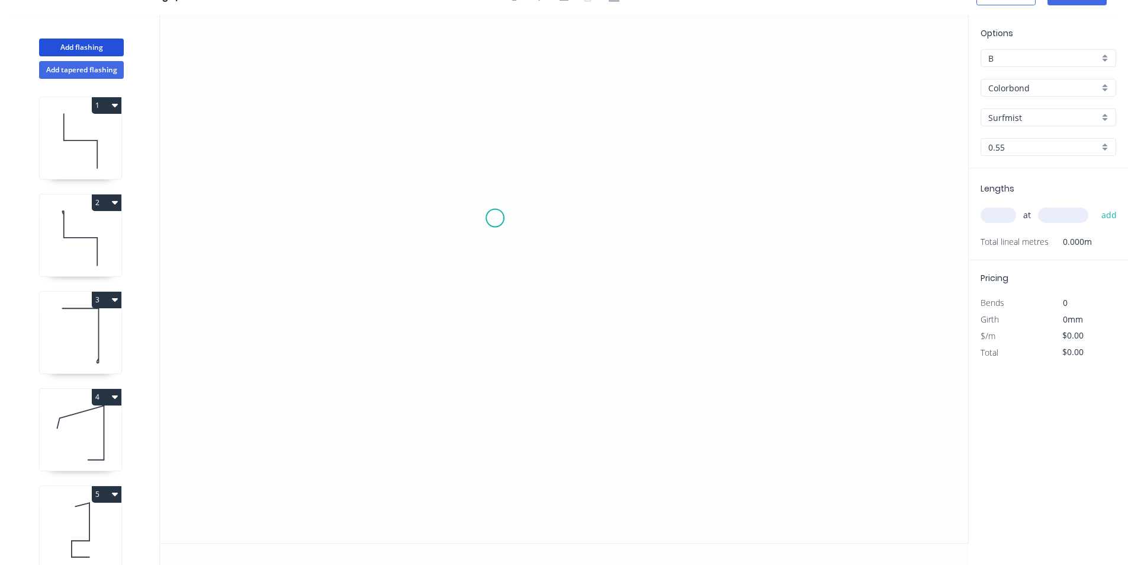
click at [495, 218] on icon "0" at bounding box center [564, 279] width 809 height 528
click at [498, 320] on icon "0" at bounding box center [564, 279] width 809 height 528
click at [679, 320] on icon "0 ?" at bounding box center [564, 279] width 809 height 528
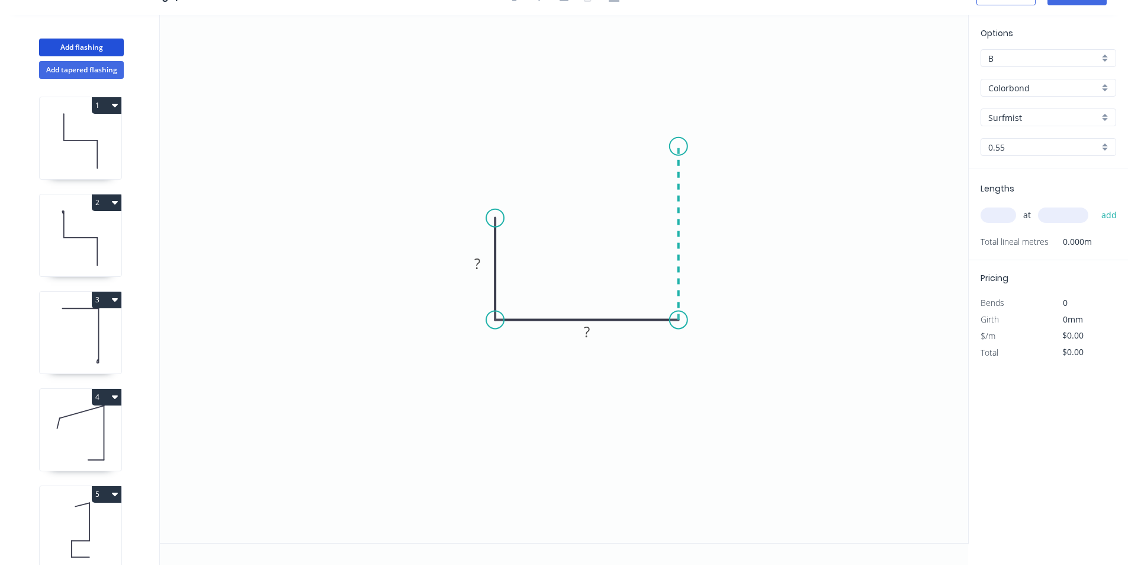
click at [682, 146] on icon "0 ? ?" at bounding box center [564, 279] width 809 height 528
click at [684, 231] on rect at bounding box center [696, 227] width 39 height 24
click at [691, 232] on rect at bounding box center [697, 228] width 24 height 17
click at [595, 331] on rect at bounding box center [587, 332] width 24 height 17
click at [475, 259] on tspan "?" at bounding box center [478, 264] width 6 height 20
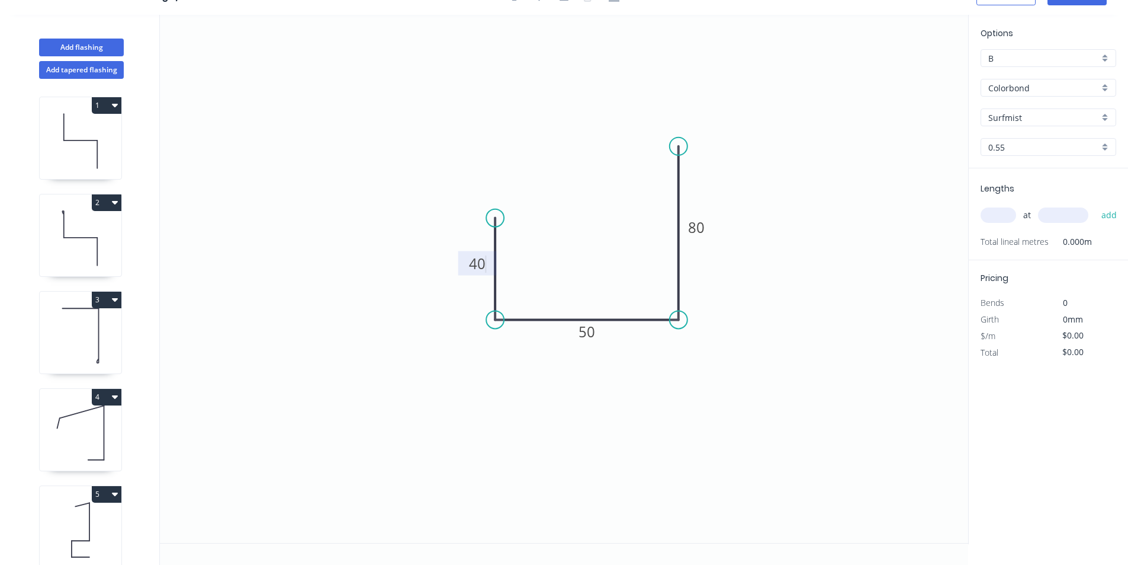
click at [1011, 217] on input "text" at bounding box center [999, 214] width 36 height 15
type input "$9.13"
type input "4"
click at [1057, 214] on input "text" at bounding box center [1063, 214] width 50 height 15
type input "1100"
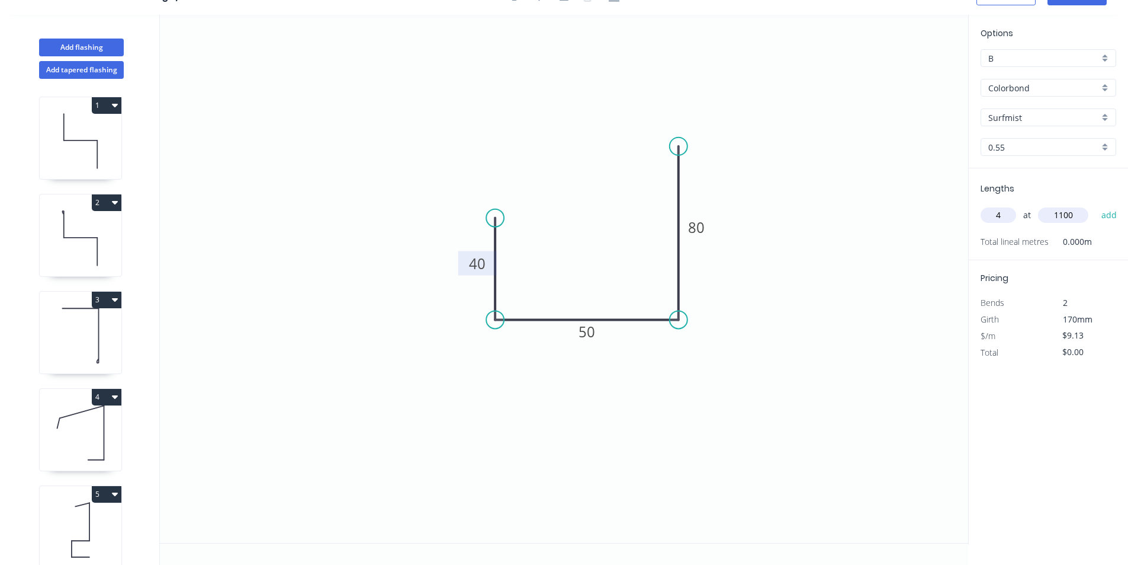
click at [1096, 205] on button "add" at bounding box center [1110, 215] width 28 height 20
type input "$40.17"
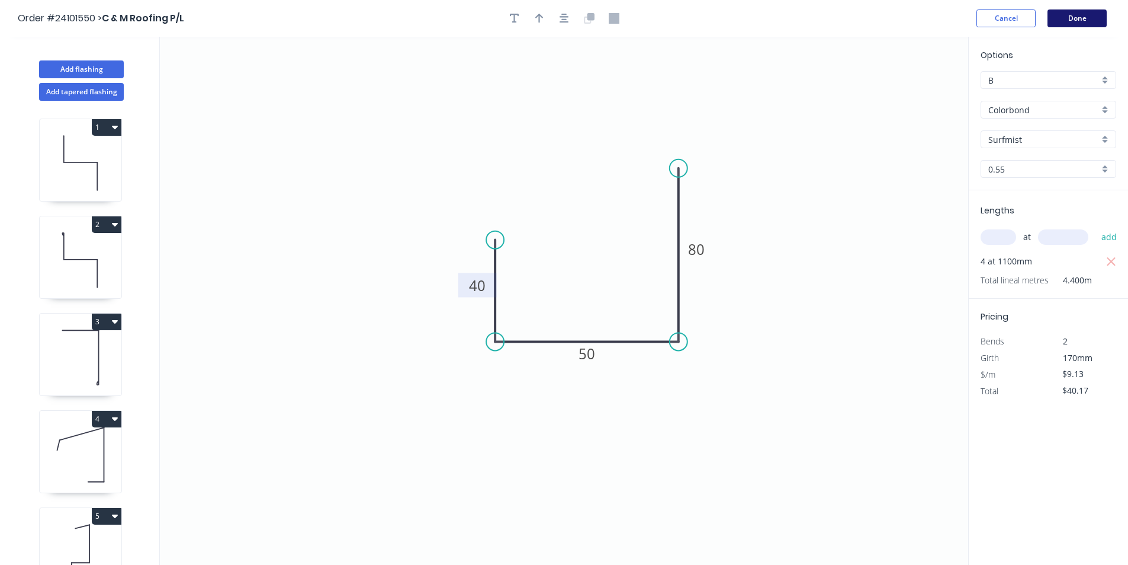
click at [1086, 19] on button "Done" at bounding box center [1077, 18] width 59 height 18
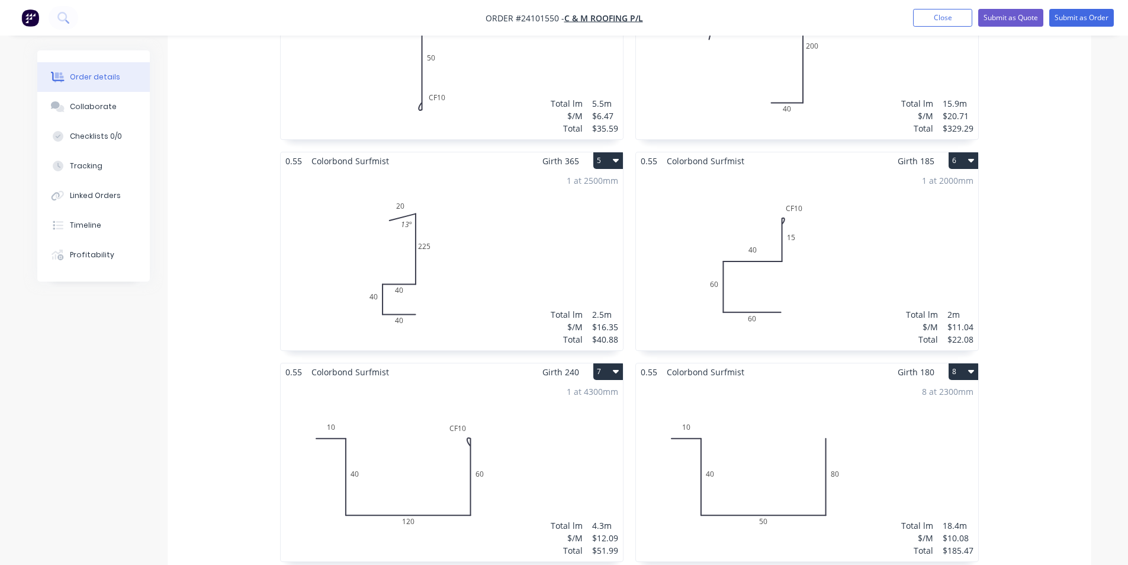
scroll to position [591, 0]
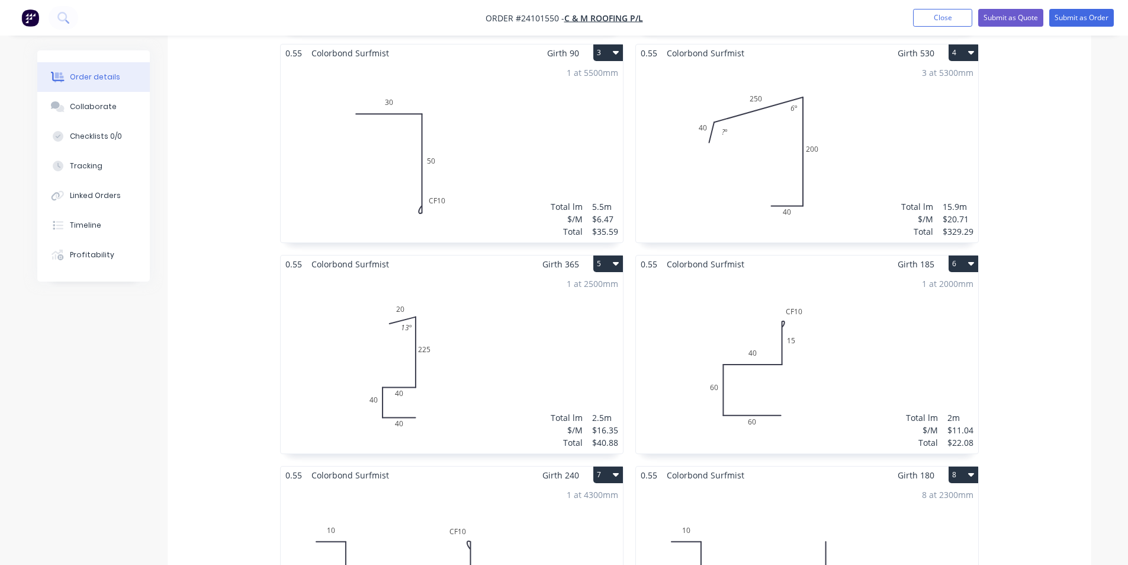
click at [1086, 31] on nav "Order #24101550 - C & M Roofing P/L Add product Close Submit as Quote Submit as…" at bounding box center [564, 18] width 1128 height 36
click at [1088, 24] on button "Submit as Order" at bounding box center [1082, 18] width 65 height 18
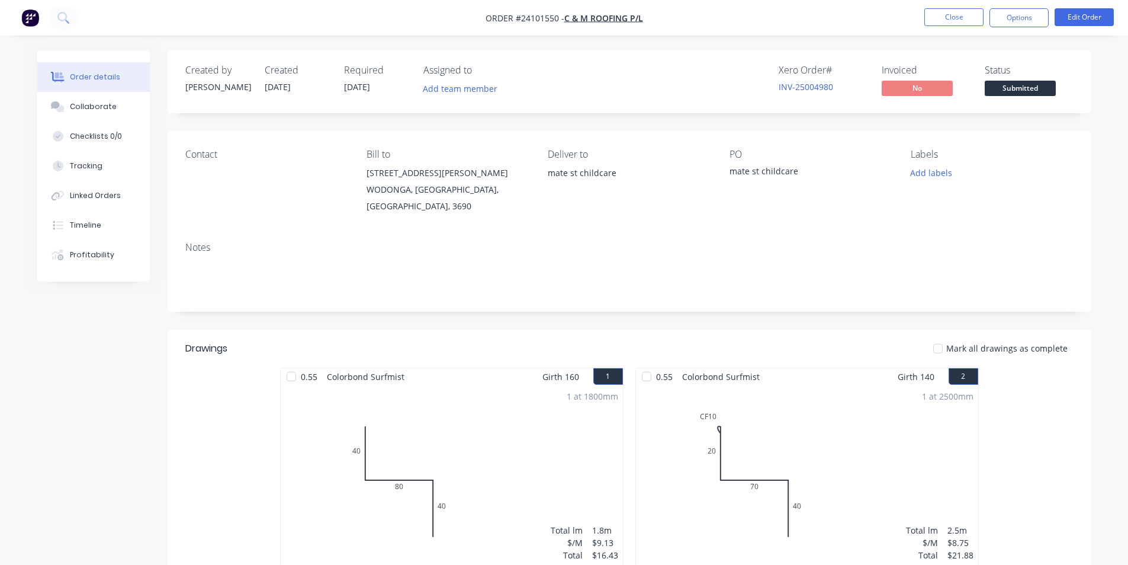
click at [32, 15] on img "button" at bounding box center [30, 18] width 18 height 18
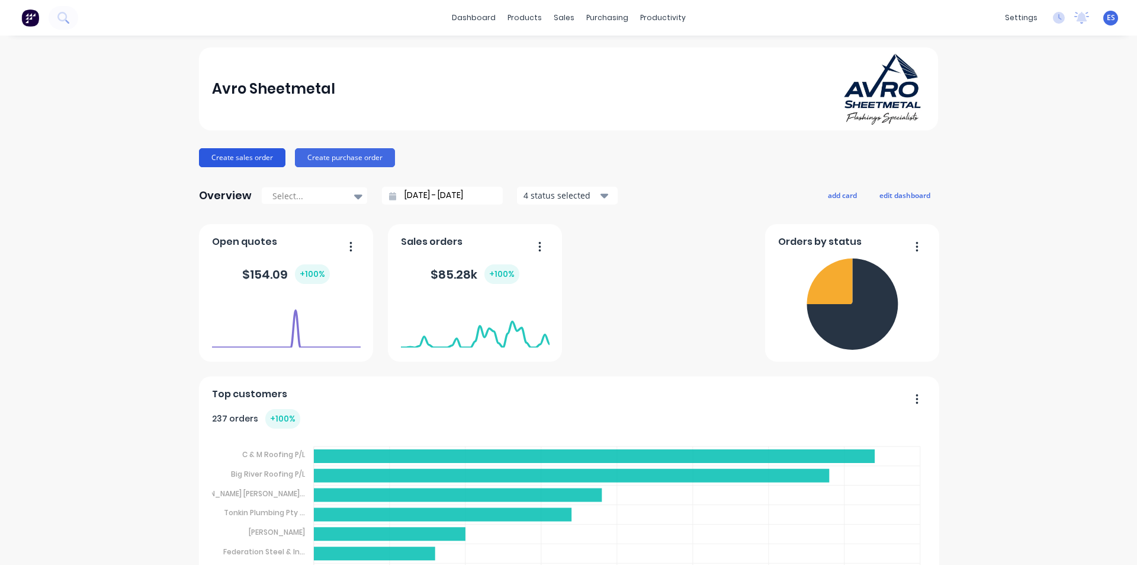
click at [245, 161] on button "Create sales order" at bounding box center [242, 157] width 86 height 19
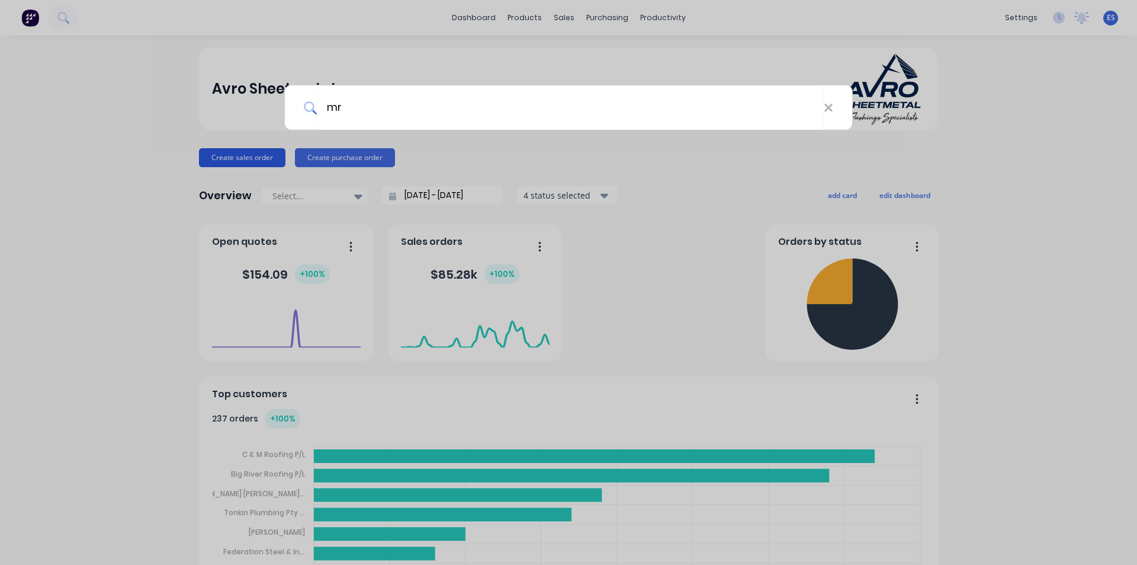
type input "mrm"
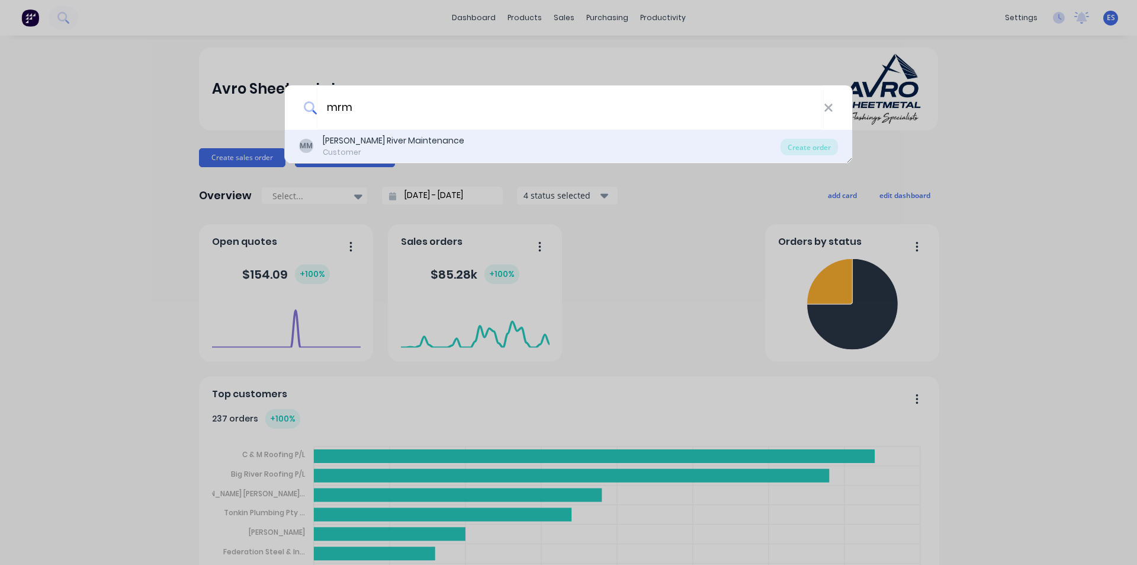
click at [366, 155] on div "Customer" at bounding box center [394, 152] width 142 height 11
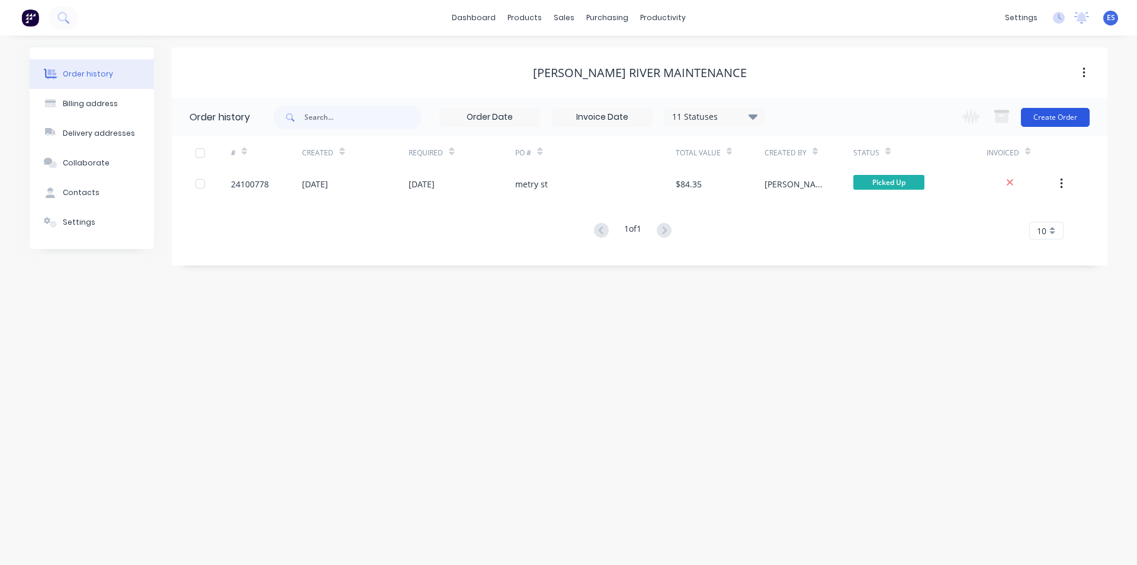
click at [1056, 118] on button "Create Order" at bounding box center [1055, 117] width 69 height 19
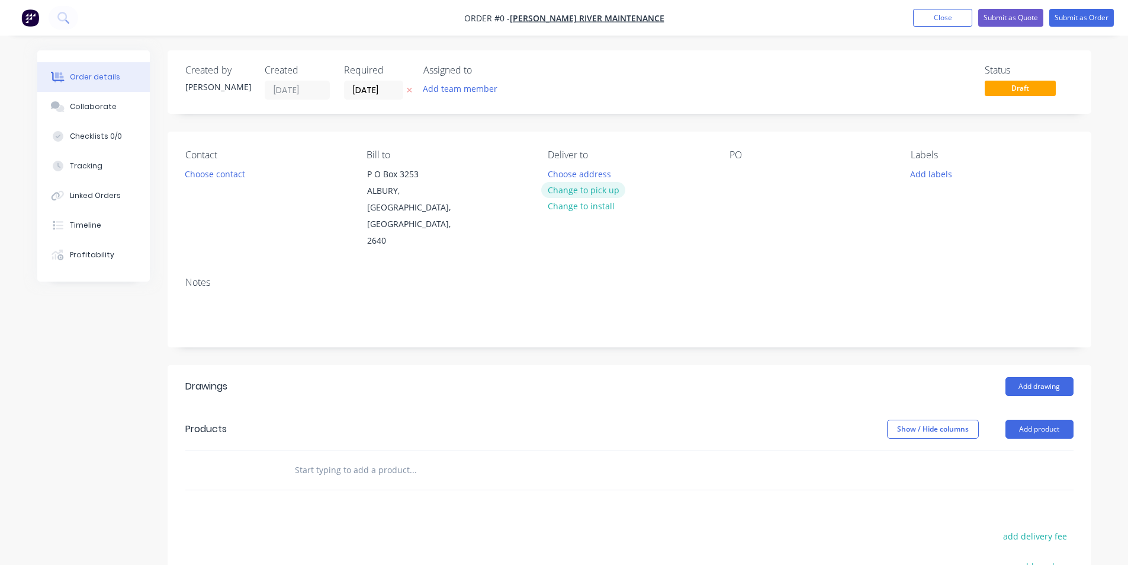
click at [603, 190] on button "Change to pick up" at bounding box center [583, 190] width 84 height 16
click at [239, 177] on button "Choose contact" at bounding box center [214, 173] width 73 height 16
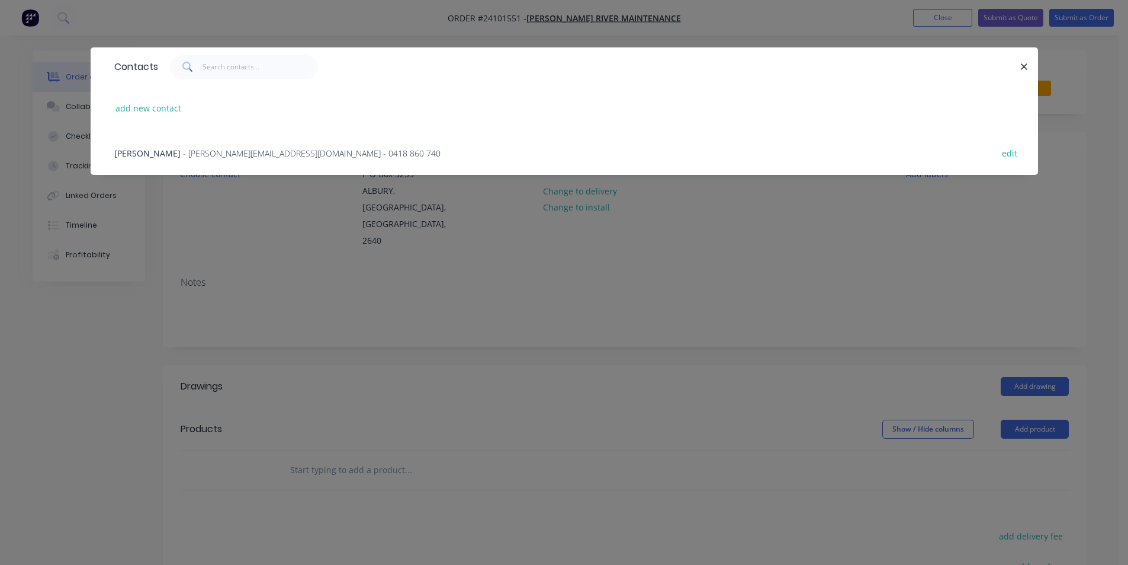
click at [270, 152] on span "- sally@normangroup.com.au - 0418 860 740" at bounding box center [312, 153] width 258 height 11
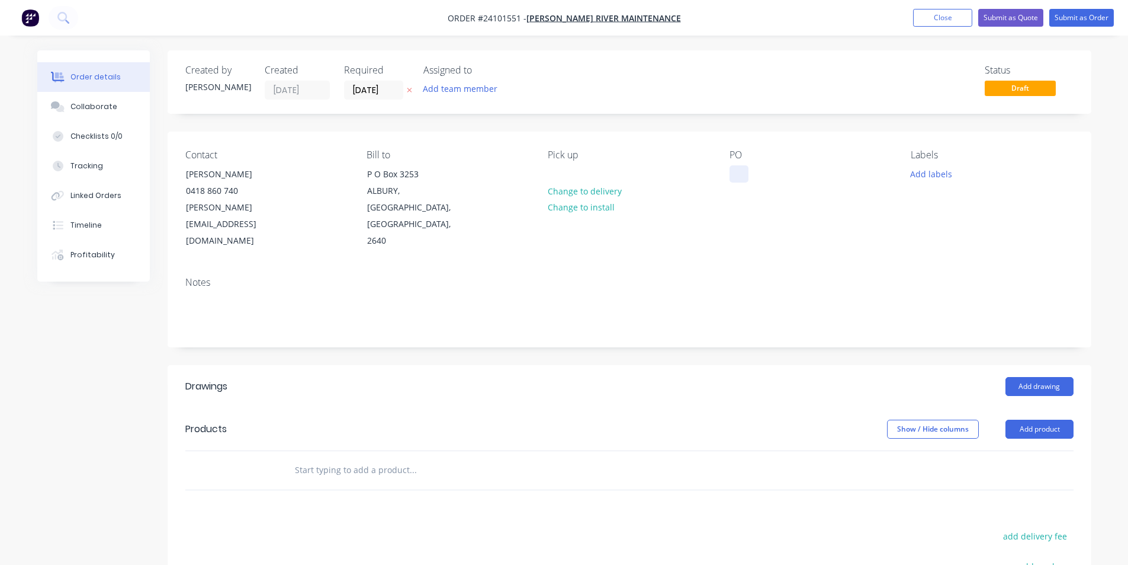
click at [738, 174] on div at bounding box center [739, 173] width 19 height 17
click at [1058, 377] on button "Add drawing" at bounding box center [1040, 386] width 68 height 19
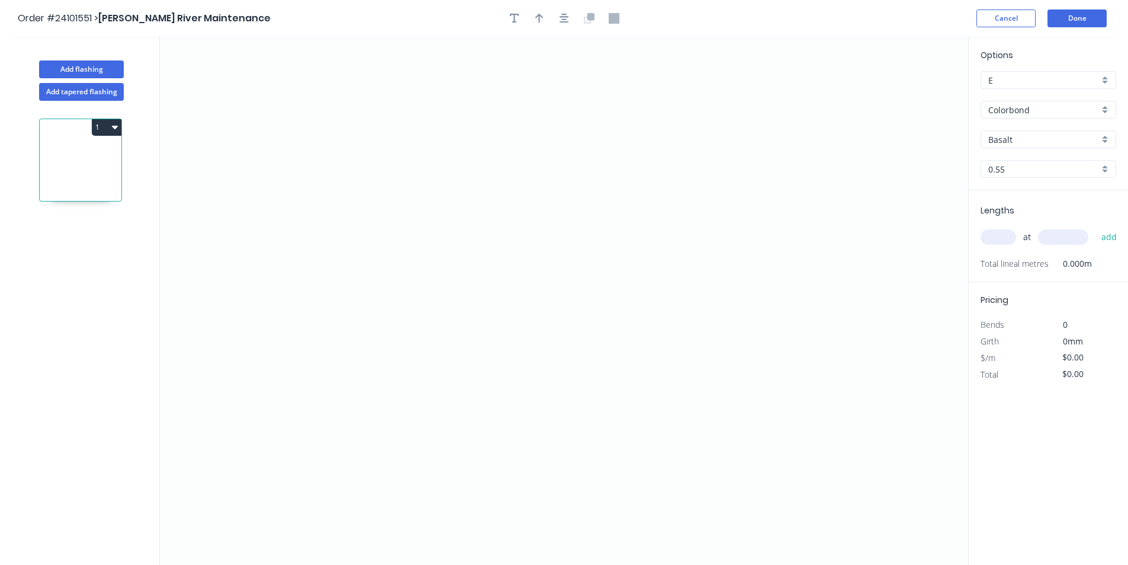
click at [1027, 138] on input "Basalt" at bounding box center [1044, 139] width 111 height 12
click at [1033, 167] on div "Pale Eucalypt" at bounding box center [1049, 162] width 134 height 21
type input "Pale Eucalypt"
click at [687, 203] on icon "0" at bounding box center [564, 301] width 809 height 528
click at [689, 326] on icon "0" at bounding box center [564, 301] width 809 height 528
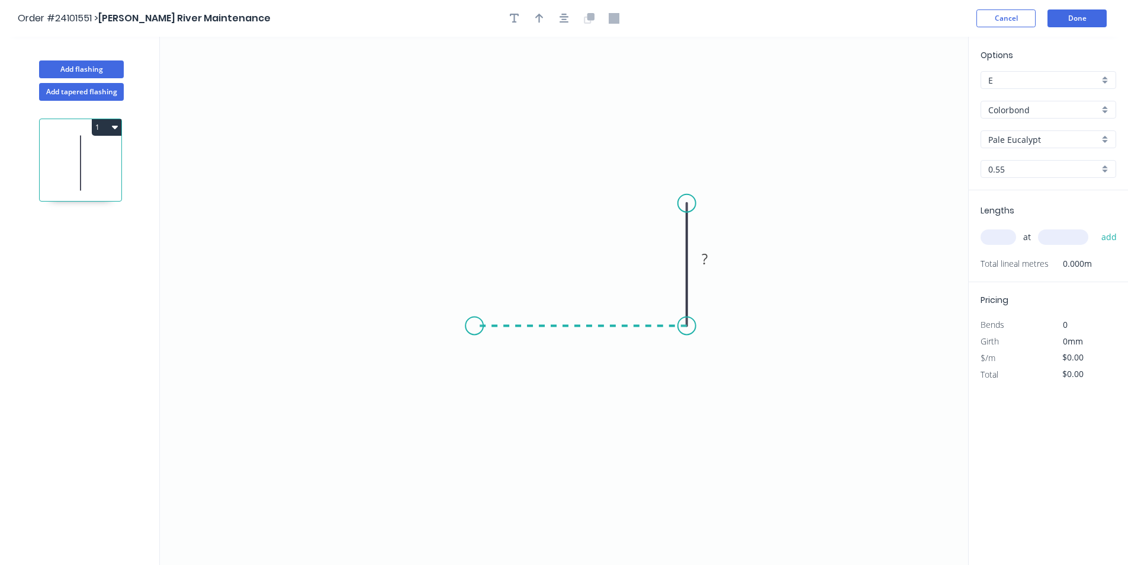
click at [475, 325] on icon "0 ?" at bounding box center [564, 301] width 809 height 528
click at [486, 199] on icon "0 ? ?" at bounding box center [564, 301] width 809 height 528
click at [506, 182] on icon "0 ? ? ? ? º" at bounding box center [564, 301] width 809 height 528
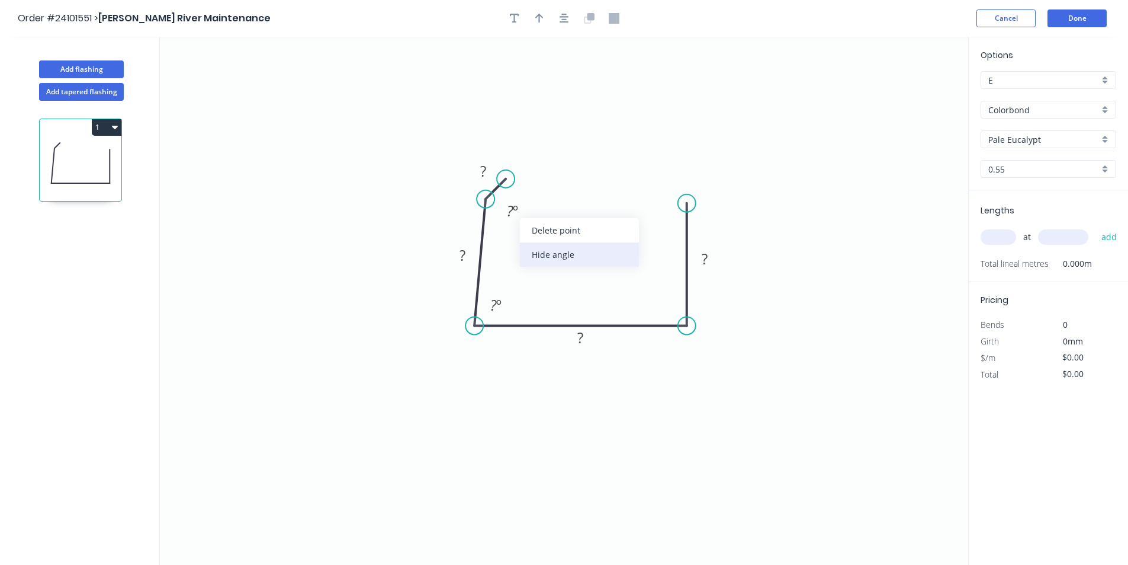
click at [544, 255] on div "Hide angle" at bounding box center [579, 254] width 119 height 24
click at [536, 351] on div "Hide angle" at bounding box center [559, 350] width 119 height 24
click at [463, 249] on tspan "?" at bounding box center [463, 255] width 6 height 20
click at [486, 173] on tspan "?" at bounding box center [483, 171] width 6 height 20
click at [586, 335] on rect at bounding box center [581, 338] width 24 height 17
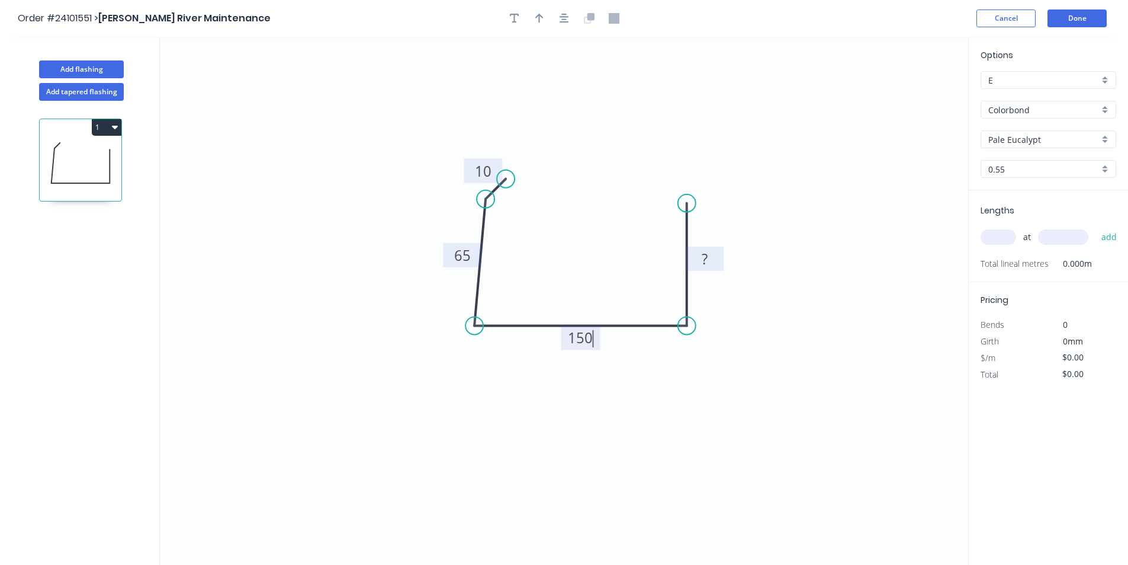
click at [710, 256] on rect at bounding box center [705, 259] width 24 height 17
click at [999, 231] on input "text" at bounding box center [999, 236] width 36 height 15
type input "$15.58"
type input "1"
click at [1057, 236] on input "text" at bounding box center [1063, 236] width 50 height 15
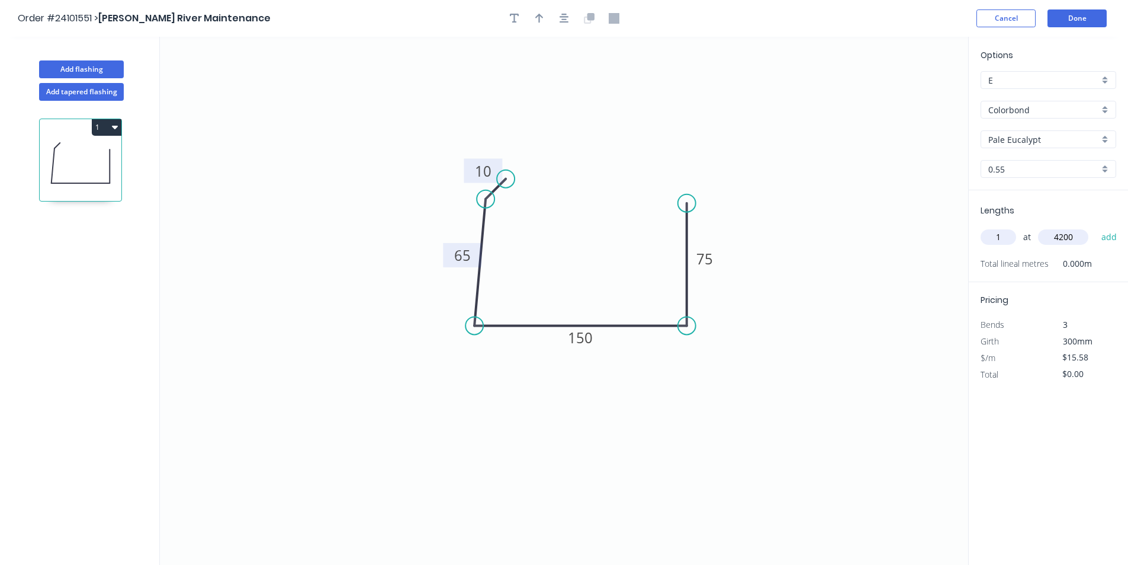
type input "4200"
click at [1096, 227] on button "add" at bounding box center [1110, 237] width 28 height 20
type input "$65.44"
click at [97, 69] on button "Add flashing" at bounding box center [81, 69] width 85 height 18
type input "$0.00"
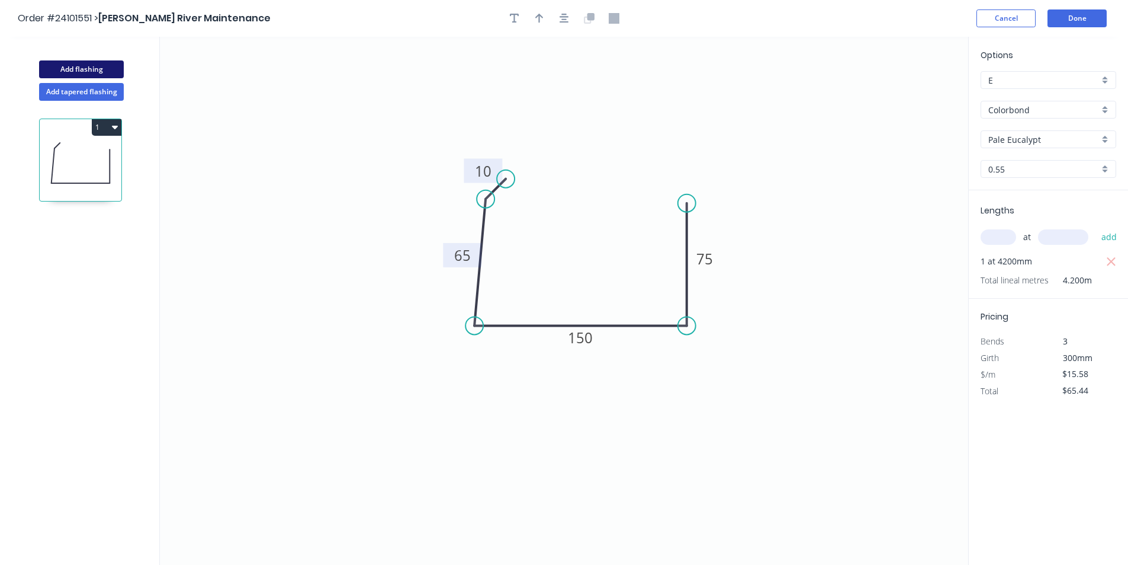
type input "$0.00"
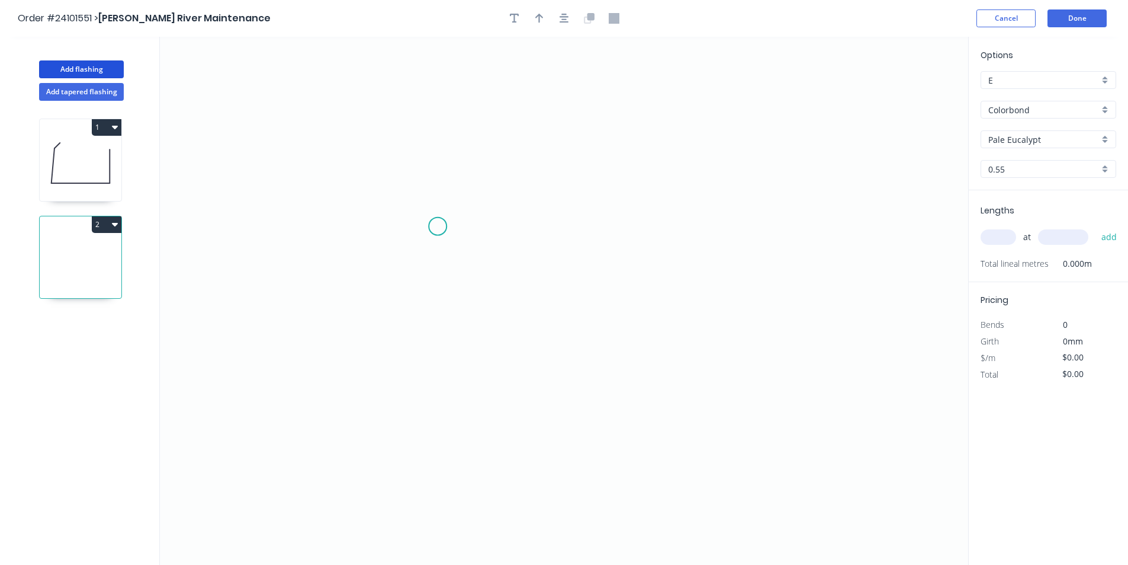
click at [437, 229] on icon "0" at bounding box center [564, 301] width 809 height 528
click at [437, 322] on icon "0" at bounding box center [564, 301] width 809 height 528
click at [614, 325] on icon "0 ?" at bounding box center [564, 301] width 809 height 528
click at [608, 145] on icon "0 ? ?" at bounding box center [564, 301] width 809 height 528
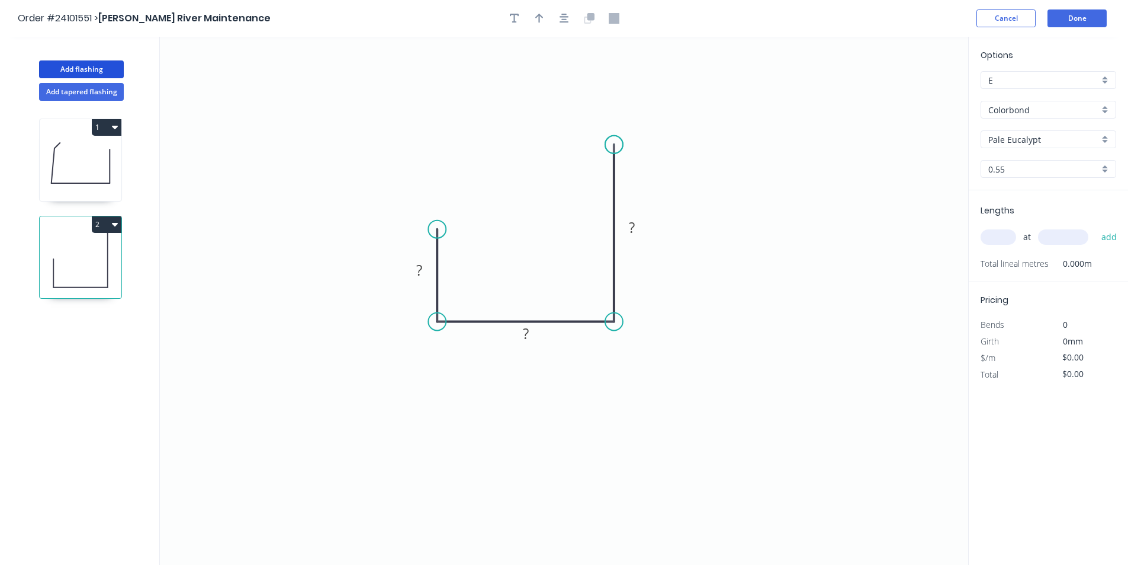
click at [608, 145] on circle at bounding box center [614, 145] width 18 height 18
click at [639, 230] on rect at bounding box center [632, 228] width 24 height 17
click at [527, 333] on tspan "?" at bounding box center [526, 333] width 6 height 20
click at [420, 269] on tspan "?" at bounding box center [419, 270] width 6 height 20
click at [989, 235] on input "text" at bounding box center [999, 236] width 36 height 15
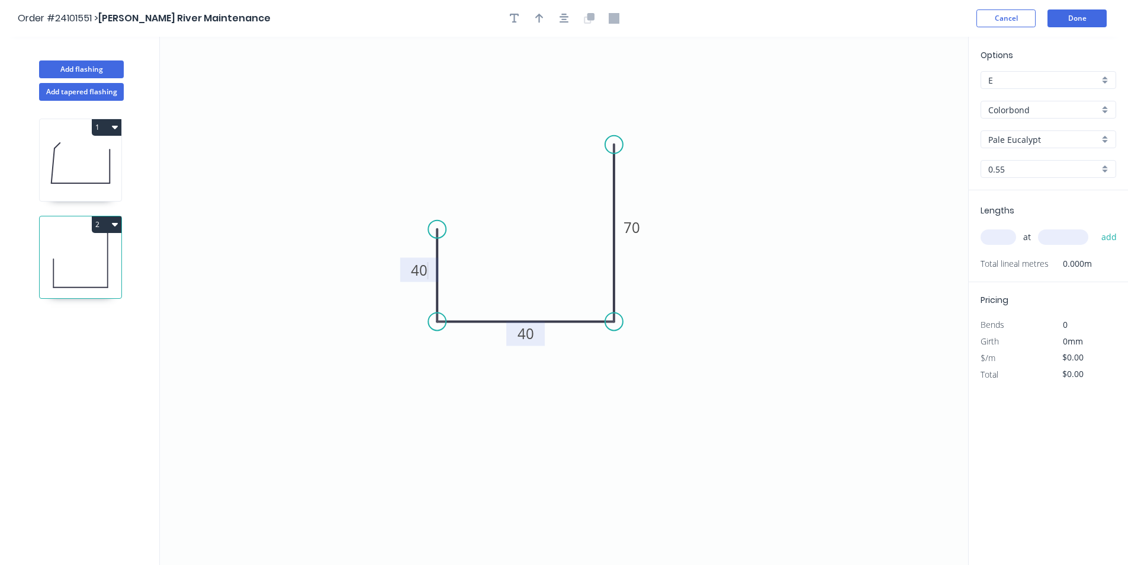
type input "$9.55"
type input "1"
click at [1057, 235] on input "text" at bounding box center [1063, 236] width 50 height 15
type input "4200"
click at [1096, 227] on button "add" at bounding box center [1110, 237] width 28 height 20
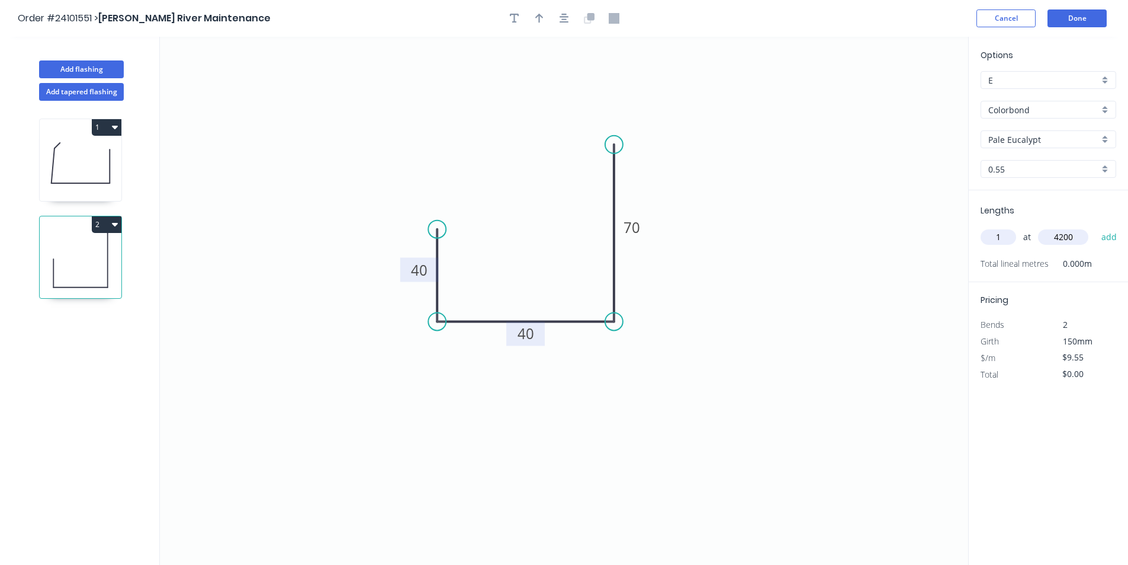
type input "$40.11"
click at [1072, 14] on button "Done" at bounding box center [1077, 18] width 59 height 18
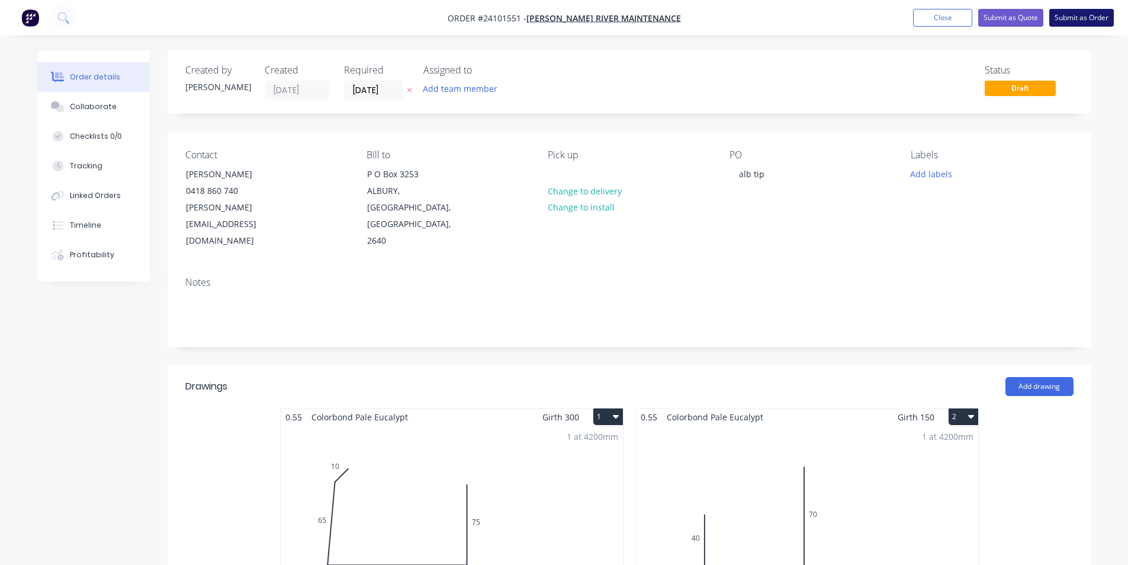
click at [1072, 21] on button "Submit as Order" at bounding box center [1082, 18] width 65 height 18
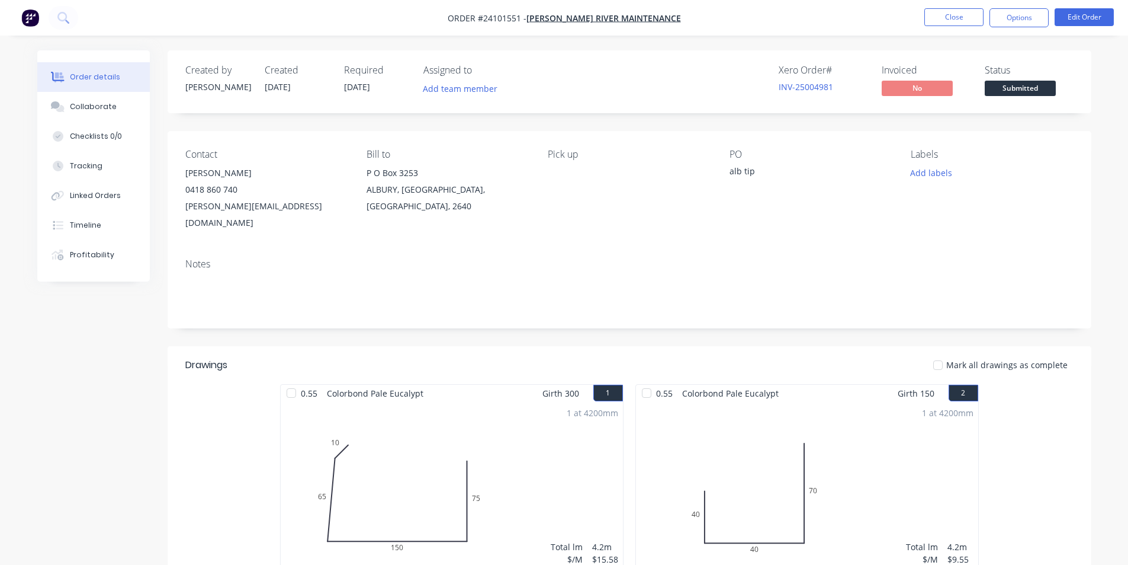
click at [20, 19] on button "button" at bounding box center [30, 17] width 25 height 19
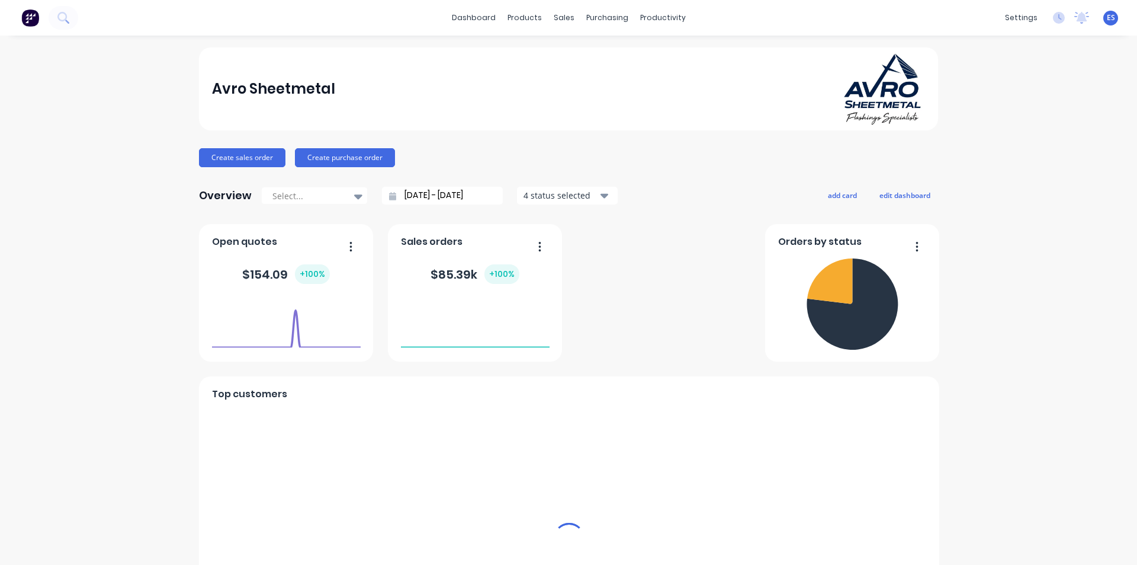
click at [563, 18] on div "sales" at bounding box center [564, 18] width 33 height 18
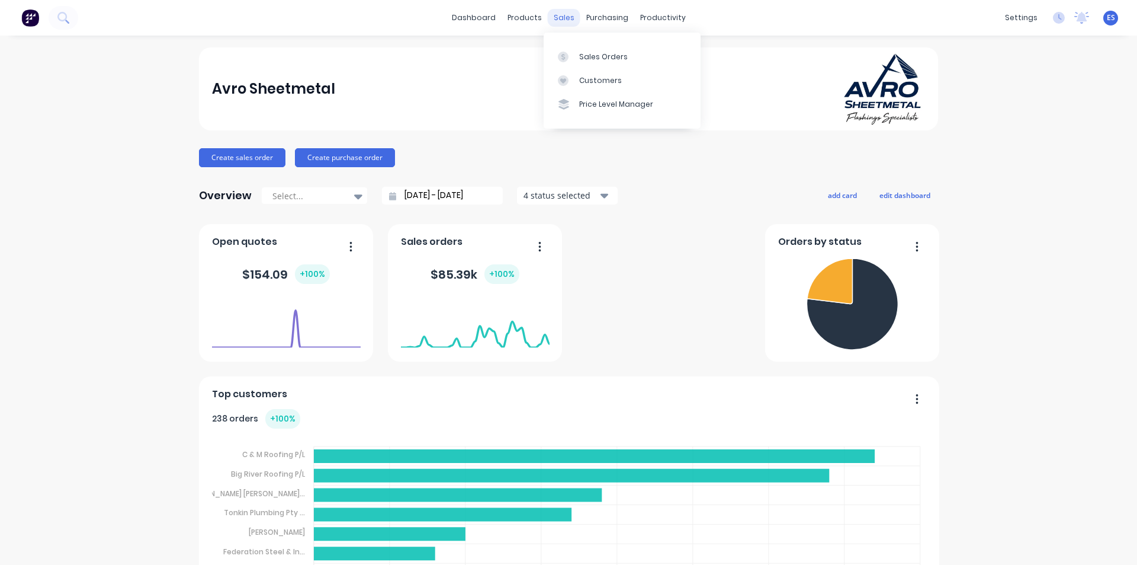
click at [563, 18] on div "sales" at bounding box center [564, 18] width 33 height 18
click at [595, 61] on div "Sales Orders" at bounding box center [603, 57] width 49 height 11
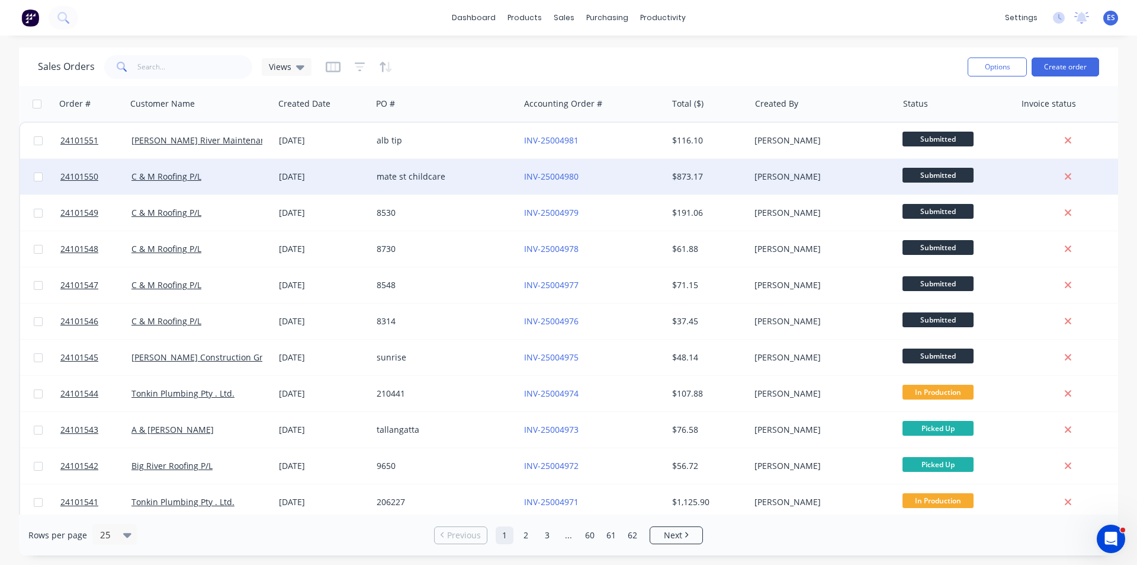
click at [608, 178] on div "INV-25004980" at bounding box center [590, 177] width 132 height 12
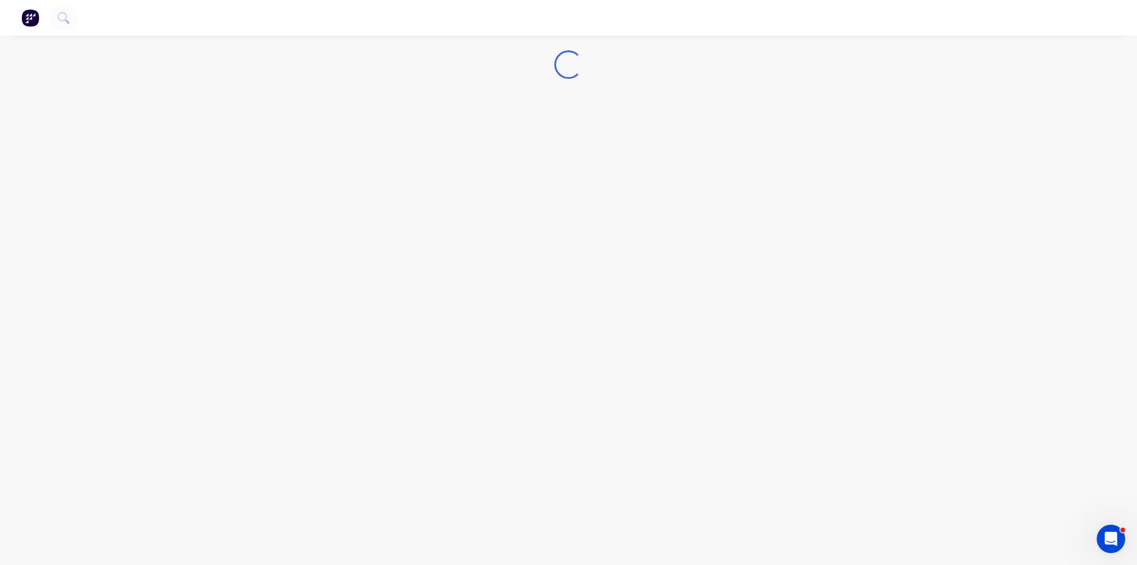
click at [608, 178] on div "Loading..." at bounding box center [568, 282] width 1137 height 565
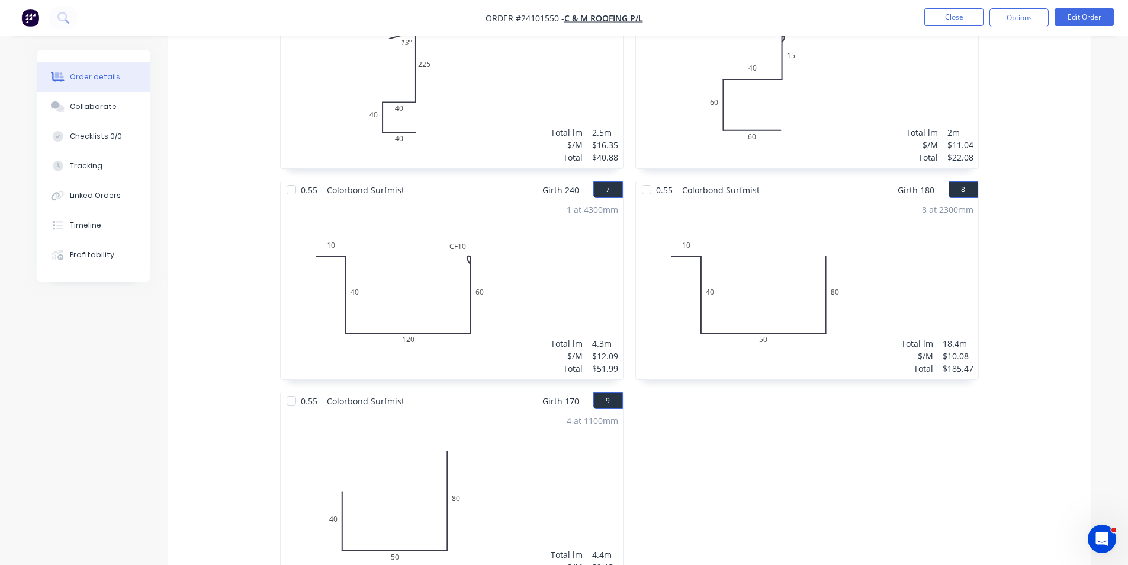
scroll to position [829, 0]
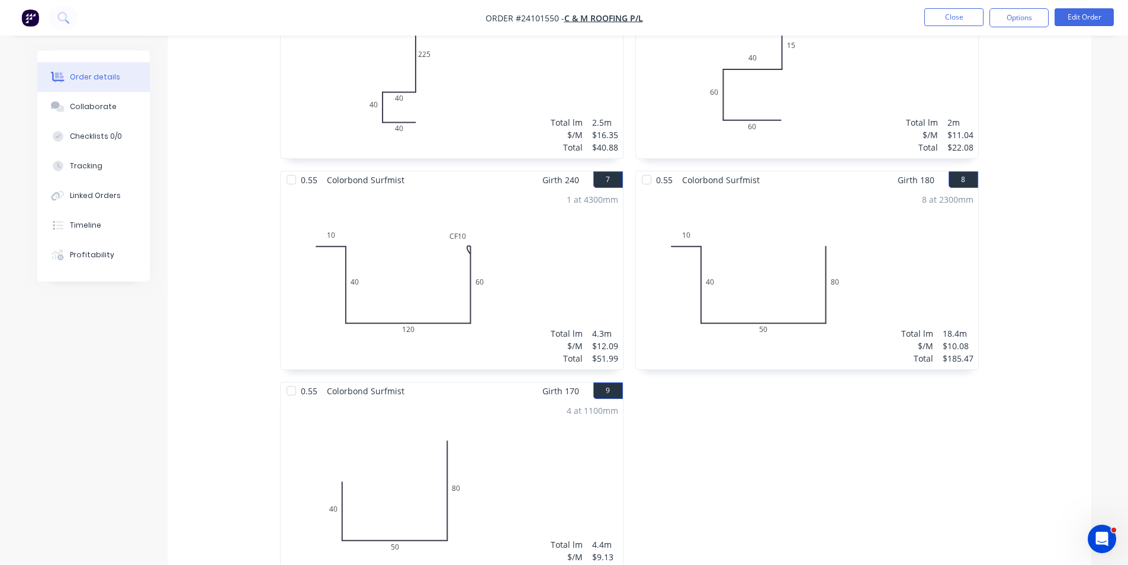
click at [765, 270] on div "8 at 2300mm Total lm $/M Total 18.4m $10.08 $185.47" at bounding box center [807, 278] width 342 height 181
click at [1077, 17] on button "Edit Order" at bounding box center [1084, 17] width 59 height 18
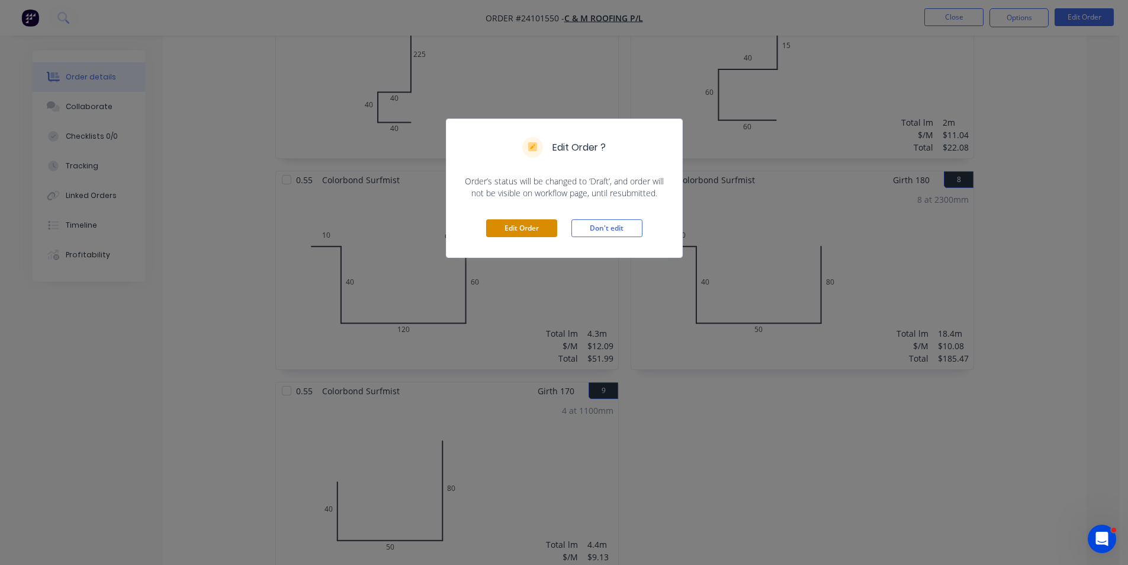
click at [531, 226] on button "Edit Order" at bounding box center [521, 228] width 71 height 18
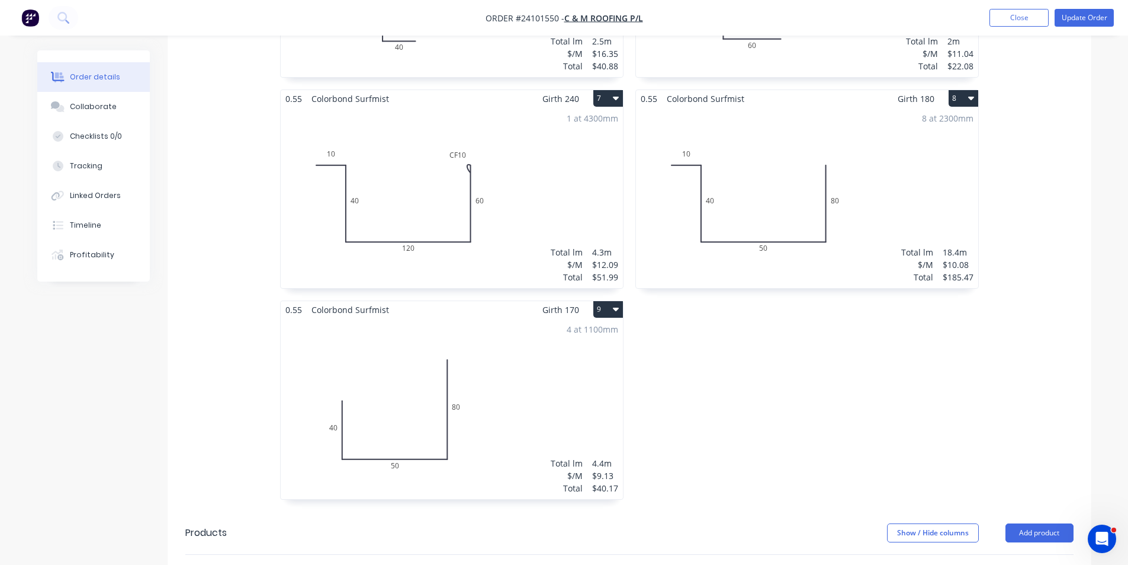
scroll to position [948, 0]
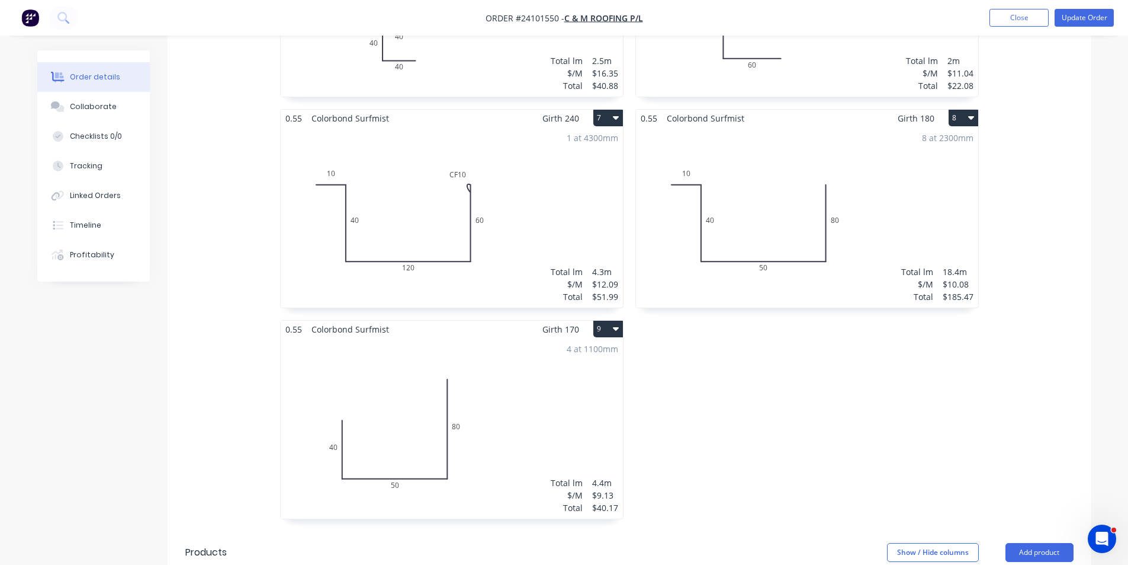
click at [775, 223] on div "8 at 2300mm Total lm $/M Total 18.4m $10.08 $185.47" at bounding box center [807, 217] width 342 height 181
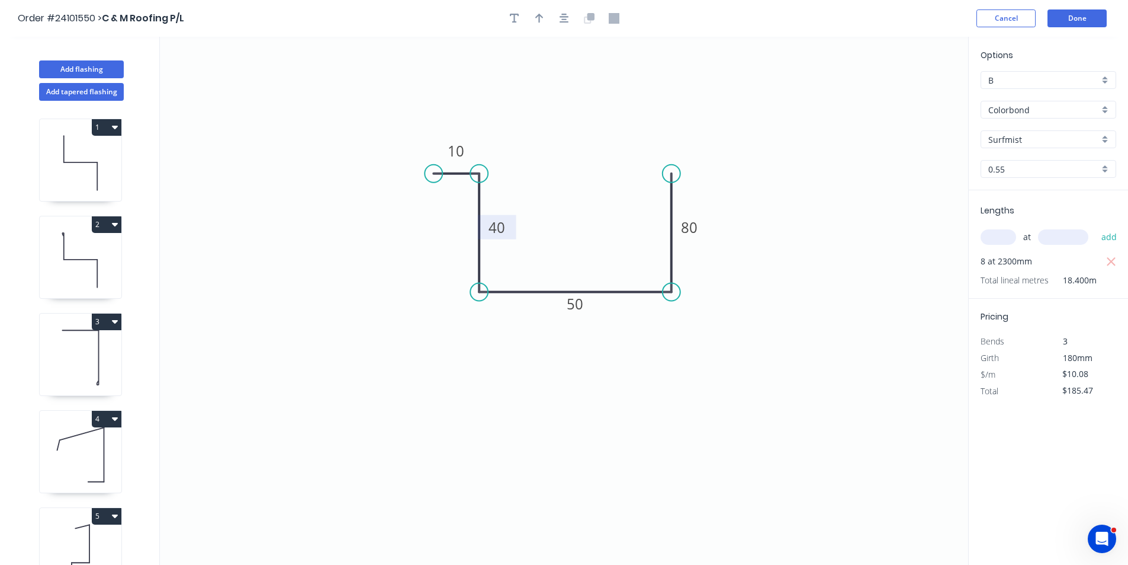
click at [502, 227] on tspan "40" at bounding box center [497, 227] width 17 height 20
click at [905, 303] on icon "0 10 48 50 80" at bounding box center [564, 301] width 809 height 528
click at [699, 230] on rect at bounding box center [690, 228] width 24 height 17
click at [1082, 20] on button "Done" at bounding box center [1077, 18] width 59 height 18
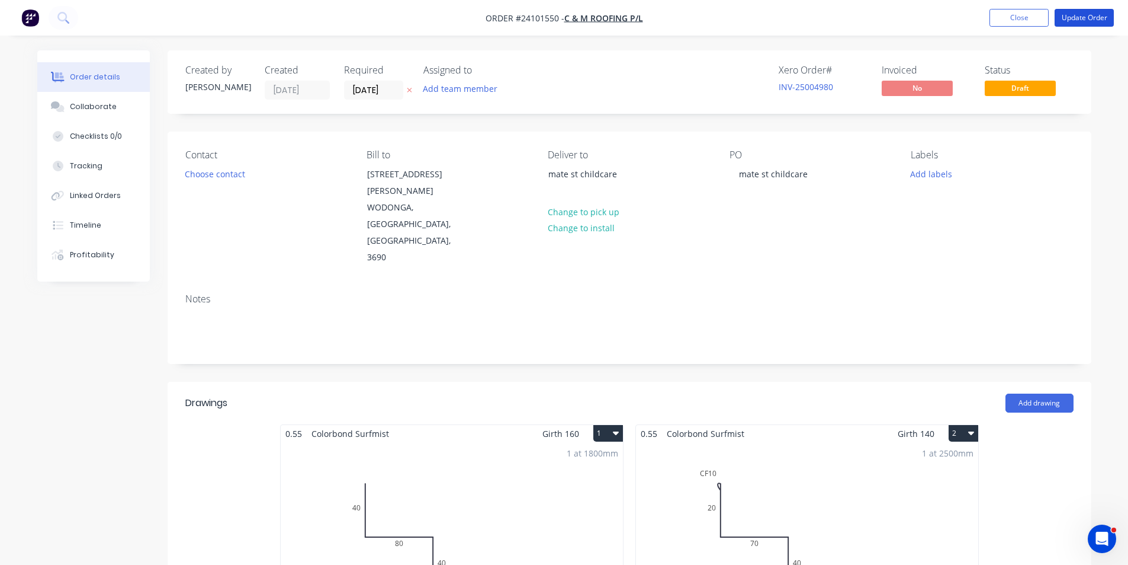
click at [1082, 20] on button "Update Order" at bounding box center [1084, 18] width 59 height 18
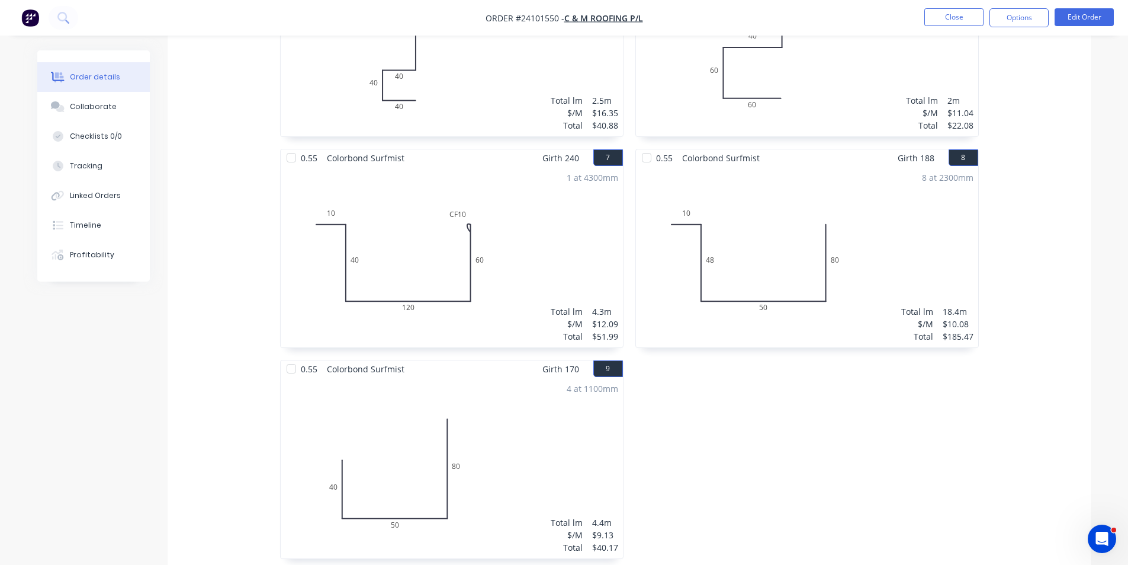
scroll to position [845, 0]
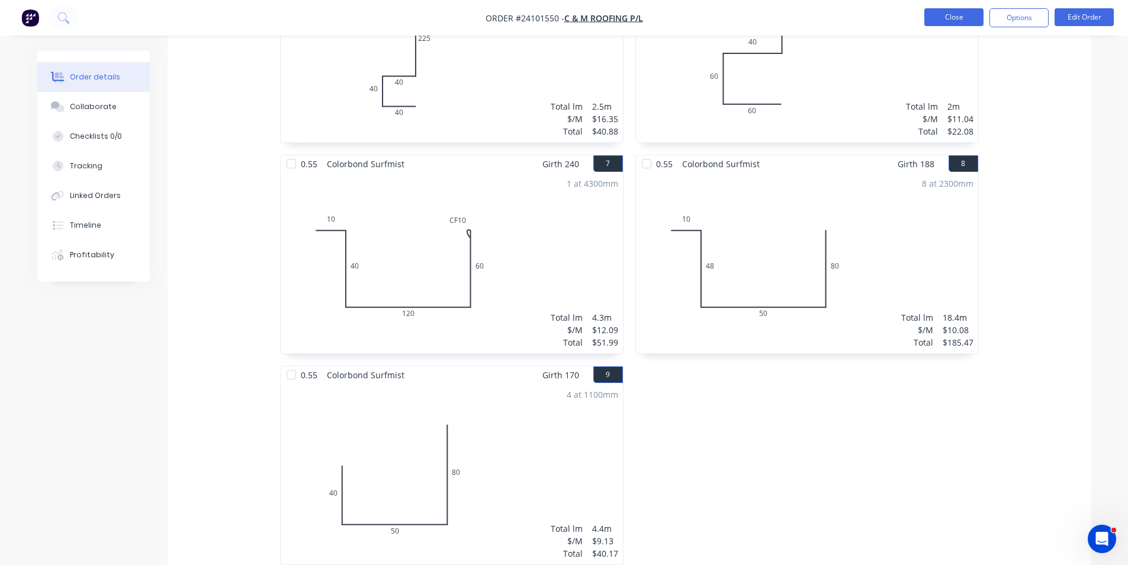
click at [935, 10] on button "Close" at bounding box center [954, 17] width 59 height 18
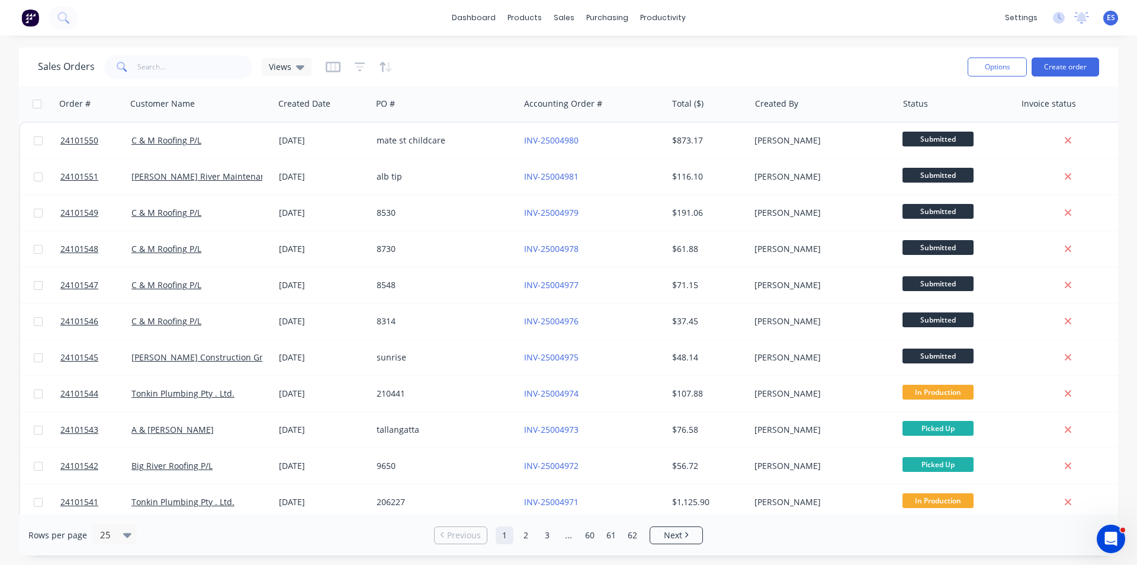
click at [29, 20] on img at bounding box center [30, 18] width 18 height 18
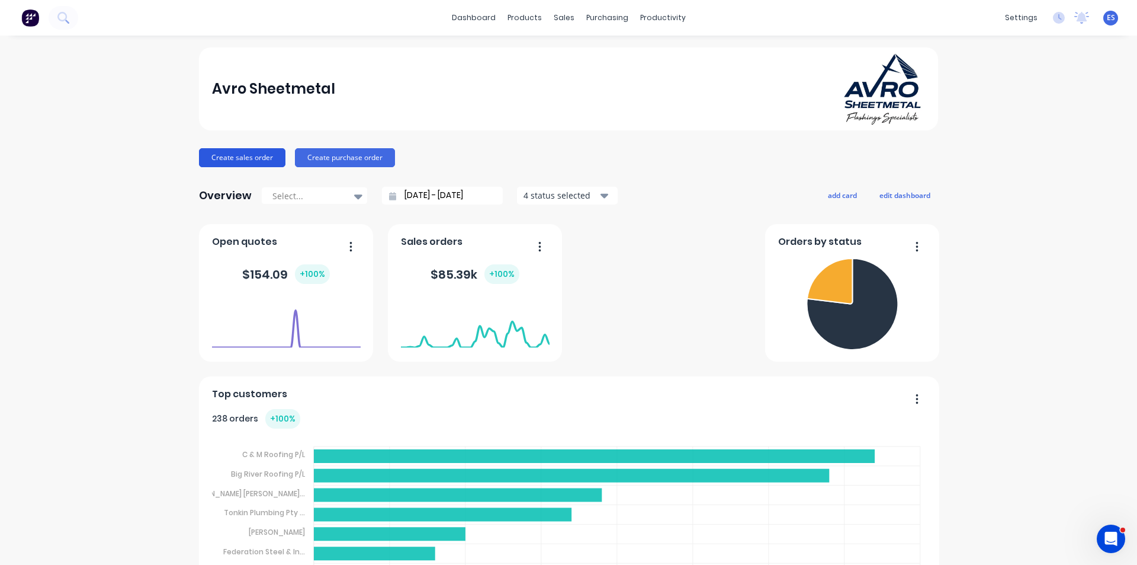
click at [255, 156] on button "Create sales order" at bounding box center [242, 157] width 86 height 19
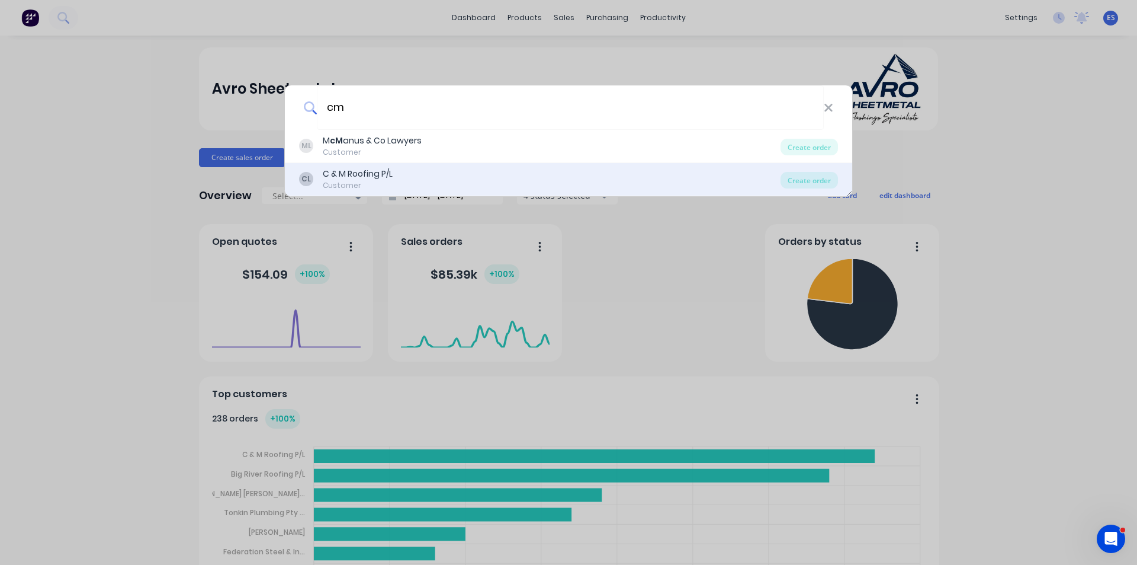
type input "cm"
click at [435, 188] on div "CL C & M Roofing P/L Customer" at bounding box center [540, 179] width 482 height 23
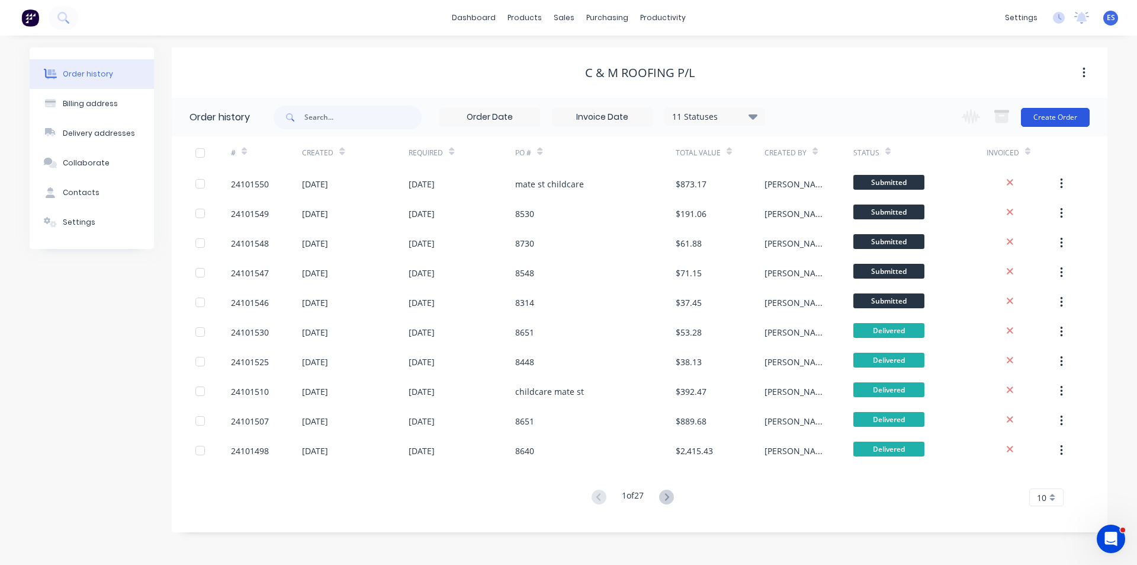
click at [1066, 126] on button "Create Order" at bounding box center [1055, 117] width 69 height 19
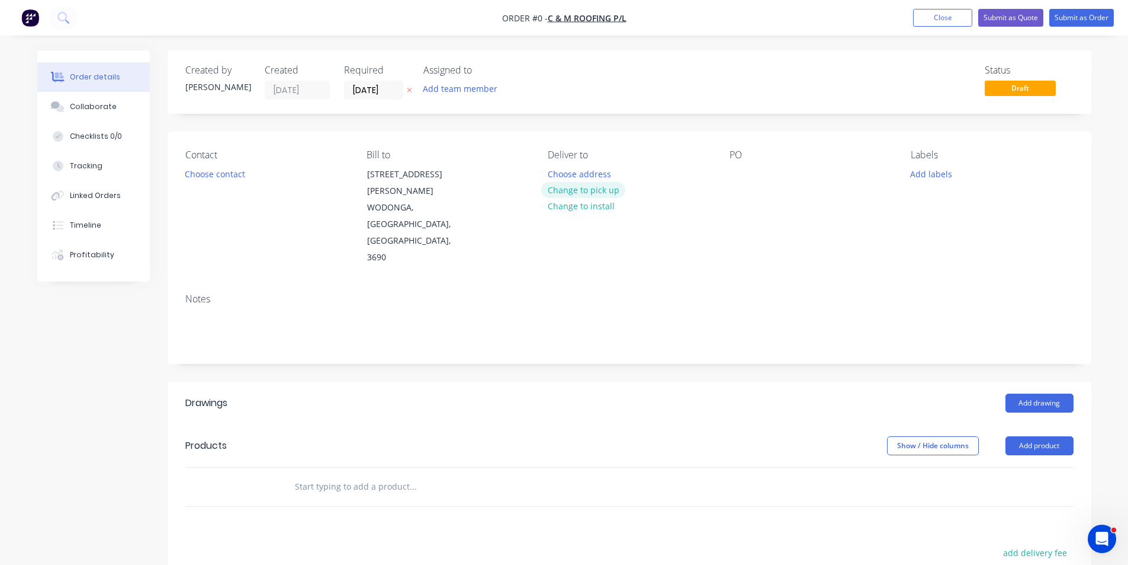
click at [581, 186] on button "Change to pick up" at bounding box center [583, 190] width 84 height 16
click at [229, 172] on button "Choose contact" at bounding box center [214, 173] width 73 height 16
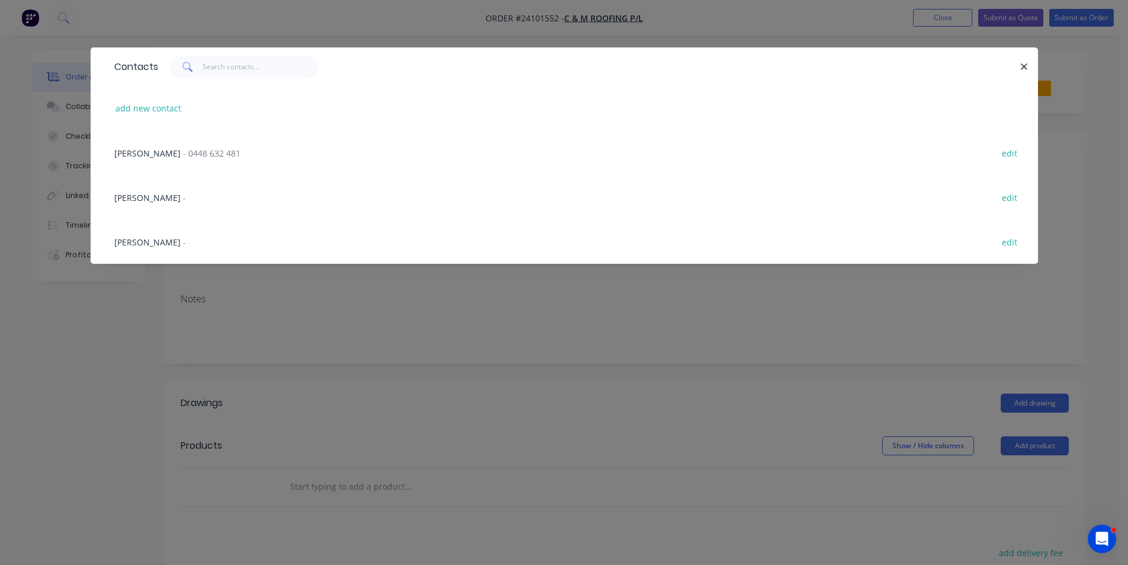
click at [183, 155] on span "- 0448 632 481" at bounding box center [211, 153] width 57 height 11
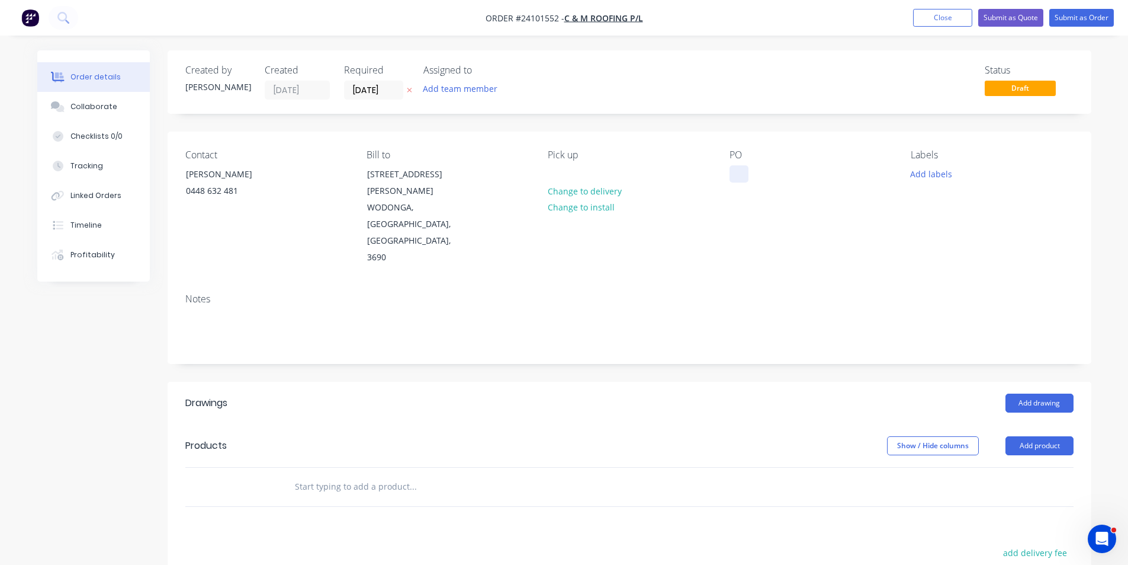
click at [748, 174] on div at bounding box center [739, 173] width 19 height 17
click at [1063, 393] on button "Add drawing" at bounding box center [1040, 402] width 68 height 19
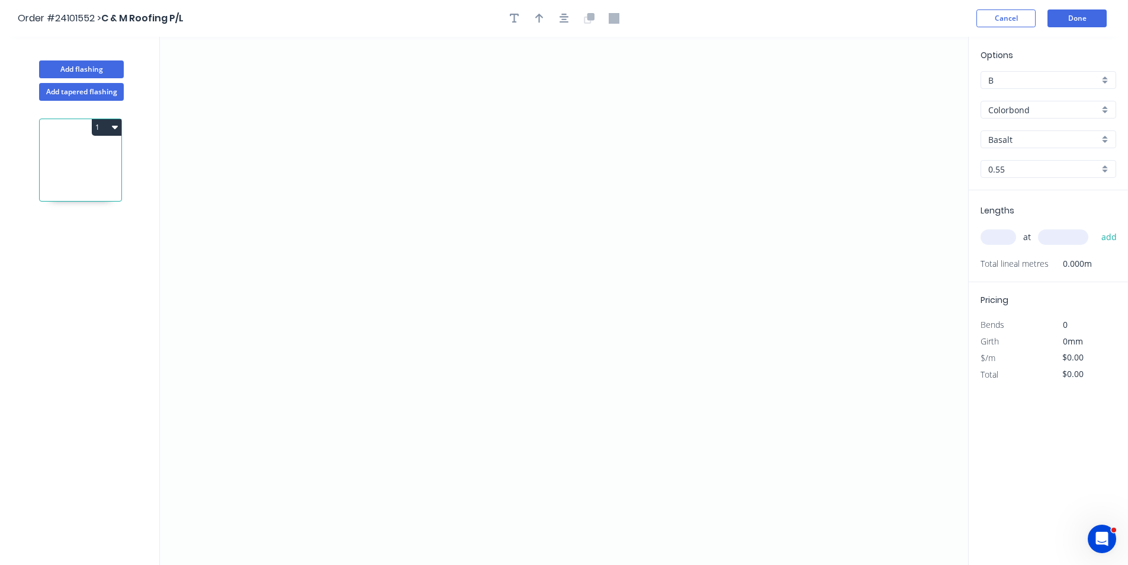
click at [1034, 137] on input "Basalt" at bounding box center [1044, 139] width 111 height 12
click at [1031, 155] on div "Monument" at bounding box center [1049, 162] width 134 height 21
type input "Monument"
click at [485, 149] on icon "0" at bounding box center [564, 301] width 809 height 528
click at [488, 272] on icon "0" at bounding box center [564, 301] width 809 height 528
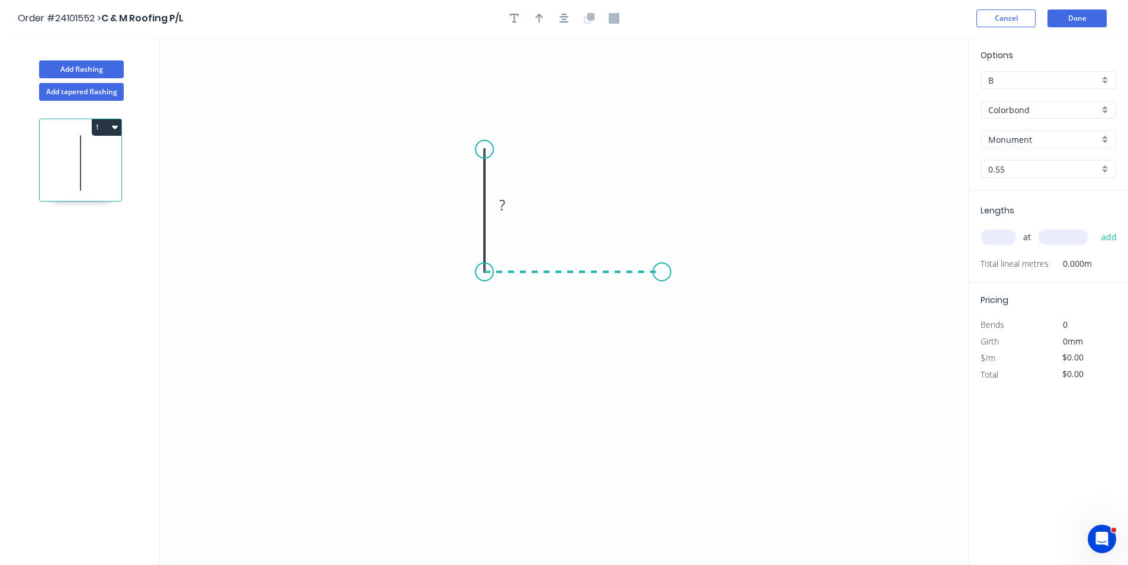
click at [662, 275] on icon "0 ?" at bounding box center [564, 301] width 809 height 528
click at [661, 367] on icon "0 ? ?" at bounding box center [564, 301] width 809 height 528
click at [642, 354] on icon at bounding box center [652, 359] width 20 height 13
drag, startPoint x: 667, startPoint y: 377, endPoint x: 651, endPoint y: 376, distance: 16.0
click at [668, 377] on div "Hide angle" at bounding box center [704, 373] width 119 height 24
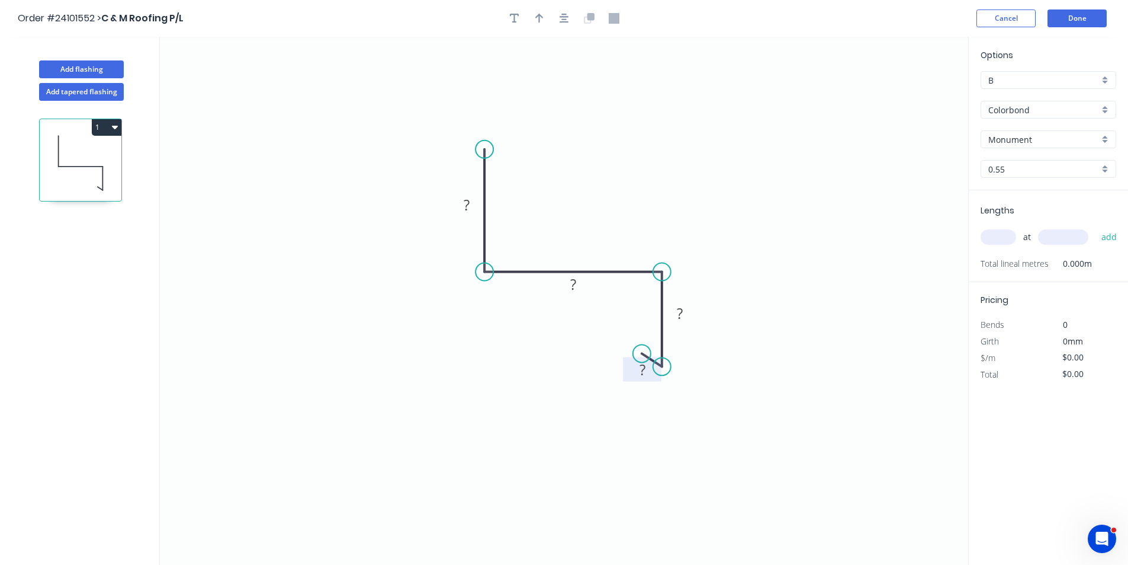
click at [650, 376] on rect at bounding box center [643, 370] width 24 height 17
click at [688, 309] on rect at bounding box center [680, 314] width 24 height 17
click at [570, 290] on tspan "?" at bounding box center [573, 284] width 6 height 20
click at [471, 204] on rect at bounding box center [467, 205] width 24 height 17
click at [534, 17] on button "button" at bounding box center [540, 18] width 18 height 18
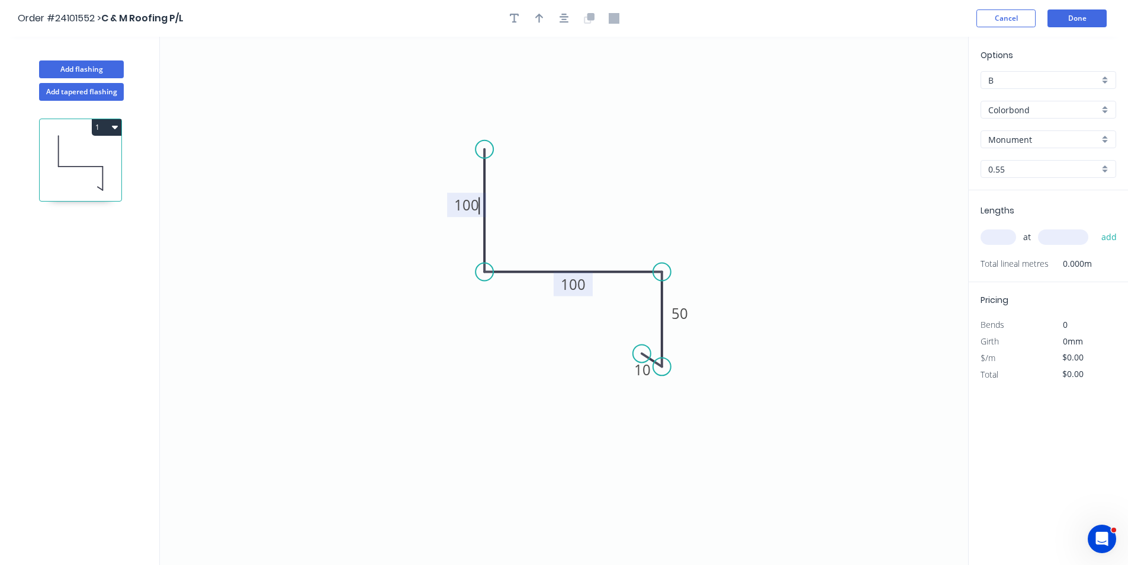
type input "$12.73"
click at [909, 99] on icon at bounding box center [908, 82] width 11 height 38
drag, startPoint x: 909, startPoint y: 95, endPoint x: 688, endPoint y: 215, distance: 251.8
click at [702, 190] on icon at bounding box center [719, 173] width 34 height 34
click at [1005, 242] on input "text" at bounding box center [999, 236] width 36 height 15
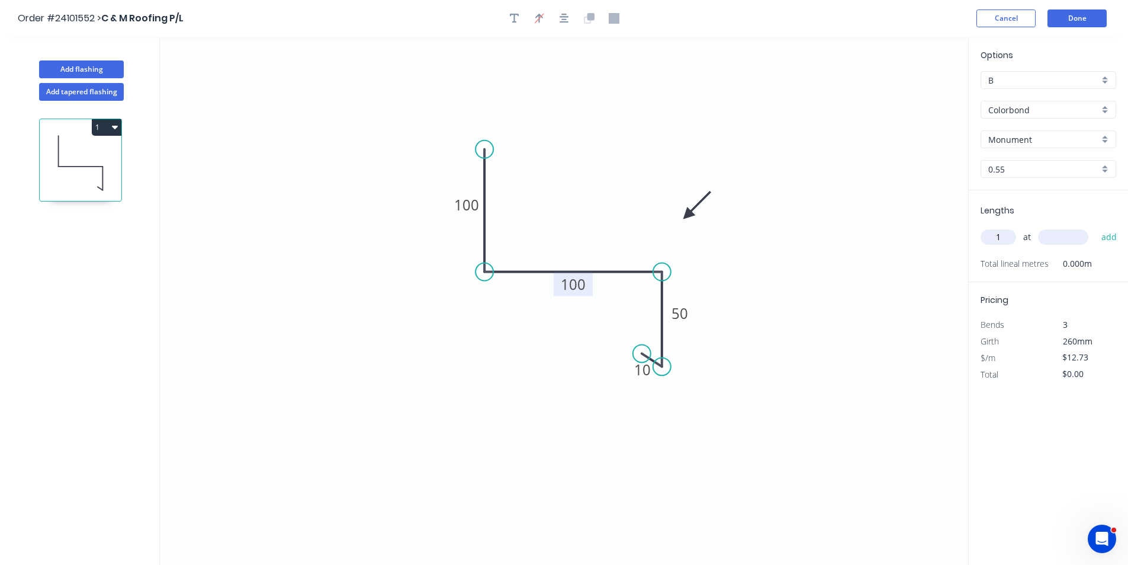
type input "1"
click at [1055, 238] on input "text" at bounding box center [1063, 236] width 50 height 15
type input "2400"
click at [1096, 227] on button "add" at bounding box center [1110, 237] width 28 height 20
type input "$30.55"
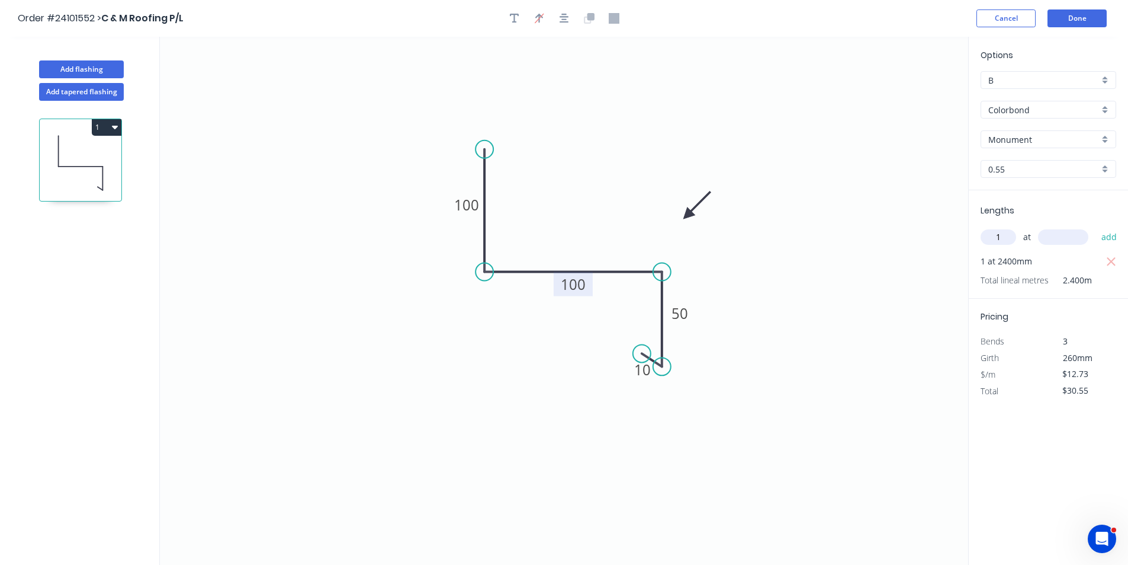
type input "1"
click at [1055, 238] on input "text" at bounding box center [1063, 236] width 50 height 15
type input "1500"
click at [1096, 227] on button "add" at bounding box center [1110, 237] width 28 height 20
type input "$49.65"
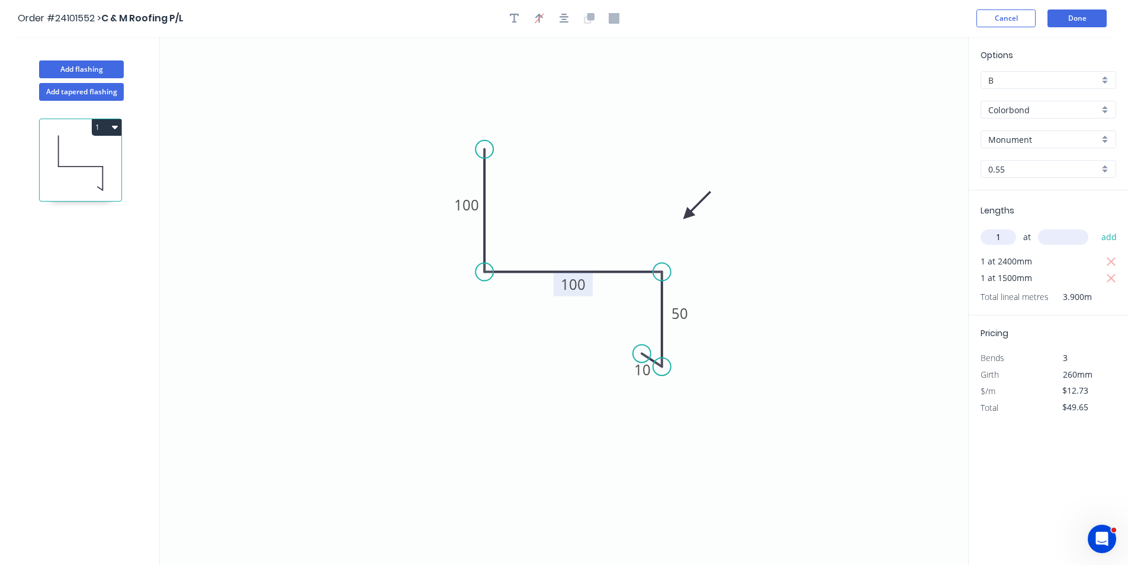
type input "1"
click at [1055, 238] on input "text" at bounding box center [1063, 236] width 50 height 15
type input "1000"
click at [1096, 227] on button "add" at bounding box center [1110, 237] width 28 height 20
type input "$62.38"
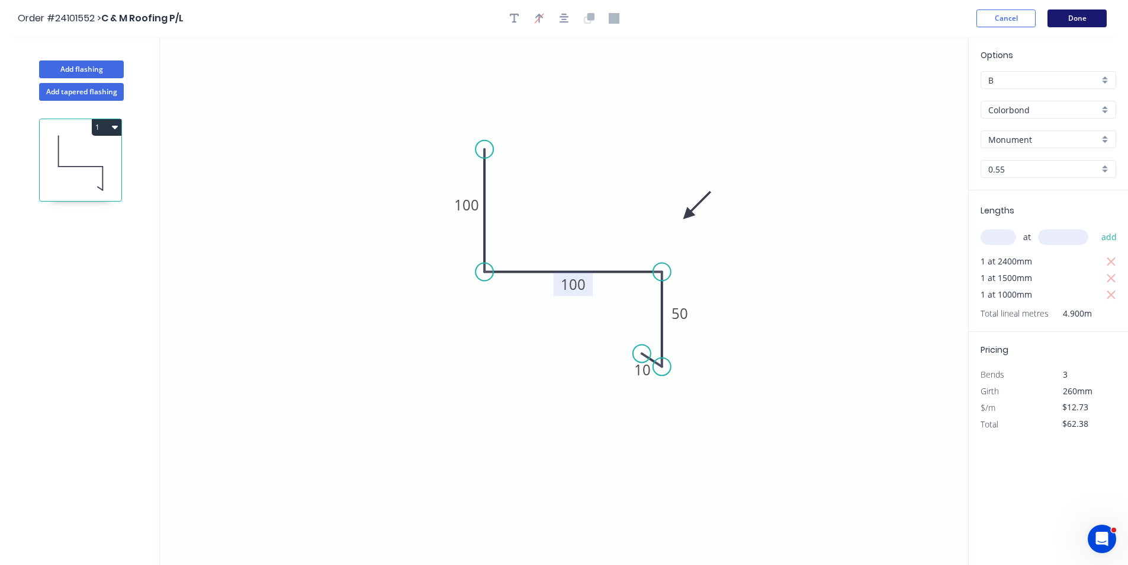
click at [1075, 14] on button "Done" at bounding box center [1077, 18] width 59 height 18
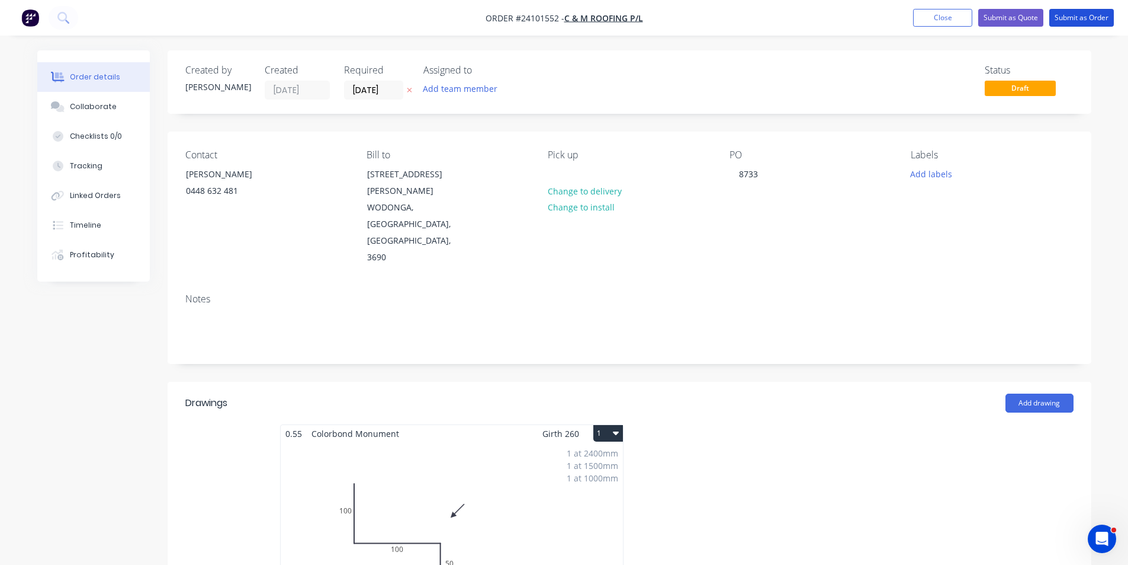
click at [1075, 14] on button "Submit as Order" at bounding box center [1082, 18] width 65 height 18
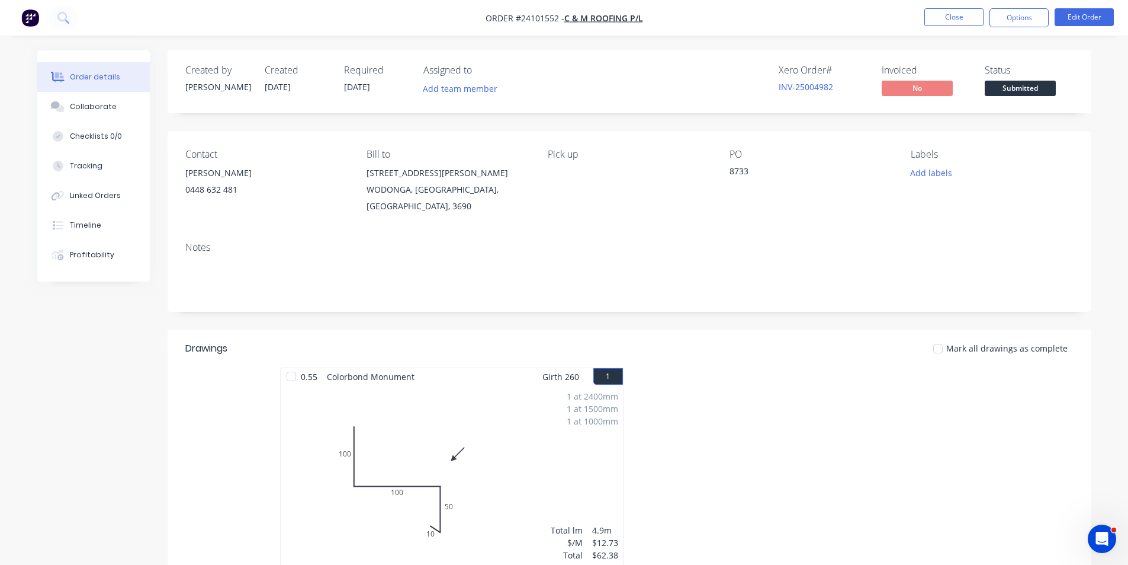
click at [33, 24] on img "button" at bounding box center [30, 18] width 18 height 18
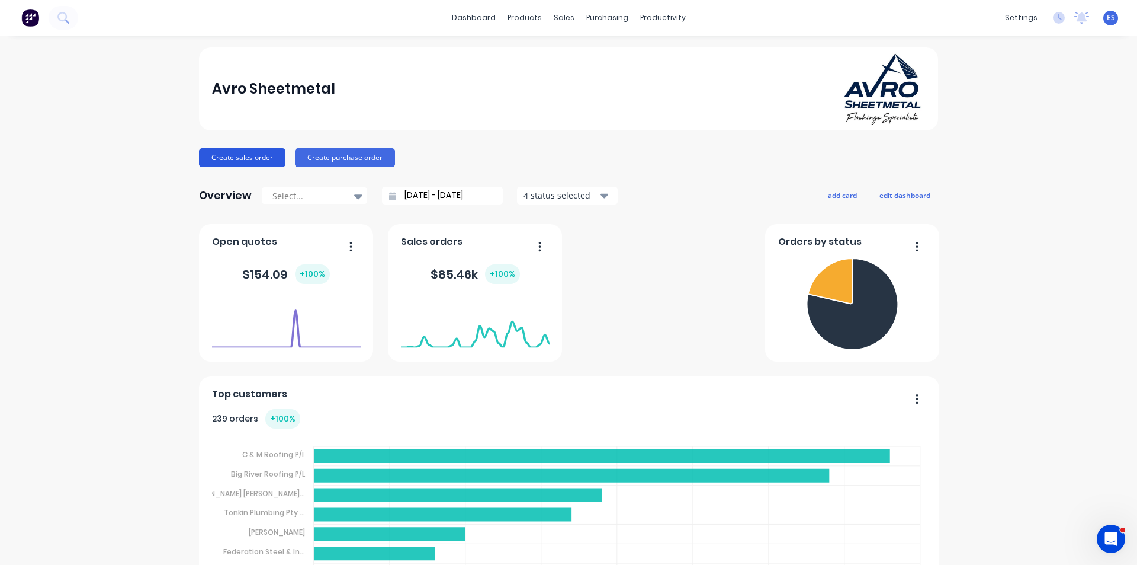
click at [229, 153] on button "Create sales order" at bounding box center [242, 157] width 86 height 19
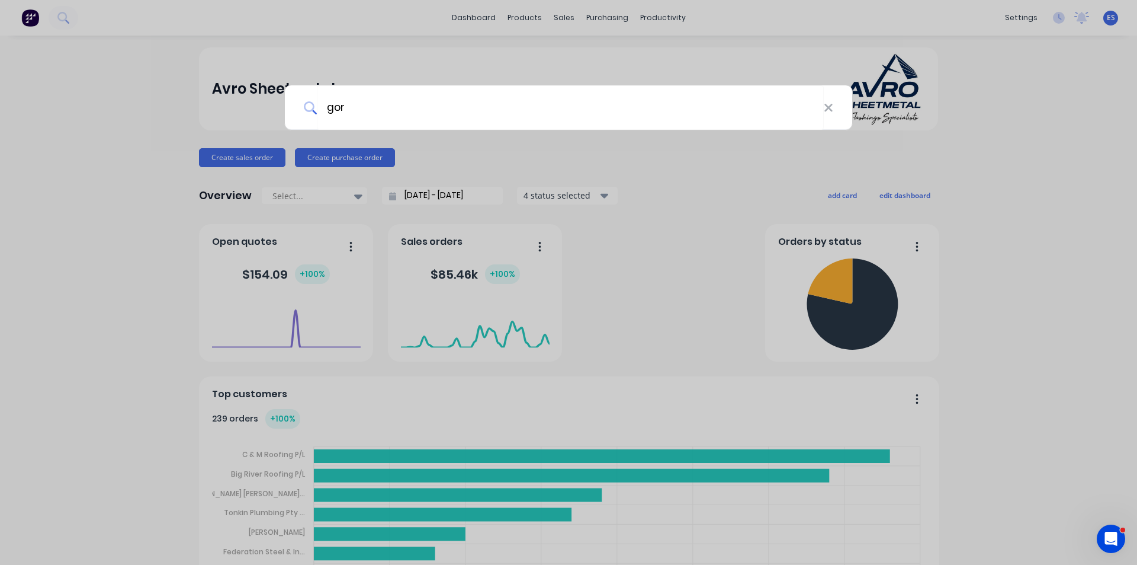
type input "gorm"
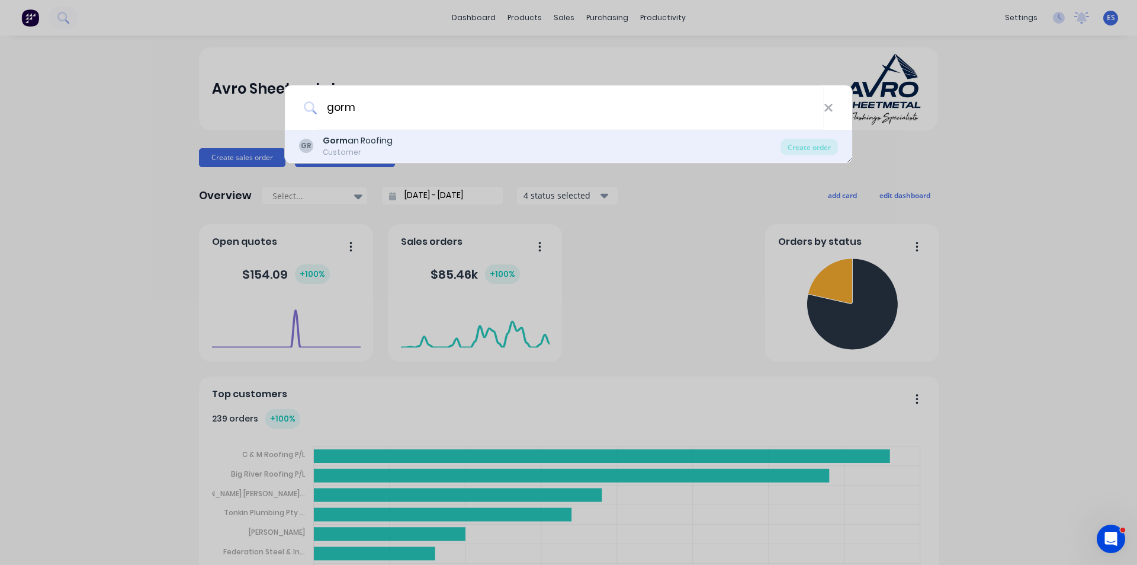
click at [433, 149] on div "GR Gorm an Roofing Customer" at bounding box center [540, 145] width 482 height 23
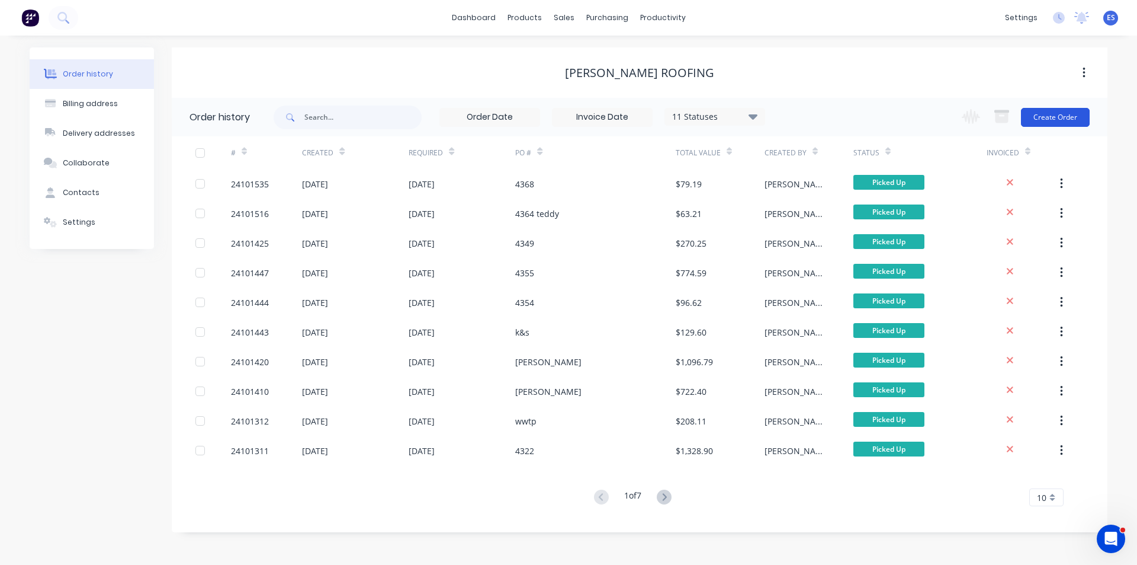
click at [1073, 116] on button "Create Order" at bounding box center [1055, 117] width 69 height 19
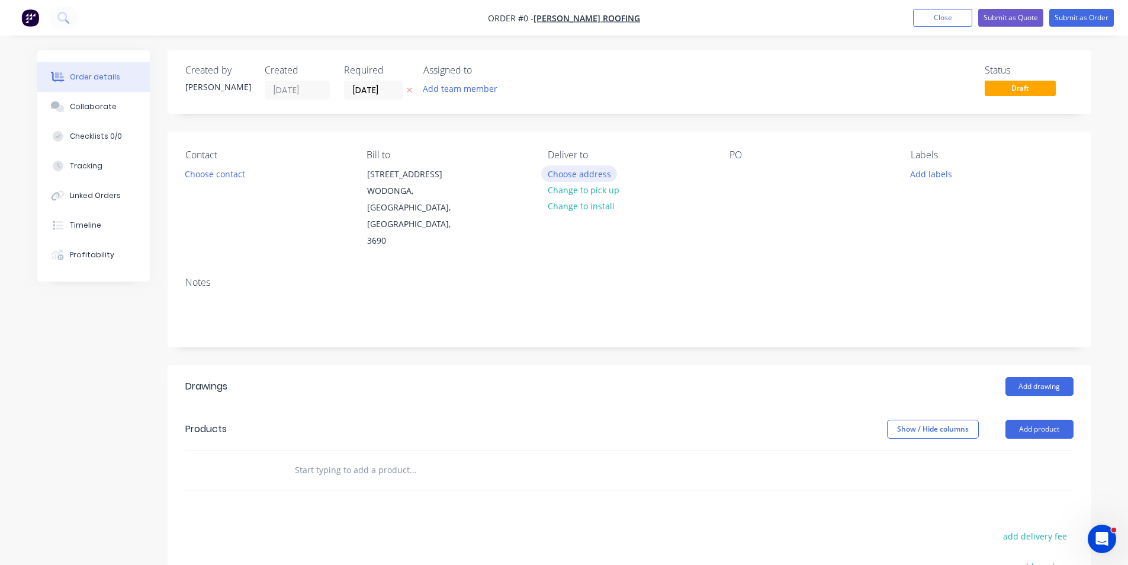
click at [568, 178] on button "Choose address" at bounding box center [579, 173] width 76 height 16
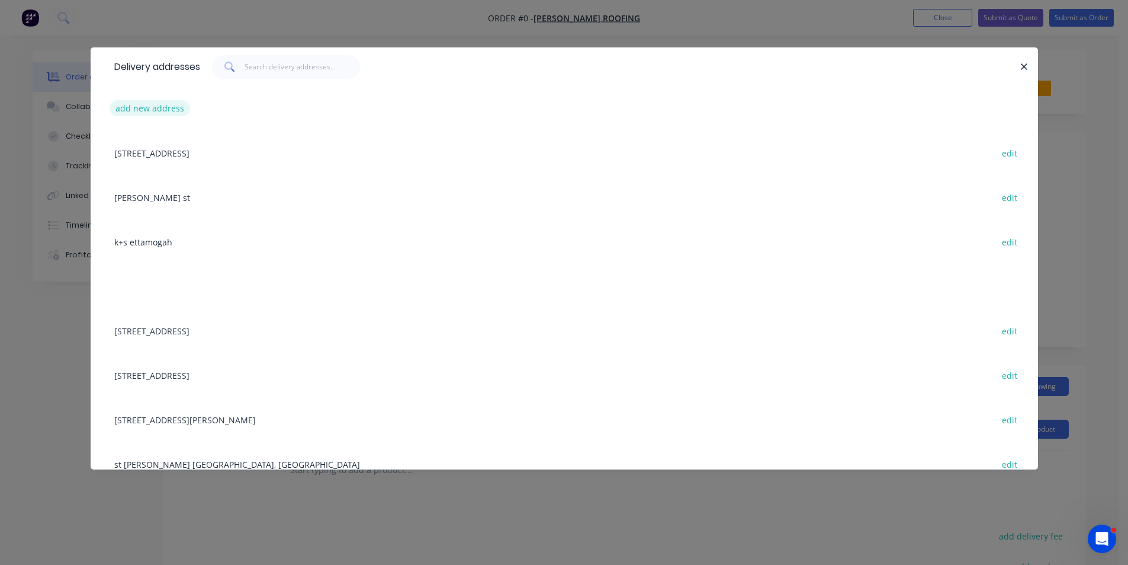
click at [147, 110] on button "add new address" at bounding box center [150, 108] width 81 height 16
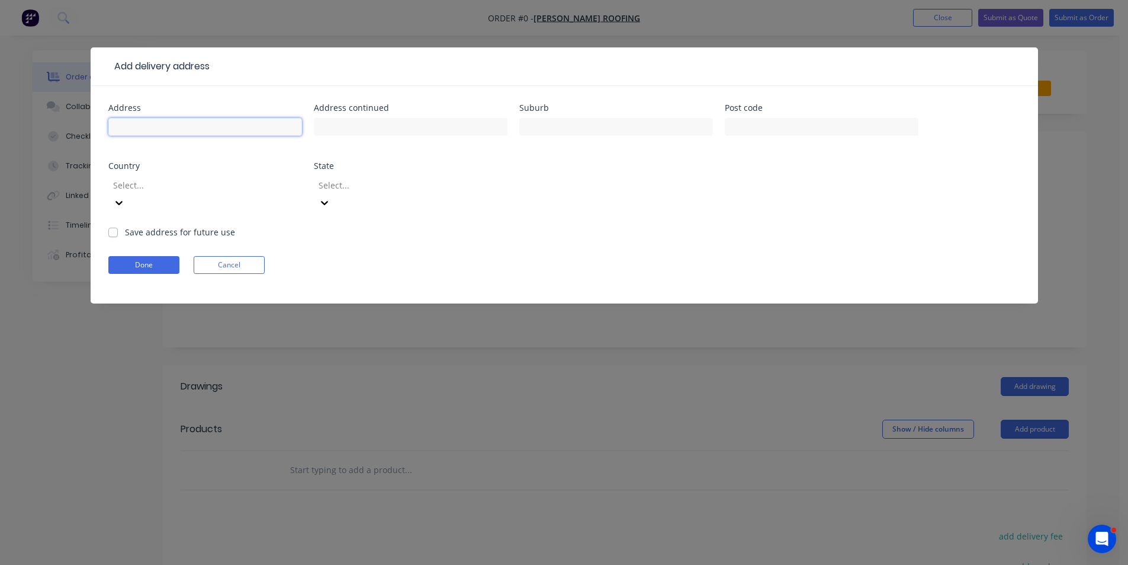
click at [174, 128] on input "text" at bounding box center [205, 127] width 194 height 18
type input "861 knights rd risky kids"
click at [125, 226] on label "Save address for future use" at bounding box center [180, 232] width 110 height 12
click at [113, 226] on input "Save address for future use" at bounding box center [112, 231] width 9 height 11
checkbox input "true"
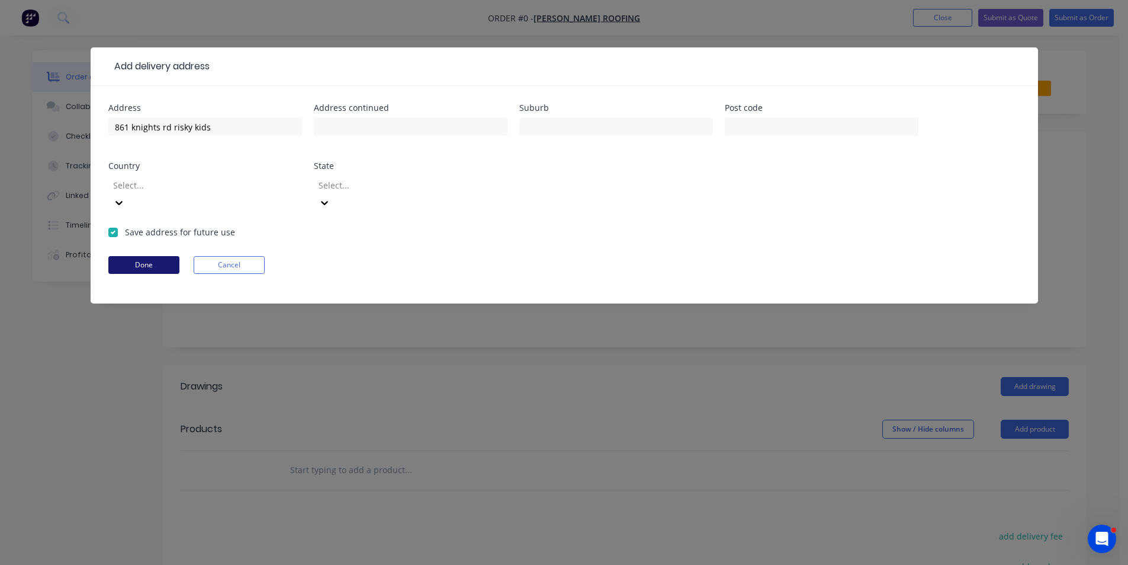
click at [145, 256] on button "Done" at bounding box center [143, 265] width 71 height 18
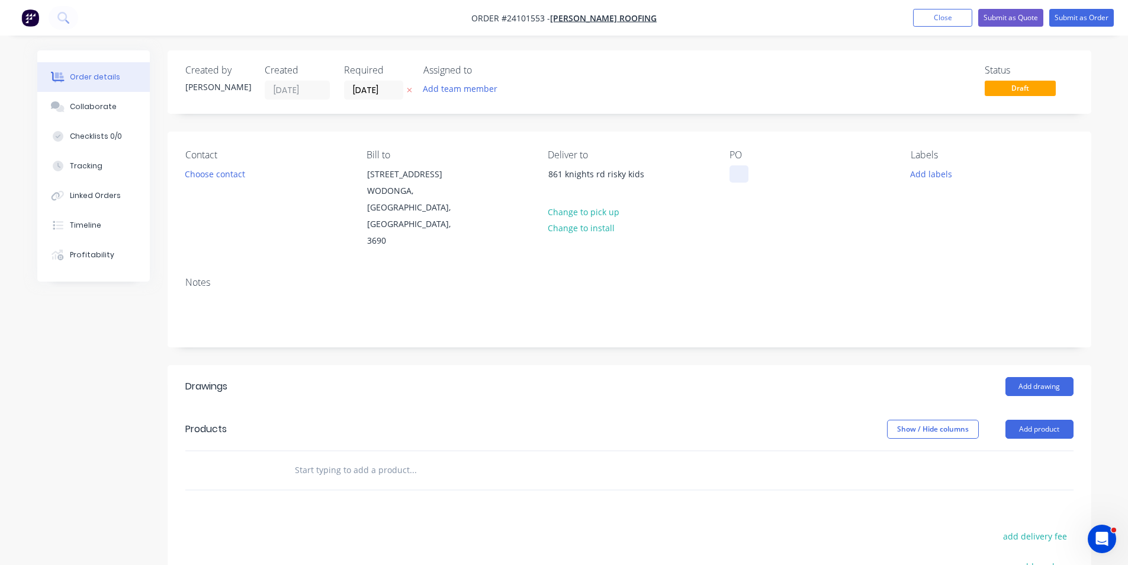
click at [736, 167] on div at bounding box center [739, 173] width 19 height 17
click at [1044, 377] on button "Add drawing" at bounding box center [1040, 386] width 68 height 19
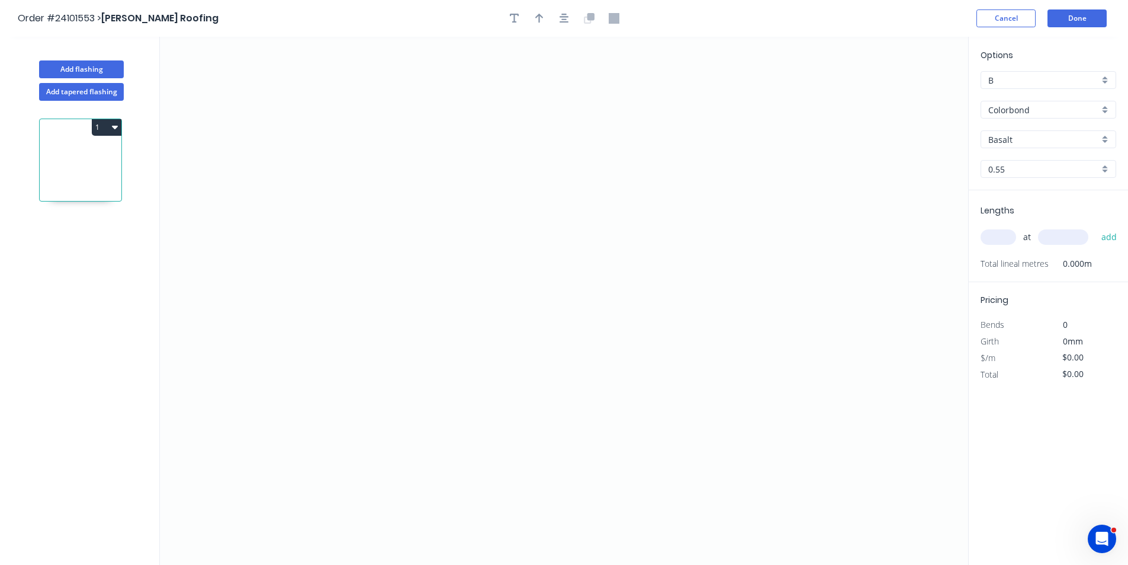
click at [1027, 114] on input "Colorbond" at bounding box center [1044, 110] width 111 height 12
click at [1025, 197] on div "Zincalume" at bounding box center [1049, 194] width 134 height 21
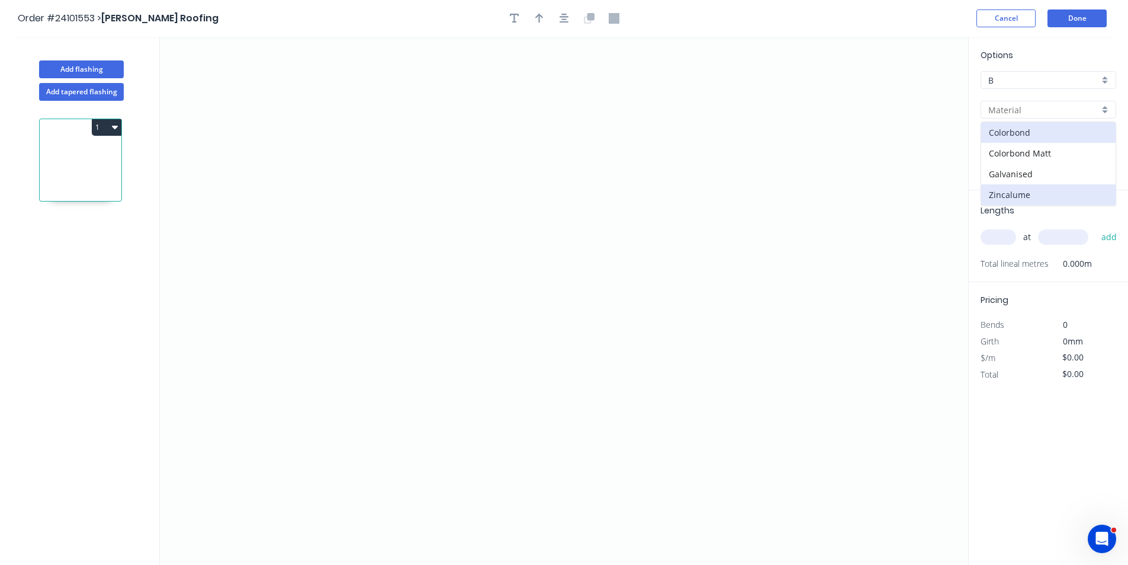
type input "Zincalume"
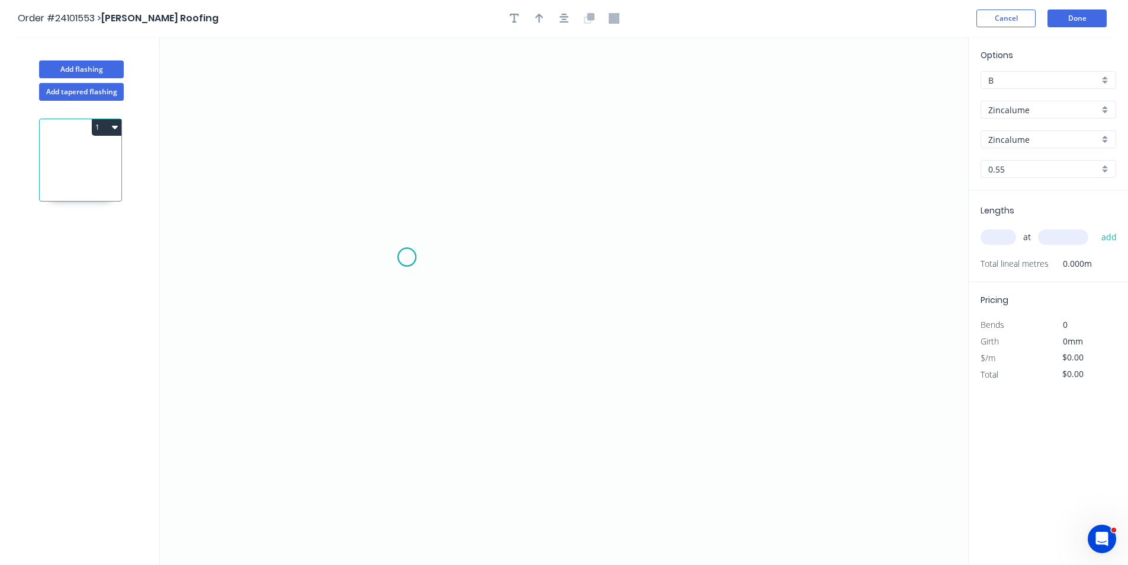
click at [407, 257] on icon "0" at bounding box center [564, 301] width 809 height 528
click at [435, 202] on icon at bounding box center [421, 229] width 28 height 55
click at [674, 197] on icon "0 ?" at bounding box center [564, 301] width 809 height 528
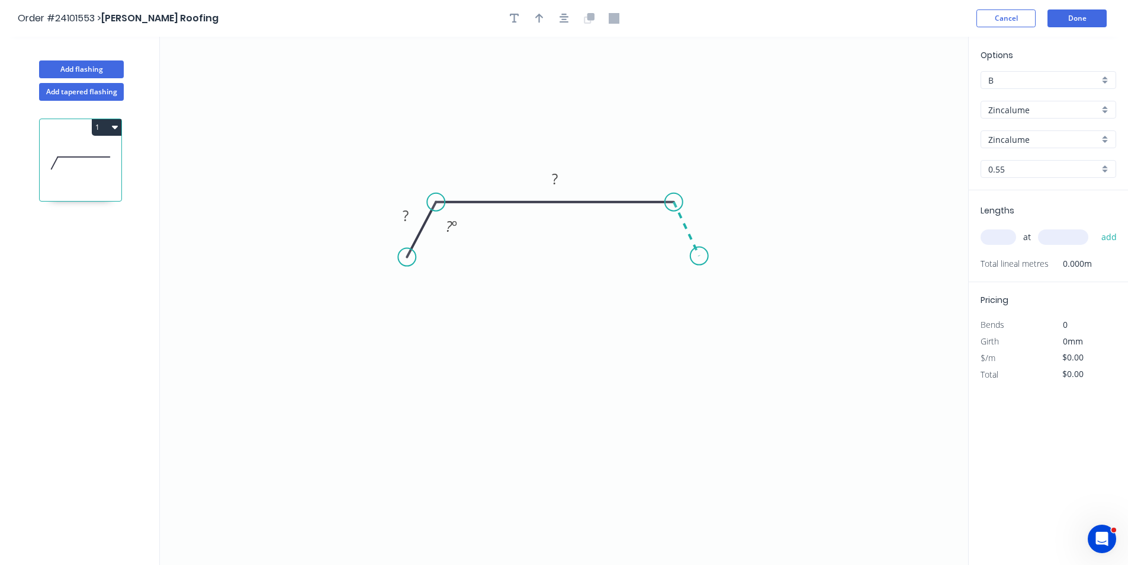
click at [700, 256] on icon "0 ? ? ? º" at bounding box center [564, 301] width 809 height 528
click at [684, 263] on div "Hide angle" at bounding box center [725, 265] width 119 height 24
click at [497, 265] on div "Hide angle" at bounding box center [509, 264] width 119 height 24
click at [415, 203] on icon "0 ? ? ?" at bounding box center [564, 301] width 809 height 528
click at [411, 207] on rect at bounding box center [406, 215] width 39 height 24
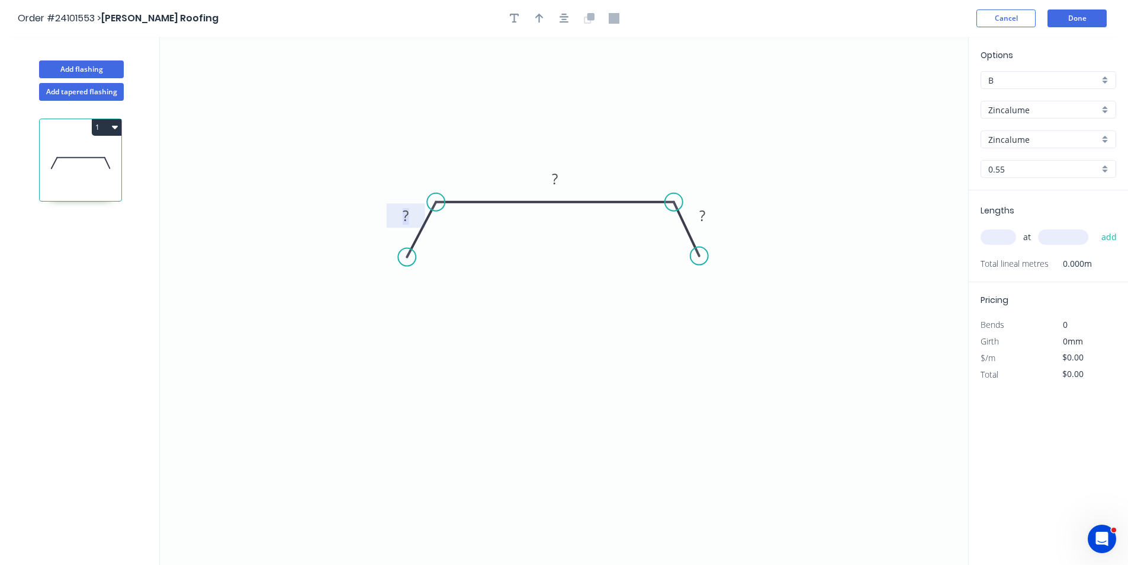
click at [408, 218] on tspan "?" at bounding box center [406, 216] width 6 height 20
click at [699, 208] on rect at bounding box center [703, 215] width 39 height 24
click at [703, 218] on tspan "?" at bounding box center [703, 216] width 6 height 20
click at [561, 180] on rect at bounding box center [555, 179] width 24 height 17
click at [1006, 240] on input "text" at bounding box center [999, 236] width 36 height 15
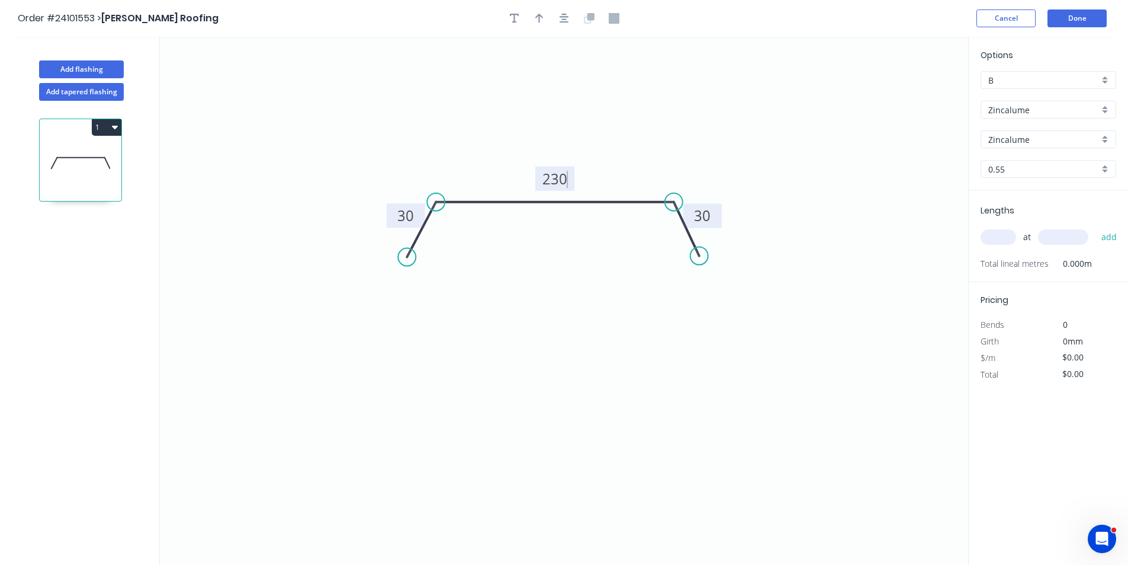
type input "$12.74"
type input "4"
click at [1063, 236] on input "text" at bounding box center [1063, 236] width 50 height 15
type input "4700"
click at [1096, 227] on button "add" at bounding box center [1110, 237] width 28 height 20
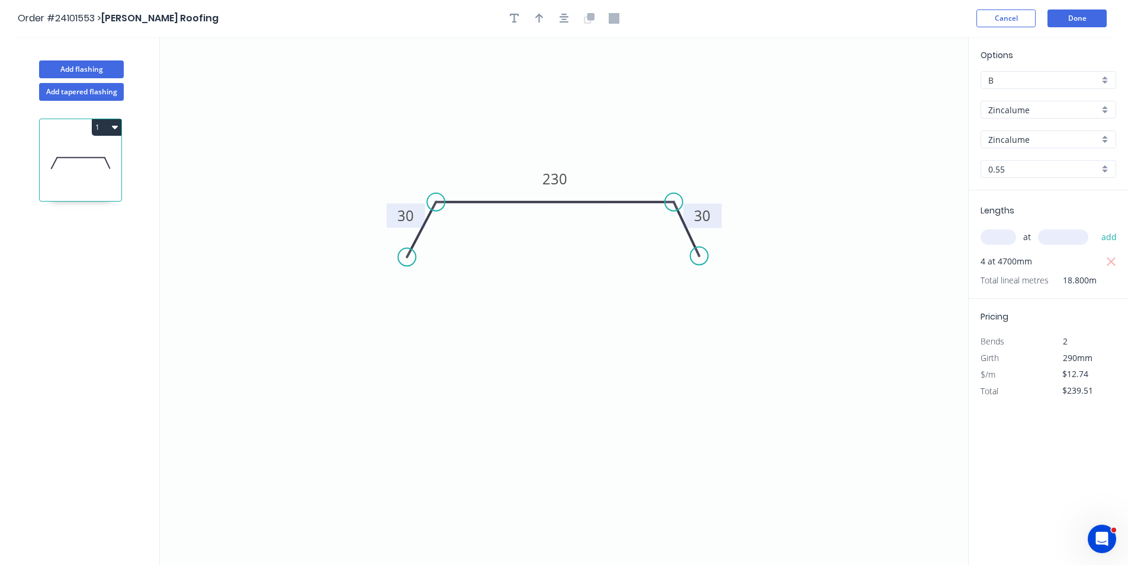
click at [101, 127] on button "1" at bounding box center [107, 127] width 30 height 17
click at [82, 158] on div "Duplicate" at bounding box center [65, 156] width 91 height 17
type input "$0.00"
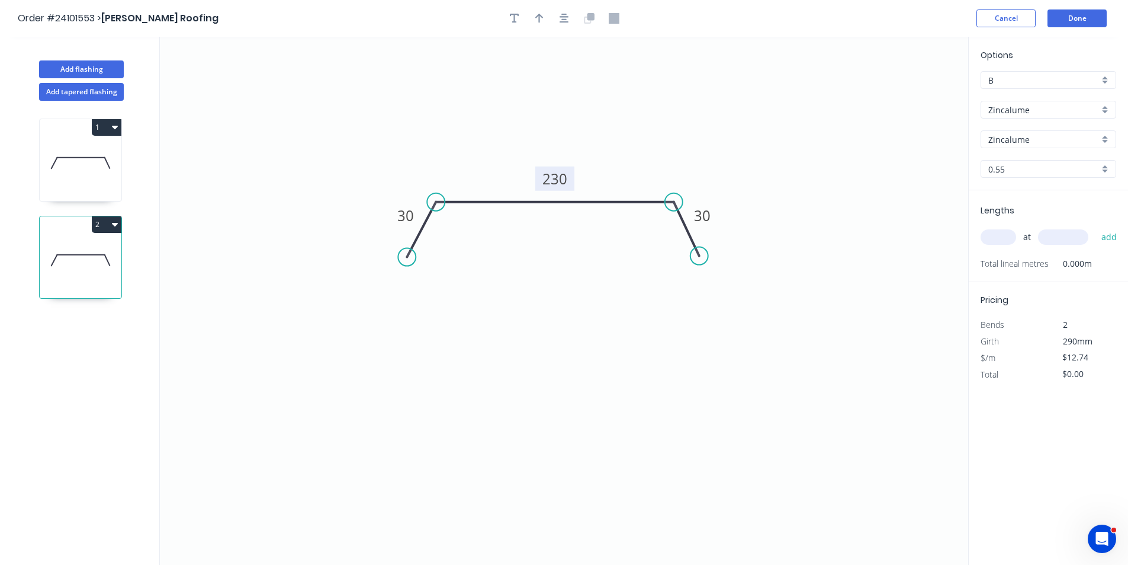
click at [562, 175] on tspan "230" at bounding box center [555, 179] width 25 height 20
click at [996, 235] on input "text" at bounding box center [999, 236] width 36 height 15
type input "$18.22"
type input "6"
click at [1049, 233] on input "text" at bounding box center [1063, 236] width 50 height 15
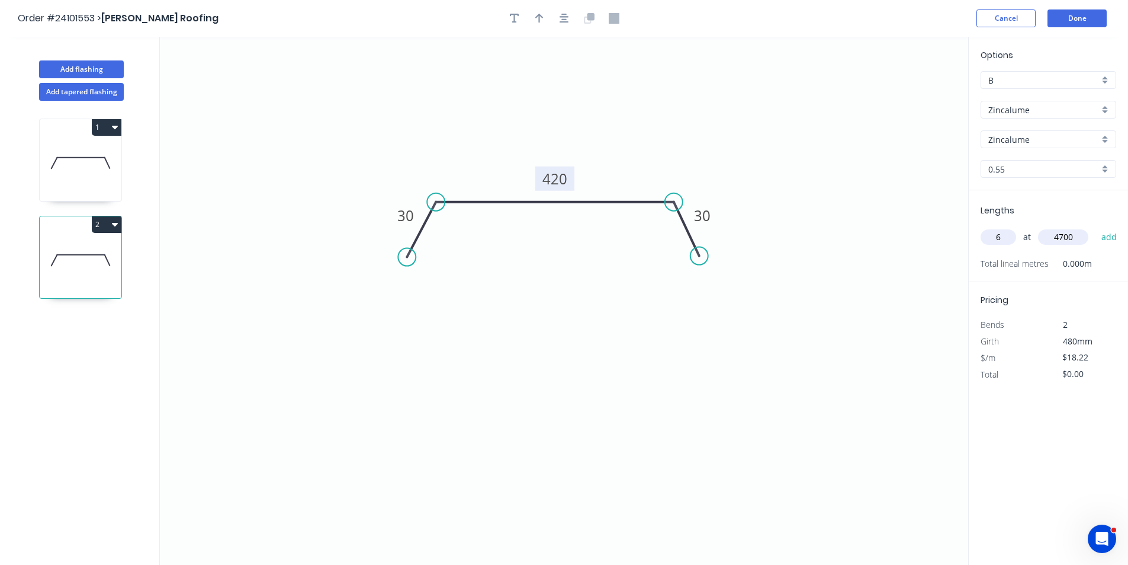
type input "4700"
click at [1096, 227] on button "add" at bounding box center [1110, 237] width 28 height 20
type input "$513.80"
click at [120, 132] on button "1" at bounding box center [107, 127] width 30 height 17
click at [105, 163] on div "Duplicate" at bounding box center [65, 156] width 91 height 17
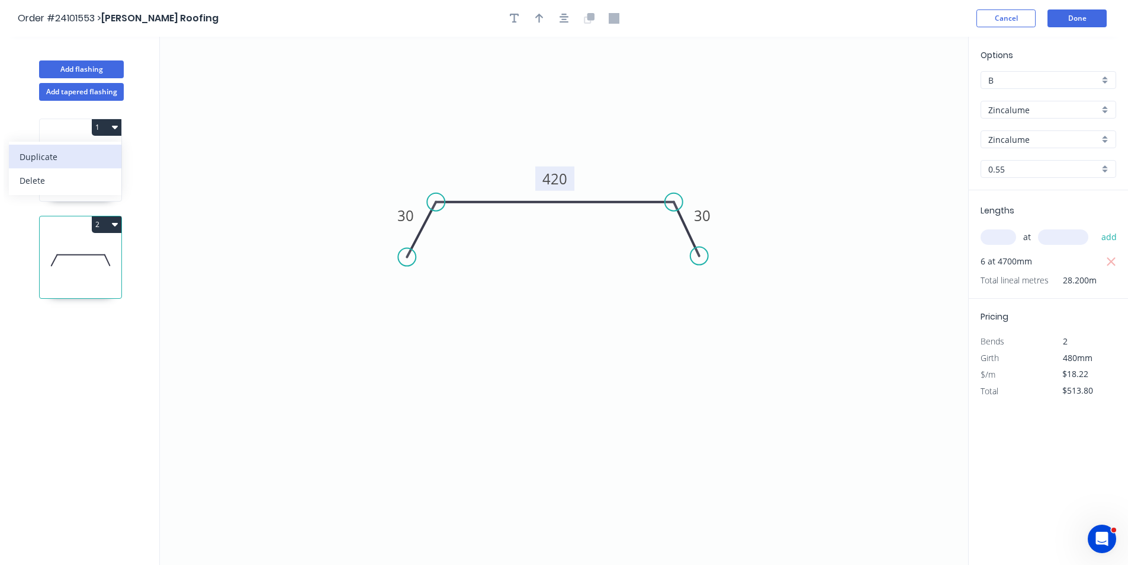
type input "$12.74"
type input "$0.00"
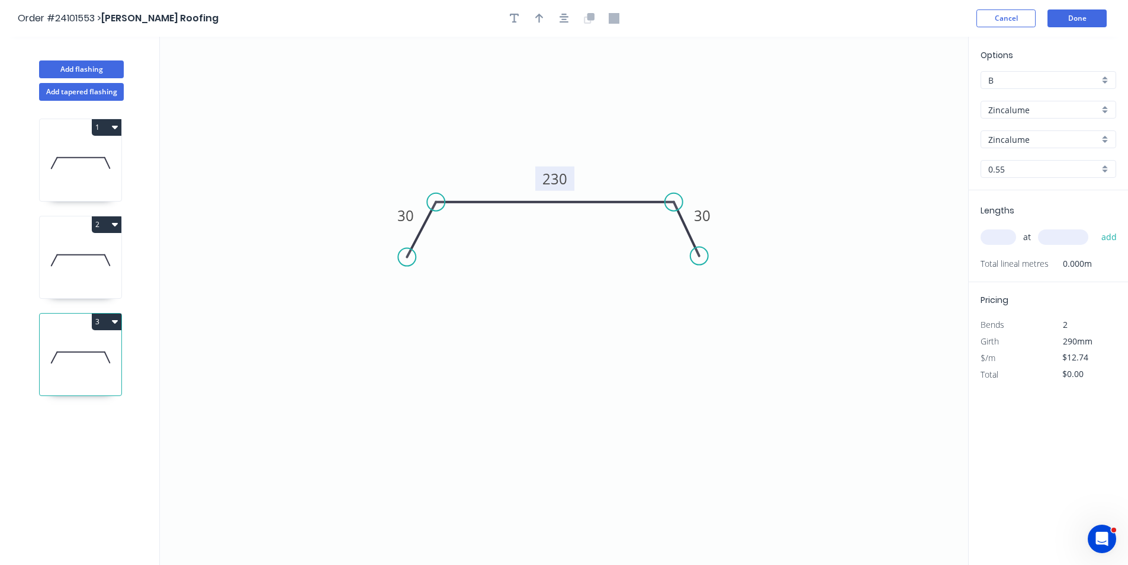
click at [568, 184] on rect at bounding box center [555, 178] width 39 height 24
click at [560, 178] on tspan "230" at bounding box center [555, 179] width 25 height 20
click at [989, 236] on input "text" at bounding box center [999, 236] width 36 height 15
type input "$26.45"
type input "2"
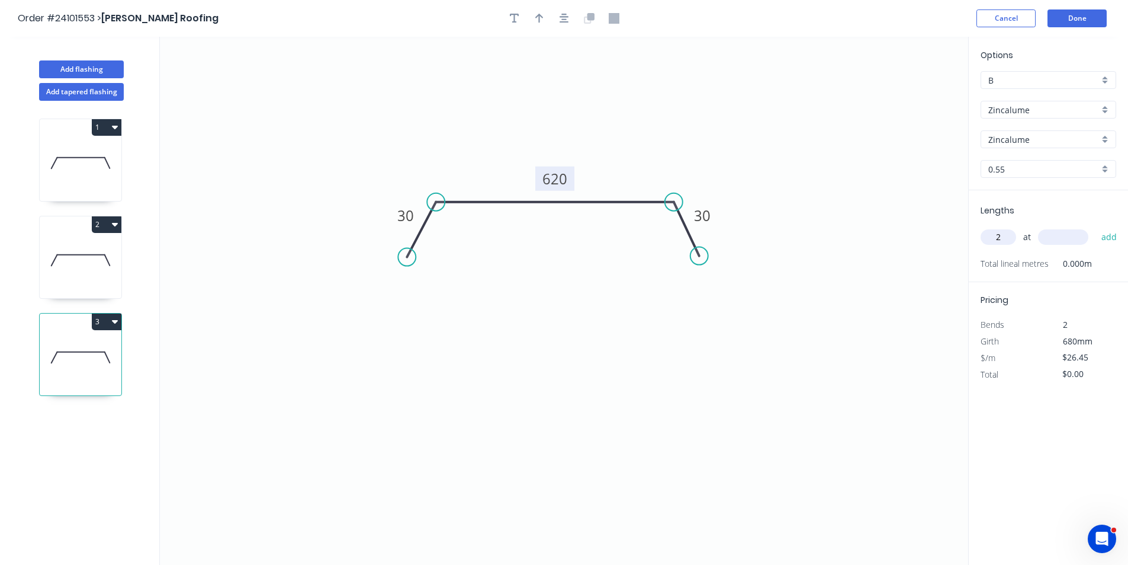
click at [1065, 241] on input "text" at bounding box center [1063, 236] width 50 height 15
type input "4700"
click at [1096, 227] on button "add" at bounding box center [1110, 237] width 28 height 20
type input "$248.63"
click at [99, 97] on button "Add tapered flashing" at bounding box center [81, 92] width 85 height 18
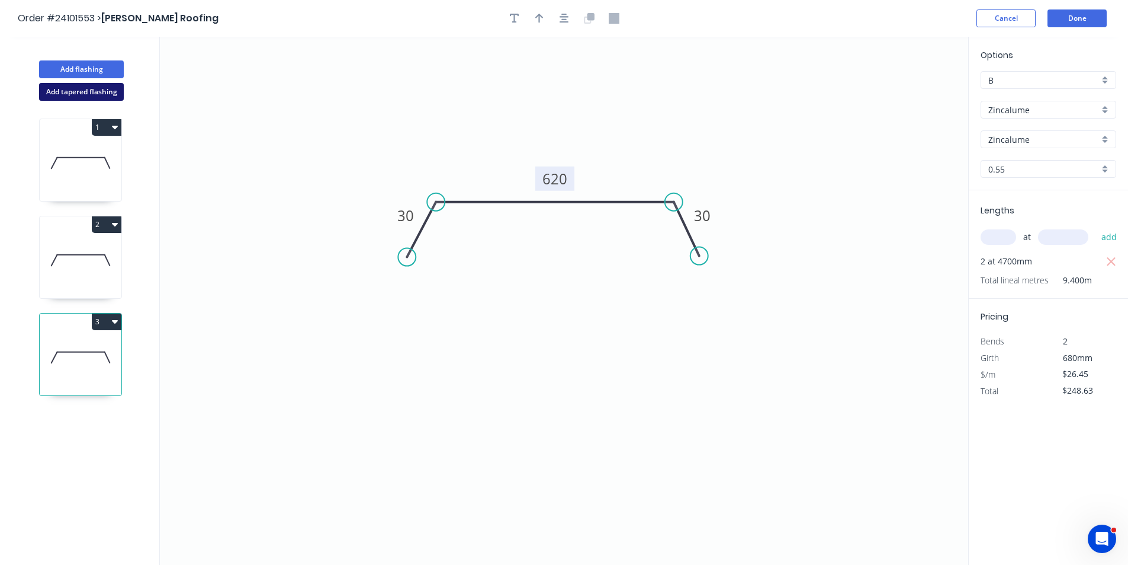
type input "$0.00"
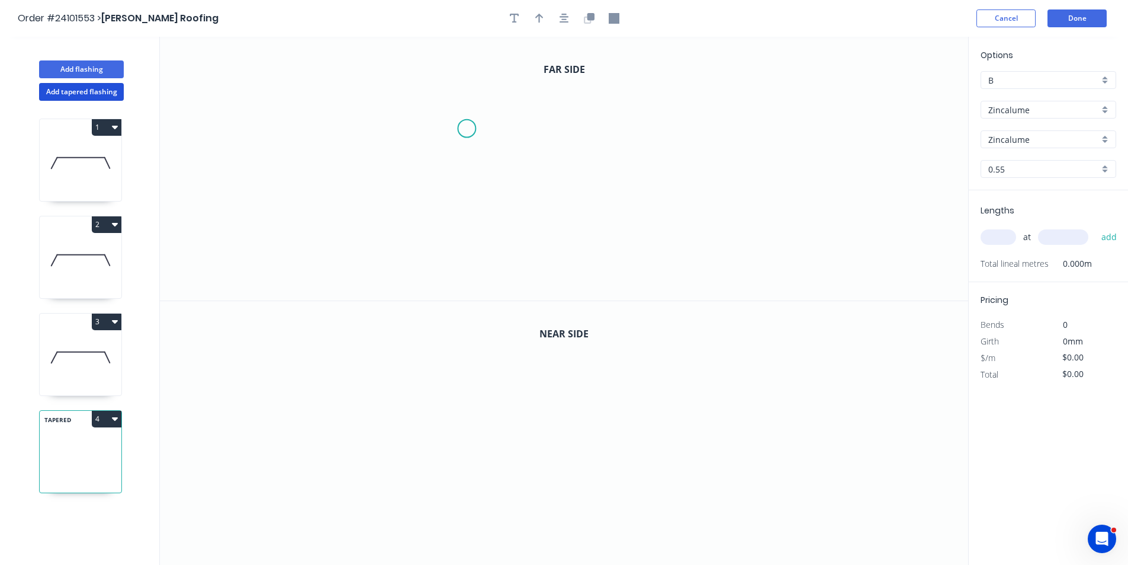
click at [467, 126] on icon "0" at bounding box center [564, 169] width 809 height 264
click at [469, 223] on icon "0" at bounding box center [564, 169] width 809 height 264
click at [665, 214] on icon "0 ?" at bounding box center [564, 169] width 809 height 264
click at [665, 124] on icon at bounding box center [665, 173] width 0 height 98
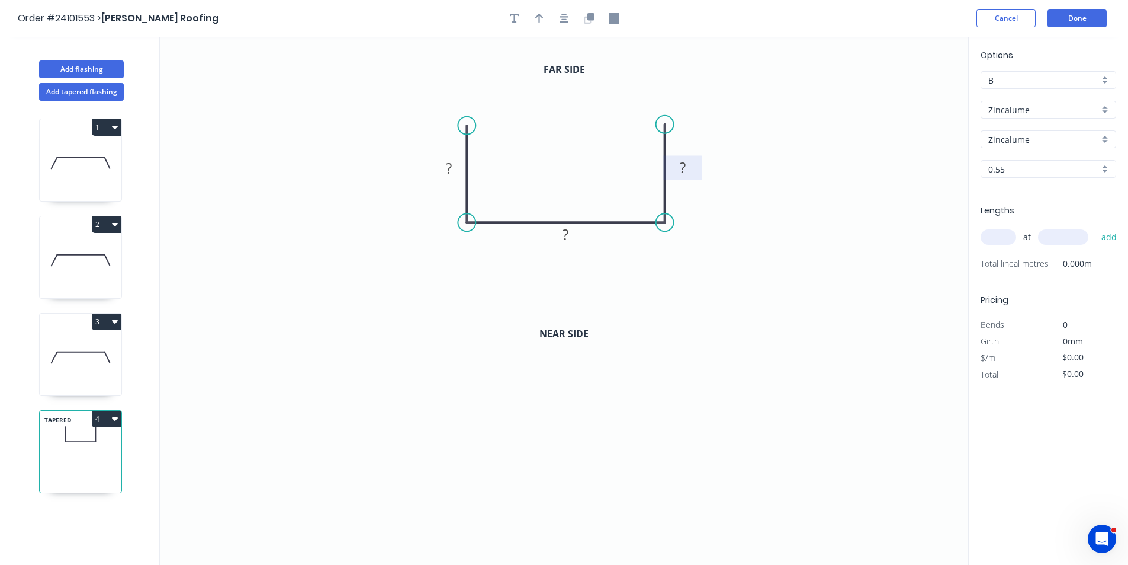
click at [690, 171] on rect at bounding box center [683, 169] width 24 height 17
click at [570, 233] on rect at bounding box center [566, 235] width 24 height 17
click at [441, 172] on rect at bounding box center [449, 169] width 24 height 17
click at [579, 20] on div at bounding box center [564, 18] width 124 height 18
click at [587, 20] on icon "button" at bounding box center [589, 18] width 11 height 11
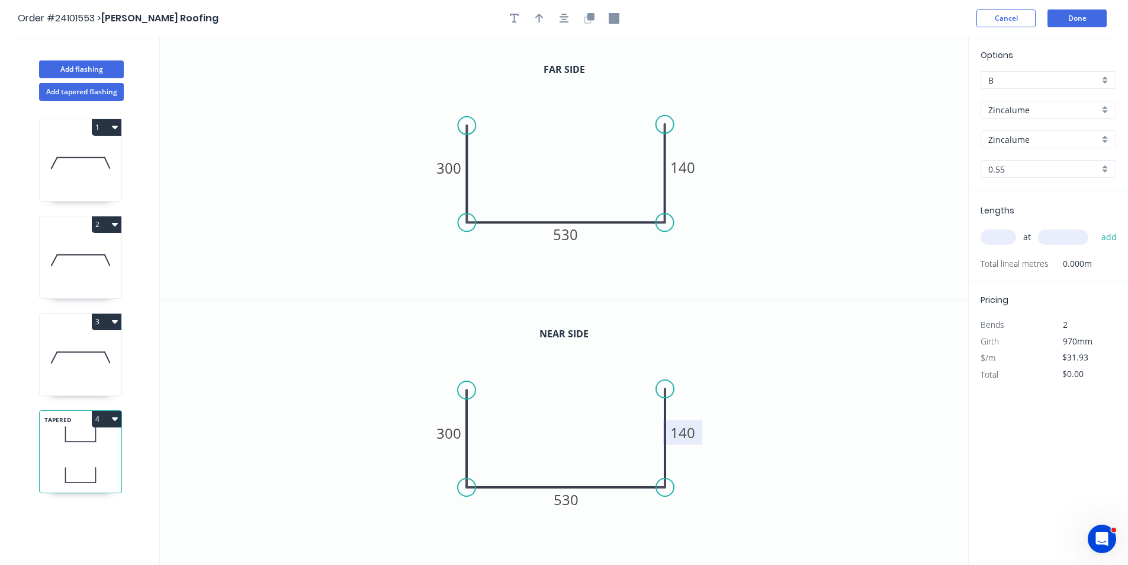
click at [694, 429] on tspan "140" at bounding box center [683, 432] width 25 height 20
click at [985, 240] on input "text" at bounding box center [999, 236] width 36 height 15
type input "$36.32"
type input "2"
click at [1057, 230] on input "text" at bounding box center [1063, 236] width 50 height 15
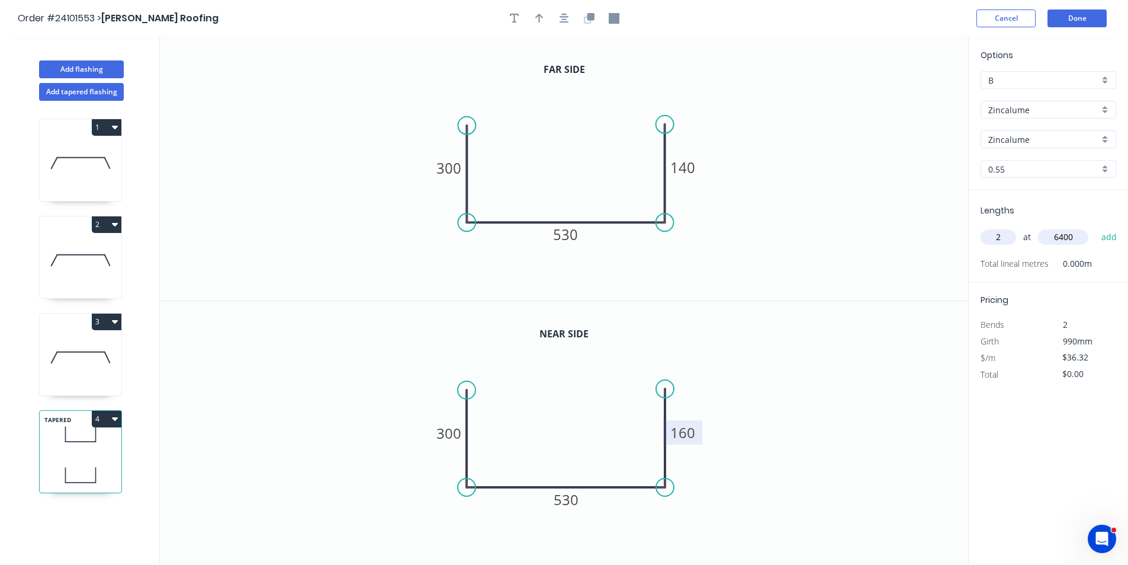
type input "6400"
click at [1096, 227] on button "add" at bounding box center [1110, 237] width 28 height 20
type input "$464.90"
type input "2"
click at [1062, 241] on input "text" at bounding box center [1063, 236] width 50 height 15
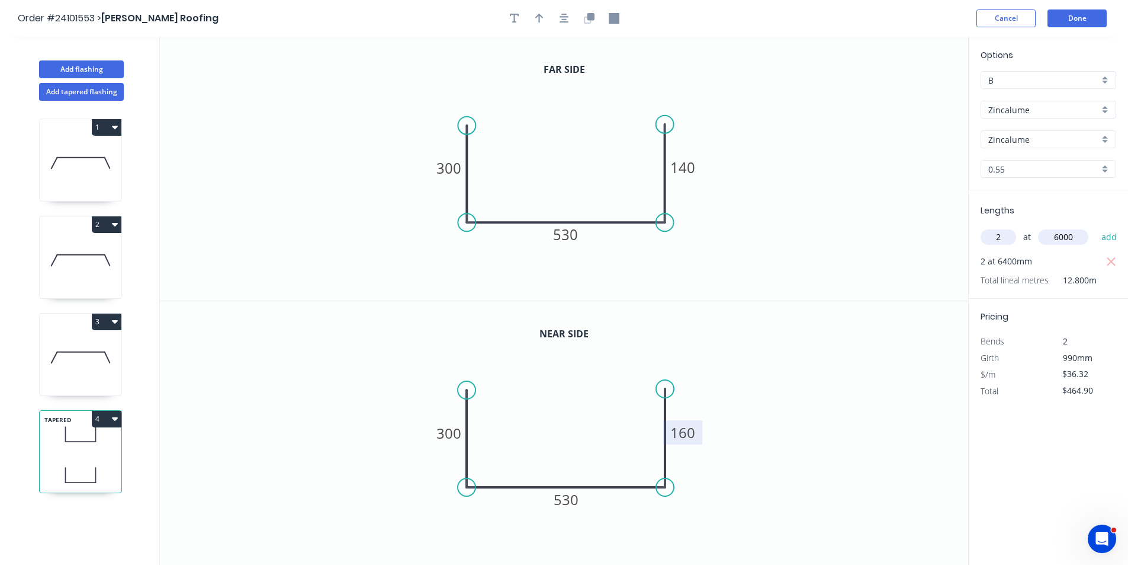
type input "6000"
click at [1096, 227] on button "add" at bounding box center [1110, 237] width 28 height 20
click at [117, 426] on button "4" at bounding box center [107, 419] width 30 height 17
click at [90, 445] on div "Duplicate" at bounding box center [65, 448] width 91 height 17
type input "$0.00"
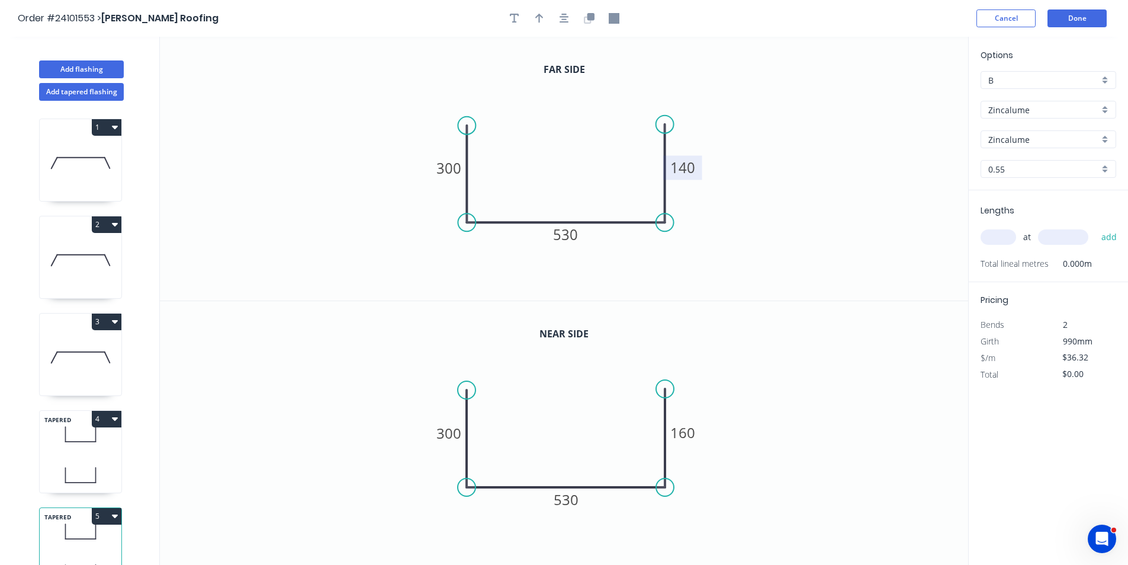
click at [691, 169] on tspan "140" at bounding box center [683, 168] width 25 height 20
click at [684, 431] on tspan "160" at bounding box center [683, 432] width 25 height 20
click at [998, 235] on input "text" at bounding box center [999, 236] width 36 height 15
type input "$36.32"
type input "2"
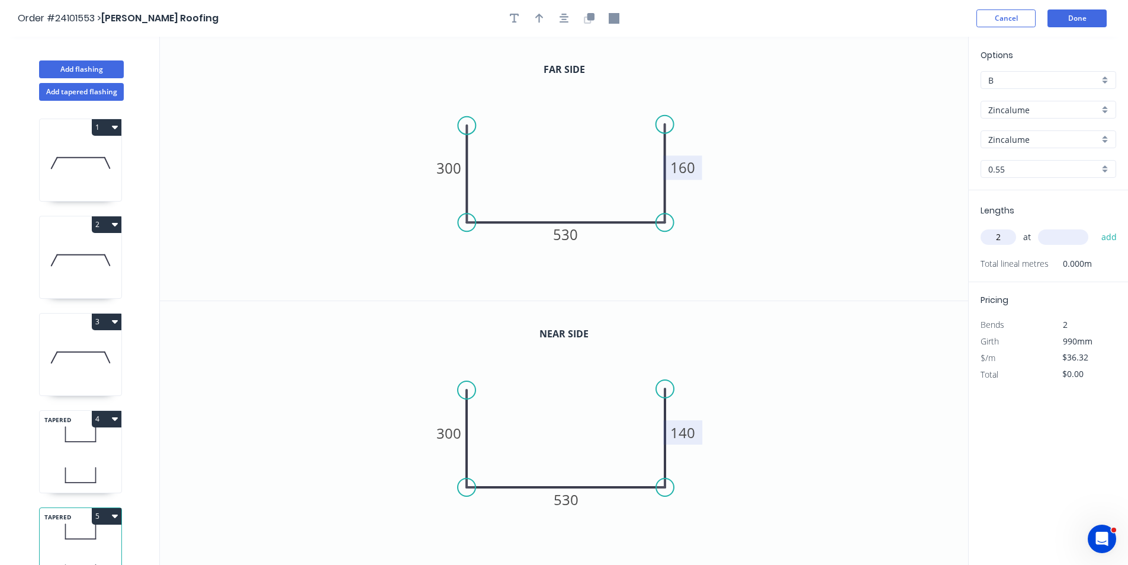
click at [1040, 232] on input "text" at bounding box center [1063, 236] width 50 height 15
type input "6000"
click at [1096, 227] on button "add" at bounding box center [1110, 237] width 28 height 20
type input "$435.84"
click at [1079, 23] on button "Done" at bounding box center [1077, 18] width 59 height 18
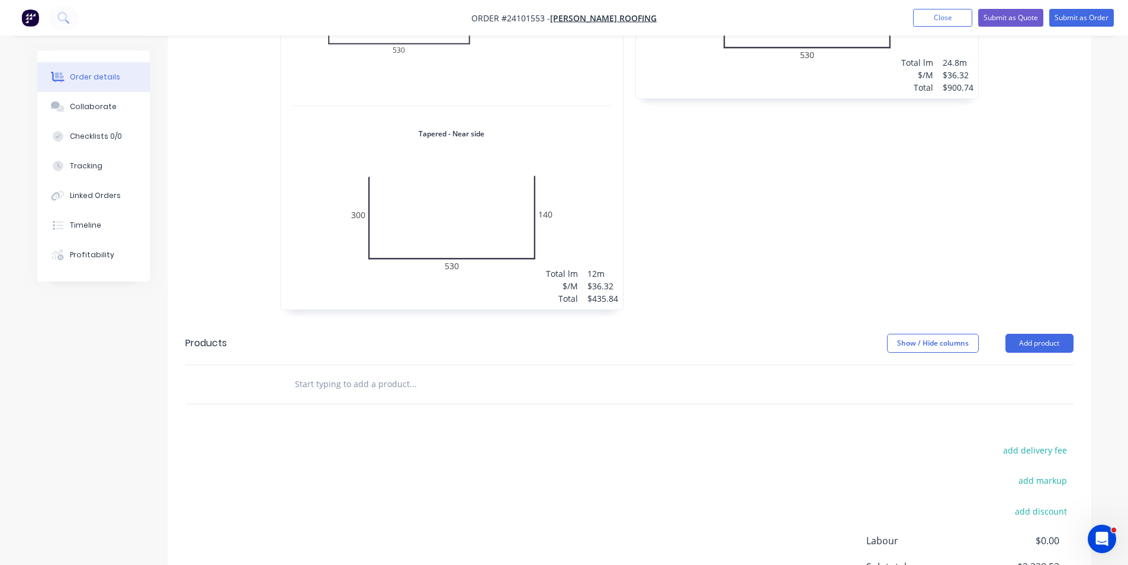
scroll to position [1037, 0]
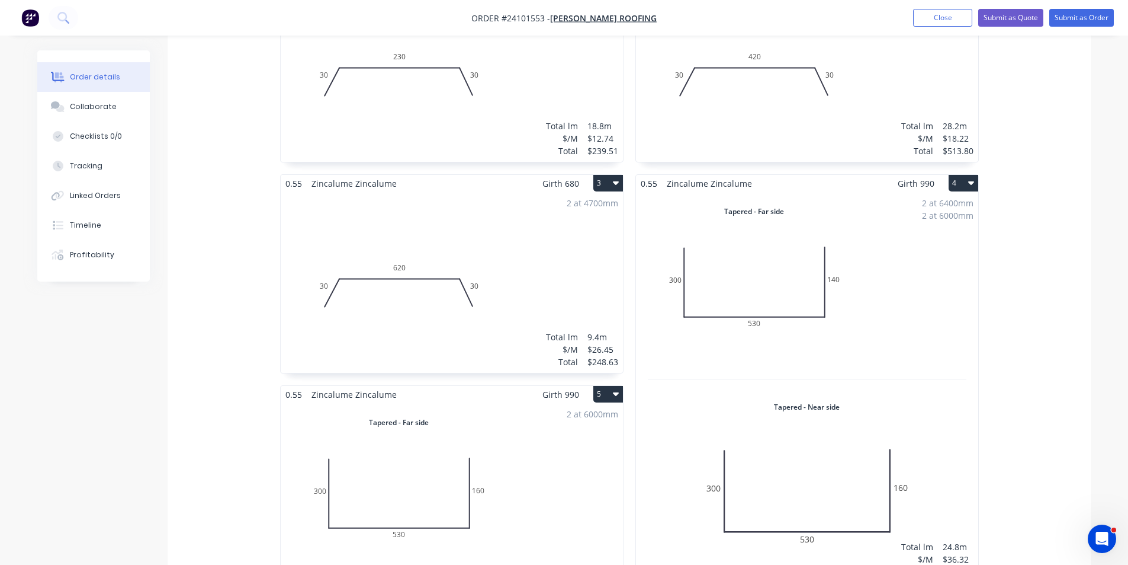
click at [844, 276] on div "2 at 6400mm 2 at 6000mm Total lm $/M Total 24.8m $36.32 $900.74" at bounding box center [807, 387] width 342 height 390
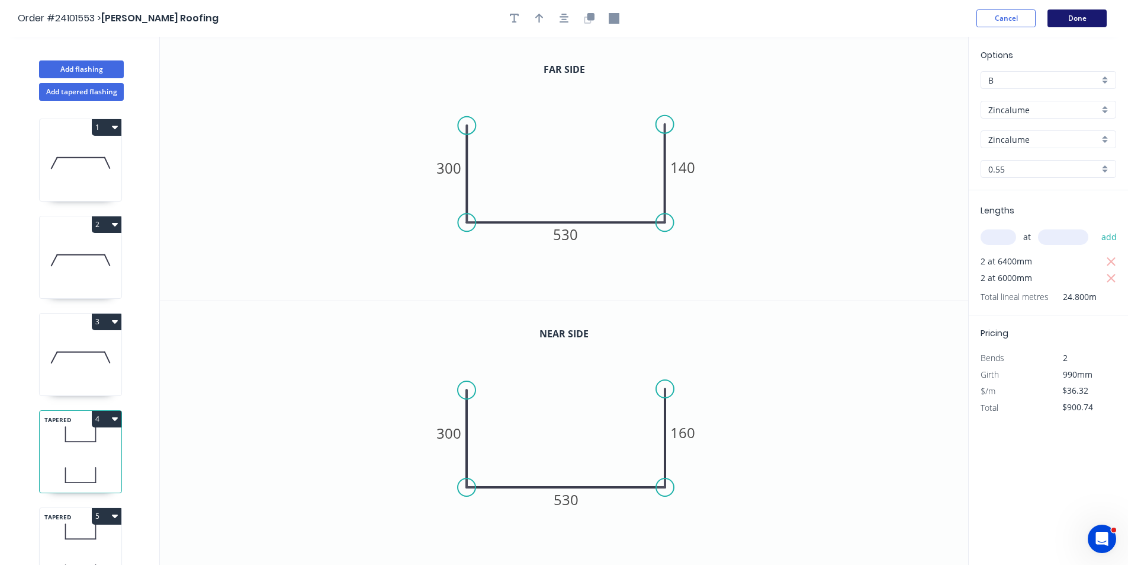
click at [1091, 24] on button "Done" at bounding box center [1077, 18] width 59 height 18
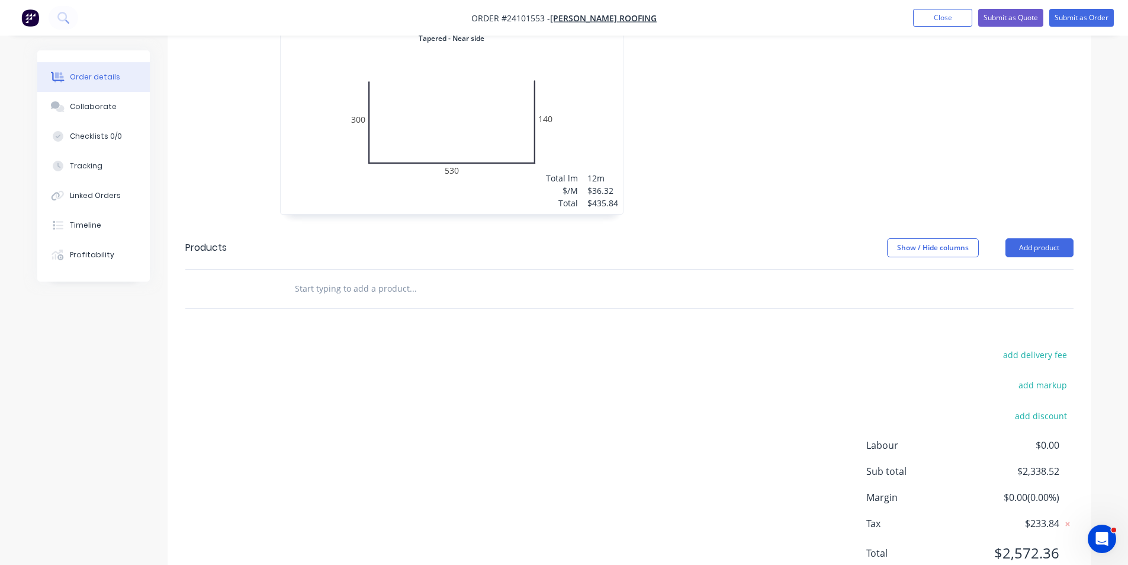
scroll to position [1037, 0]
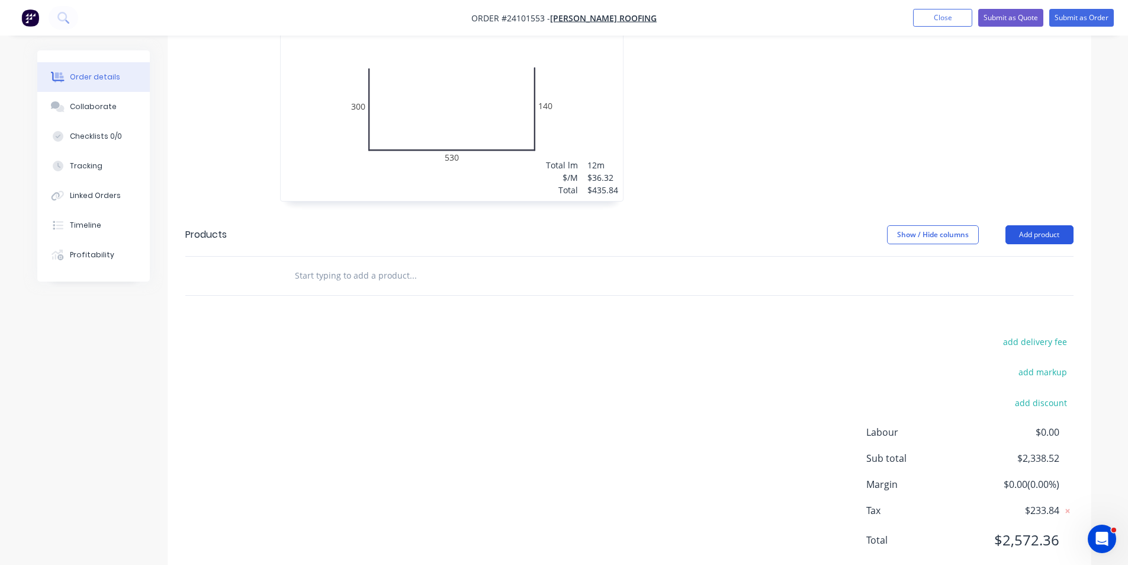
click at [1026, 225] on button "Add product" at bounding box center [1040, 234] width 68 height 19
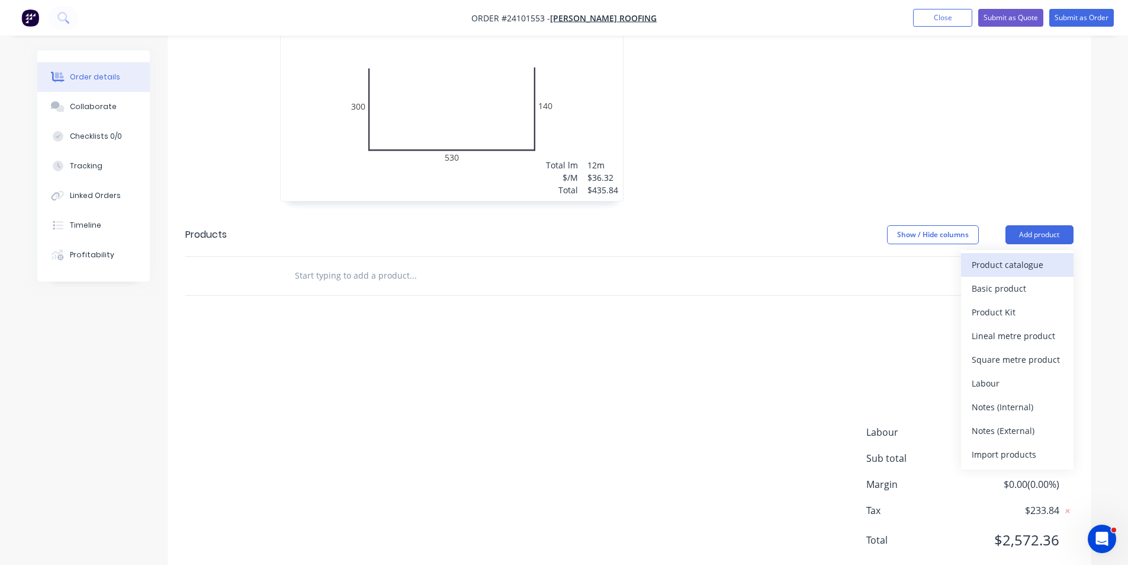
click at [1006, 256] on div "Product catalogue" at bounding box center [1017, 264] width 91 height 17
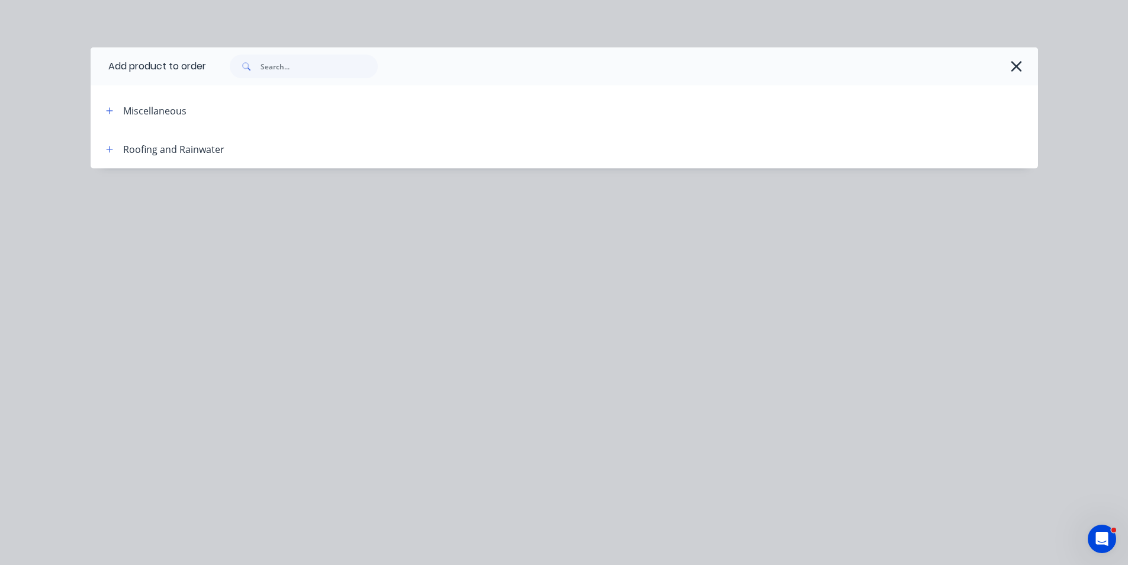
click at [145, 154] on div "Roofing and Rainwater" at bounding box center [173, 149] width 101 height 14
click at [113, 153] on icon "button" at bounding box center [109, 149] width 7 height 8
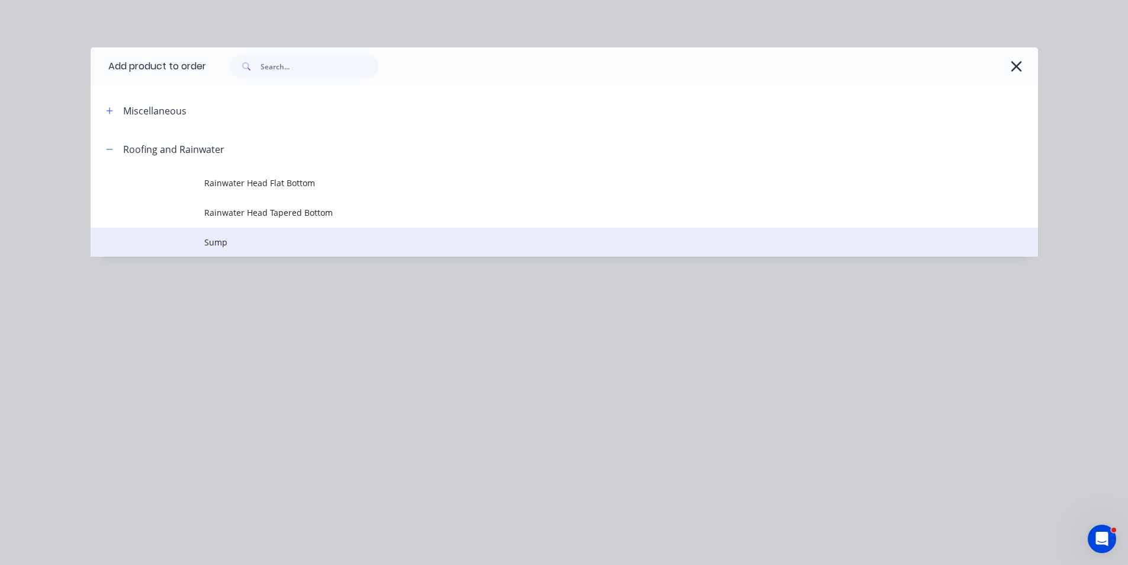
click at [195, 239] on td at bounding box center [148, 242] width 114 height 30
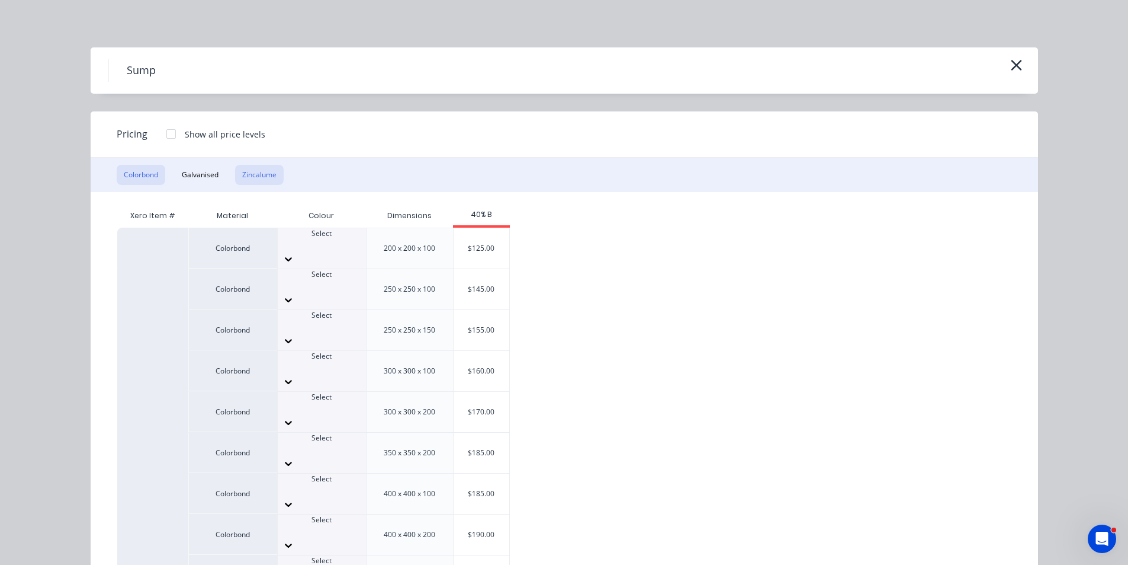
click at [243, 179] on button "Zincalume" at bounding box center [259, 175] width 49 height 20
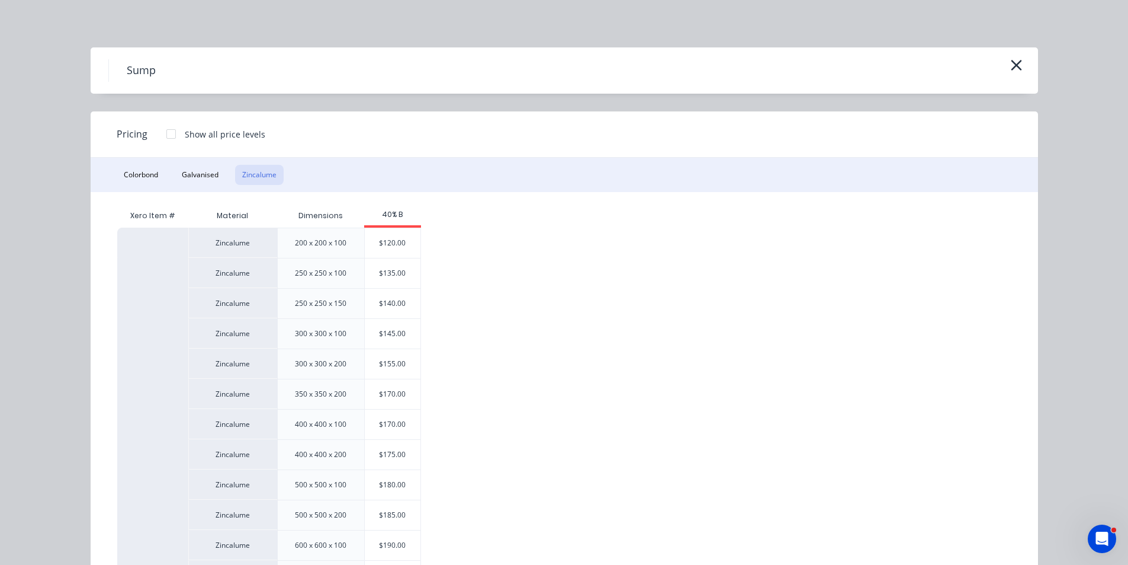
scroll to position [60, 0]
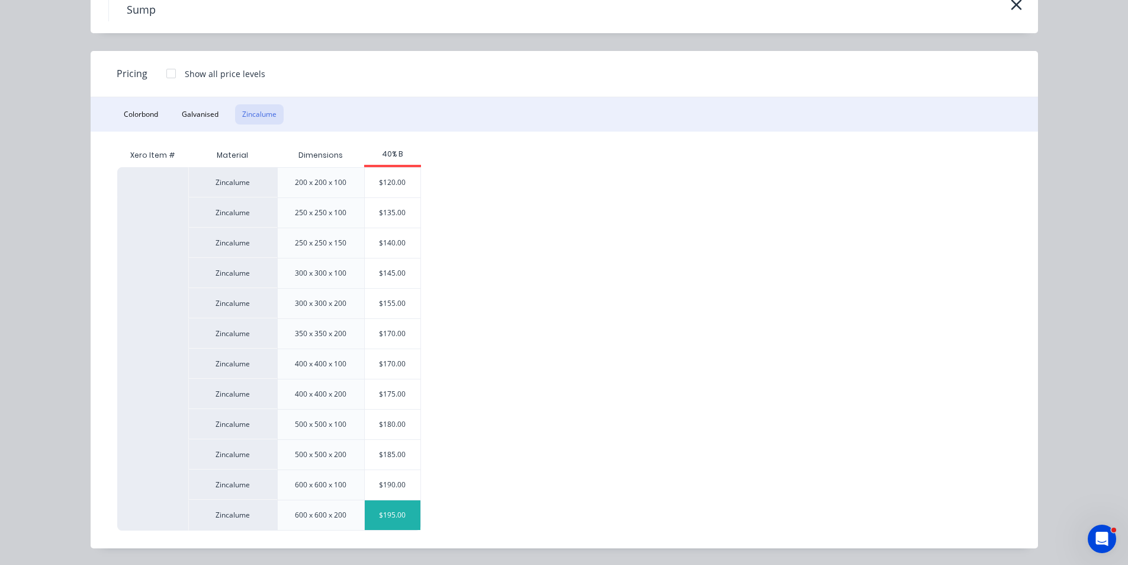
click at [383, 516] on div "$195.00" at bounding box center [393, 515] width 56 height 30
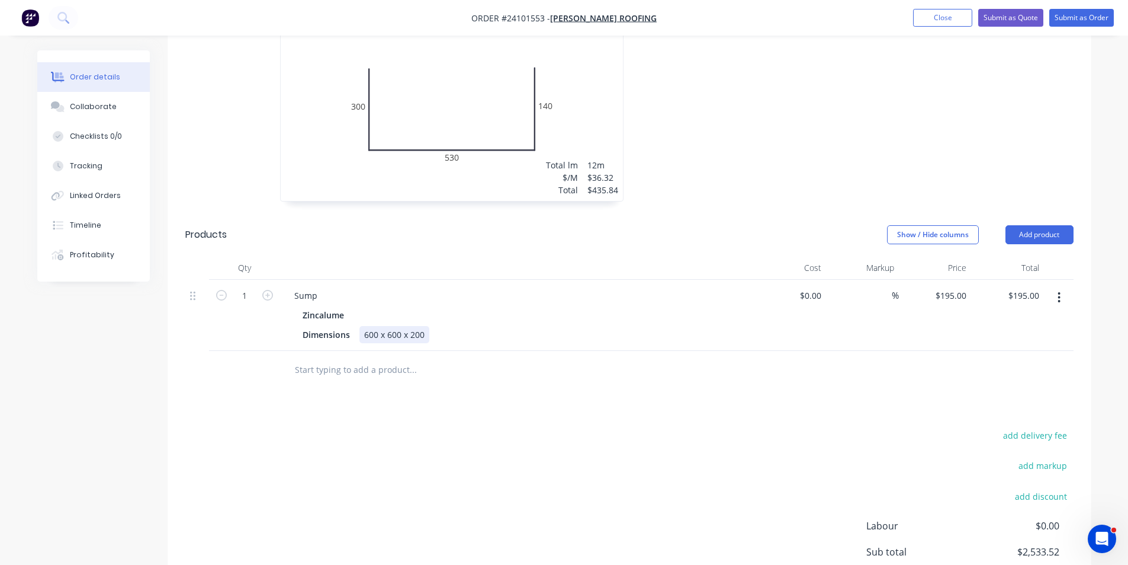
click at [377, 326] on div "600 x 600 x 200" at bounding box center [395, 334] width 70 height 17
click at [396, 326] on div "530 x 600 x 200" at bounding box center [395, 334] width 70 height 17
click at [418, 326] on div "530 x 530 x 200" at bounding box center [395, 334] width 70 height 17
click at [413, 326] on div "530 x 530 x 200" at bounding box center [395, 334] width 70 height 17
click at [417, 326] on div "530 x 530 x 200" at bounding box center [395, 334] width 70 height 17
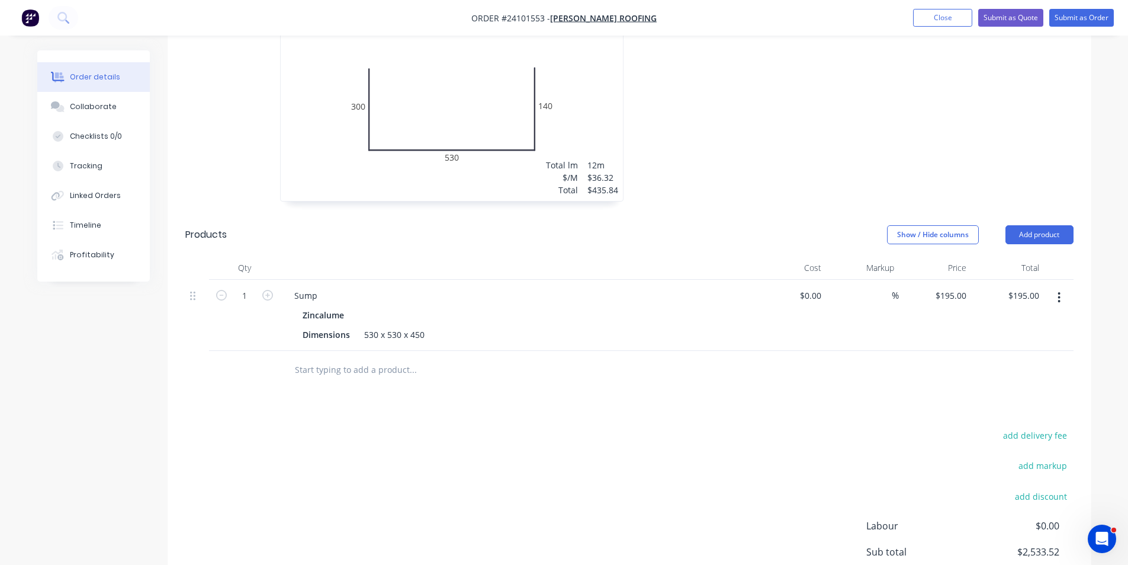
click at [775, 294] on div "$0.00 $0.00" at bounding box center [790, 315] width 73 height 71
click at [954, 287] on input "195" at bounding box center [953, 295] width 37 height 17
type input "$210.00"
click at [863, 381] on div "Drawings Add drawing 0.55 Zincalume Zincalume Girth 290 1 0 30 230 30 0 30 230 …" at bounding box center [630, 0] width 924 height 1345
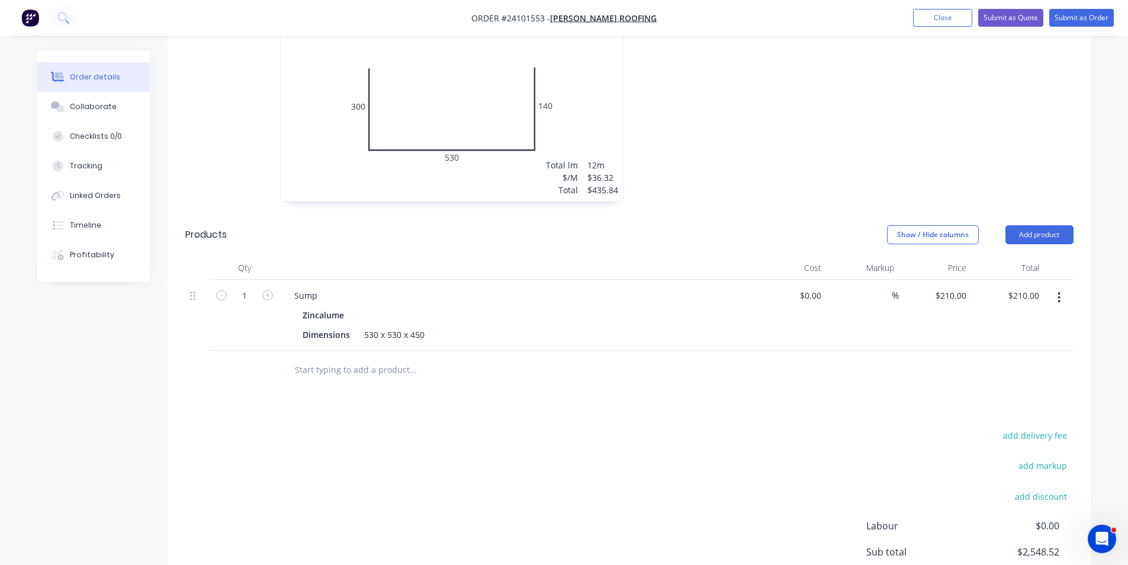
click at [359, 306] on div "Zincalume" at bounding box center [517, 314] width 429 height 17
click at [266, 290] on icon "button" at bounding box center [267, 295] width 11 height 11
type input "2"
type input "$420.00"
click at [266, 290] on icon "button" at bounding box center [267, 295] width 11 height 11
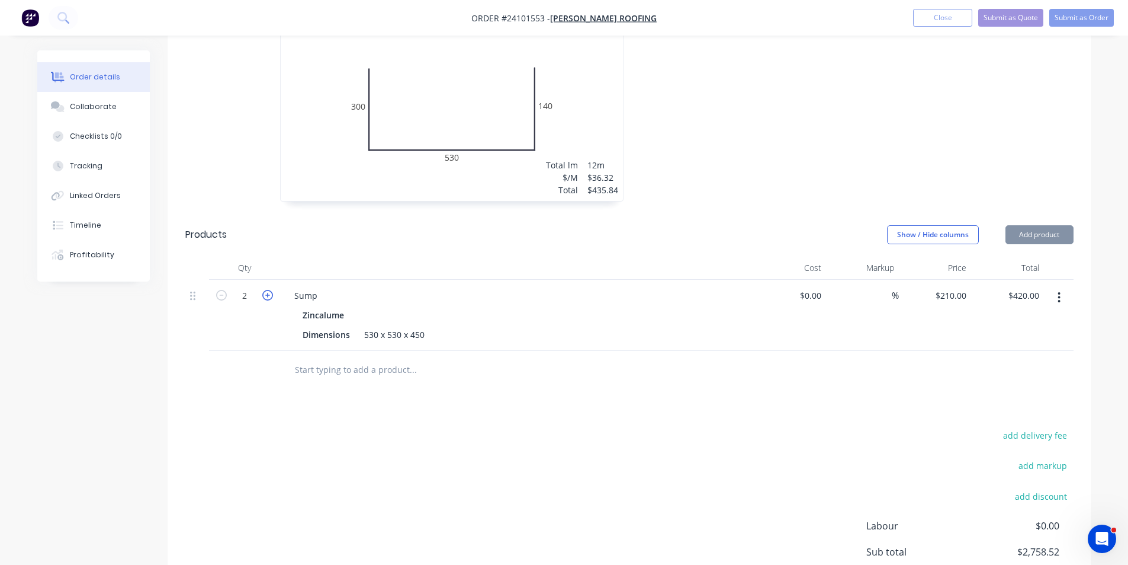
type input "3"
type input "$630.00"
click at [266, 290] on icon "button" at bounding box center [267, 295] width 11 height 11
type input "4"
type input "$840.00"
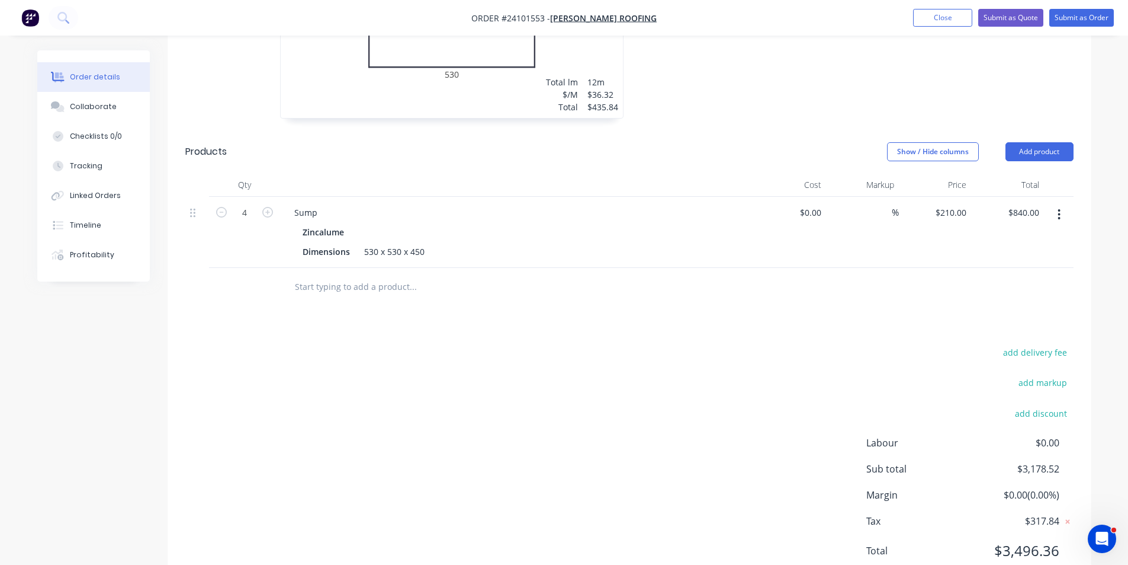
scroll to position [1130, 0]
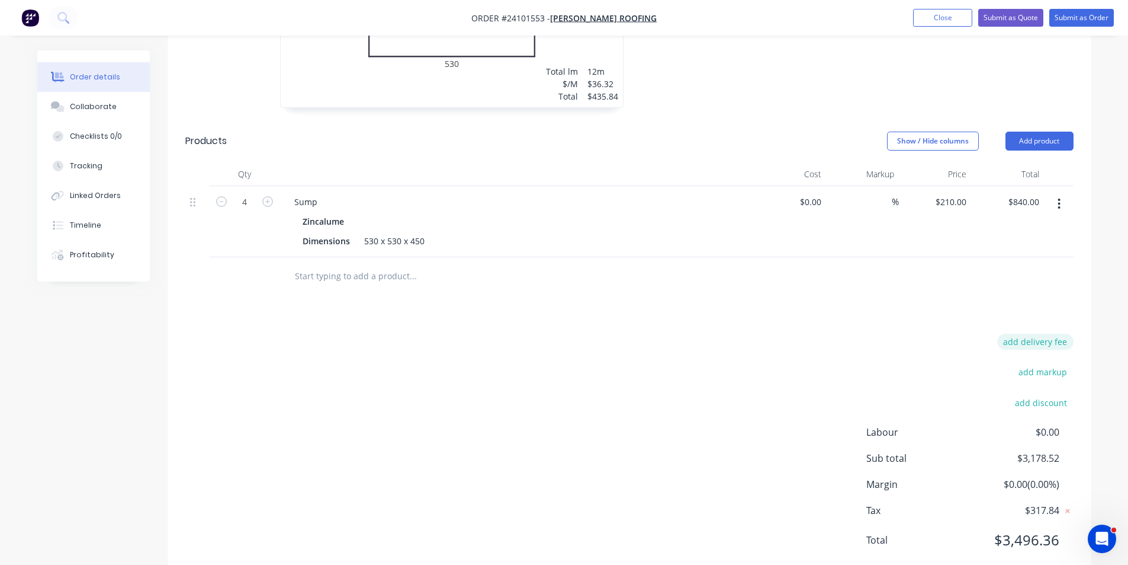
click at [1026, 334] on button "add delivery fee" at bounding box center [1036, 342] width 76 height 16
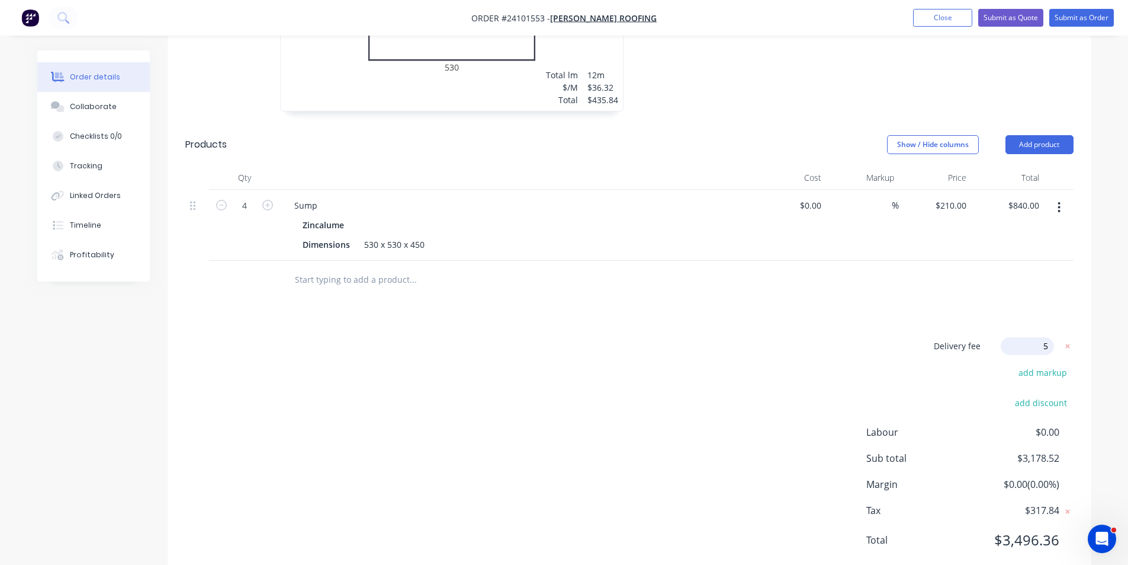
type input "50"
click input "submit" at bounding box center [0, 0] width 0 height 0
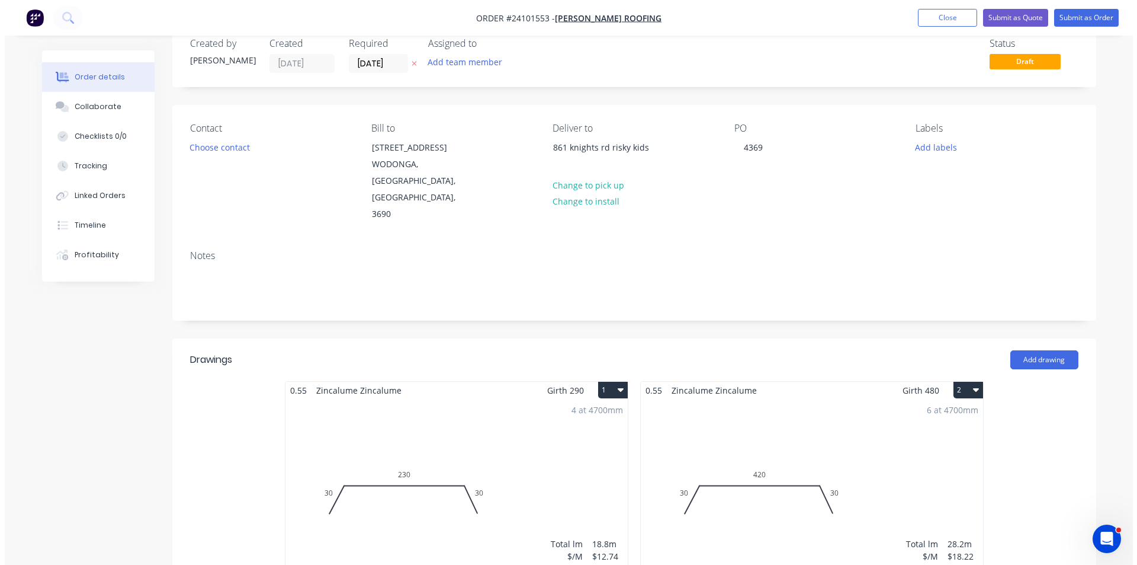
scroll to position [0, 0]
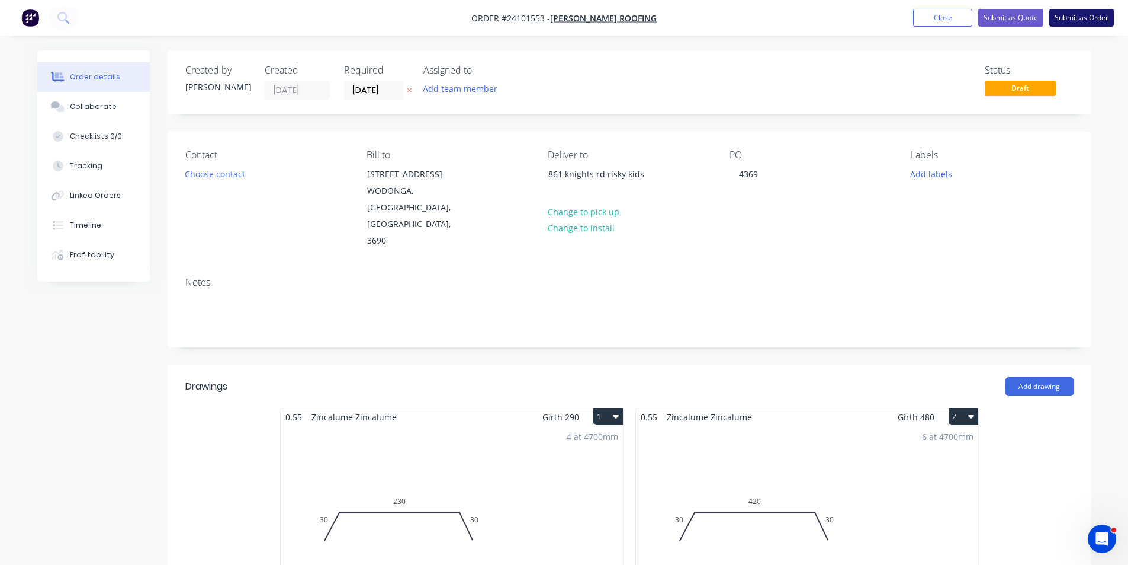
click at [1074, 17] on button "Submit as Order" at bounding box center [1082, 18] width 65 height 18
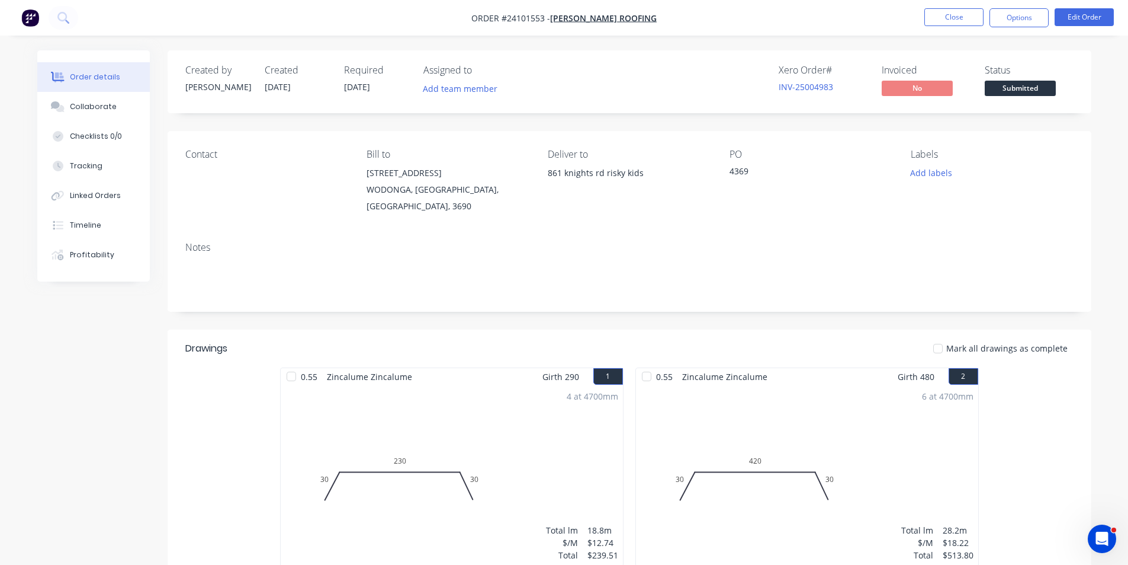
click at [35, 23] on img "button" at bounding box center [30, 18] width 18 height 18
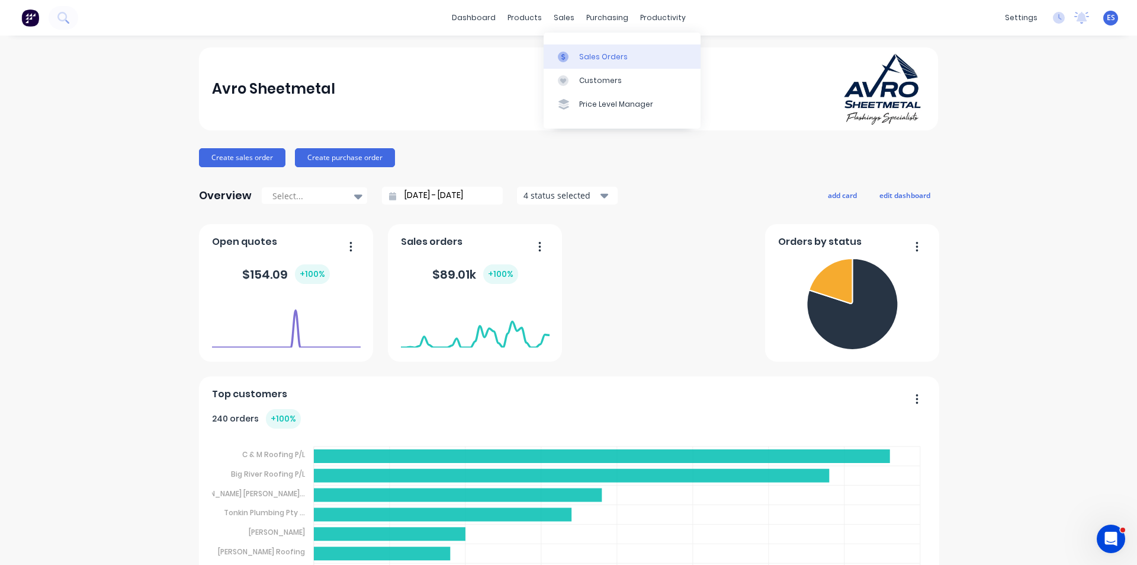
click at [576, 62] on link "Sales Orders" at bounding box center [622, 56] width 157 height 24
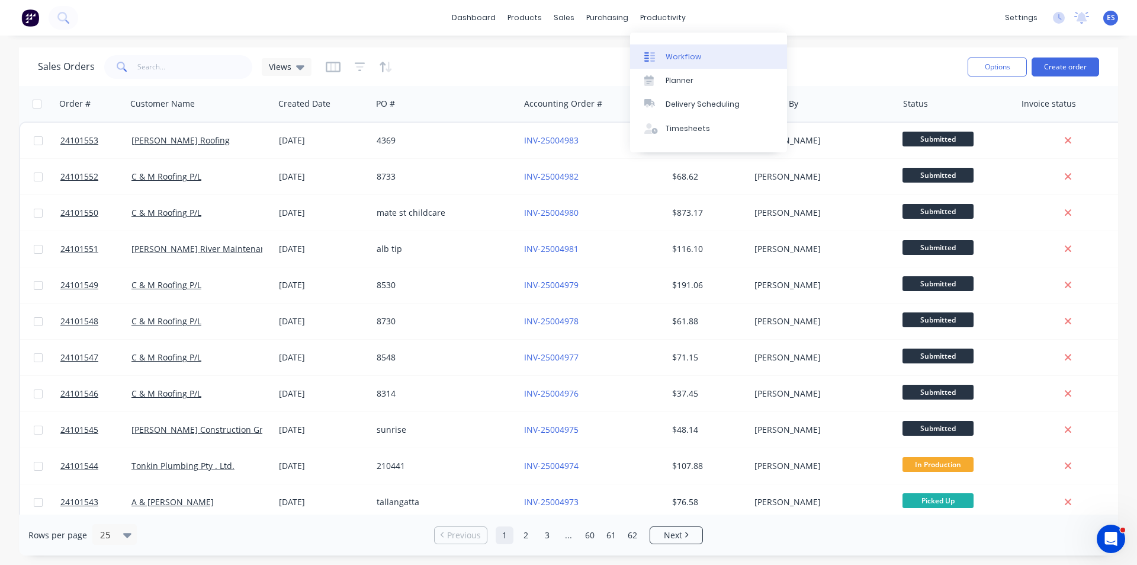
click at [667, 44] on link "Workflow" at bounding box center [708, 56] width 157 height 24
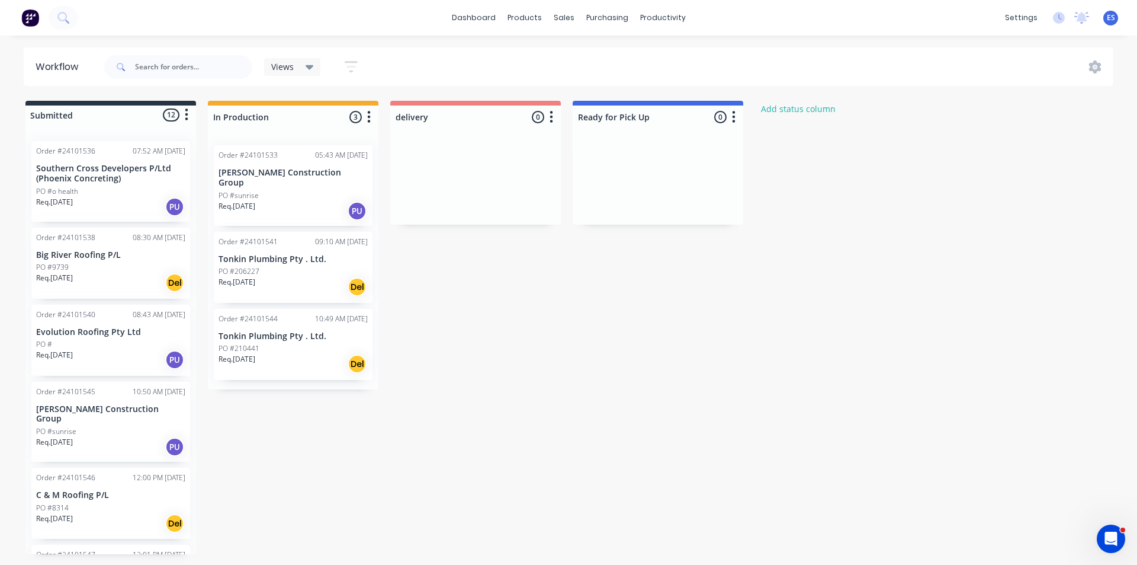
scroll to position [59, 0]
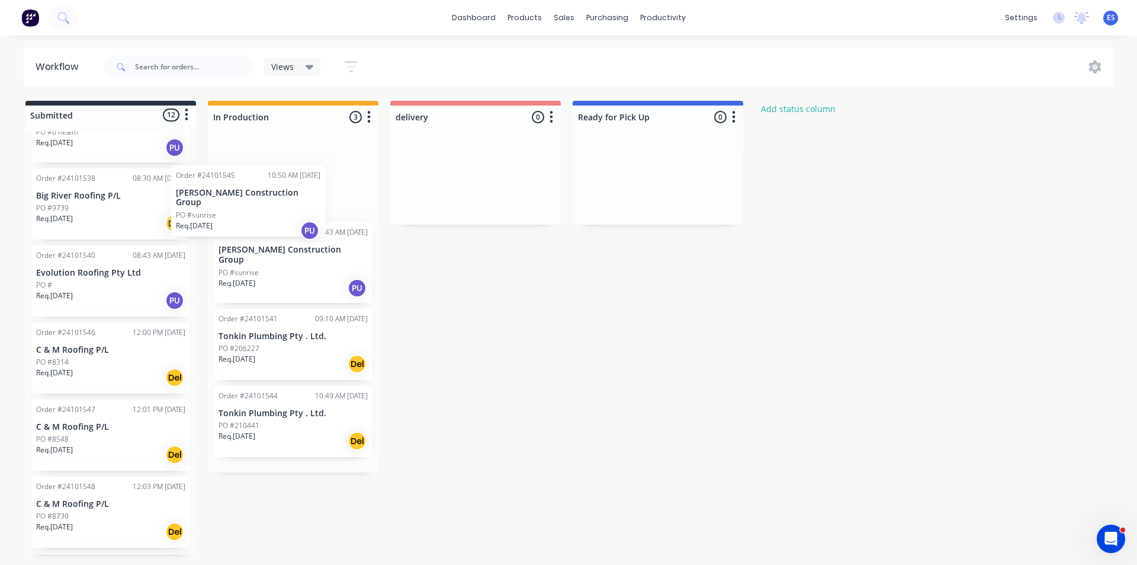
drag, startPoint x: 101, startPoint y: 378, endPoint x: 252, endPoint y: 219, distance: 219.6
click at [252, 219] on div "Submitted 12 Status colour #273444 hex #273444 Save Cancel Summaries Total orde…" at bounding box center [549, 327] width 1117 height 453
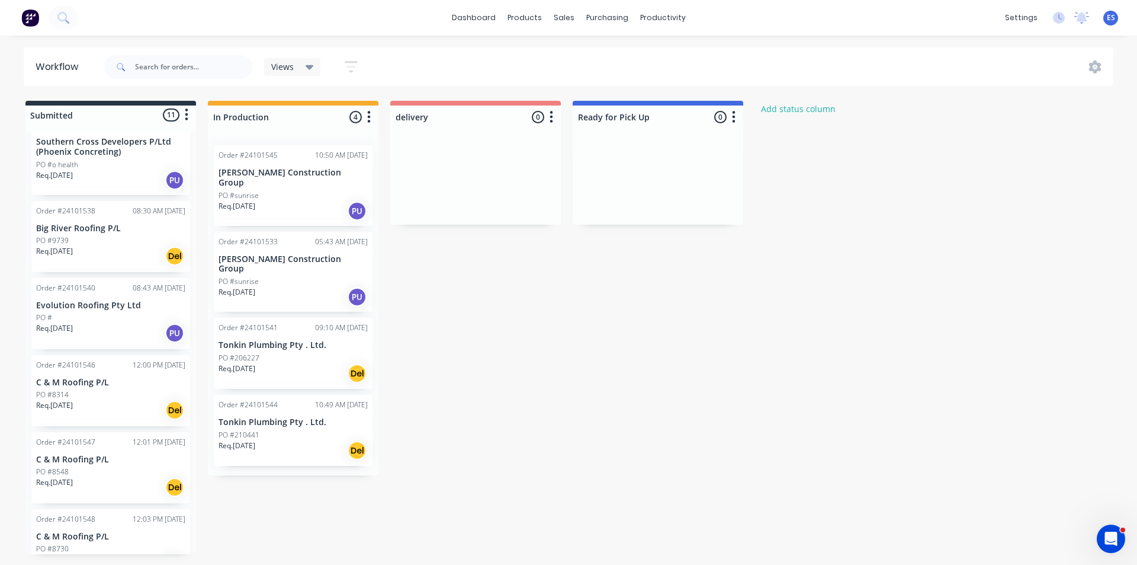
scroll to position [0, 0]
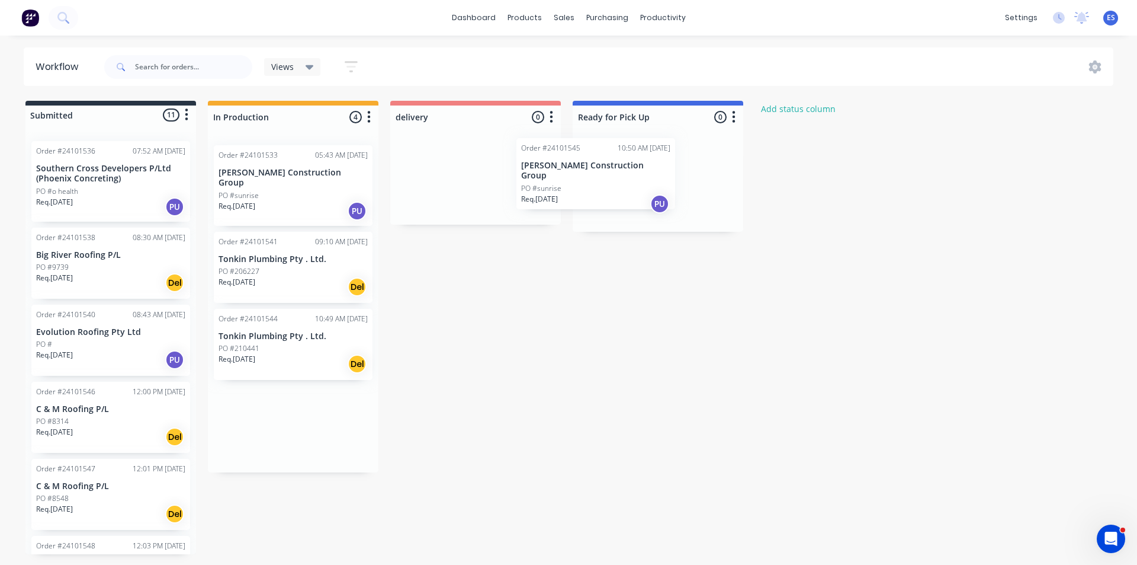
drag, startPoint x: 284, startPoint y: 197, endPoint x: 591, endPoint y: 190, distance: 306.3
click at [591, 190] on div "Submitted 11 Status colour #273444 hex #273444 Save Cancel Summaries Total orde…" at bounding box center [549, 327] width 1117 height 453
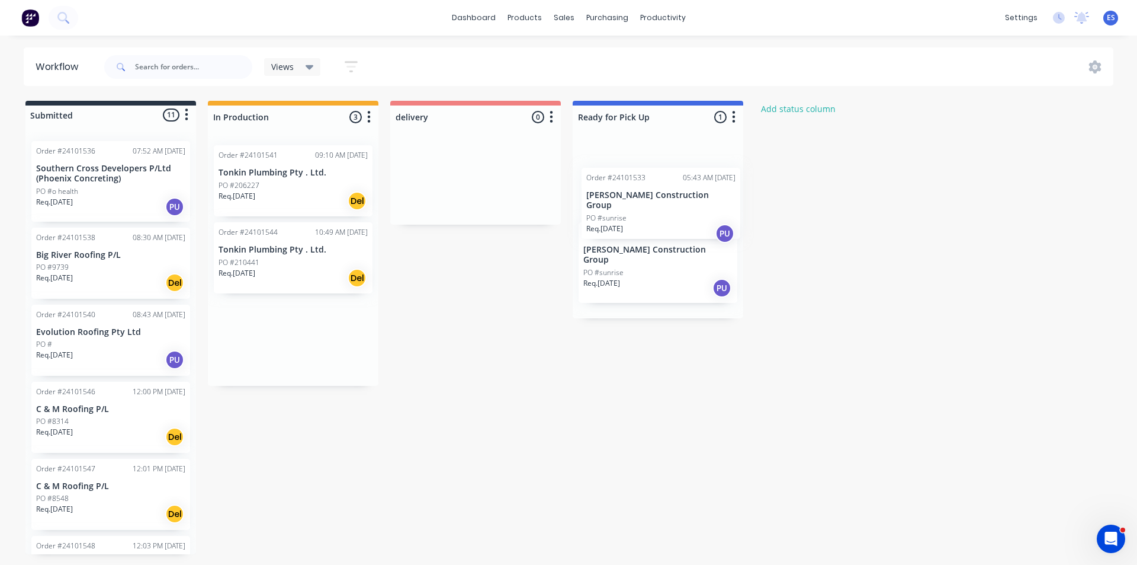
drag, startPoint x: 297, startPoint y: 182, endPoint x: 670, endPoint y: 206, distance: 374.0
click at [670, 206] on div "Submitted 11 Status colour #273444 hex #273444 Save Cancel Summaries Total orde…" at bounding box center [549, 327] width 1117 height 453
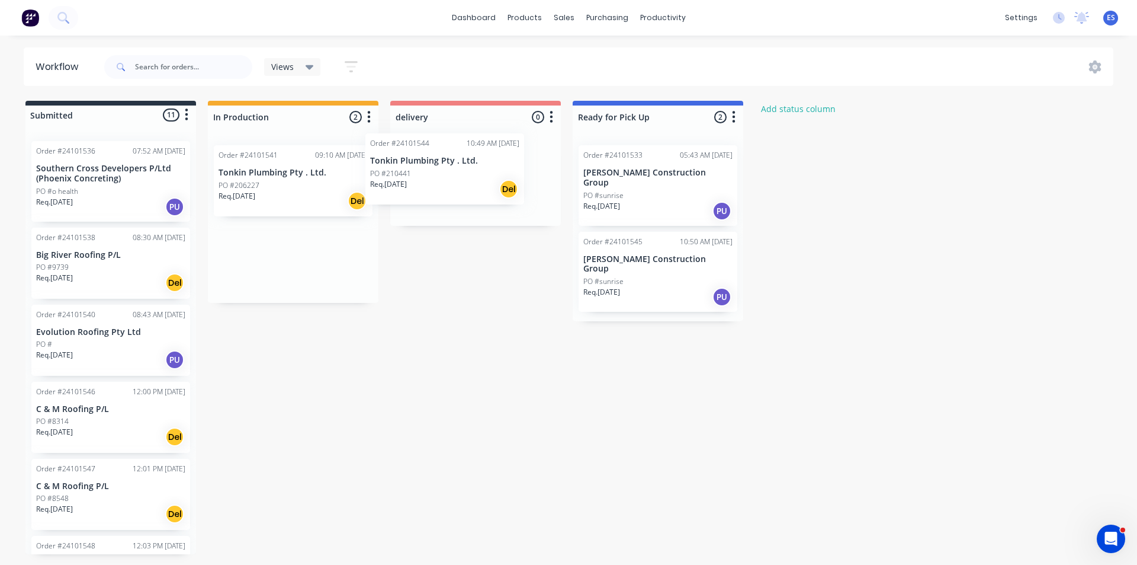
drag, startPoint x: 287, startPoint y: 268, endPoint x: 447, endPoint y: 172, distance: 186.5
click at [447, 172] on div "Submitted 11 Status colour #273444 hex #273444 Save Cancel Summaries Total orde…" at bounding box center [549, 327] width 1117 height 453
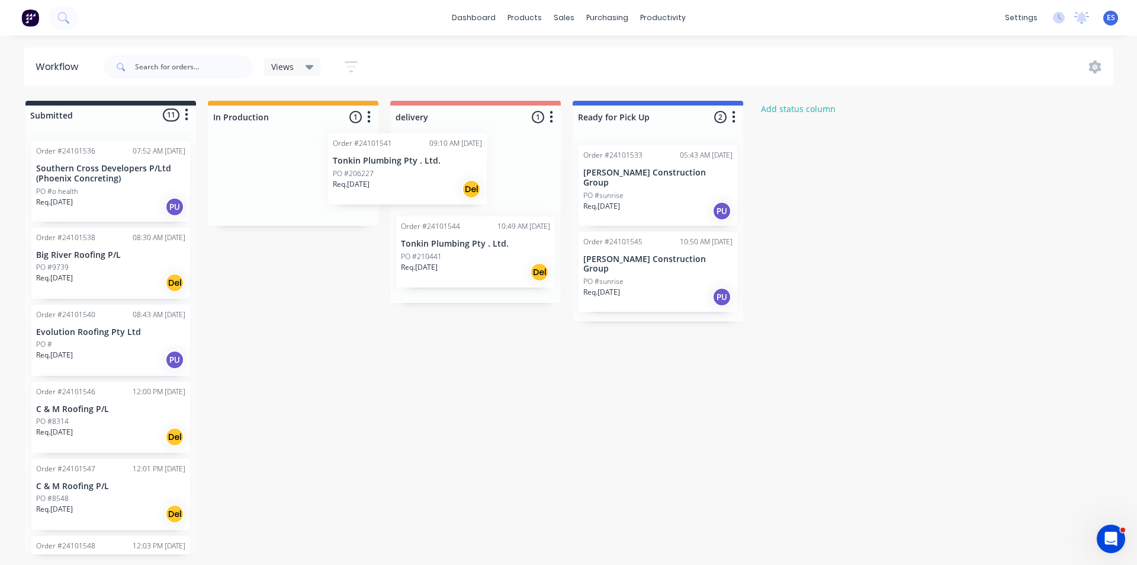
drag, startPoint x: 293, startPoint y: 184, endPoint x: 416, endPoint y: 170, distance: 124.0
click at [414, 171] on div "Submitted 11 Status colour #273444 hex #273444 Save Cancel Summaries Total orde…" at bounding box center [549, 327] width 1117 height 453
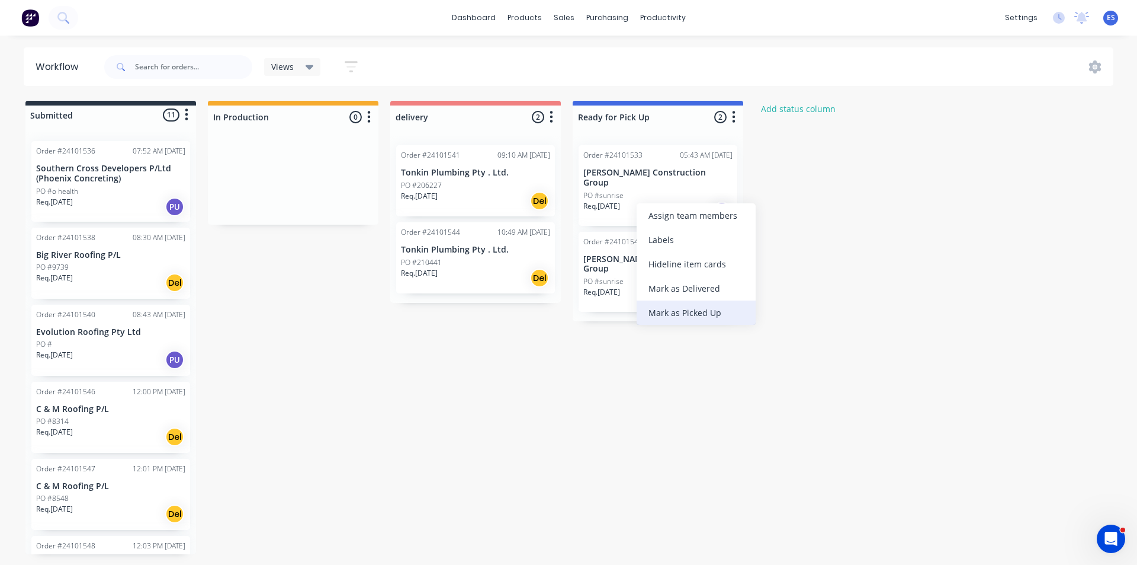
click at [686, 309] on div "Mark as Picked Up" at bounding box center [696, 312] width 119 height 24
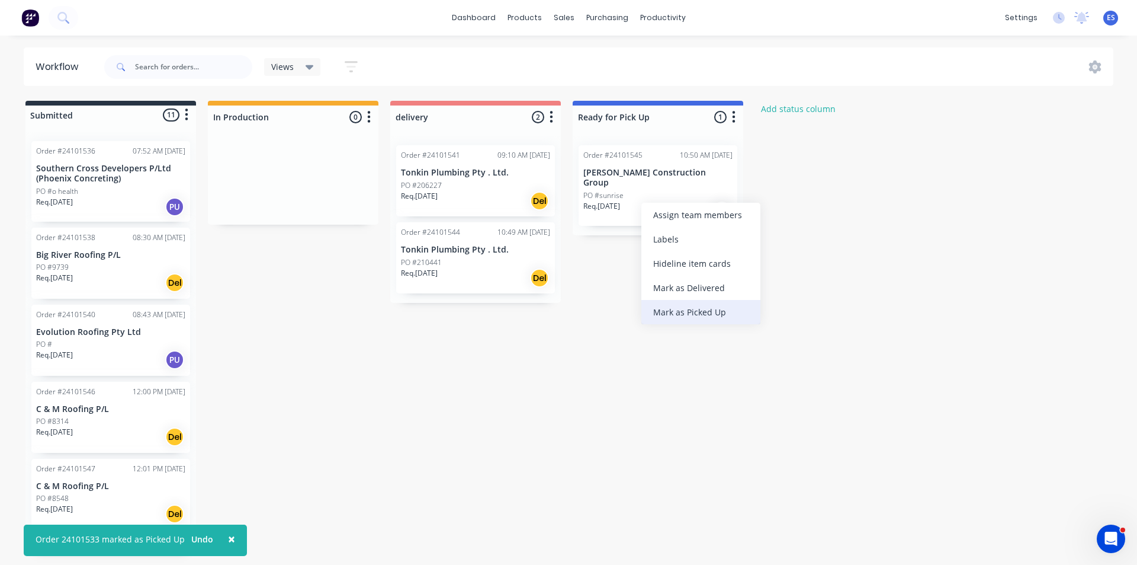
click at [695, 304] on div "Mark as Picked Up" at bounding box center [701, 312] width 119 height 24
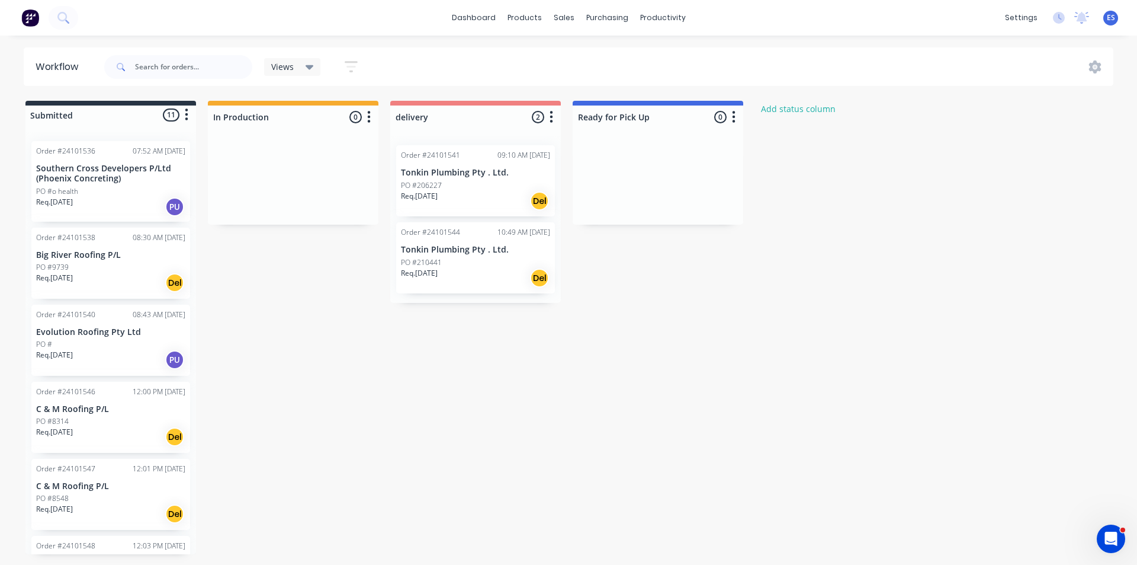
click at [672, 344] on div "Submitted 11 Status colour #273444 hex #273444 Save Cancel Summaries Total orde…" at bounding box center [549, 327] width 1117 height 453
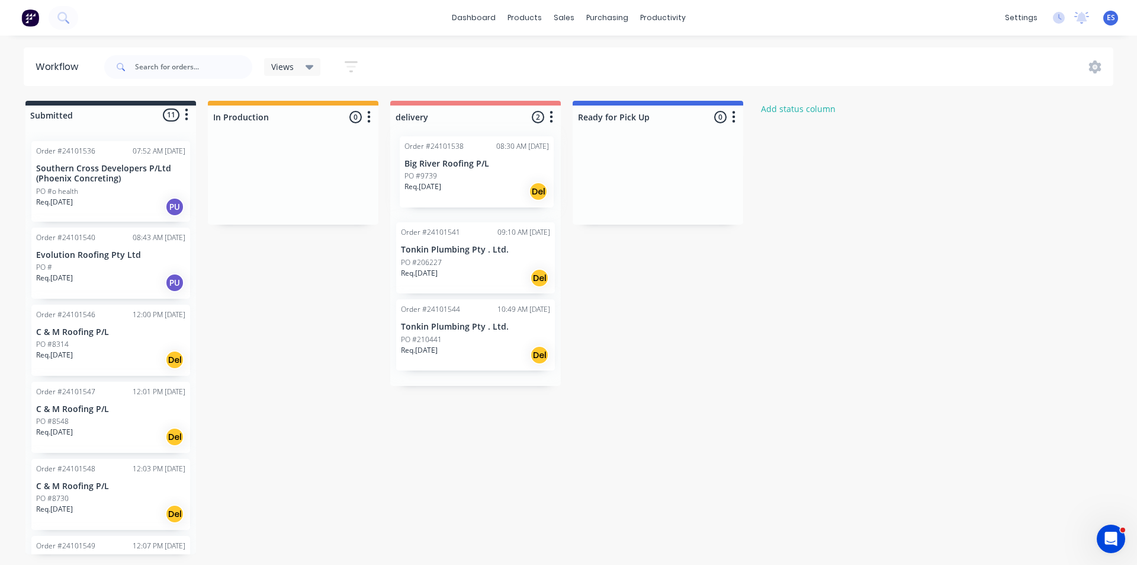
drag, startPoint x: 79, startPoint y: 278, endPoint x: 453, endPoint y: 186, distance: 384.9
click at [453, 186] on div "Submitted 11 Status colour #273444 hex #273444 Save Cancel Summaries Total orde…" at bounding box center [549, 327] width 1117 height 453
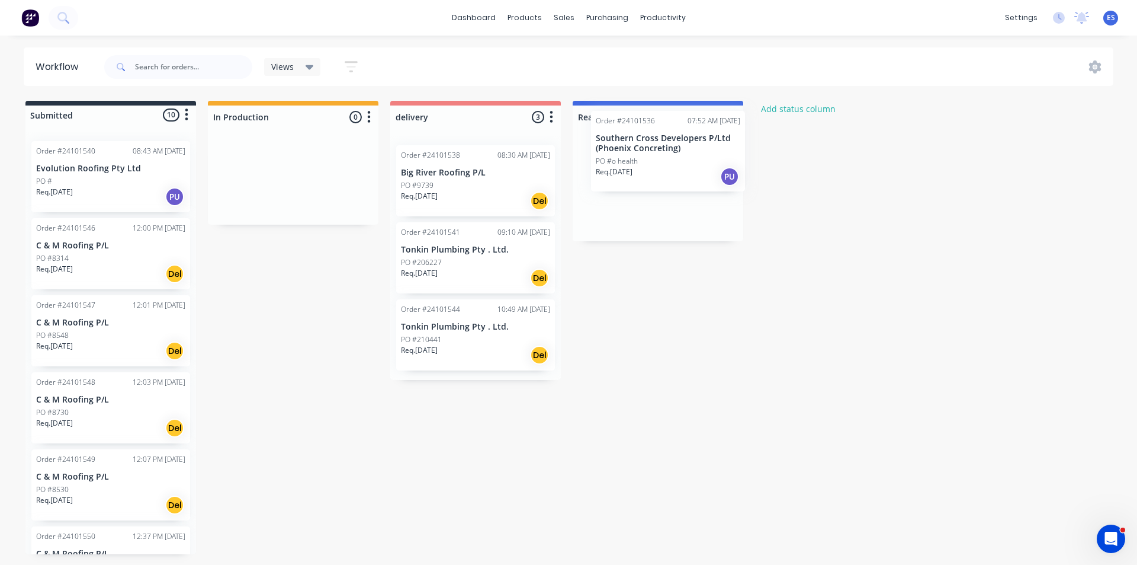
drag, startPoint x: 100, startPoint y: 189, endPoint x: 669, endPoint y: 166, distance: 569.2
click at [669, 166] on div "Submitted 10 Status colour #273444 hex #273444 Save Cancel Summaries Total orde…" at bounding box center [549, 327] width 1117 height 453
click at [30, 18] on img at bounding box center [30, 18] width 18 height 18
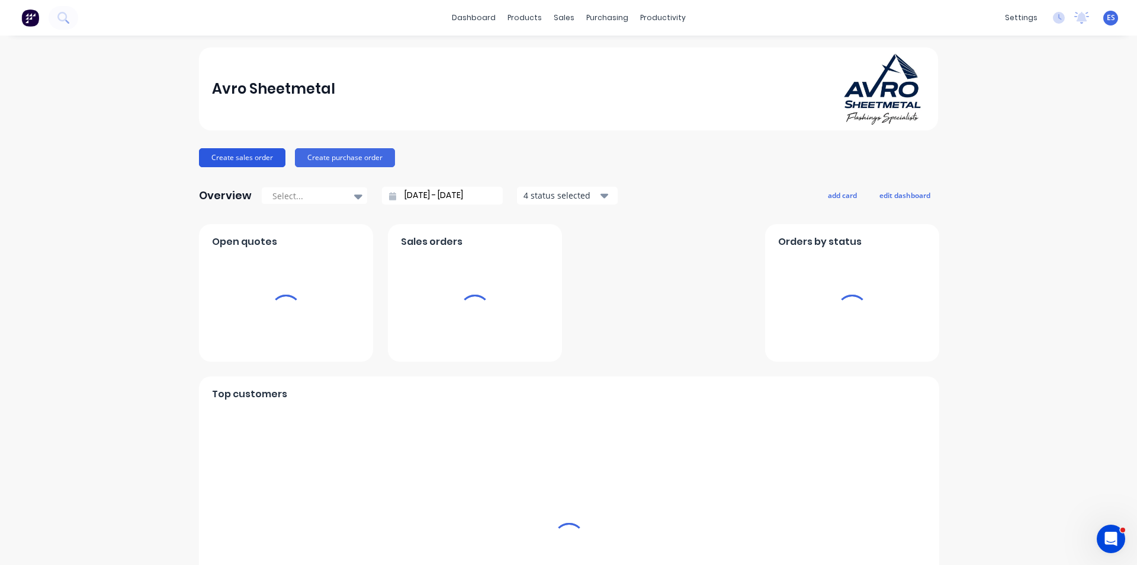
click at [252, 153] on button "Create sales order" at bounding box center [242, 157] width 86 height 19
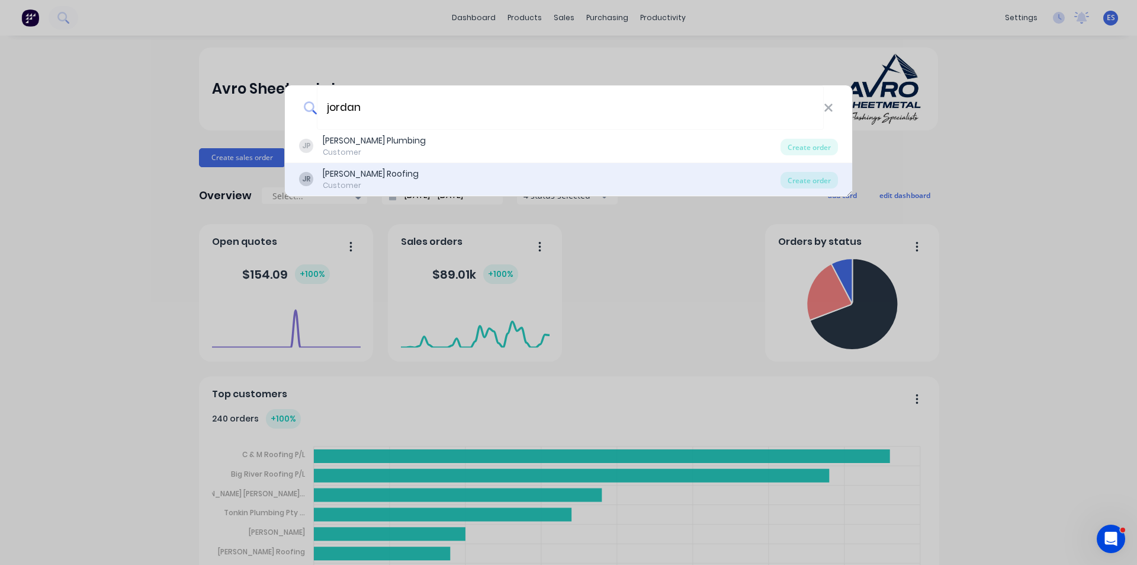
type input "jordan"
click at [367, 180] on div "Customer" at bounding box center [371, 185] width 96 height 11
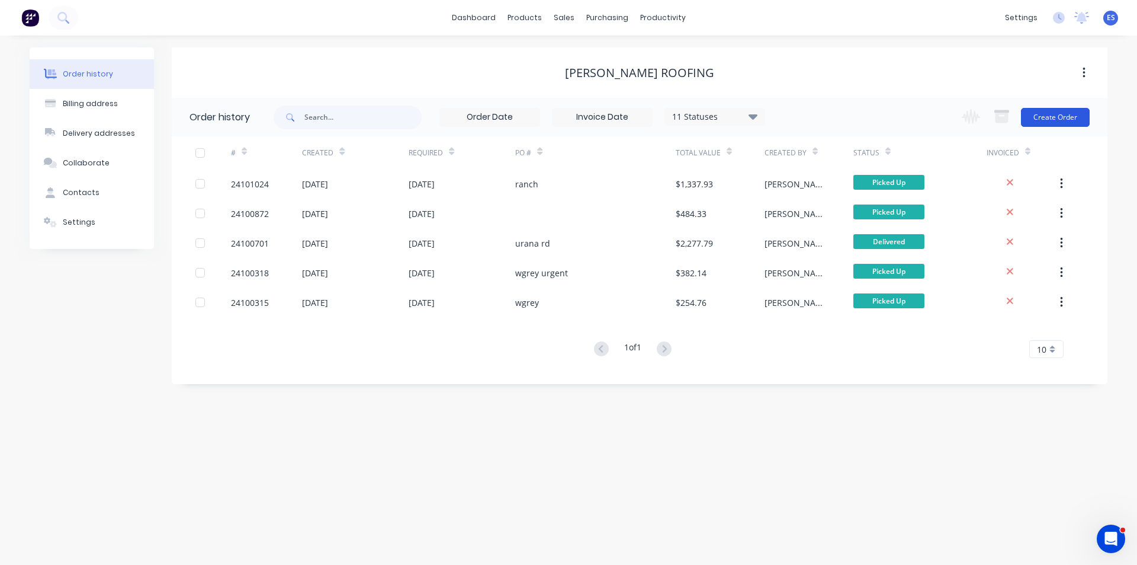
click at [1038, 124] on button "Create Order" at bounding box center [1055, 117] width 69 height 19
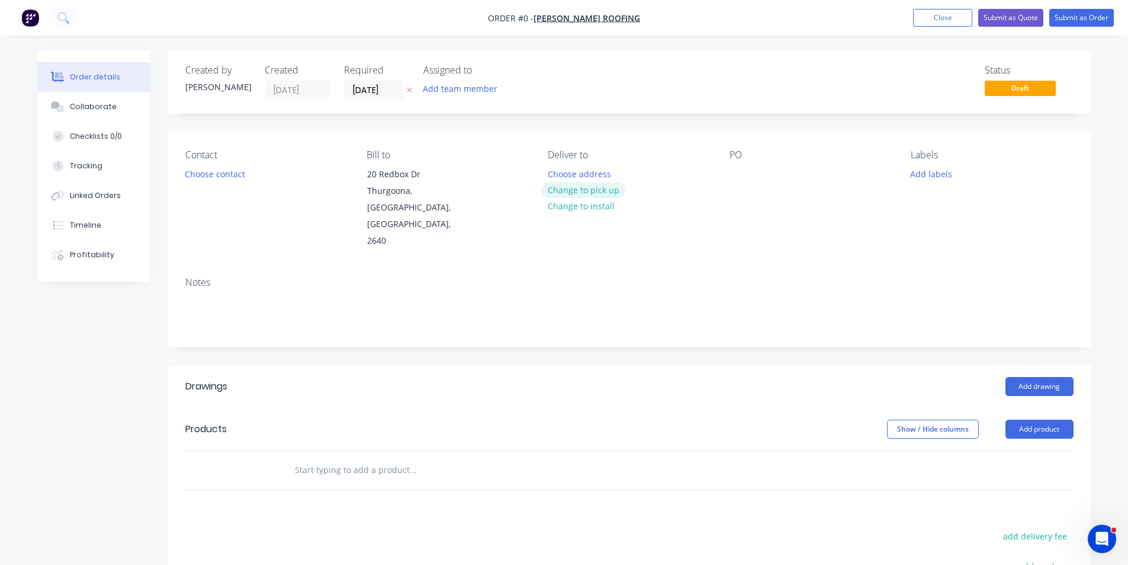
click at [612, 193] on button "Change to pick up" at bounding box center [583, 190] width 84 height 16
click at [232, 173] on button "Choose contact" at bounding box center [214, 173] width 73 height 16
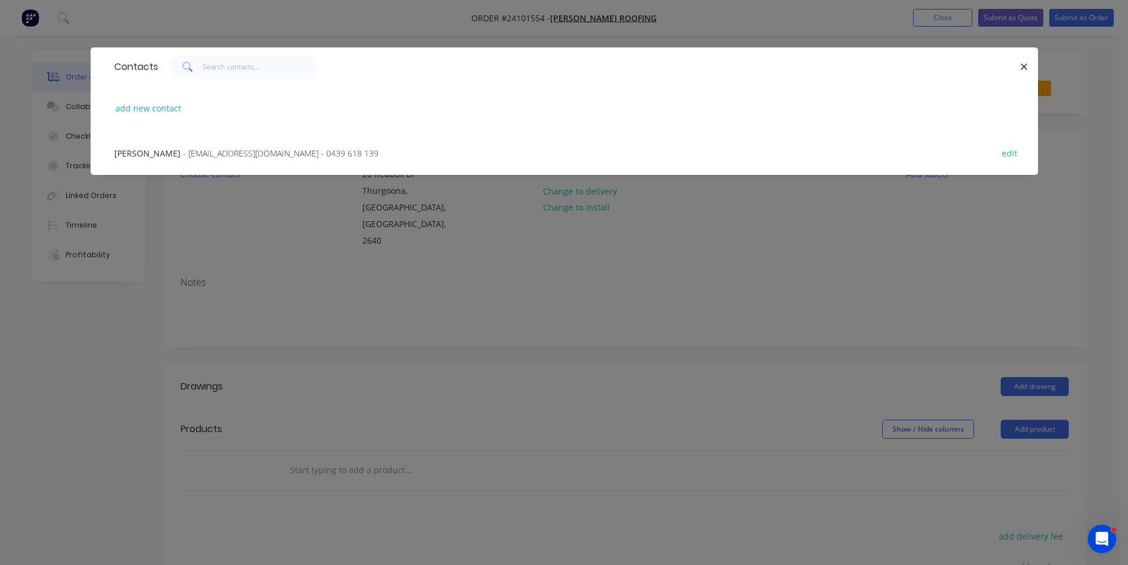
click at [212, 156] on span "- [EMAIL_ADDRESS][DOMAIN_NAME] - 0439 618 139" at bounding box center [280, 153] width 195 height 11
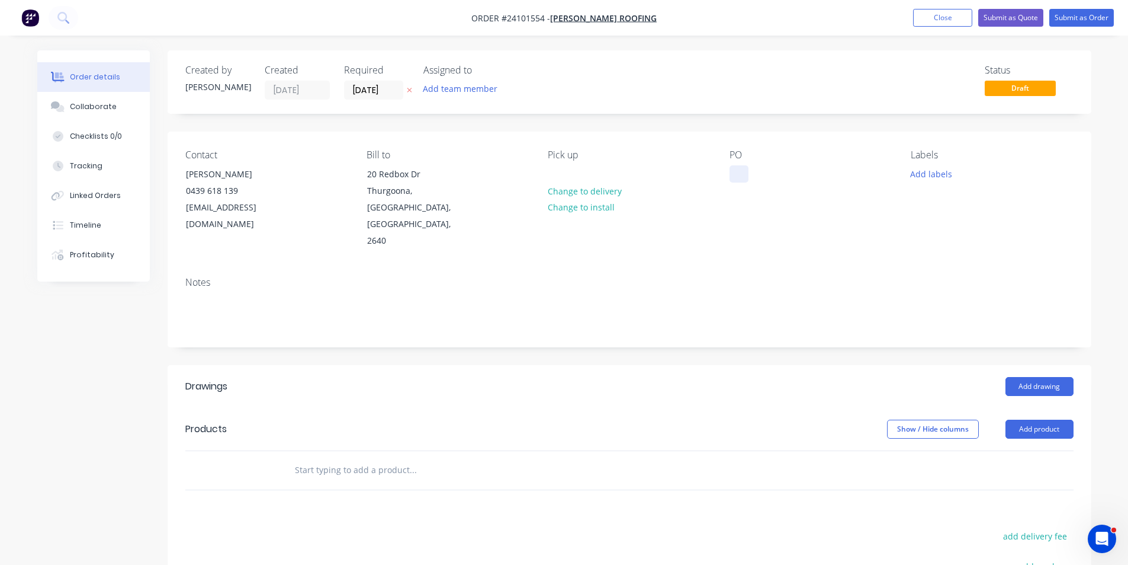
click at [739, 174] on div at bounding box center [739, 173] width 19 height 17
click at [1050, 377] on button "Add drawing" at bounding box center [1040, 386] width 68 height 19
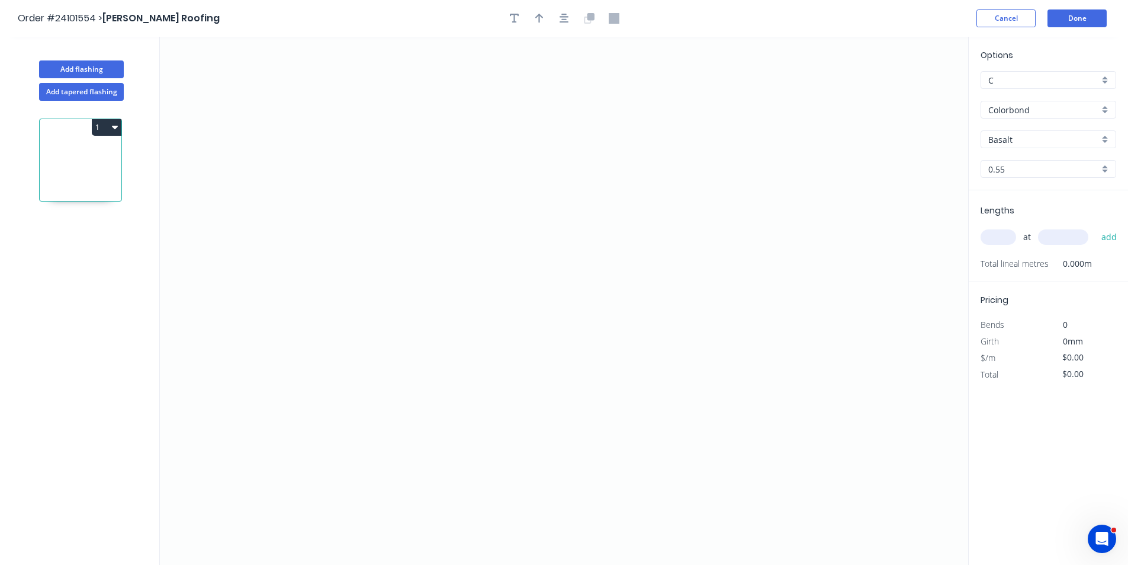
click at [1024, 137] on input "Basalt" at bounding box center [1044, 139] width 111 height 12
click at [1022, 181] on div "Night Sky" at bounding box center [1049, 182] width 134 height 21
type input "Night Sky"
click at [467, 143] on icon "0" at bounding box center [564, 301] width 809 height 528
click at [470, 270] on icon "0" at bounding box center [564, 301] width 809 height 528
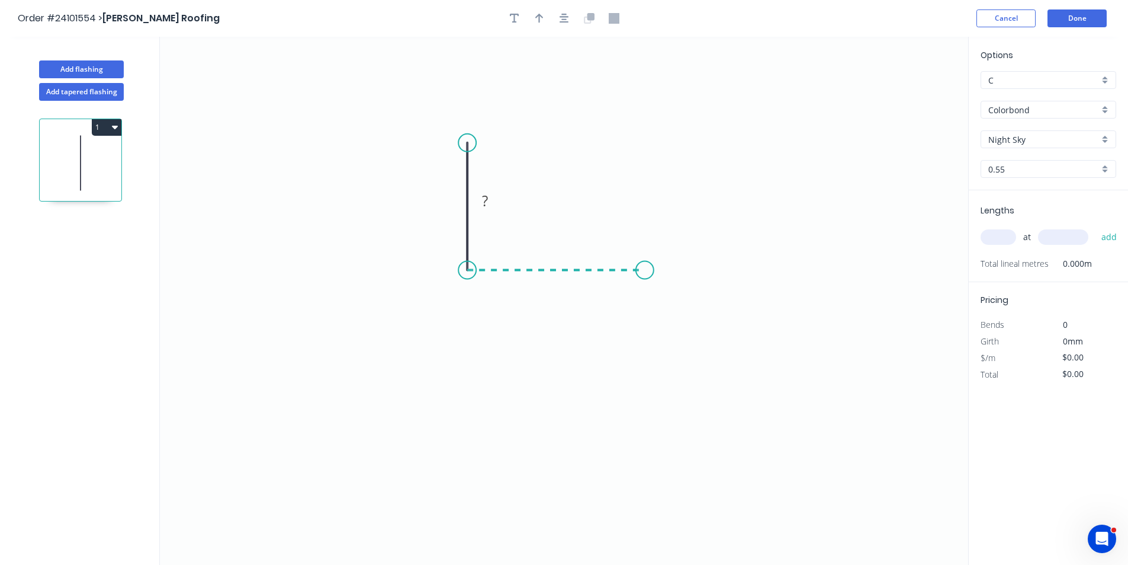
click at [647, 264] on icon "0 ?" at bounding box center [564, 301] width 809 height 528
click at [649, 378] on icon "0 ? ?" at bounding box center [564, 301] width 809 height 528
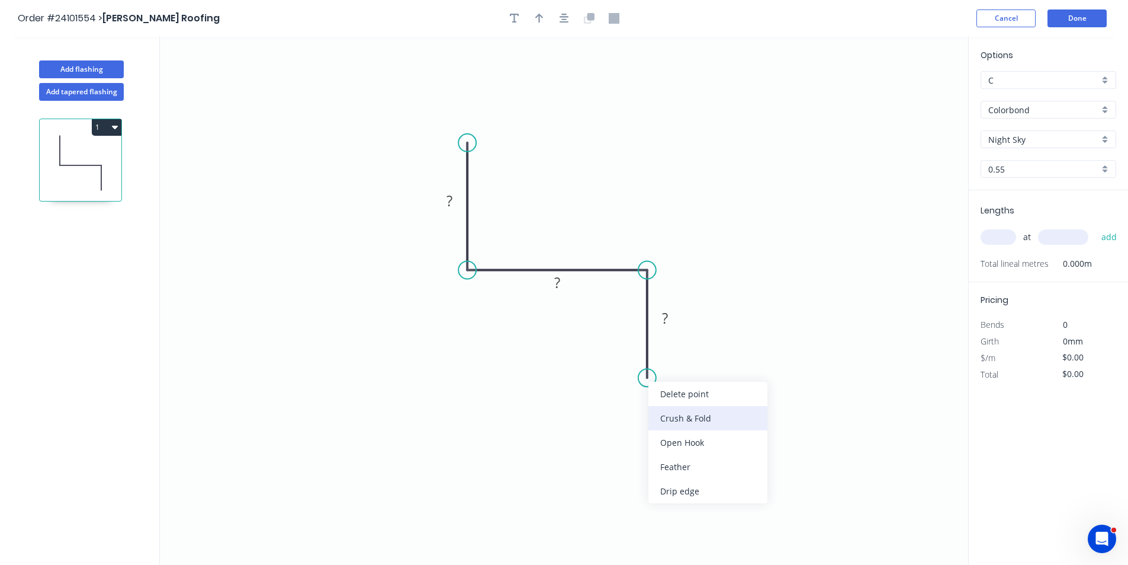
click at [686, 422] on div "Crush & Fold" at bounding box center [708, 418] width 119 height 24
click at [674, 413] on div "Flip bend" at bounding box center [706, 411] width 119 height 24
click at [668, 316] on tspan "?" at bounding box center [665, 318] width 6 height 20
click at [563, 288] on rect at bounding box center [558, 283] width 24 height 17
click at [446, 202] on rect at bounding box center [450, 201] width 24 height 17
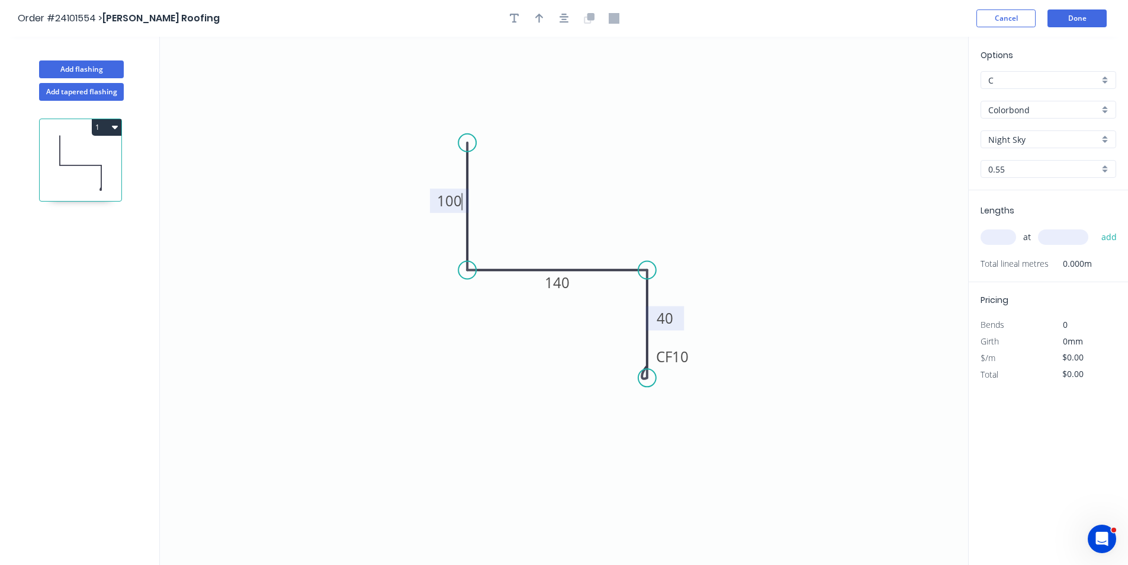
click at [1005, 233] on input "text" at bounding box center [999, 236] width 36 height 15
type input "$14.01"
type input "2"
click at [1060, 227] on div "2 at add" at bounding box center [1050, 237] width 138 height 20
click at [1059, 233] on input "text" at bounding box center [1063, 236] width 50 height 15
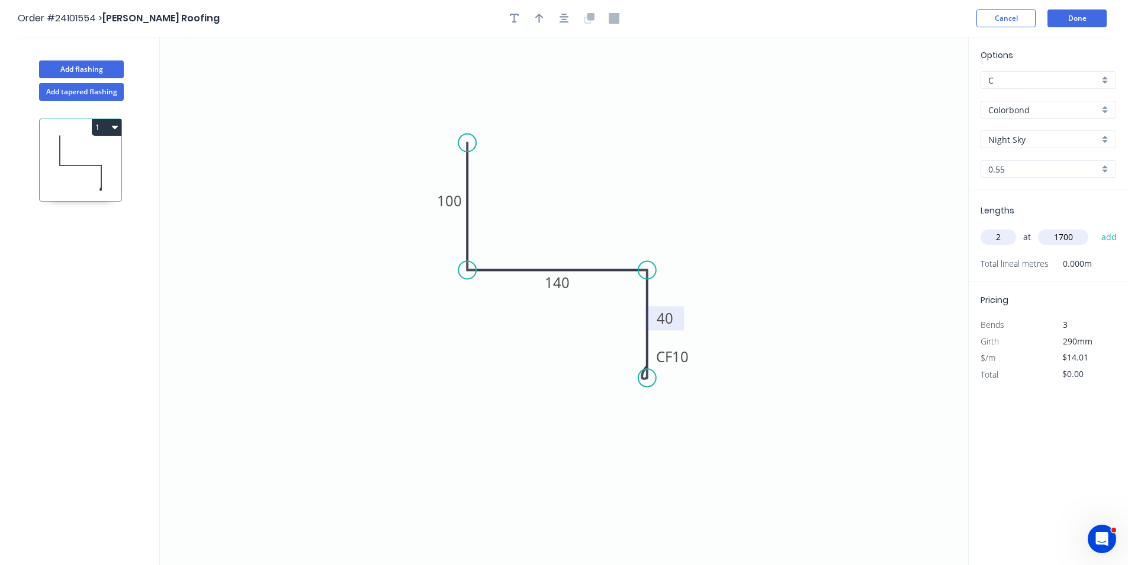
type input "1700"
click at [1096, 227] on button "add" at bounding box center [1110, 237] width 28 height 20
type input "$47.63"
type input "1"
click at [1059, 233] on input "text" at bounding box center [1063, 236] width 50 height 15
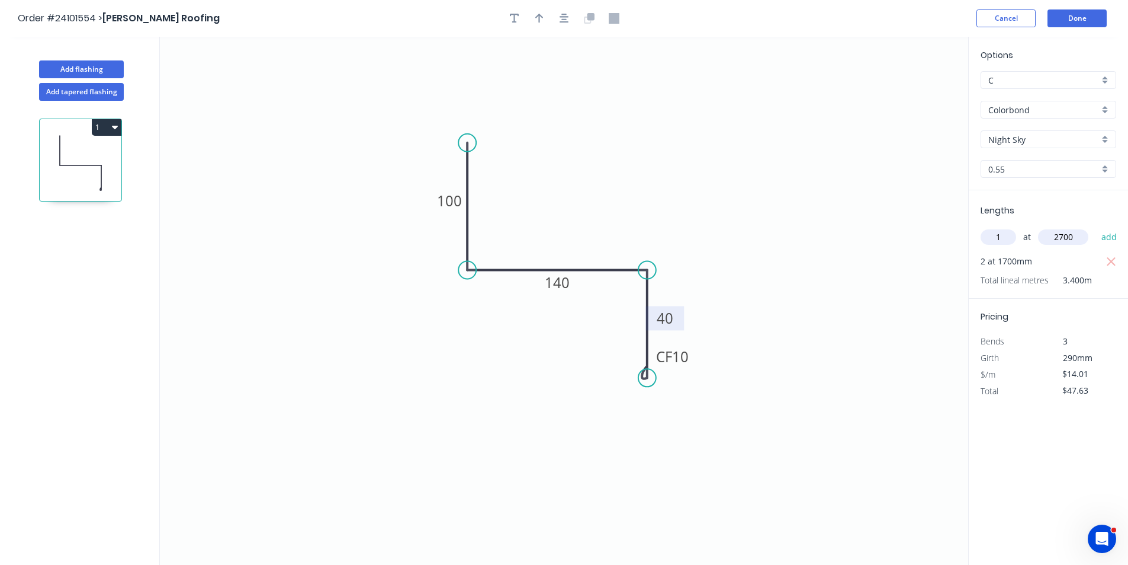
type input "2700"
click at [1096, 227] on button "add" at bounding box center [1110, 237] width 28 height 20
type input "$85.46"
click at [1079, 20] on button "Done" at bounding box center [1077, 18] width 59 height 18
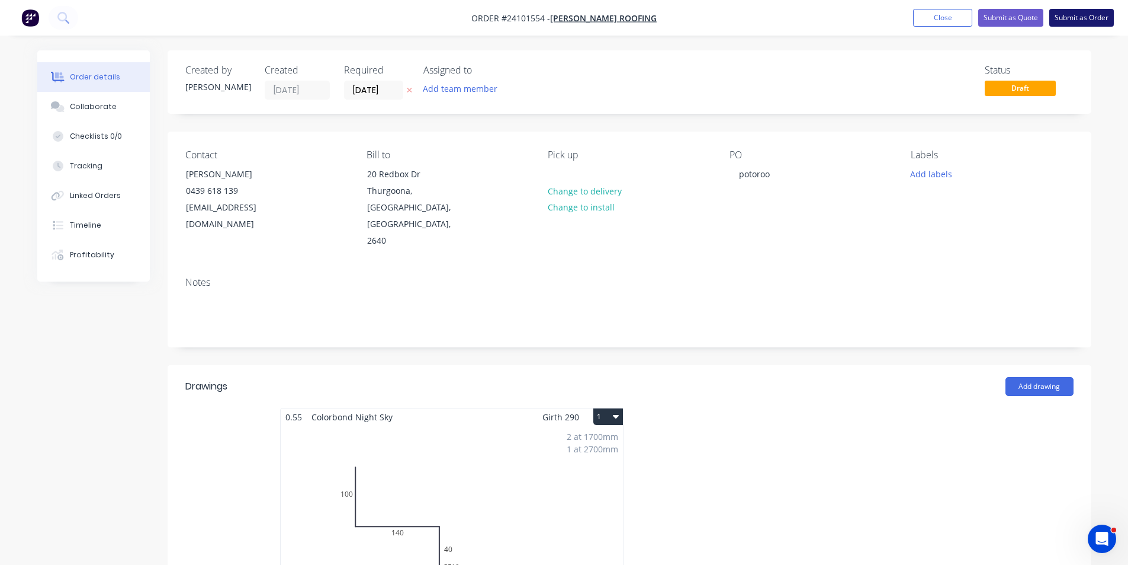
click at [1069, 18] on button "Submit as Order" at bounding box center [1082, 18] width 65 height 18
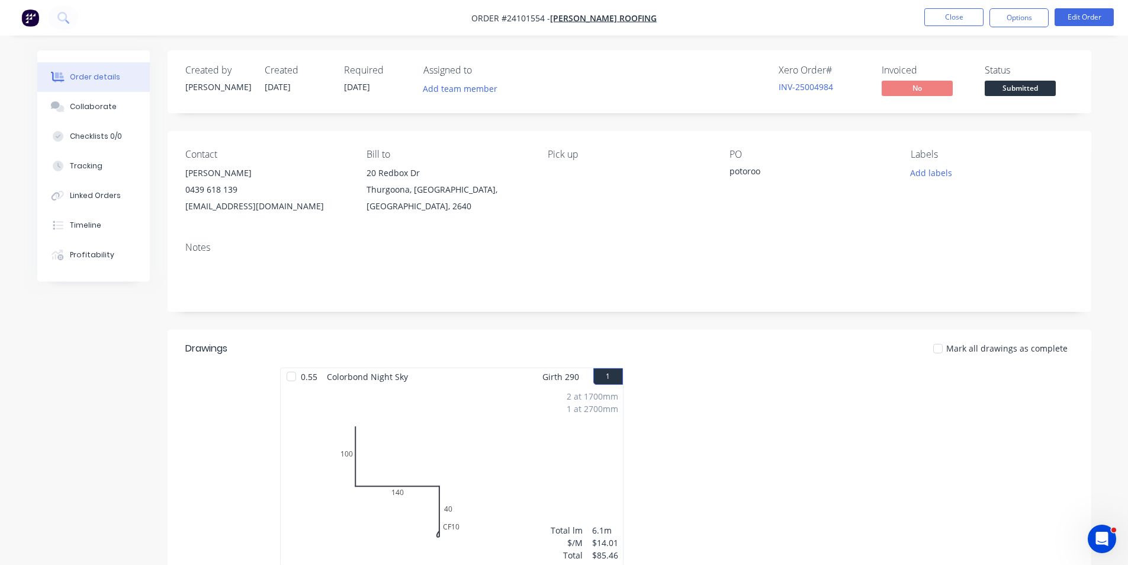
click at [37, 17] on img "button" at bounding box center [30, 18] width 18 height 18
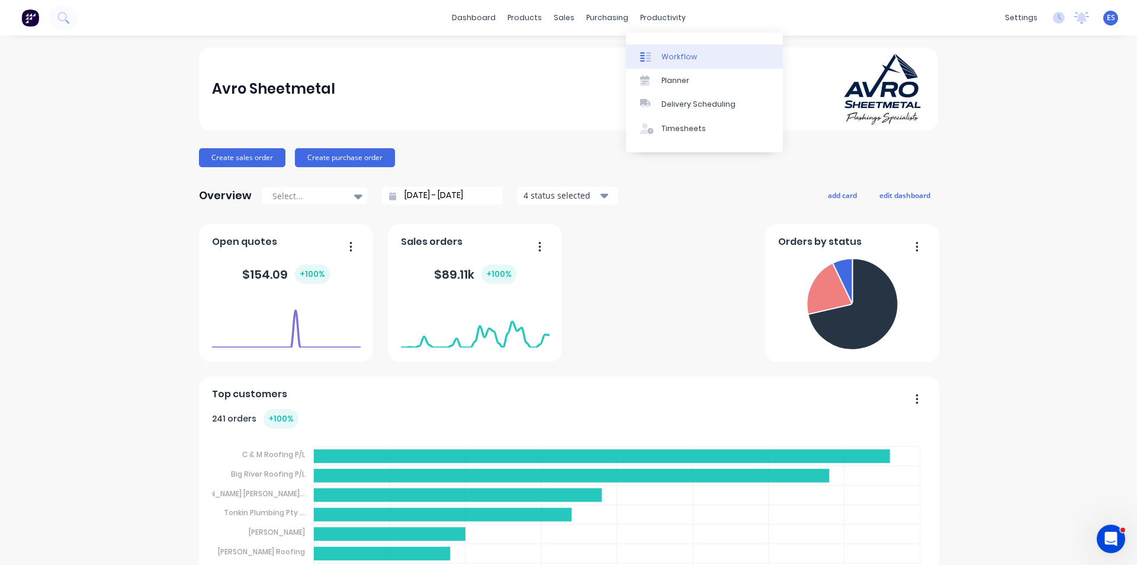
click at [659, 54] on link "Workflow" at bounding box center [704, 56] width 157 height 24
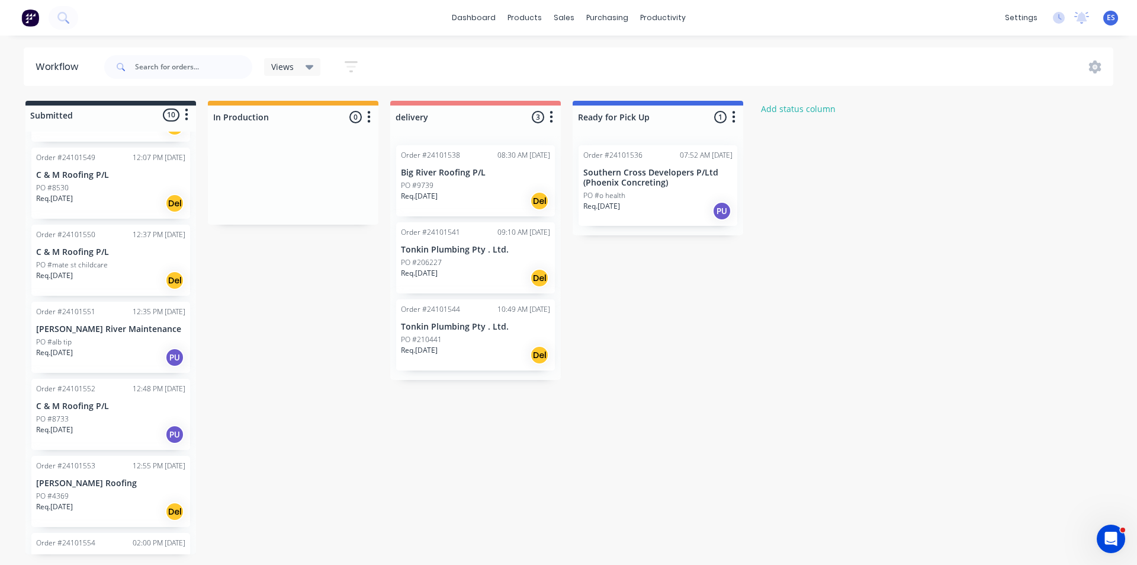
scroll to position [355, 0]
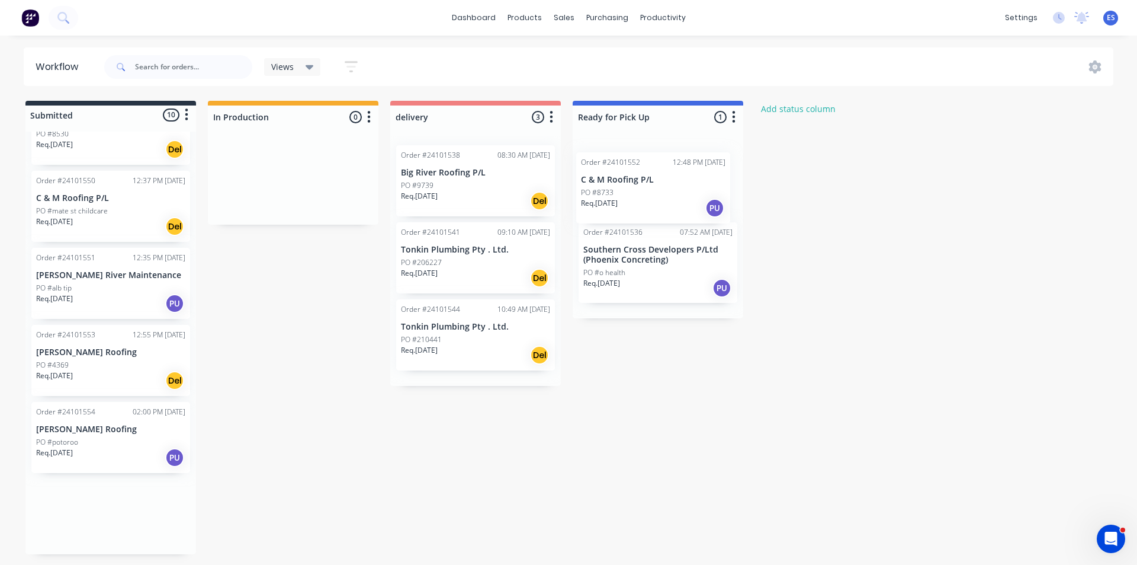
drag, startPoint x: 92, startPoint y: 381, endPoint x: 650, endPoint y: 197, distance: 587.1
click at [650, 197] on div "Submitted 10 Status colour #273444 hex #273444 Save Cancel Summaries Total orde…" at bounding box center [549, 327] width 1117 height 453
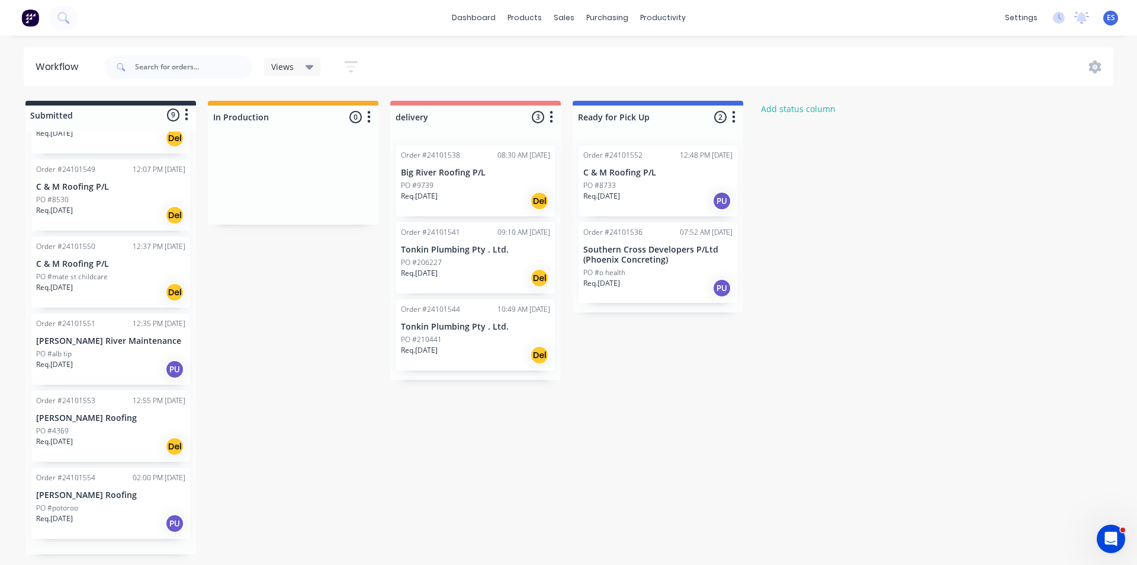
scroll to position [284, 0]
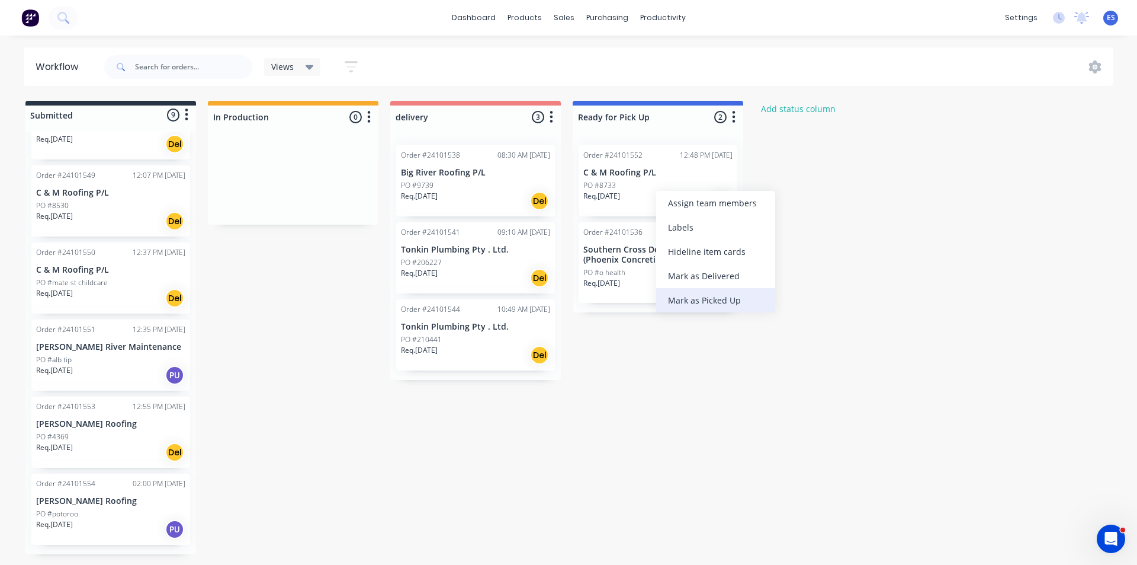
click at [724, 300] on div "Mark as Picked Up" at bounding box center [715, 300] width 119 height 24
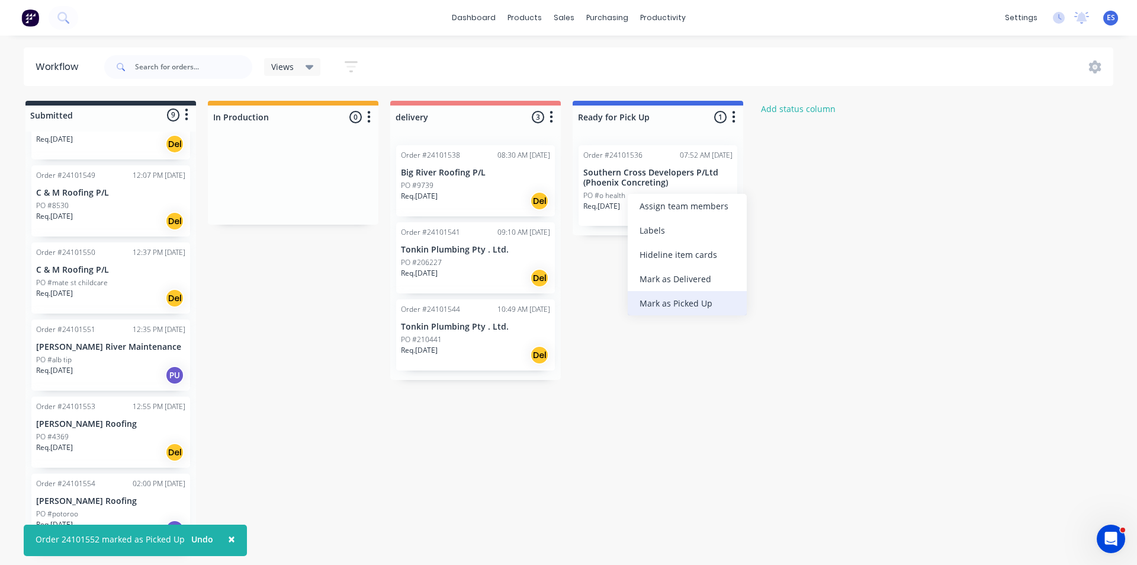
click at [669, 309] on div "Mark as Picked Up" at bounding box center [687, 303] width 119 height 24
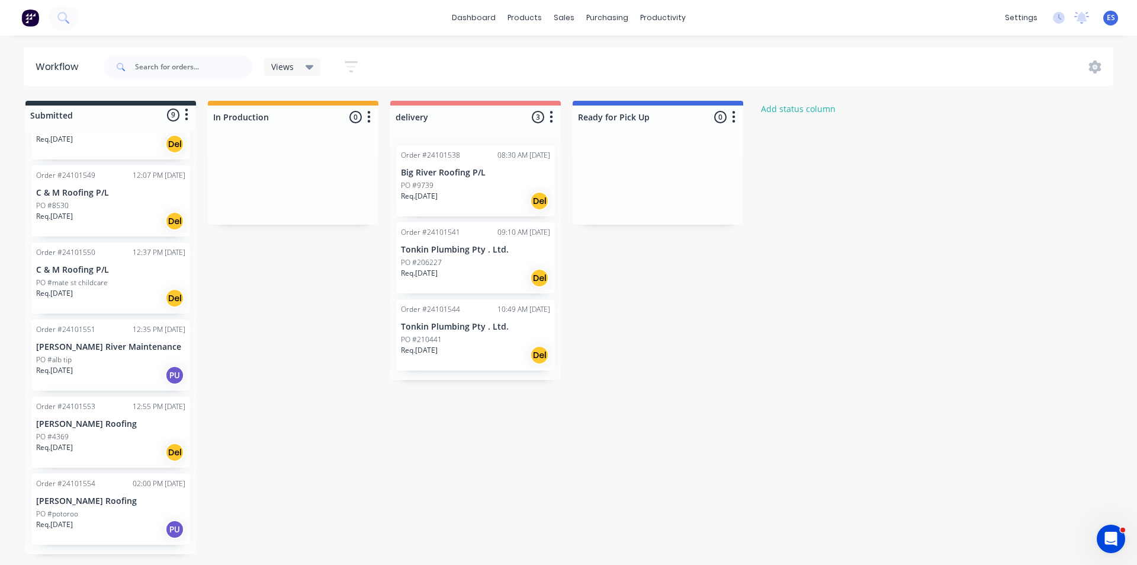
click at [36, 15] on img at bounding box center [30, 18] width 18 height 18
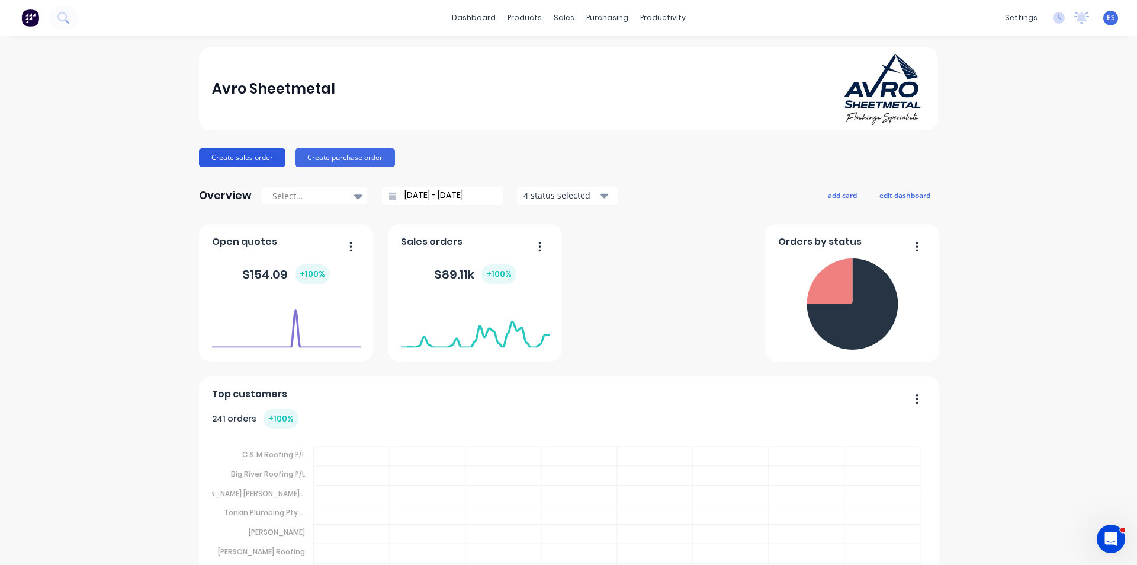
click at [228, 163] on button "Create sales order" at bounding box center [242, 157] width 86 height 19
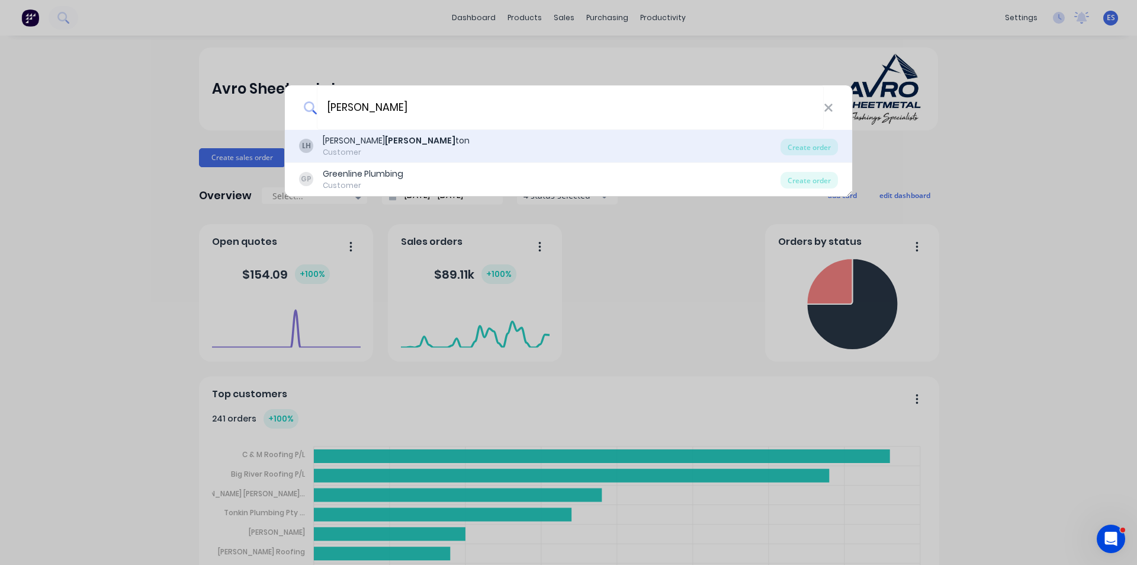
type input "[PERSON_NAME]"
click at [390, 145] on div "[PERSON_NAME] ton Customer" at bounding box center [540, 145] width 482 height 23
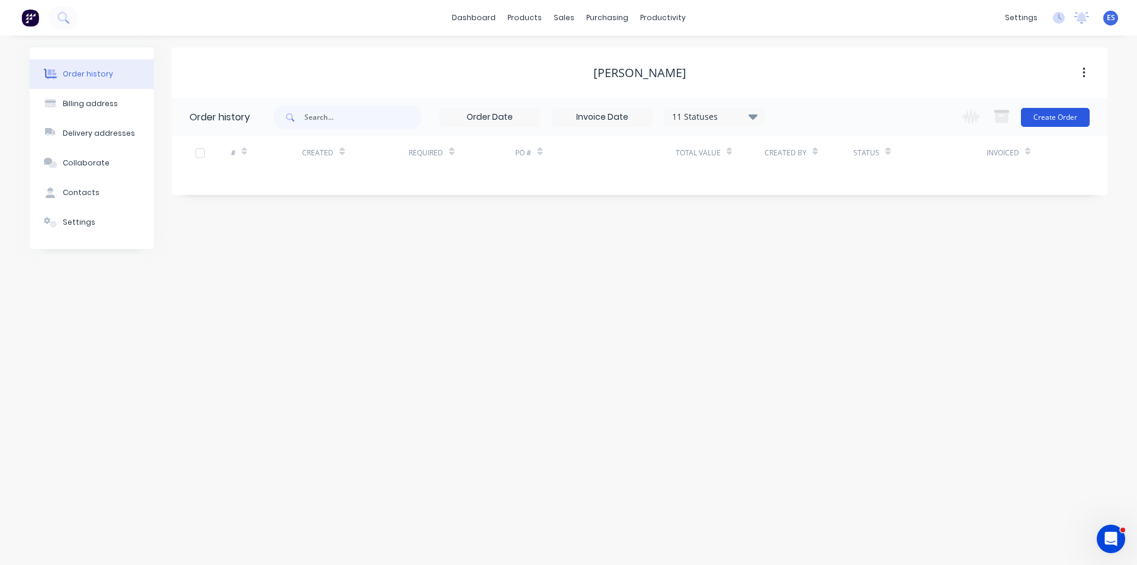
click at [1060, 111] on button "Create Order" at bounding box center [1055, 117] width 69 height 19
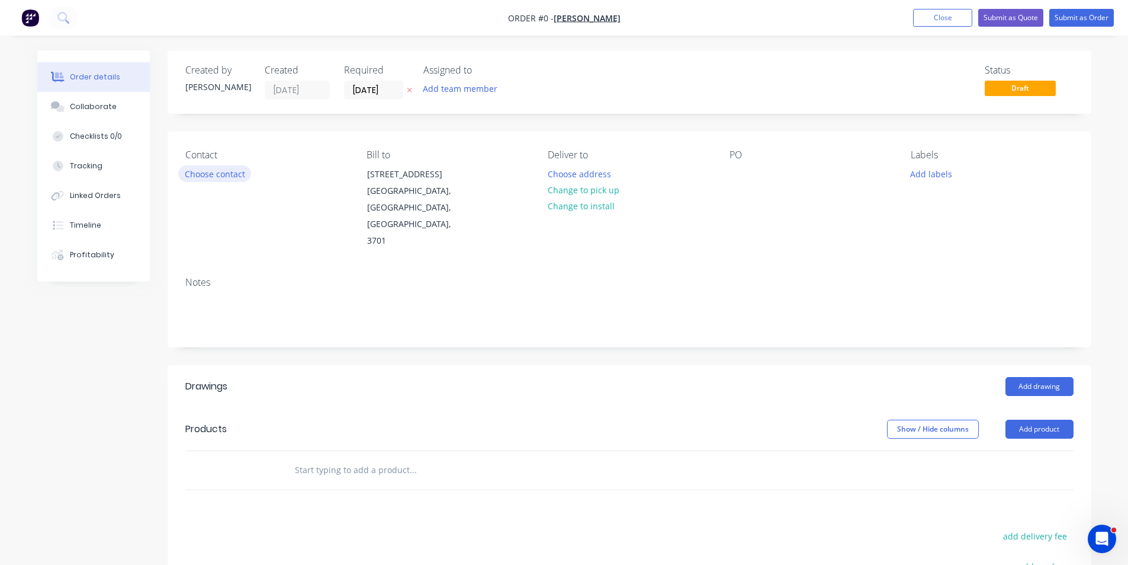
click at [225, 179] on button "Choose contact" at bounding box center [214, 173] width 73 height 16
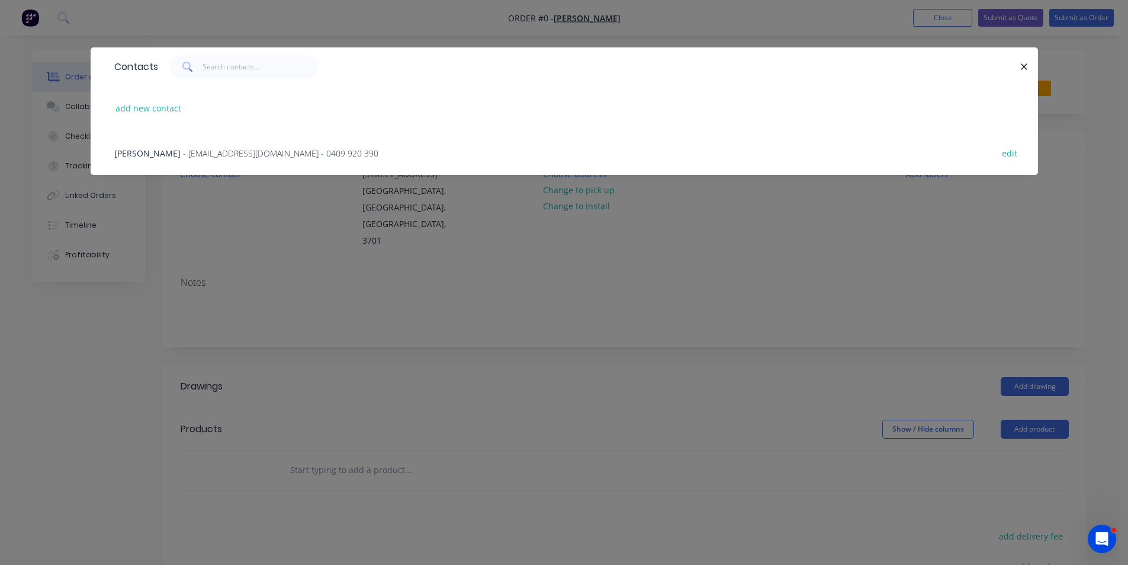
click at [222, 153] on span "- [EMAIL_ADDRESS][DOMAIN_NAME] - 0409 920 390" at bounding box center [280, 153] width 195 height 11
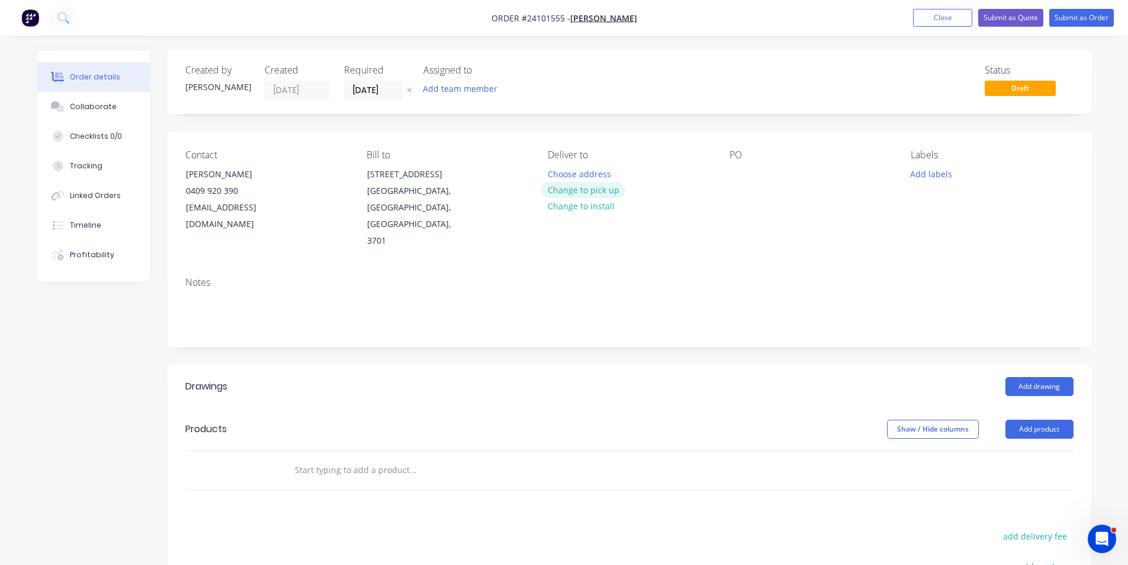
click at [596, 187] on button "Change to pick up" at bounding box center [583, 190] width 84 height 16
click at [746, 172] on div at bounding box center [739, 173] width 19 height 17
click at [1063, 377] on button "Add drawing" at bounding box center [1040, 386] width 68 height 19
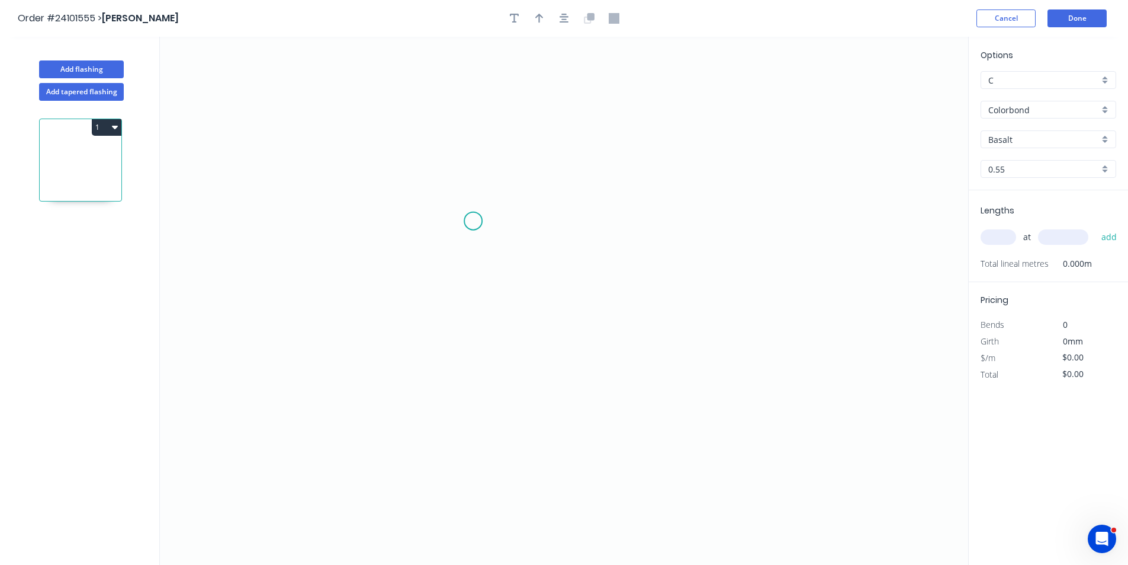
click at [459, 217] on icon "0" at bounding box center [564, 301] width 809 height 528
click at [650, 220] on icon "0" at bounding box center [564, 301] width 809 height 528
click at [656, 322] on icon "0 ?" at bounding box center [564, 301] width 809 height 528
click at [668, 270] on tspan "?" at bounding box center [668, 264] width 6 height 20
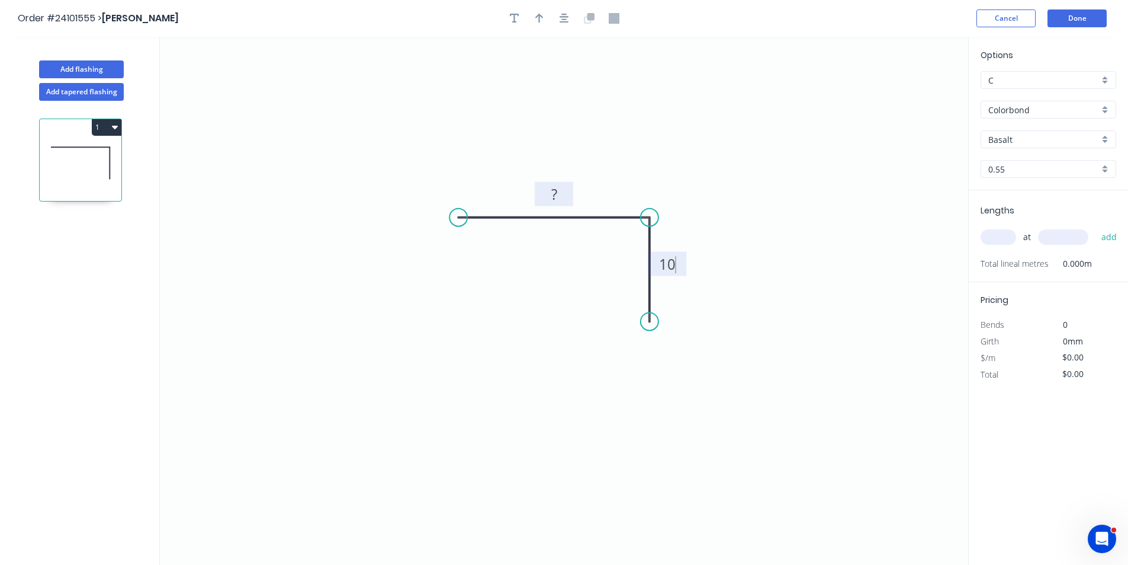
click at [550, 188] on rect at bounding box center [555, 195] width 24 height 17
click at [998, 236] on input "text" at bounding box center [999, 236] width 36 height 15
type input "$6.07"
type input "5"
click at [1065, 245] on input "text" at bounding box center [1063, 236] width 50 height 15
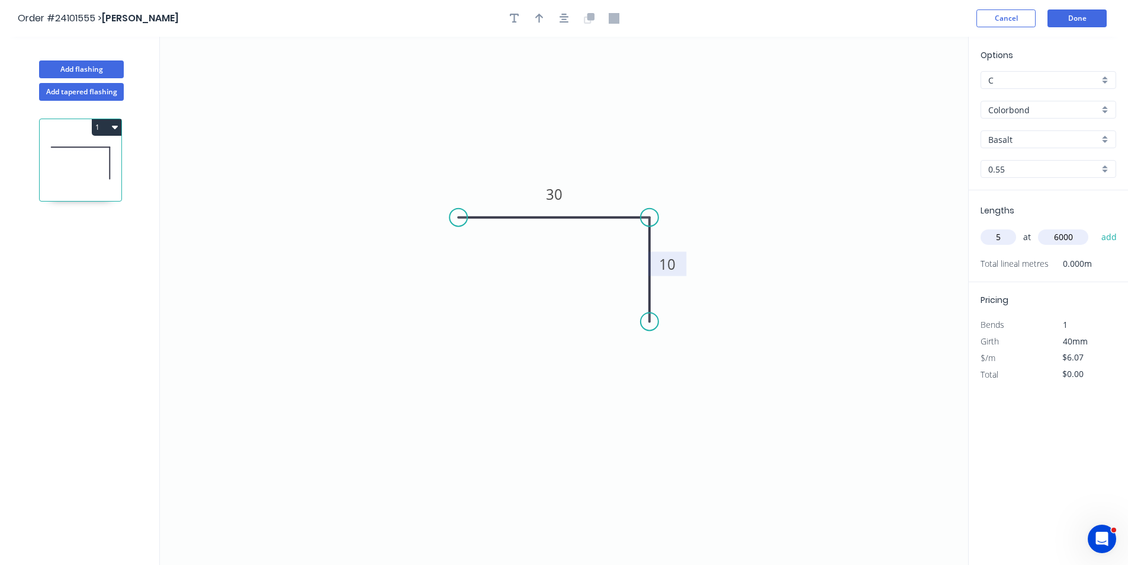
type input "6000"
click at [1096, 227] on button "add" at bounding box center [1110, 237] width 28 height 20
type input "$182.10"
type input "1"
click at [1084, 242] on input "text" at bounding box center [1063, 236] width 50 height 15
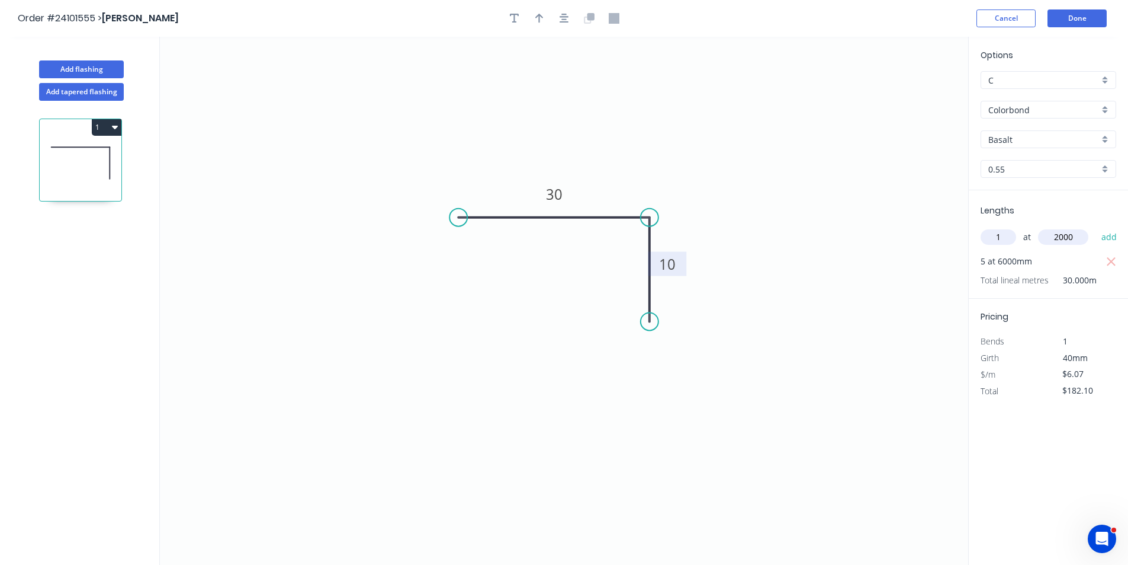
type input "2000"
click at [1096, 227] on button "add" at bounding box center [1110, 237] width 28 height 20
type input "$194.24"
click at [1065, 15] on button "Done" at bounding box center [1077, 18] width 59 height 18
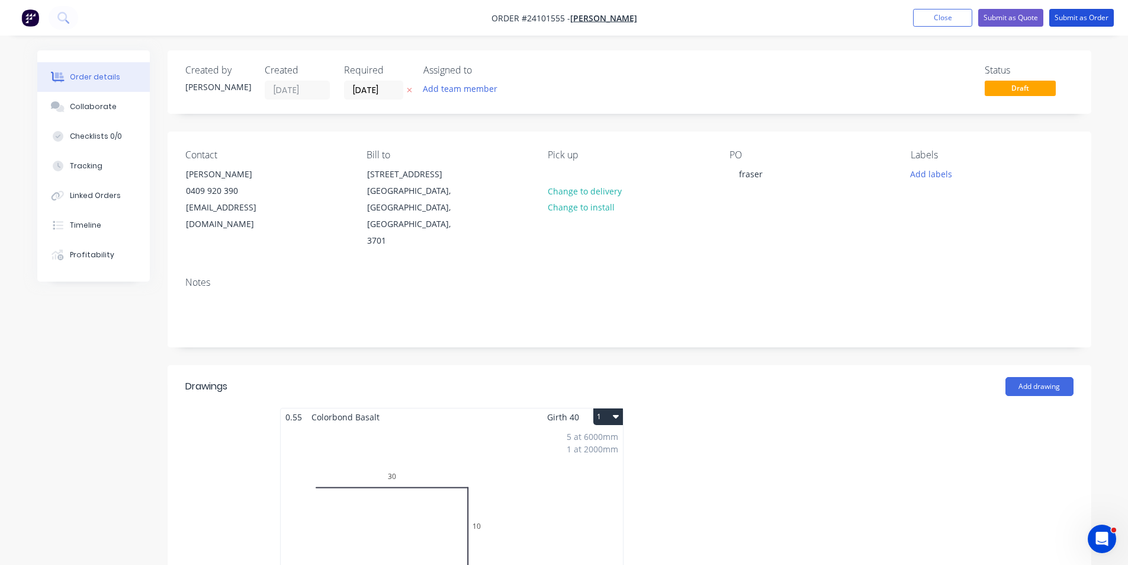
click at [1065, 15] on button "Submit as Order" at bounding box center [1082, 18] width 65 height 18
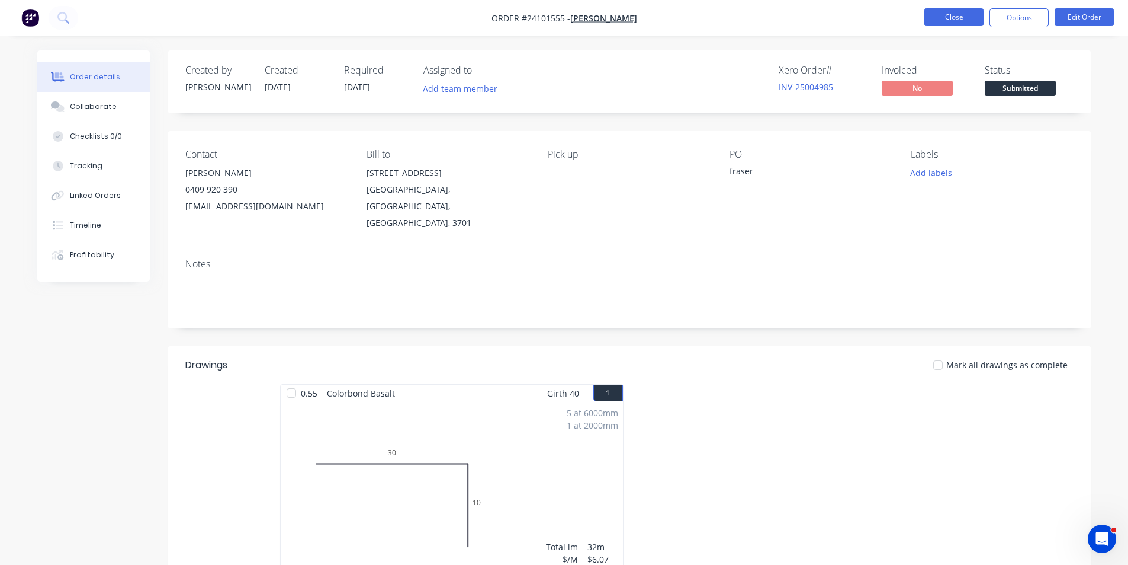
click at [941, 15] on button "Close" at bounding box center [954, 17] width 59 height 18
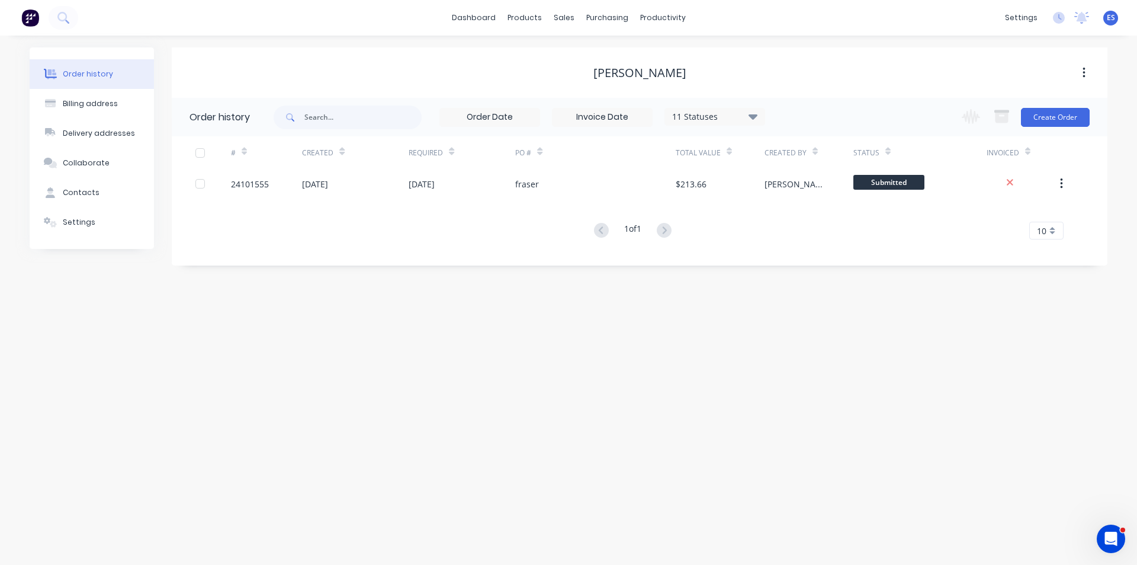
click at [31, 18] on img at bounding box center [30, 18] width 18 height 18
